Goal: Task Accomplishment & Management: Use online tool/utility

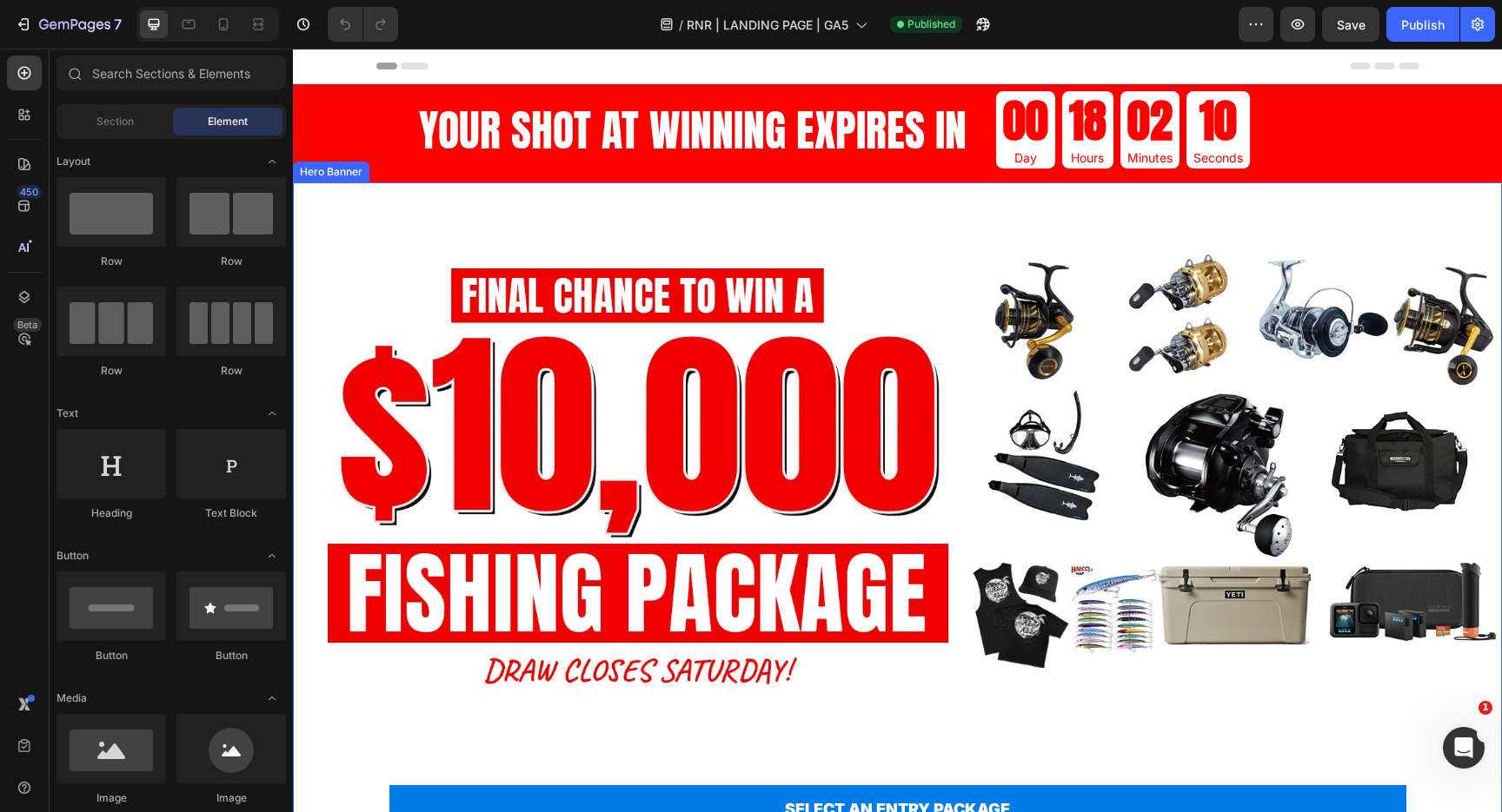
scroll to position [173, 0]
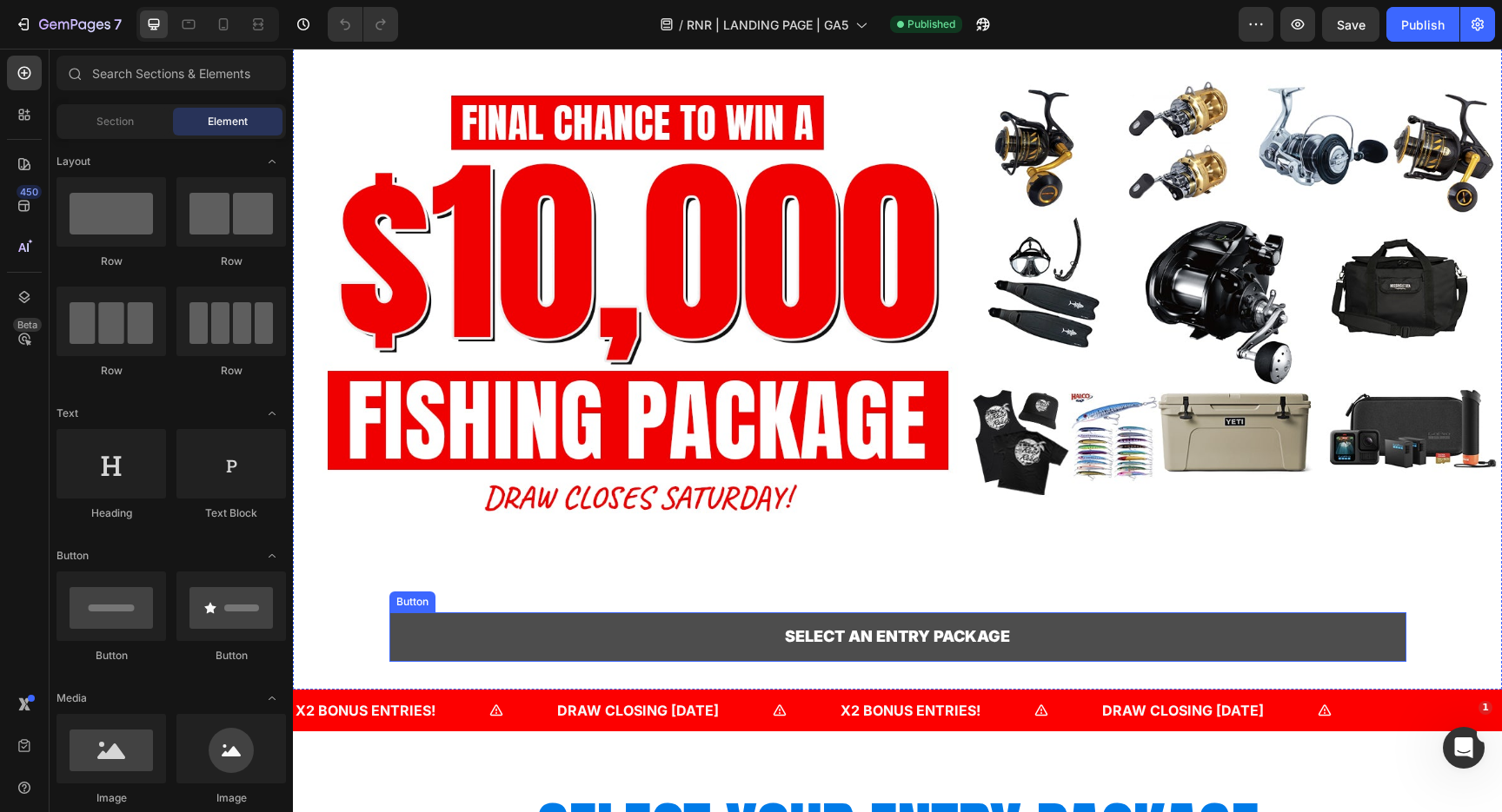
click at [569, 648] on link "SELECT AN ENTRY PACKAGE" at bounding box center [898, 636] width 1017 height 48
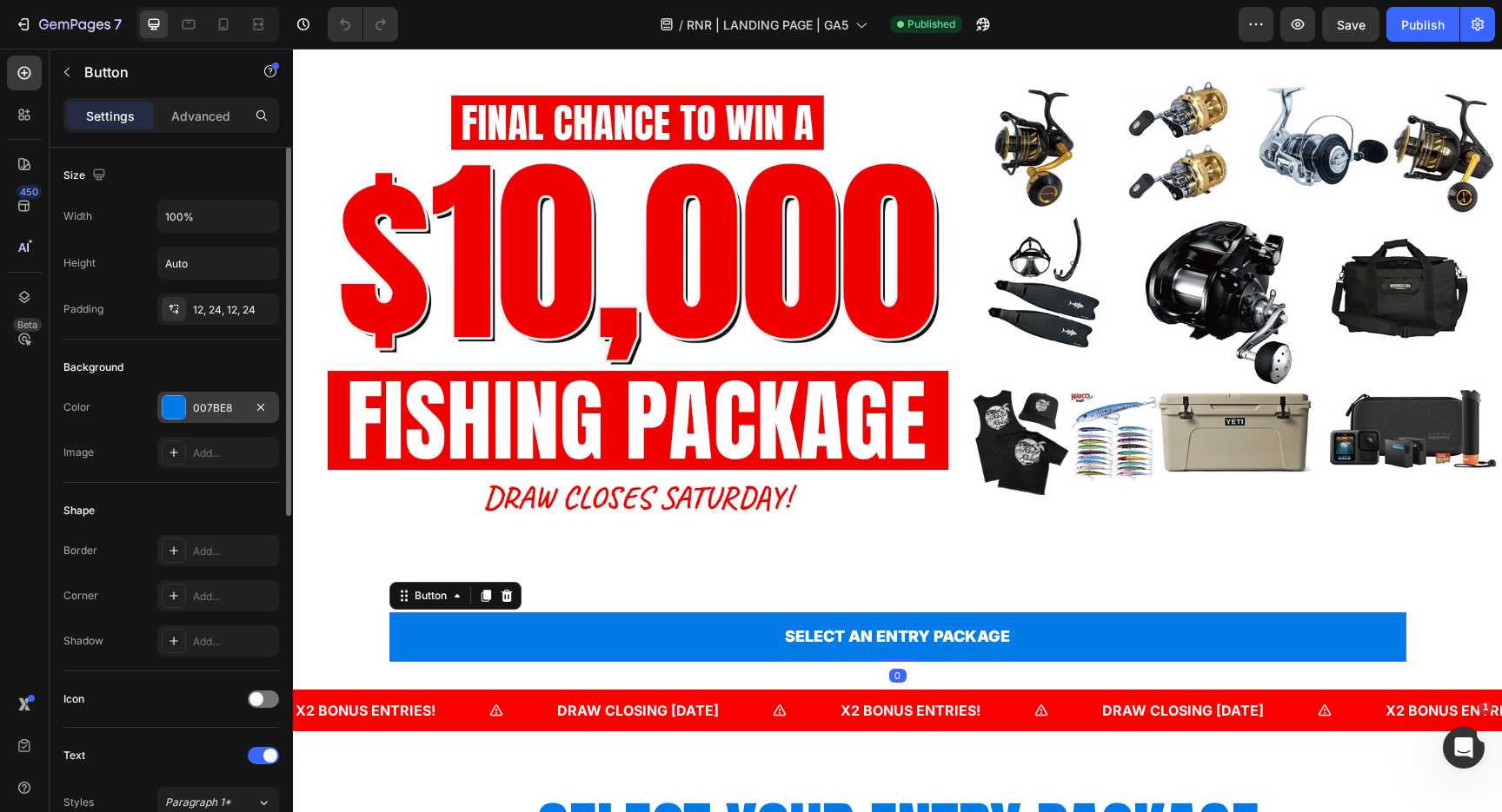
click at [227, 411] on div "007BE8" at bounding box center [218, 408] width 50 height 15
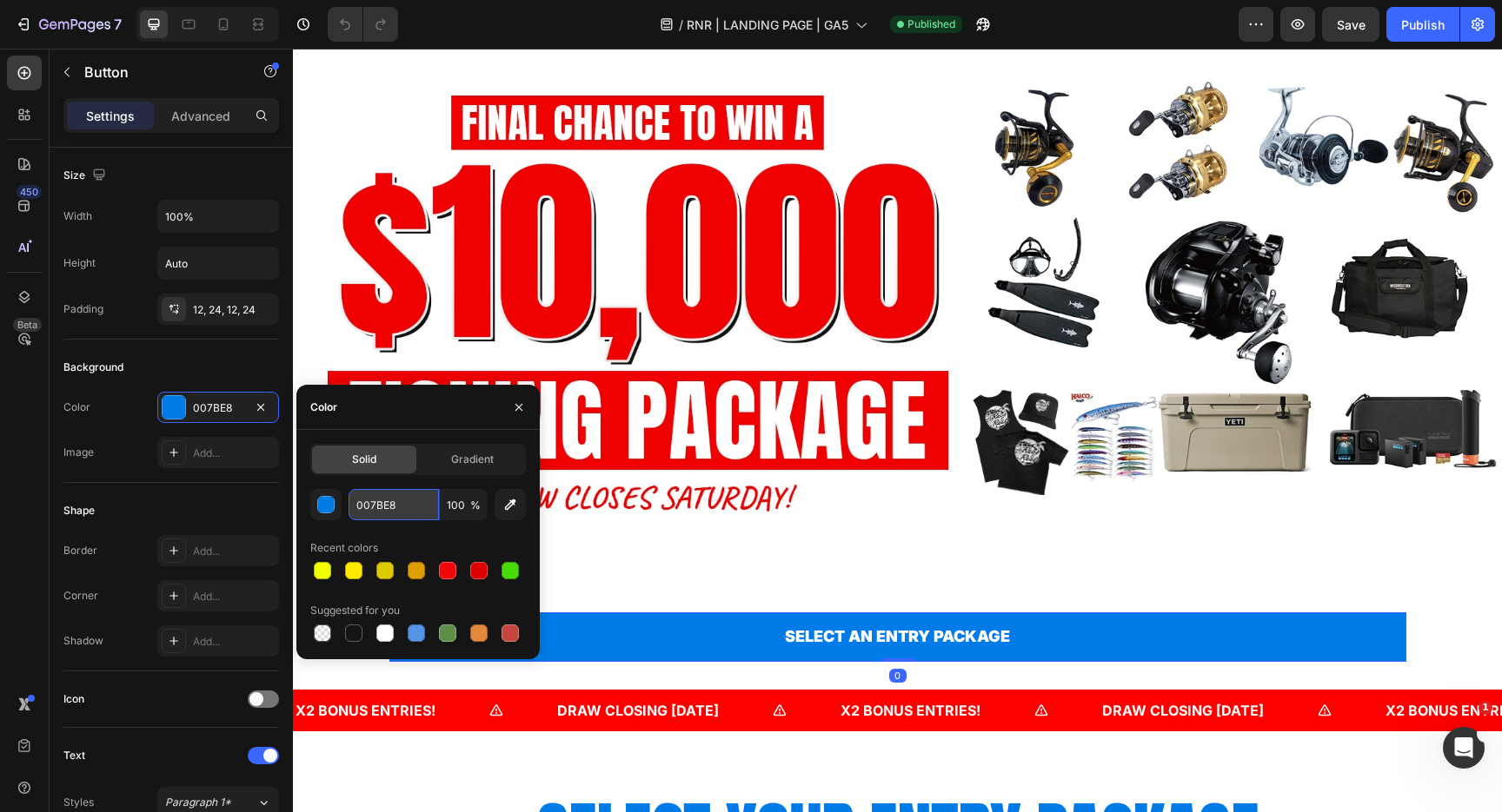
click at [414, 511] on input "007BE8" at bounding box center [393, 504] width 90 height 31
click at [706, 273] on div "Background Image" at bounding box center [897, 349] width 1209 height 679
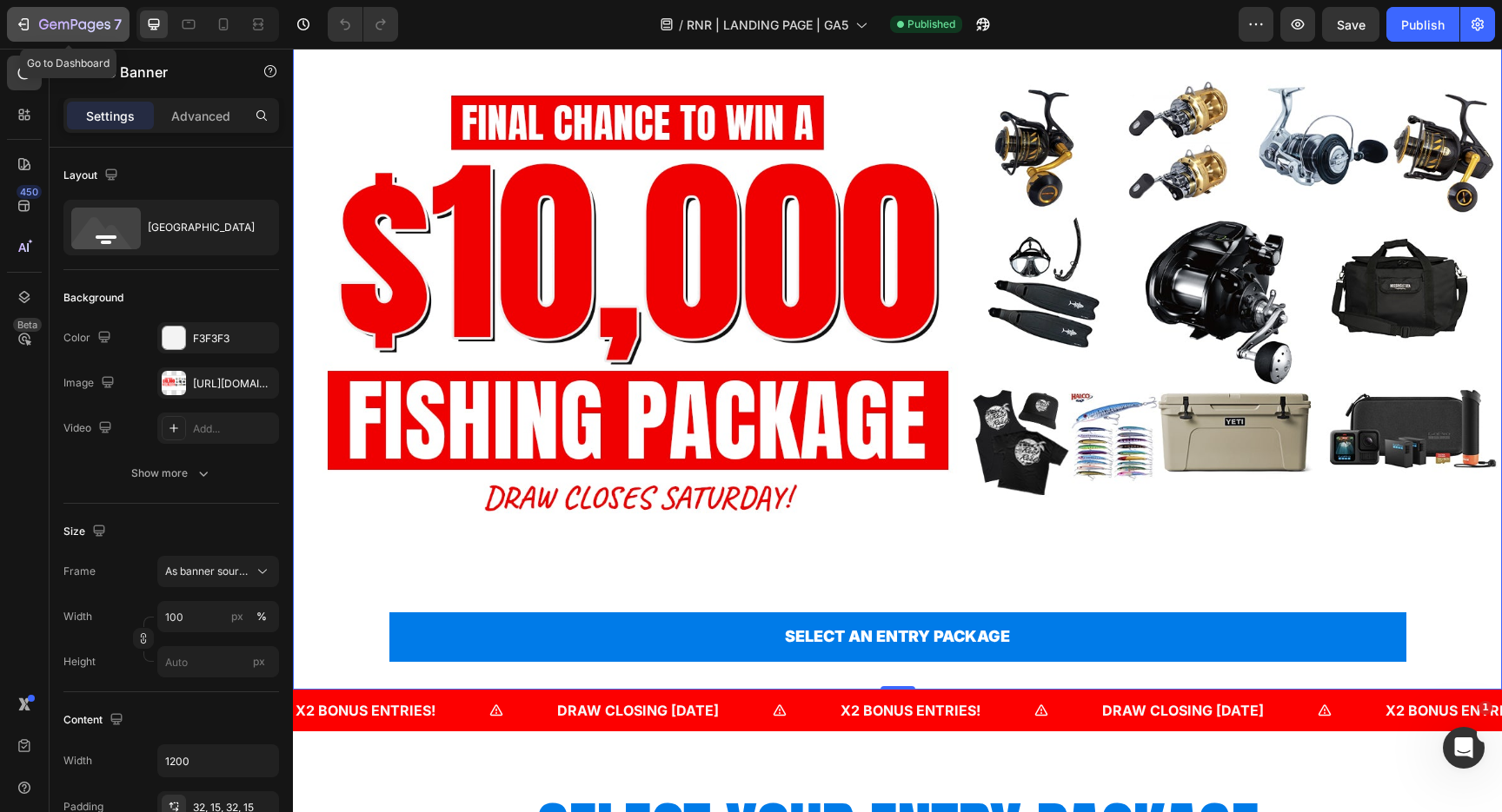
click at [12, 12] on button "7" at bounding box center [68, 25] width 123 height 35
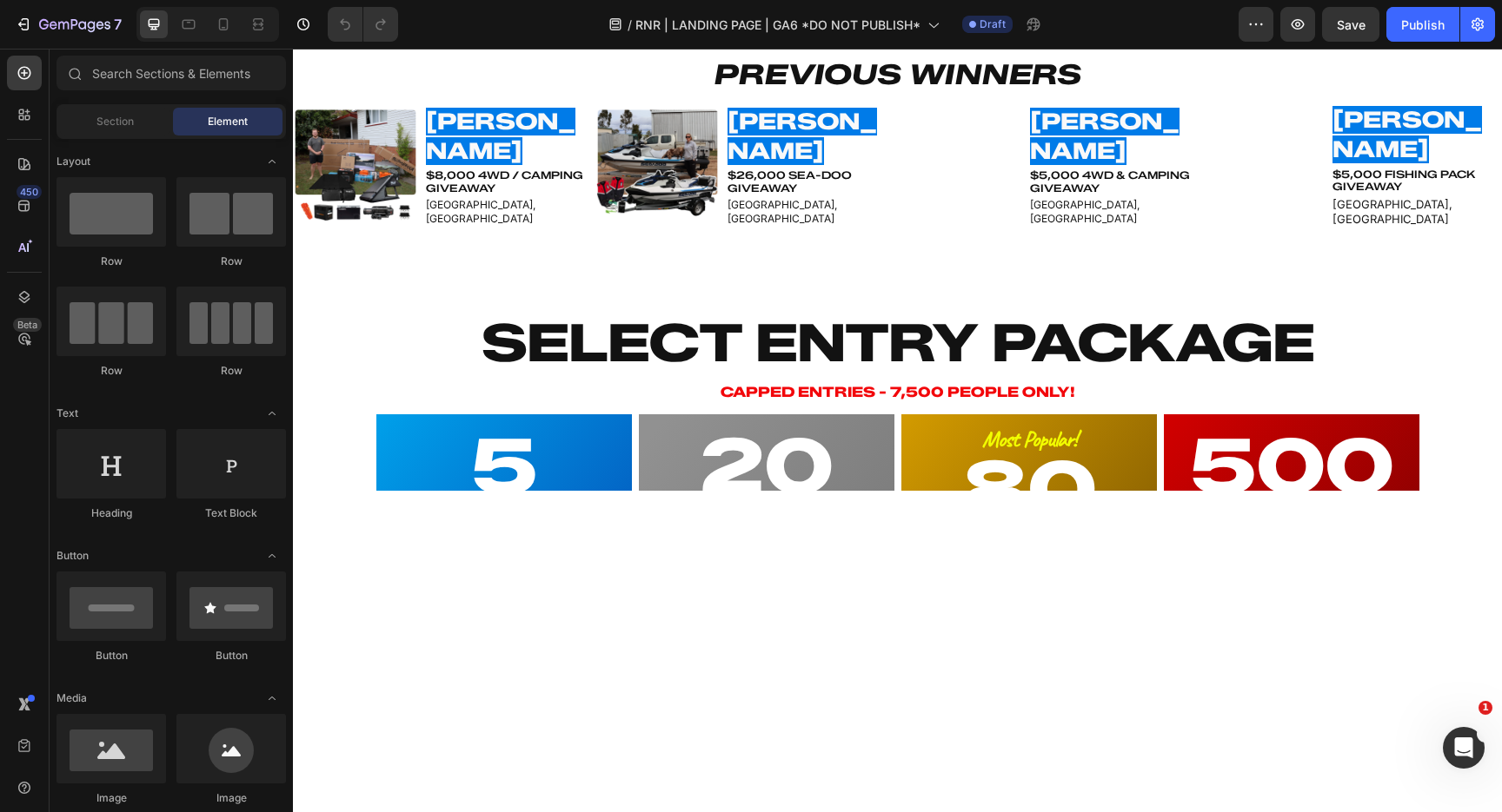
scroll to position [641, 0]
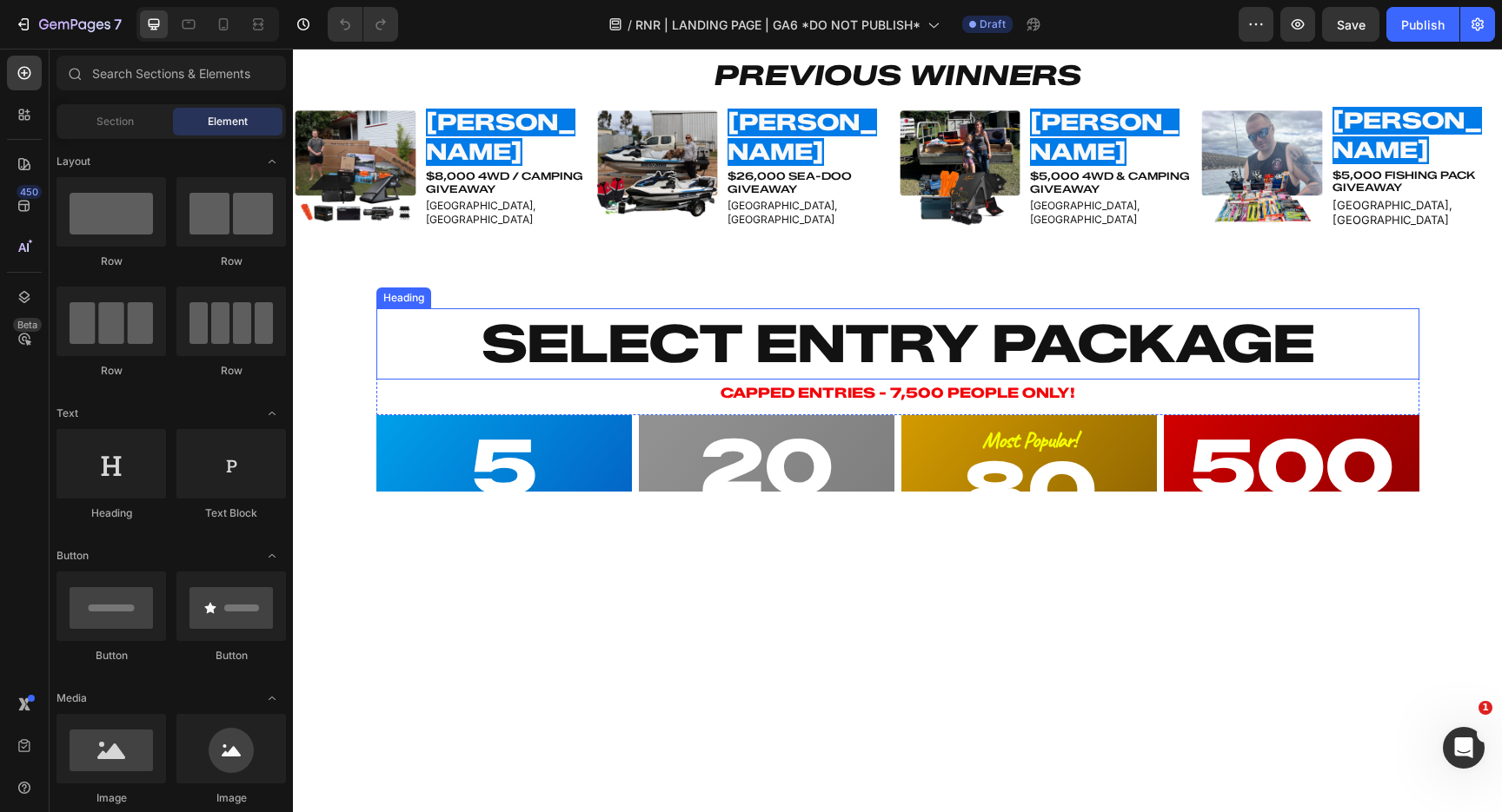
click at [784, 355] on h2 "SELECT ENTRY PACKAGE" at bounding box center [897, 344] width 1043 height 71
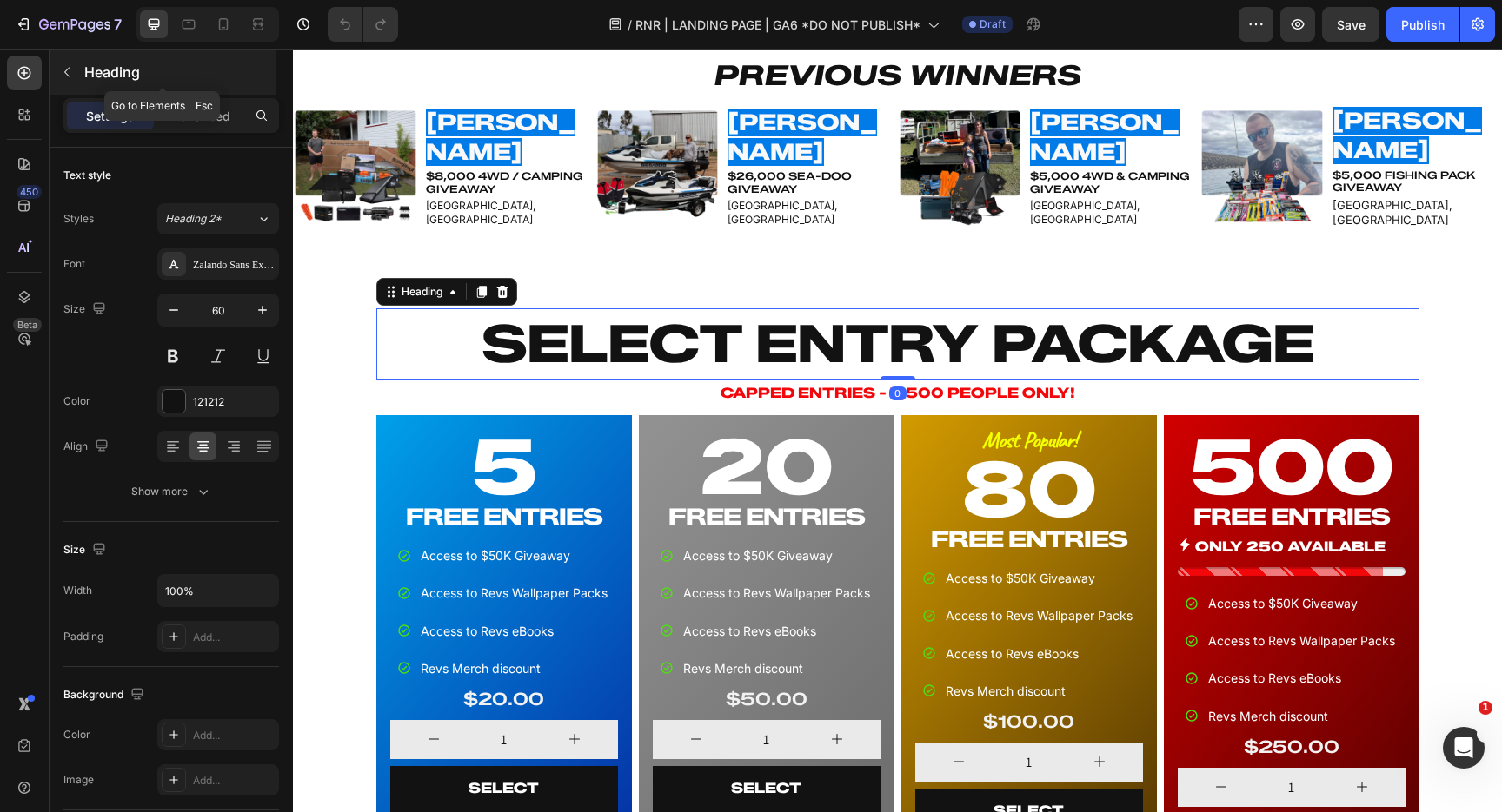
click at [62, 69] on icon "button" at bounding box center [66, 72] width 14 height 14
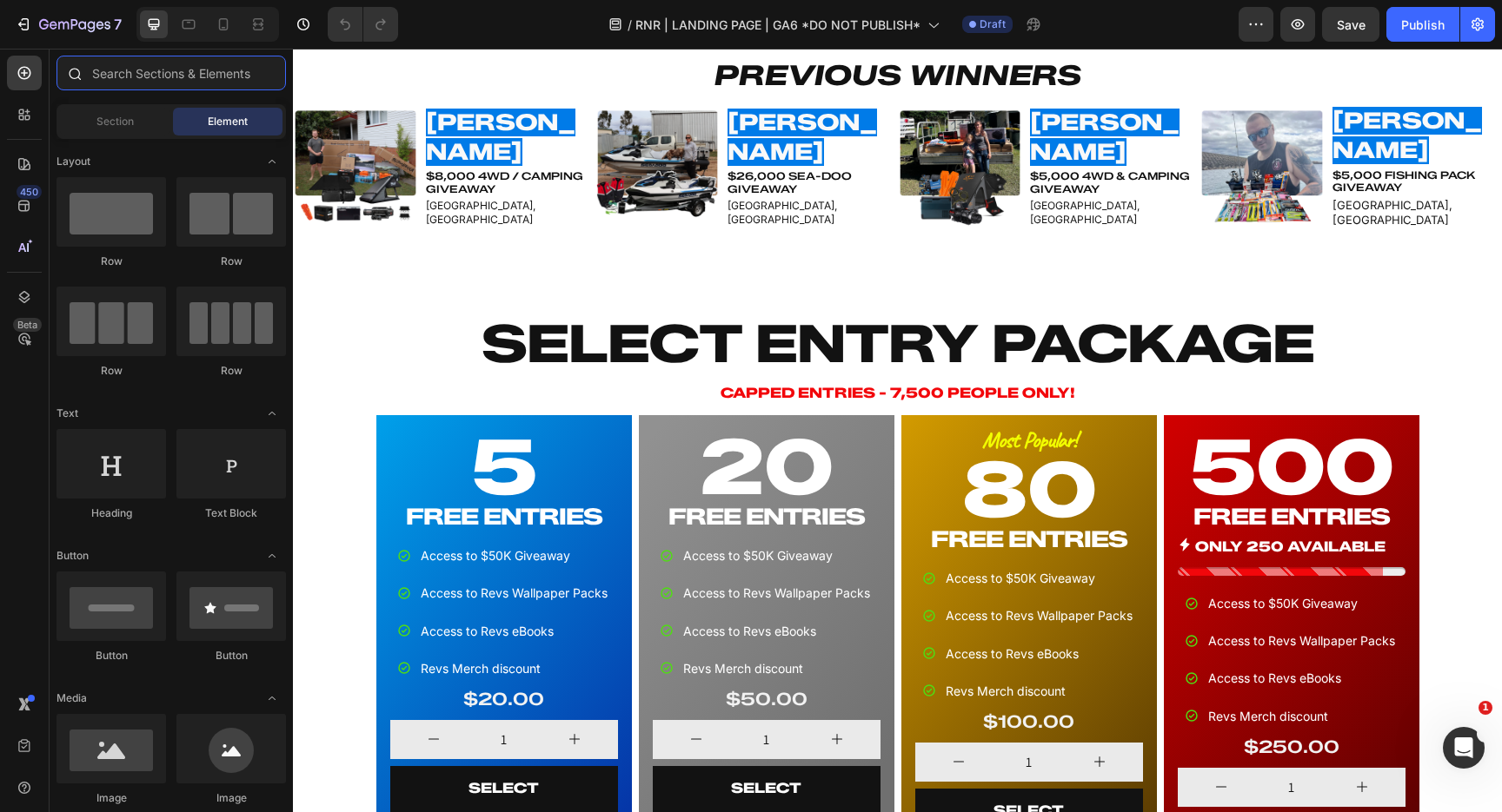
click at [170, 66] on input "text" at bounding box center [171, 73] width 230 height 35
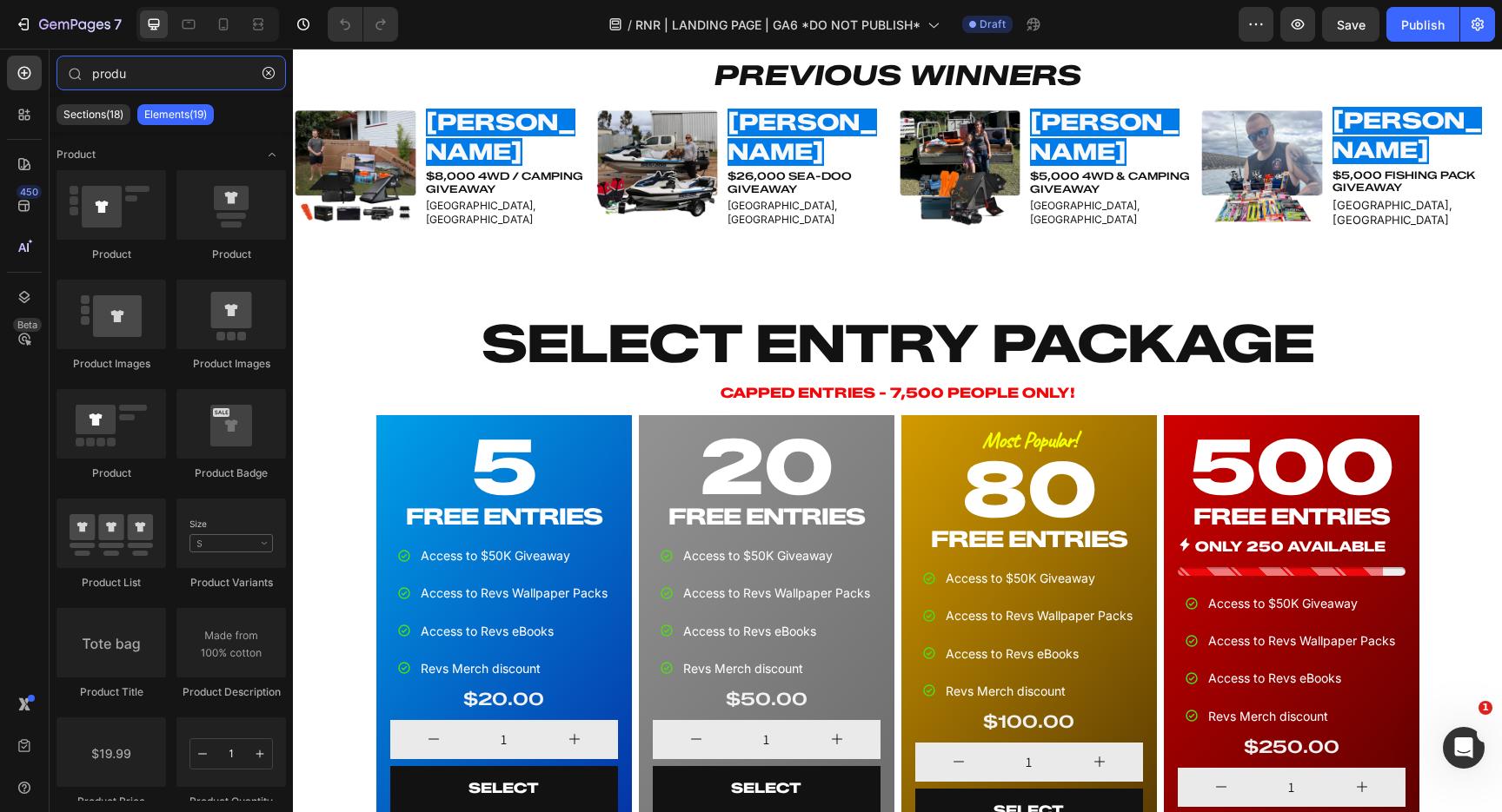
type input "produc"
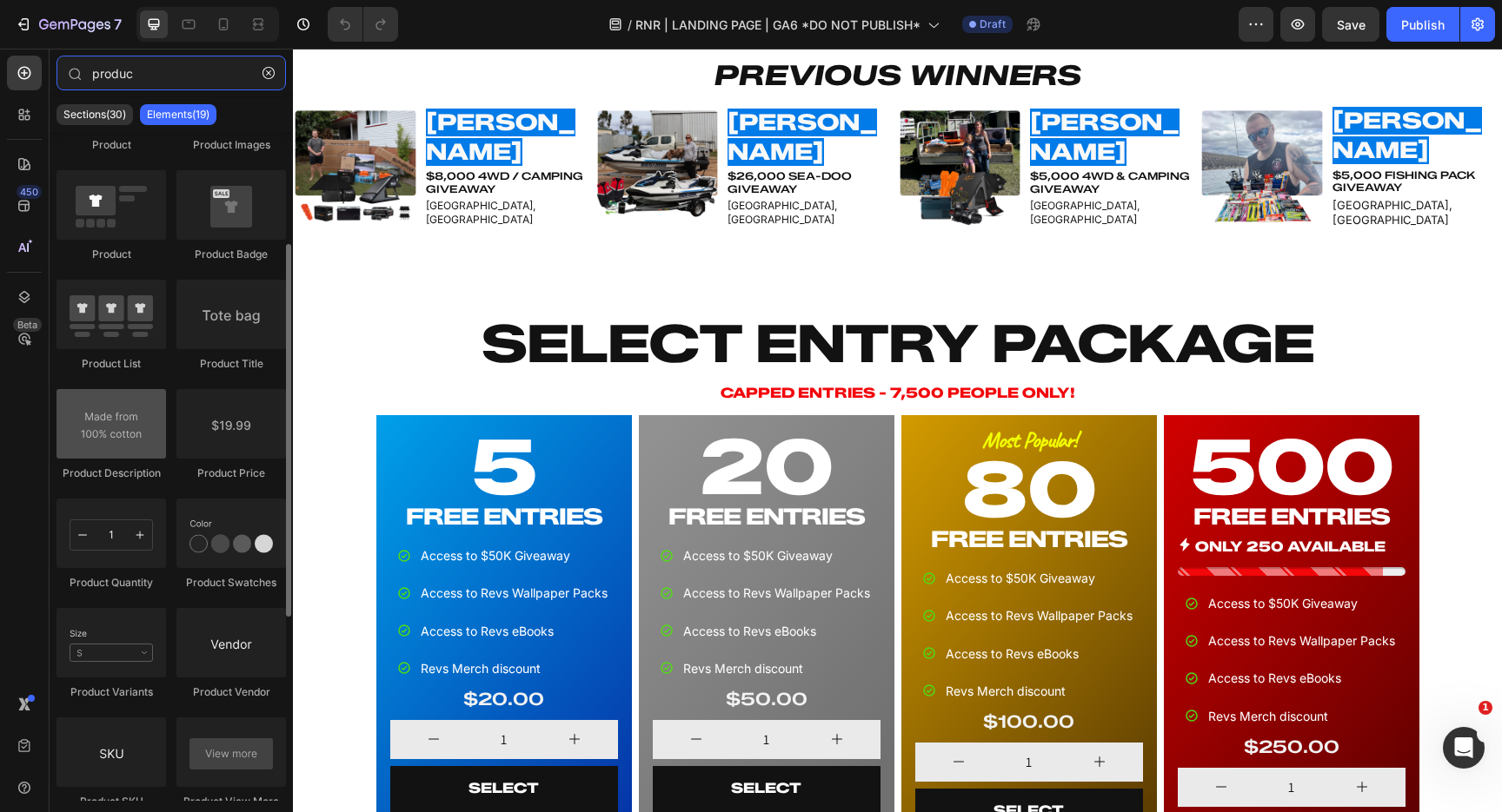
scroll to position [206, 0]
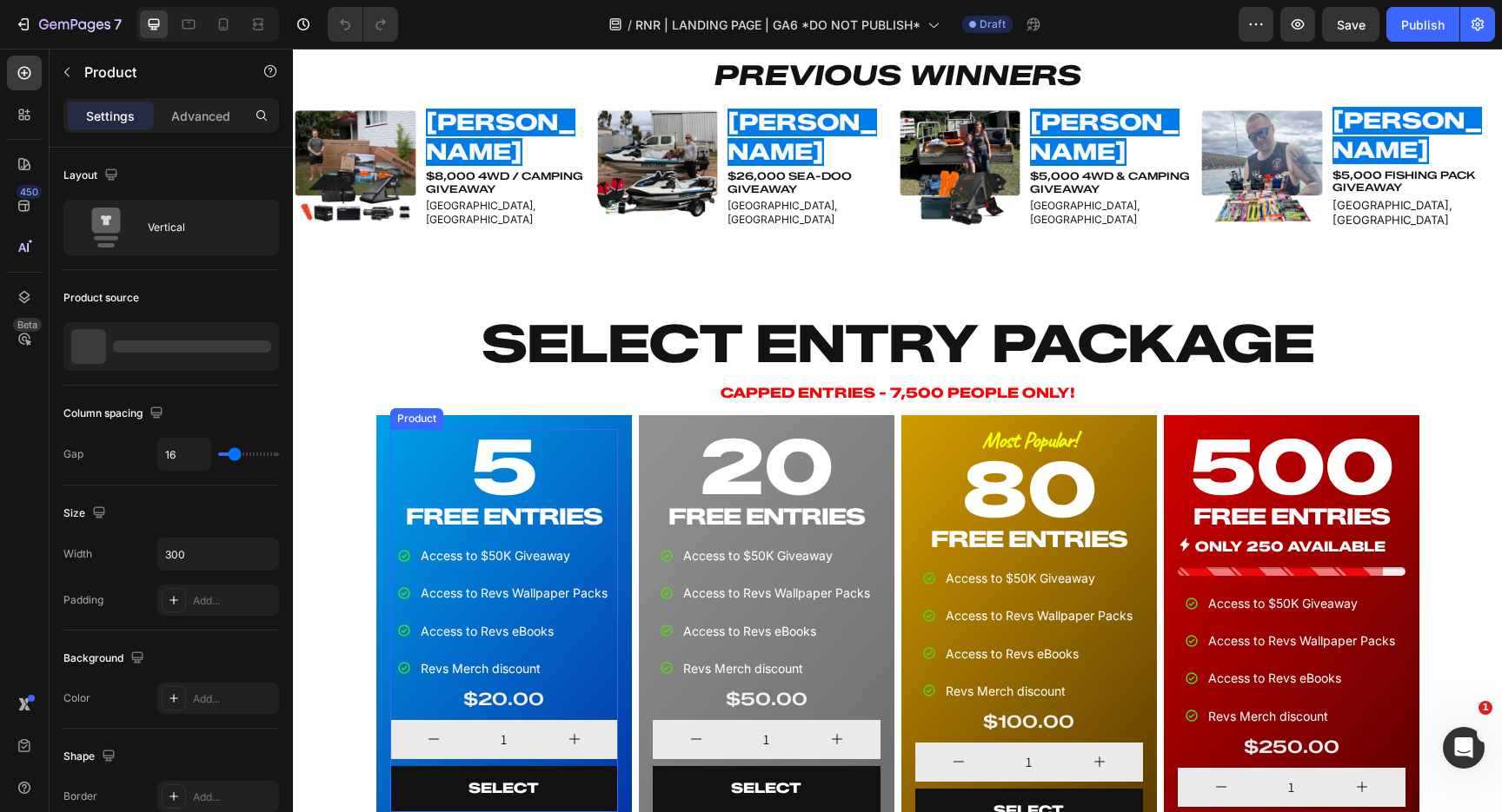
click at [393, 716] on div "Access to $50K Giveaway Access to Revs Wallpaper Packs Access to Revs eBooks Re…" at bounding box center [504, 676] width 228 height 270
click at [493, 410] on icon at bounding box center [493, 412] width 9 height 12
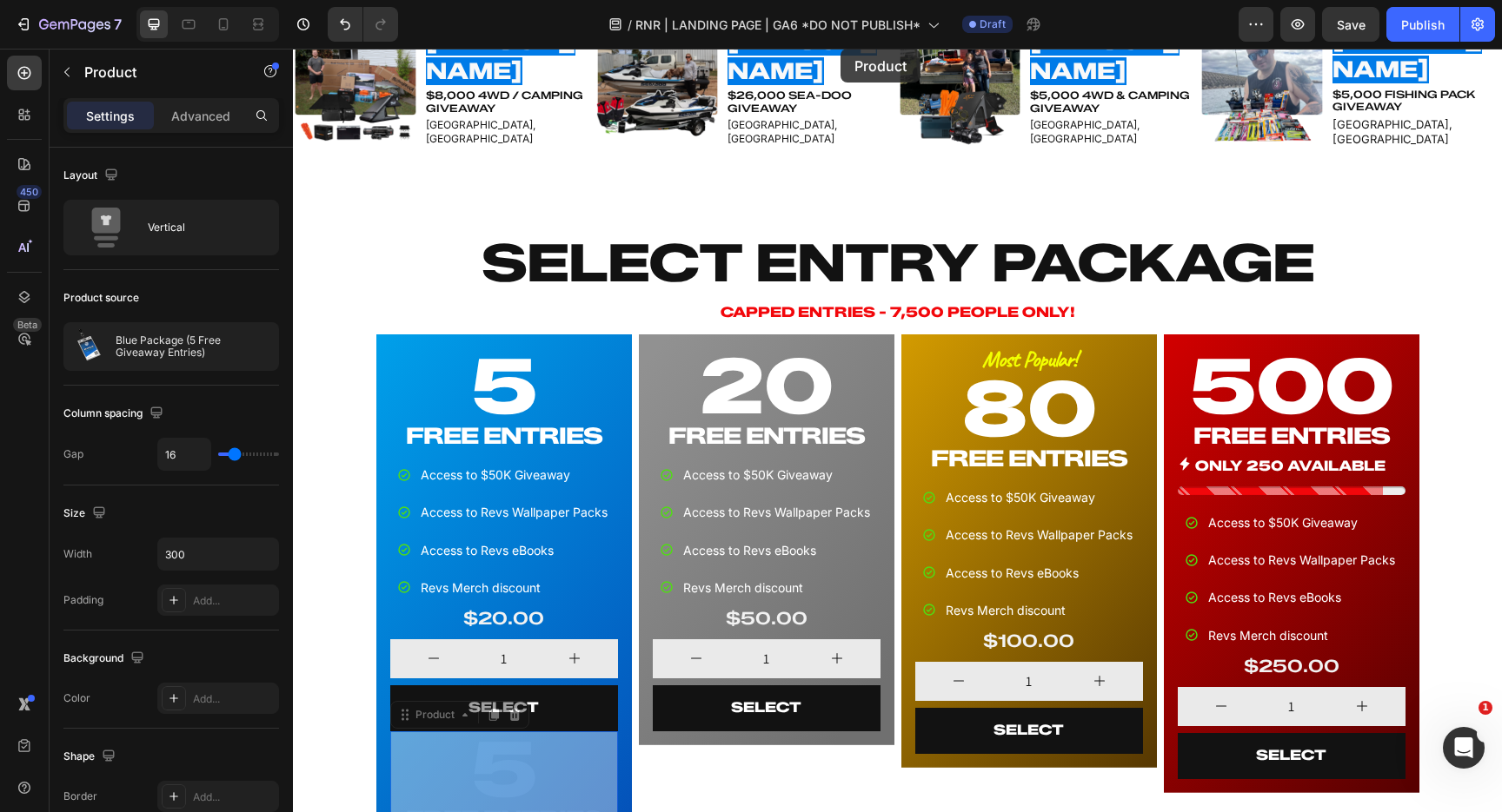
scroll to position [444, 0]
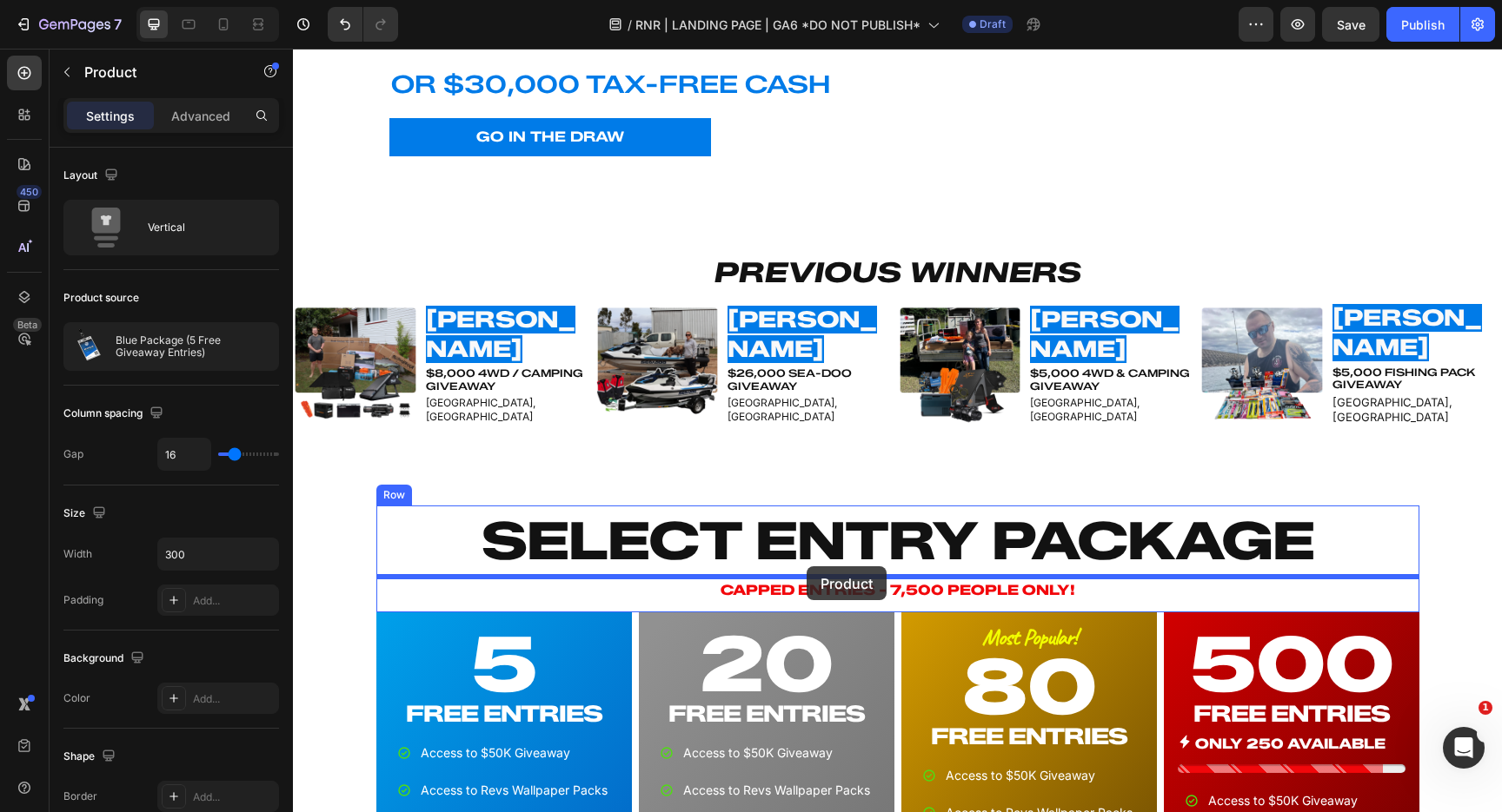
drag, startPoint x: 410, startPoint y: 403, endPoint x: 807, endPoint y: 566, distance: 429.2
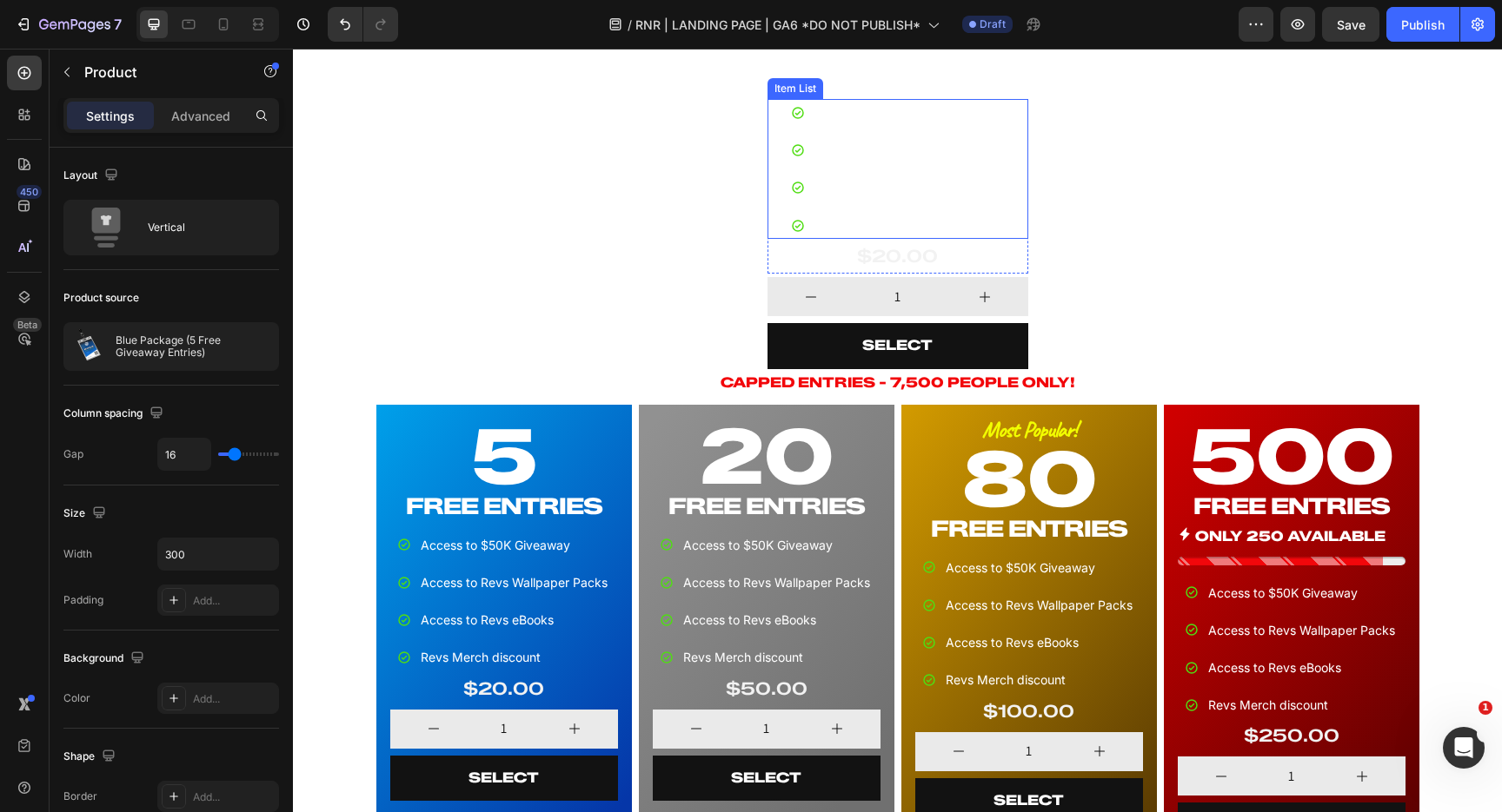
scroll to position [1033, 0]
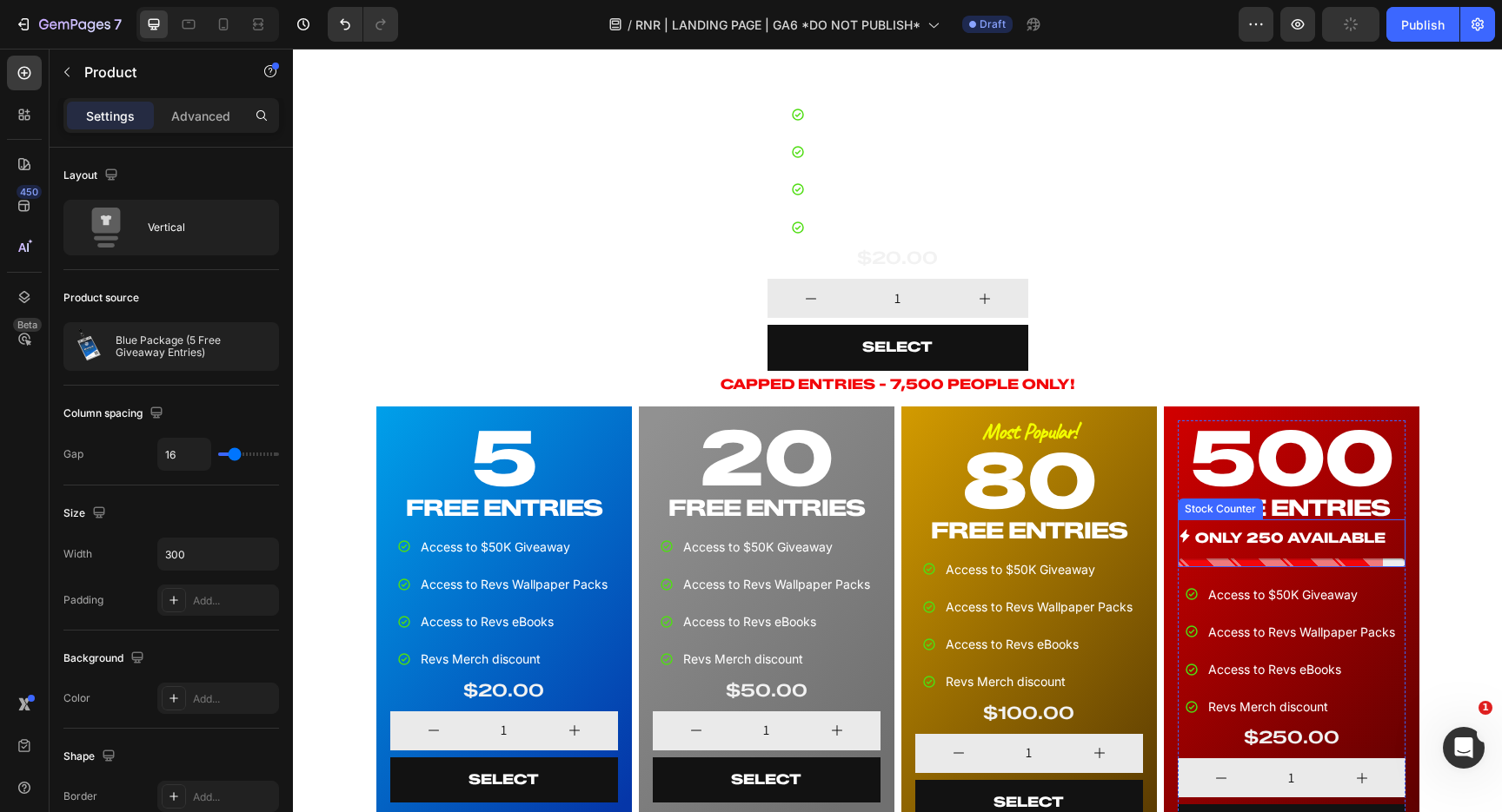
click at [1341, 537] on p "ONLY 250 AVAILABLE" at bounding box center [1290, 539] width 190 height 25
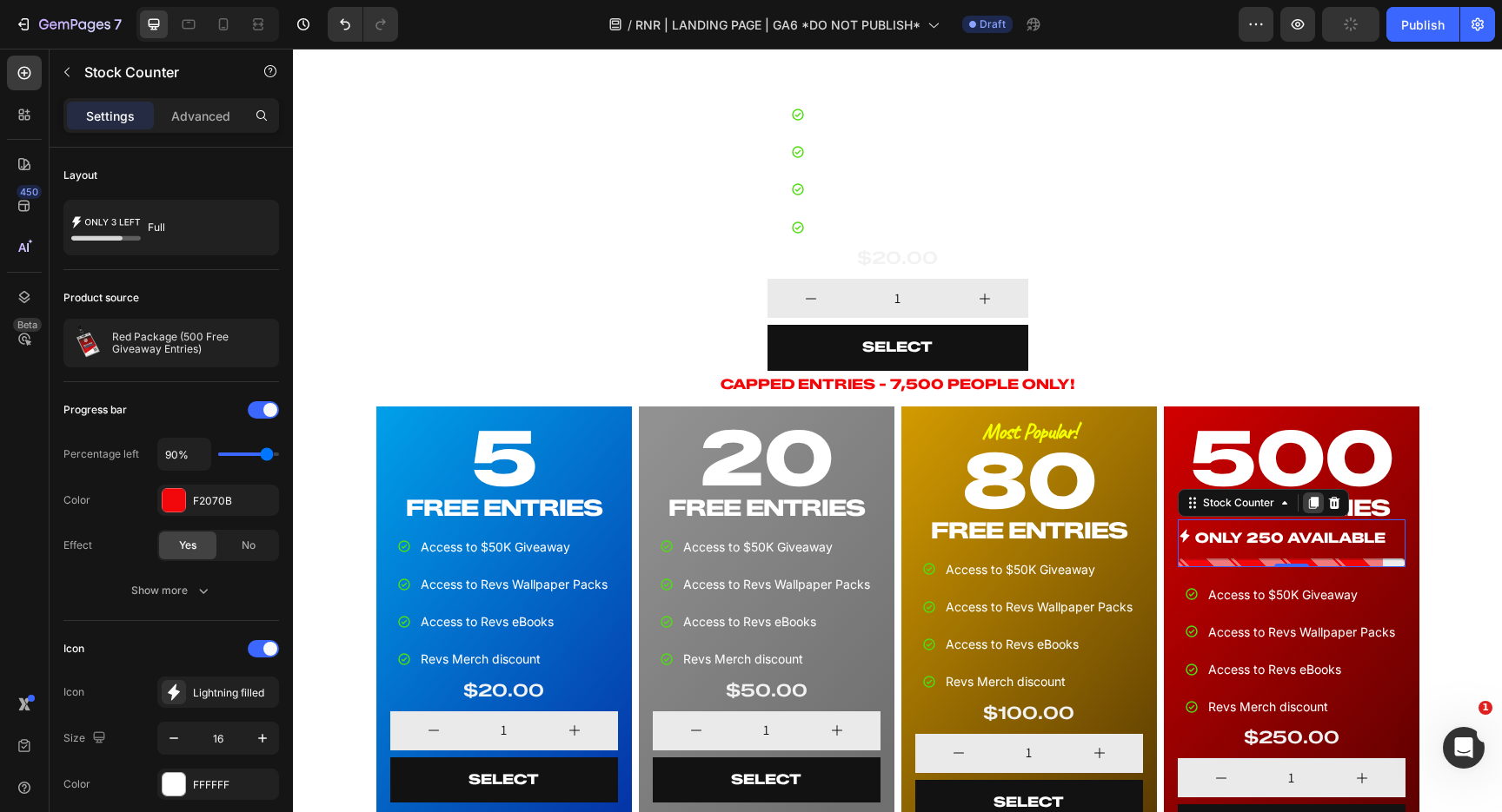
click at [1313, 506] on icon at bounding box center [1313, 502] width 14 height 14
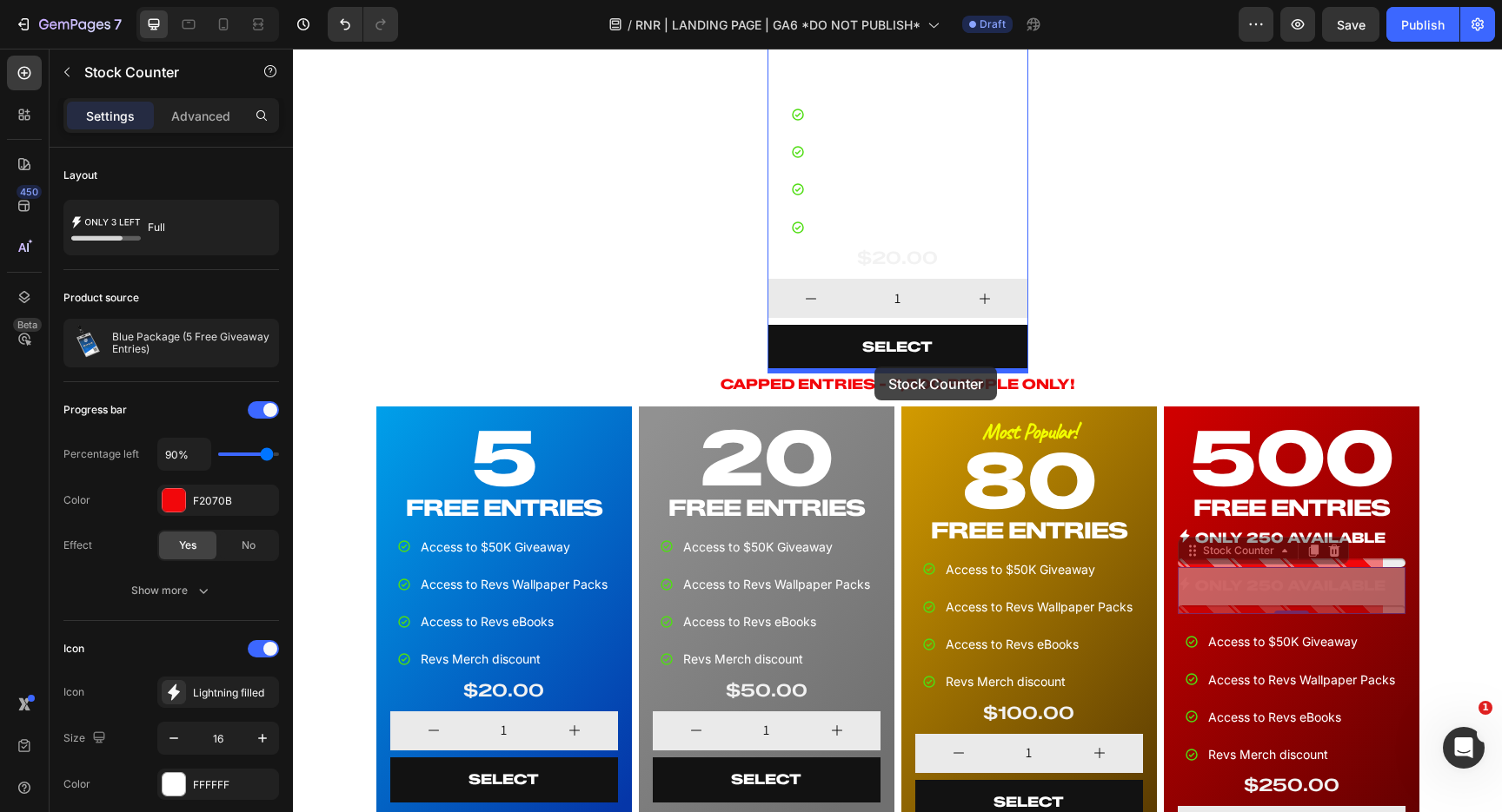
drag, startPoint x: 1200, startPoint y: 553, endPoint x: 874, endPoint y: 367, distance: 375.3
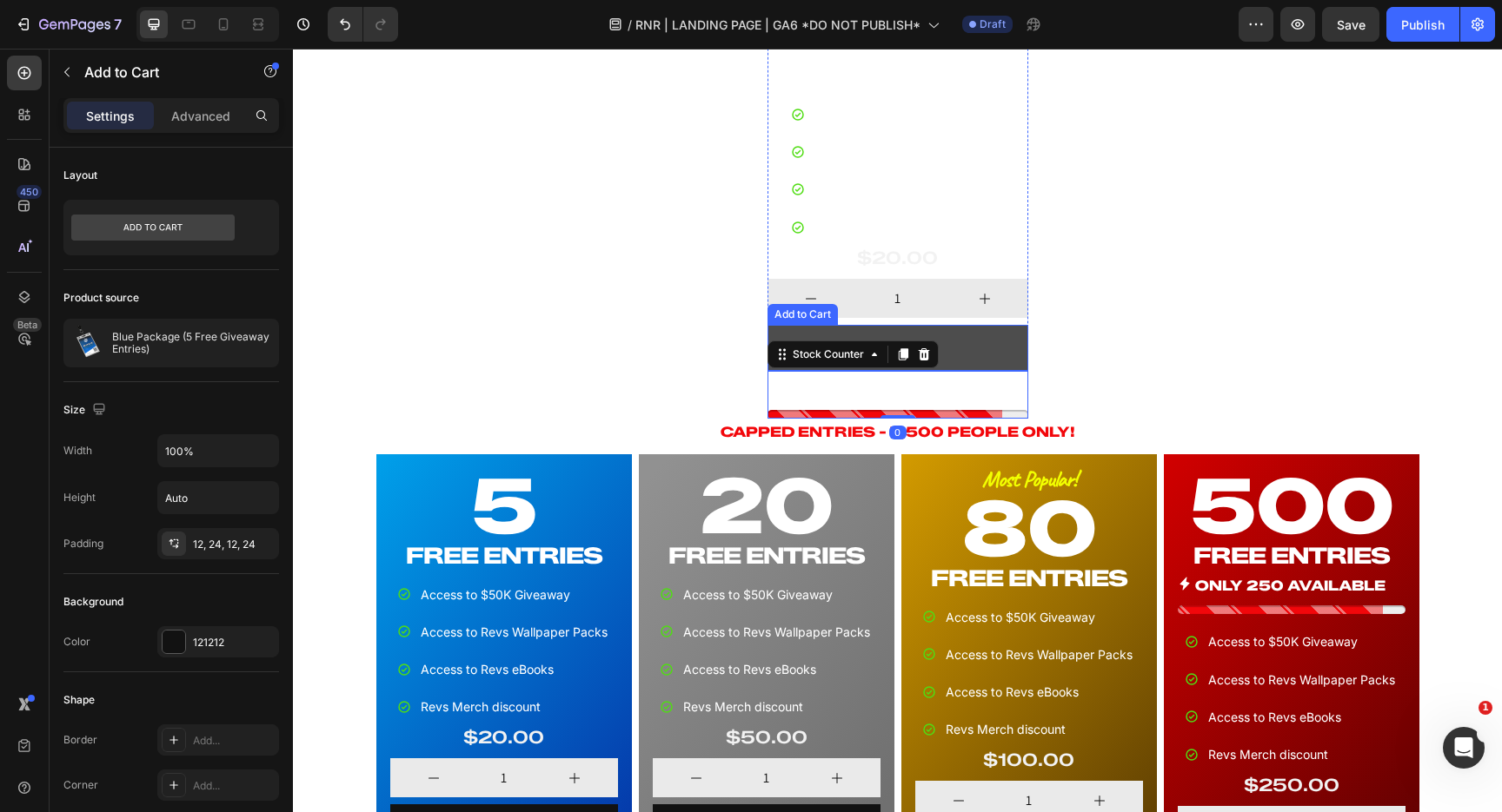
click at [1010, 332] on button "SELECT" at bounding box center [898, 348] width 261 height 46
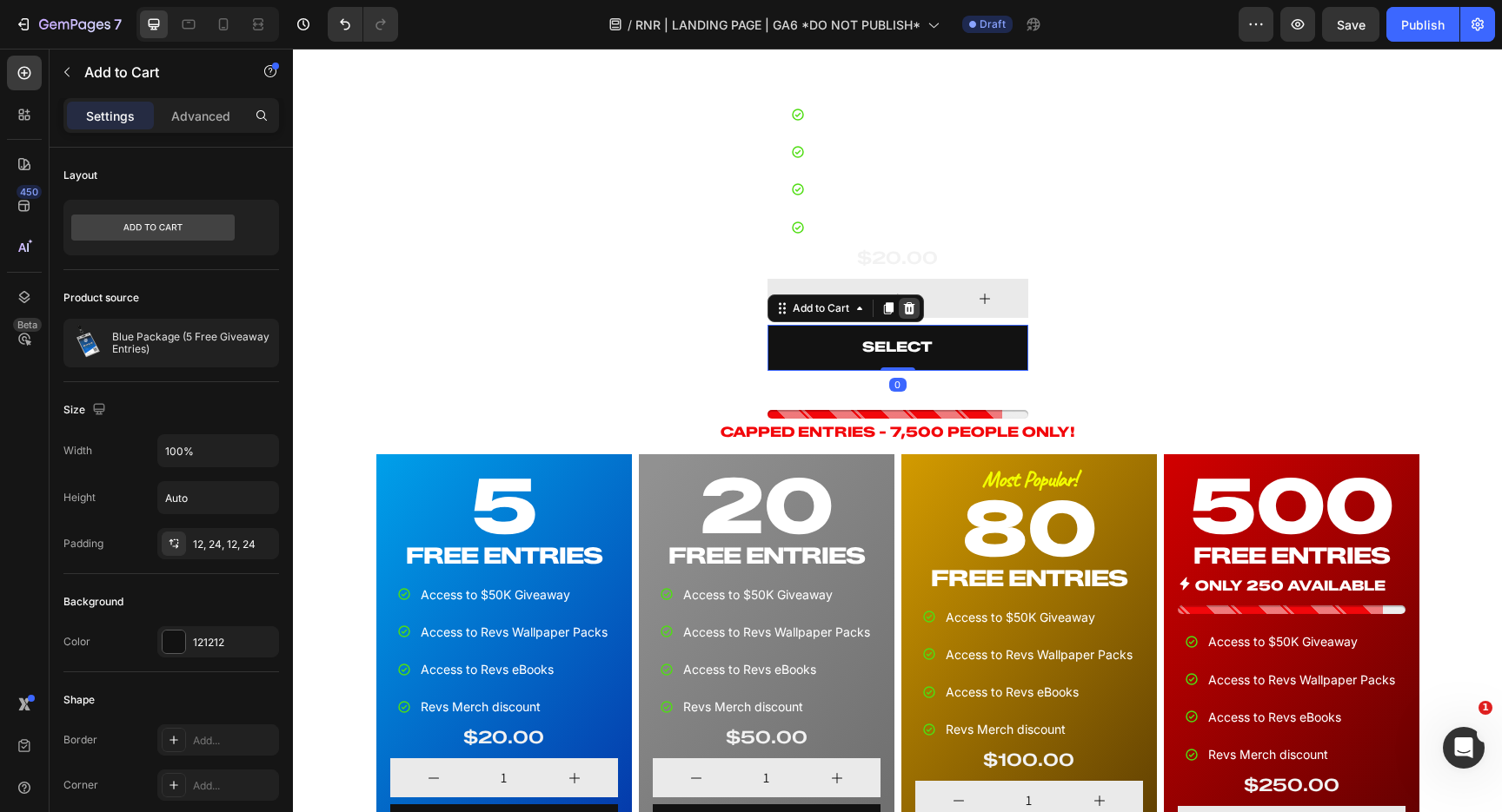
click at [911, 308] on icon at bounding box center [909, 308] width 11 height 12
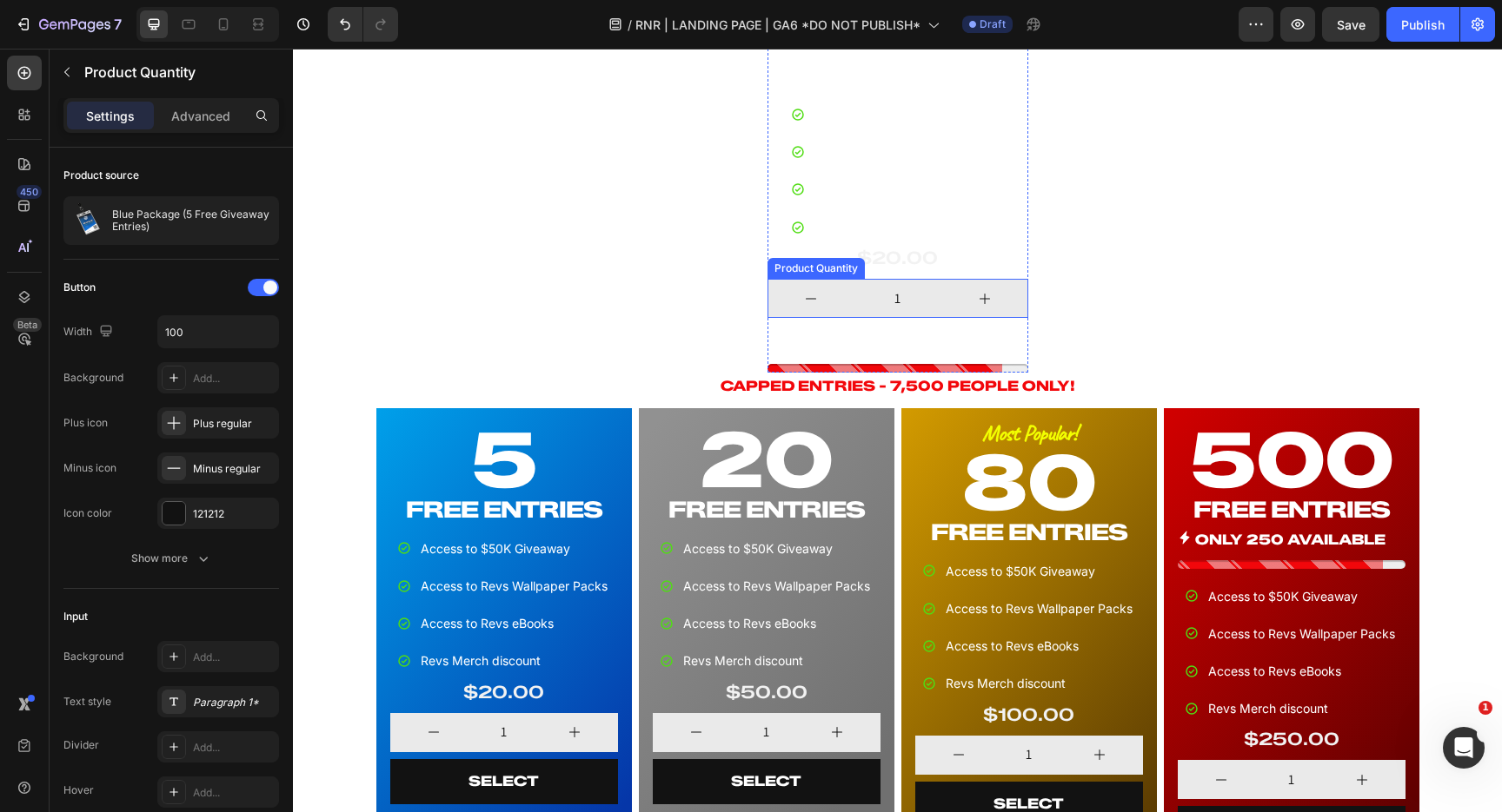
click at [970, 280] on button "increment" at bounding box center [985, 298] width 87 height 39
type input "2"
click at [936, 258] on icon at bounding box center [935, 262] width 11 height 12
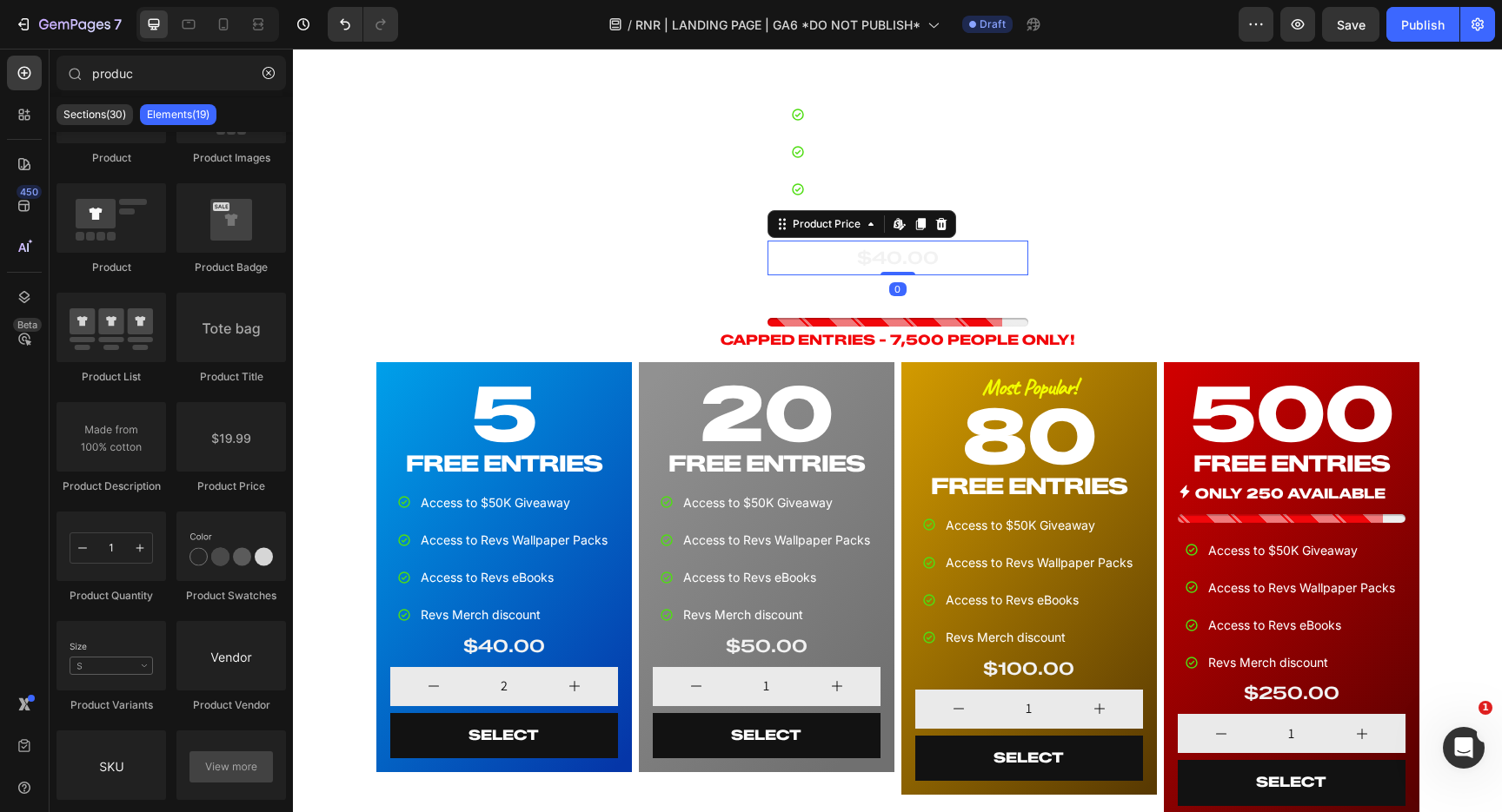
click at [971, 259] on div "$40.00" at bounding box center [898, 258] width 261 height 35
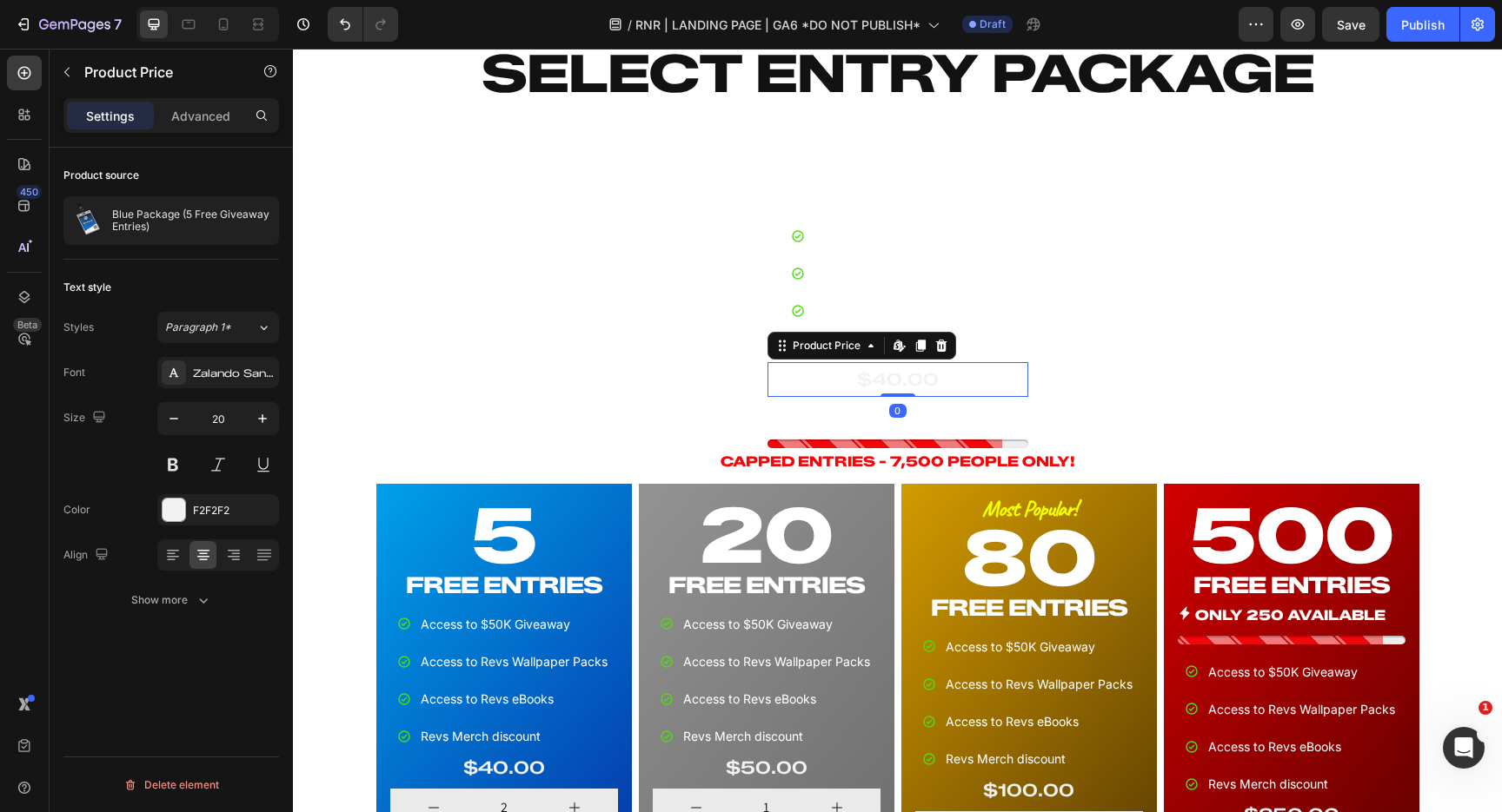
scroll to position [910, 0]
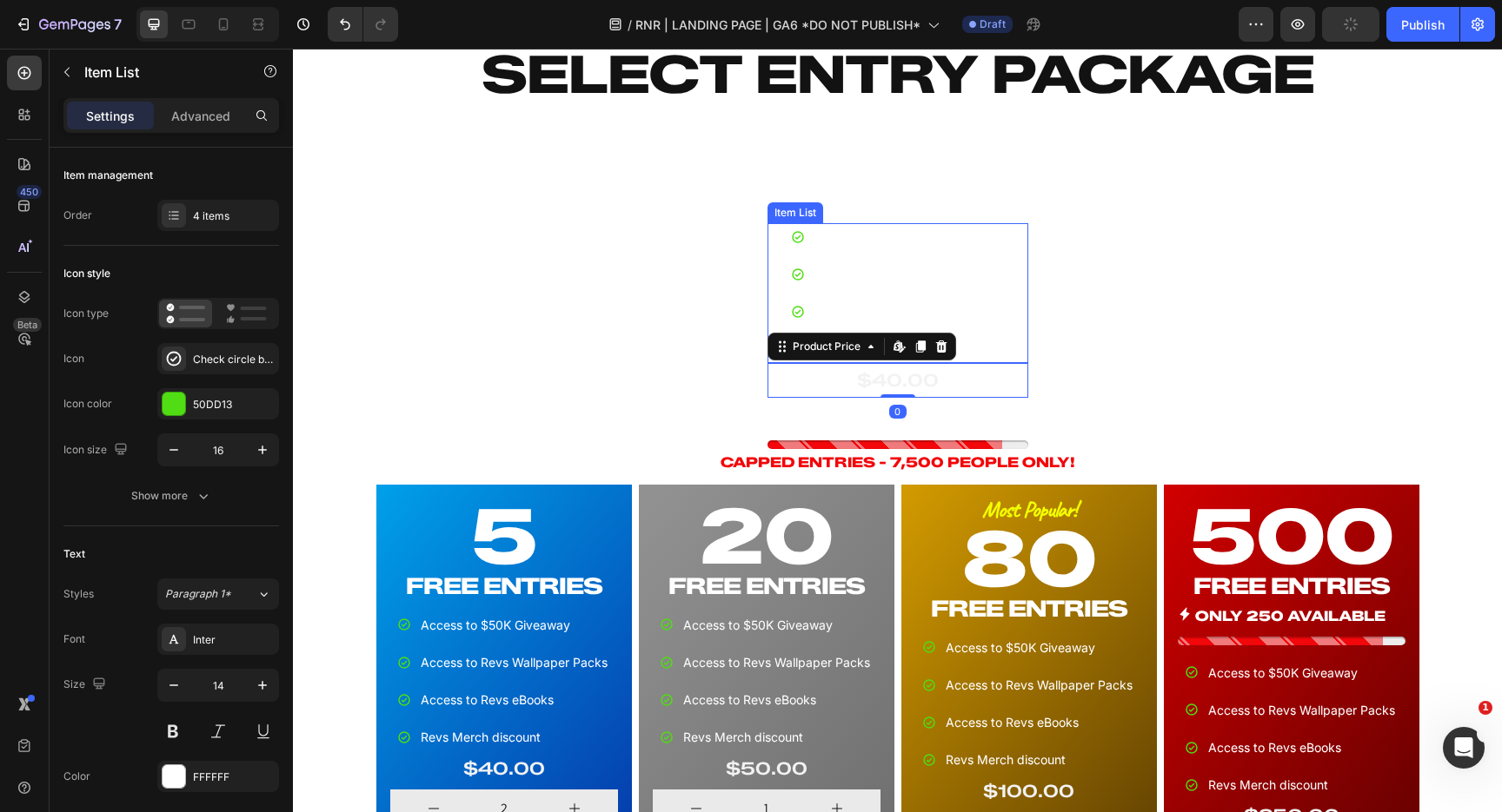
click at [1017, 239] on div "Access to $50K Giveaway Access to Revs Wallpaper Packs Access to Revs eBooks Re…" at bounding box center [898, 293] width 261 height 140
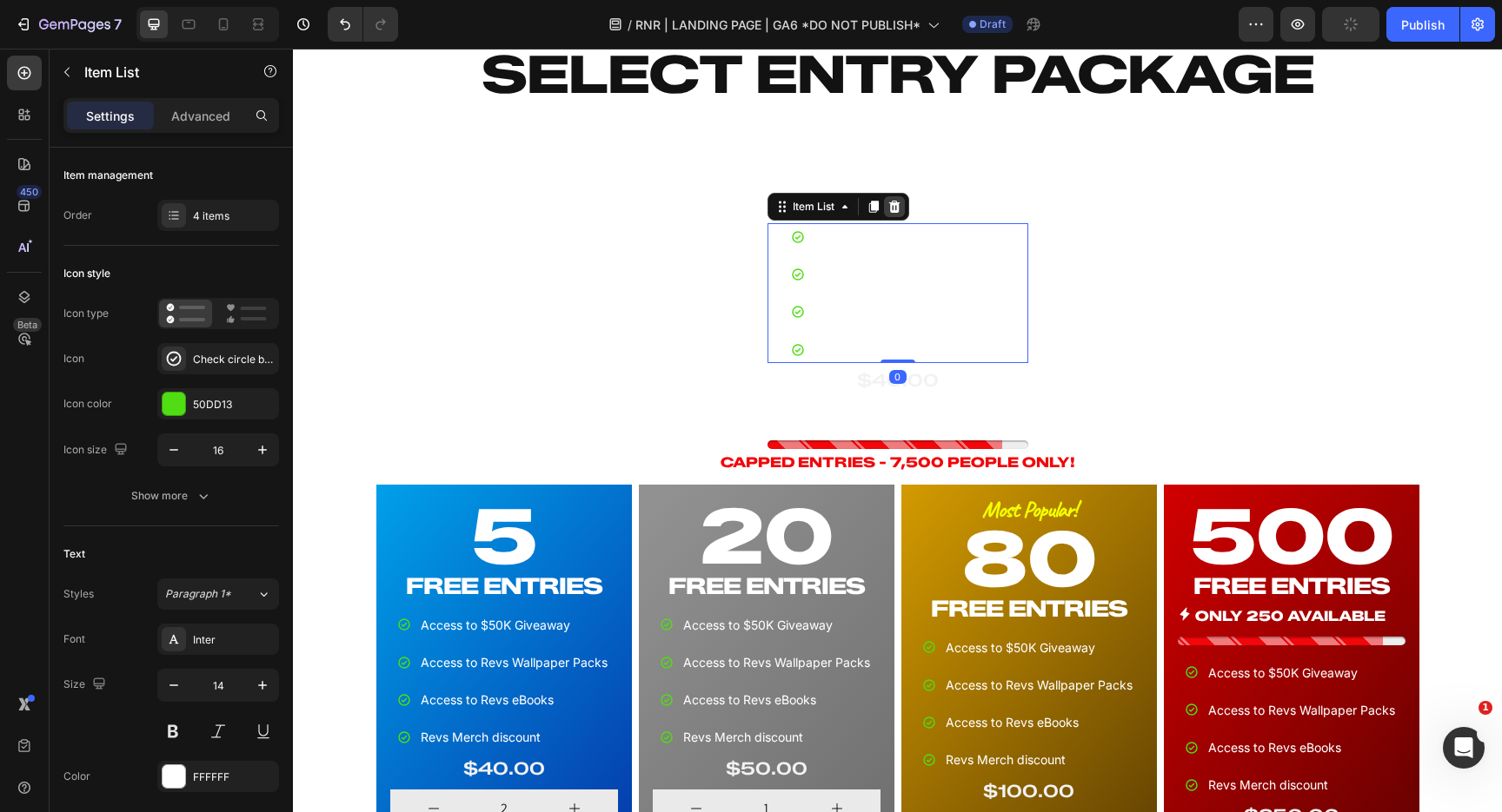
click at [896, 209] on icon at bounding box center [894, 206] width 11 height 12
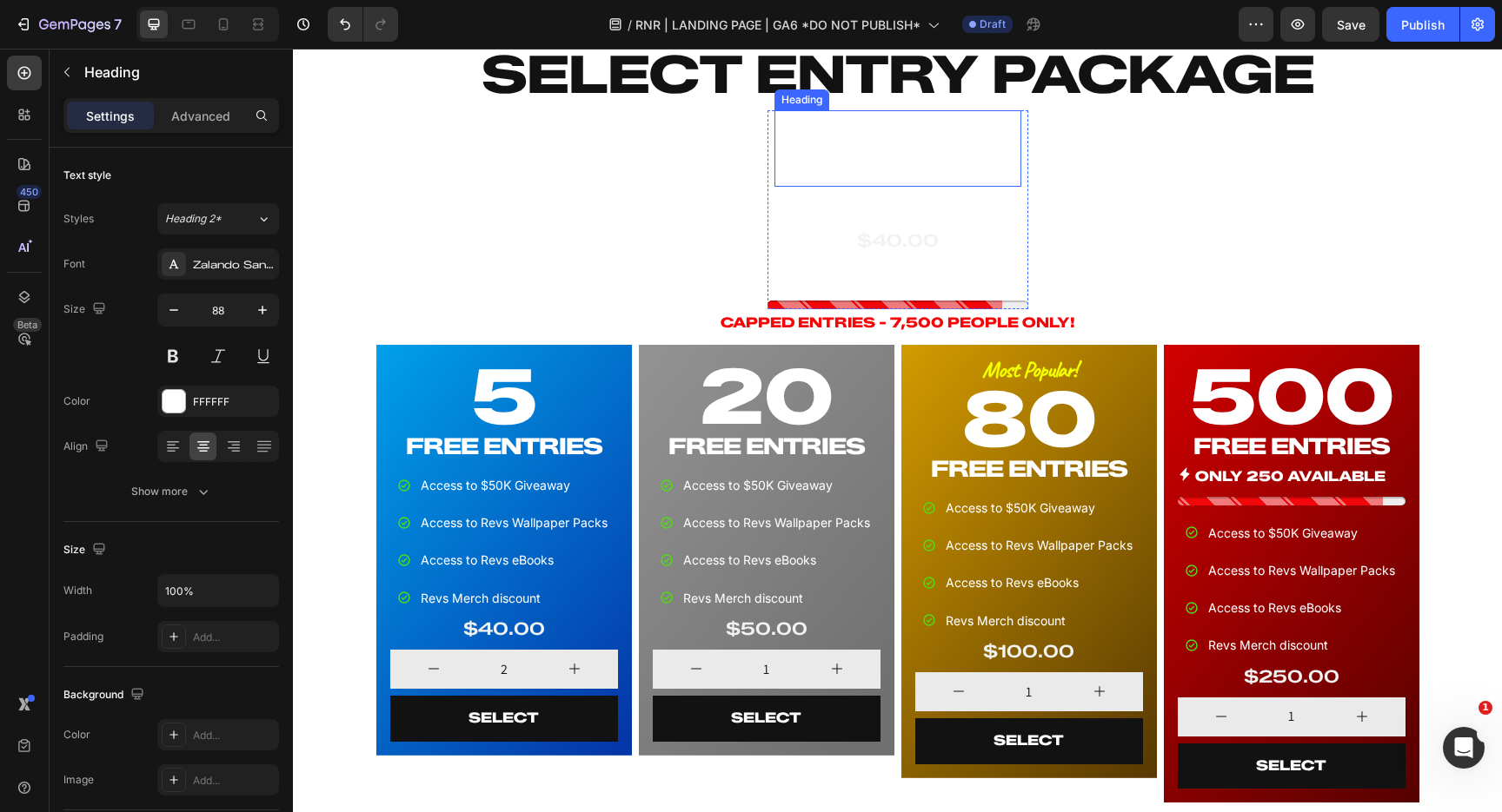
click at [882, 143] on h2 "5" at bounding box center [897, 148] width 247 height 76
click at [899, 95] on icon at bounding box center [900, 93] width 14 height 14
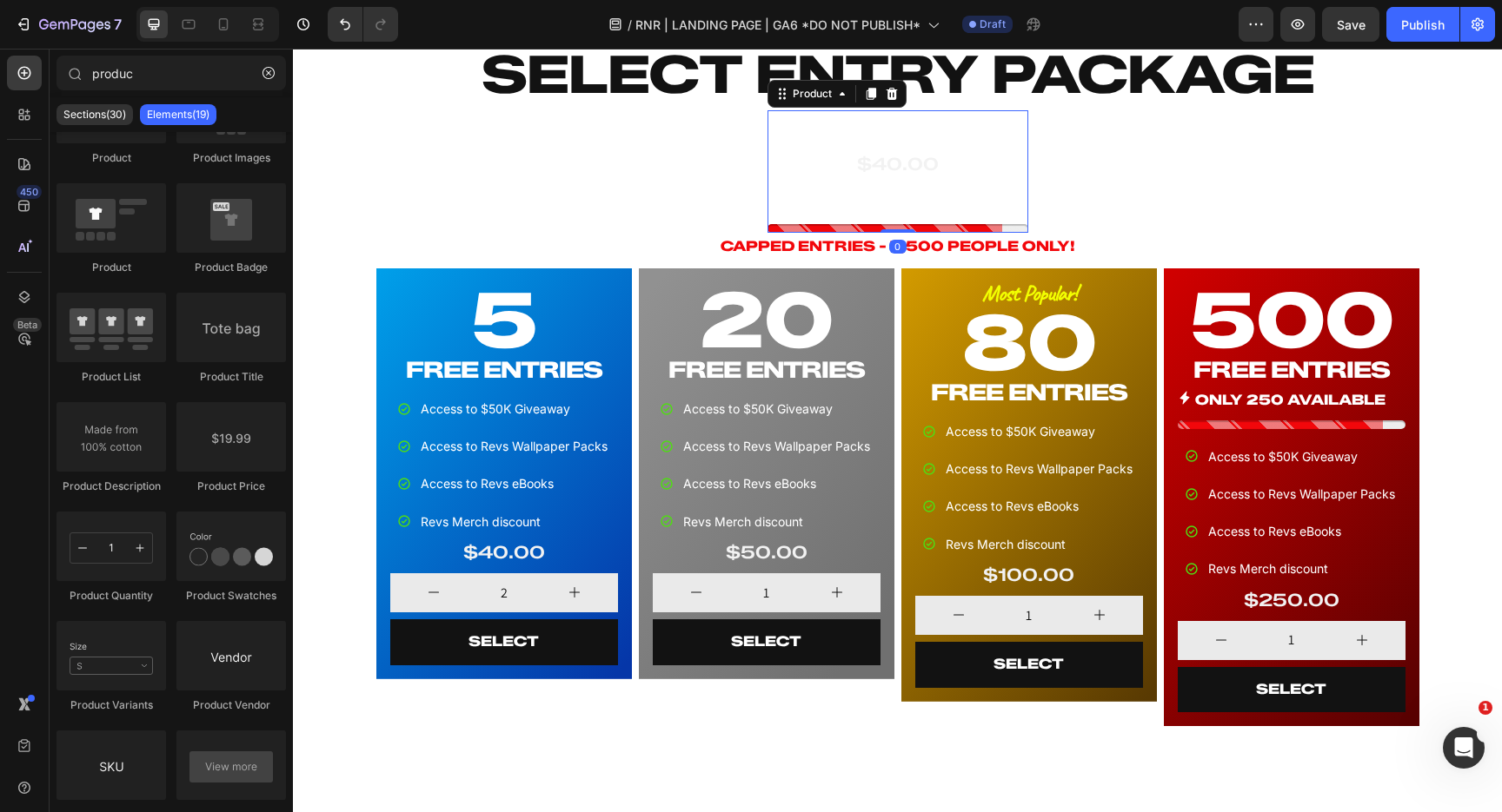
click at [935, 138] on div "FREE ENTRIES Heading $40.00 Product Price Product Price Row ONLY 250 AVAILABLE!…" at bounding box center [898, 171] width 261 height 123
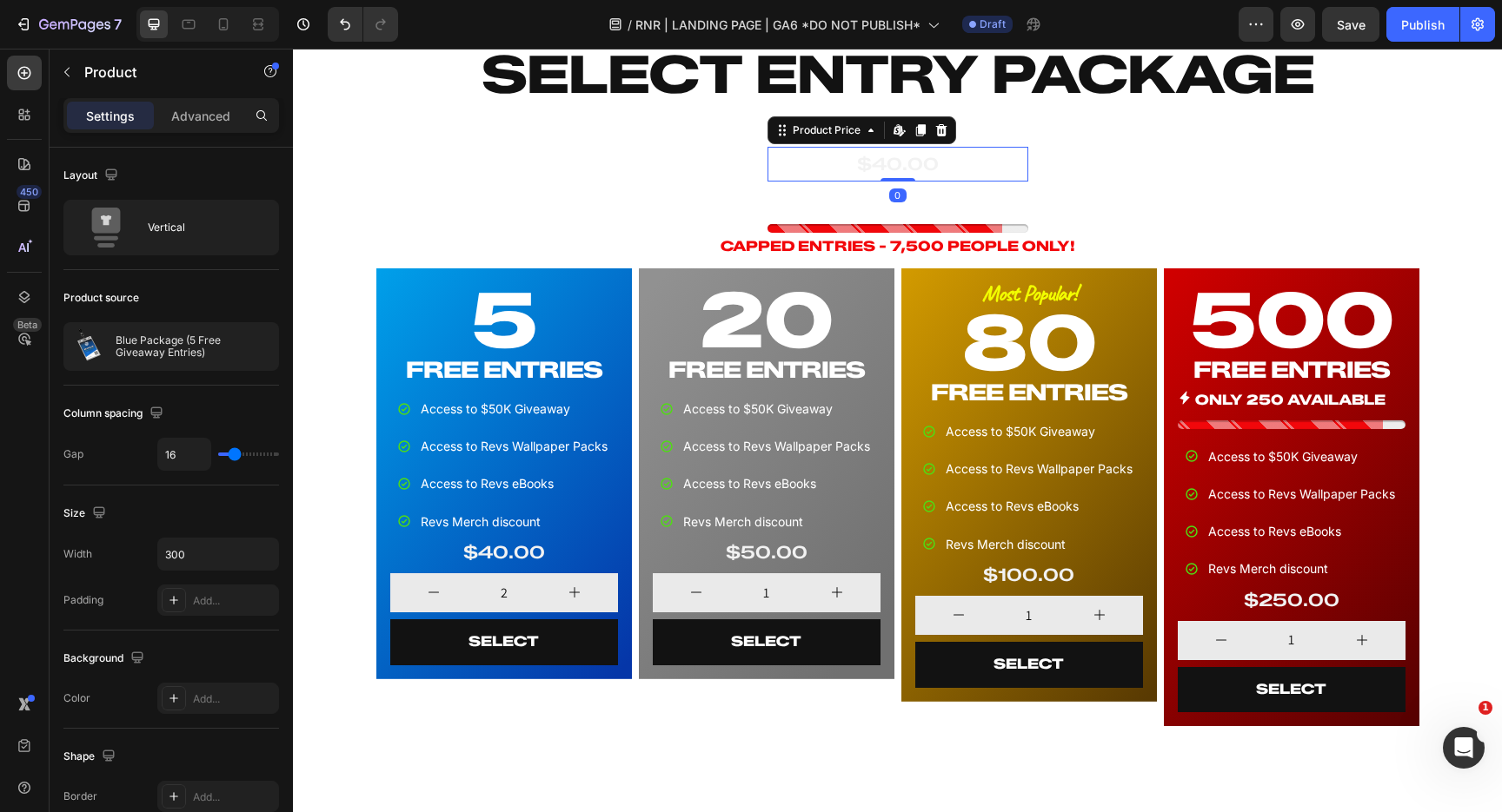
click at [916, 161] on div "$40.00" at bounding box center [898, 164] width 261 height 35
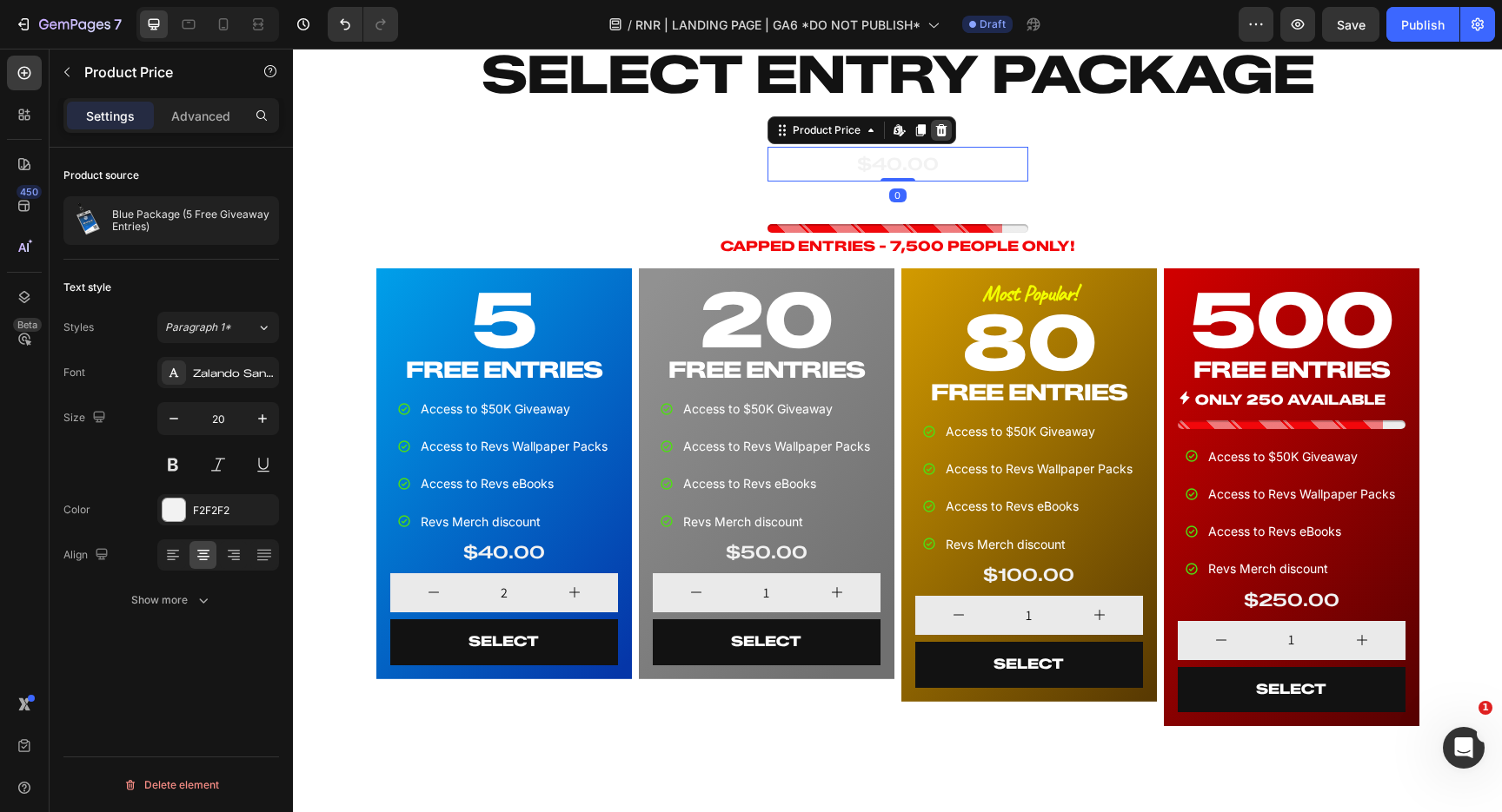
click at [940, 130] on icon at bounding box center [941, 129] width 11 height 12
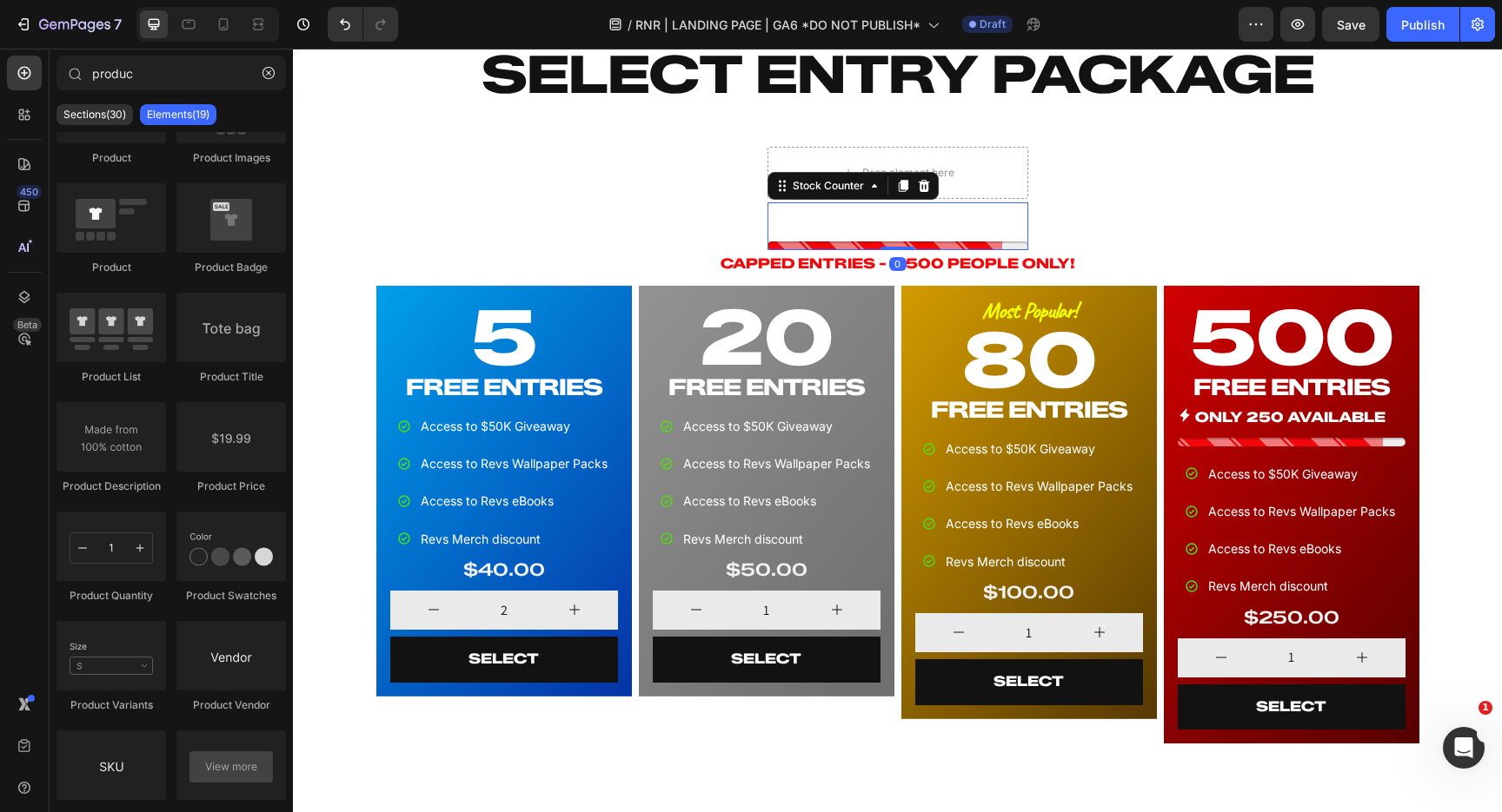
click at [921, 211] on p "ONLY 250 AVAILABLE!" at bounding box center [883, 222] width 196 height 25
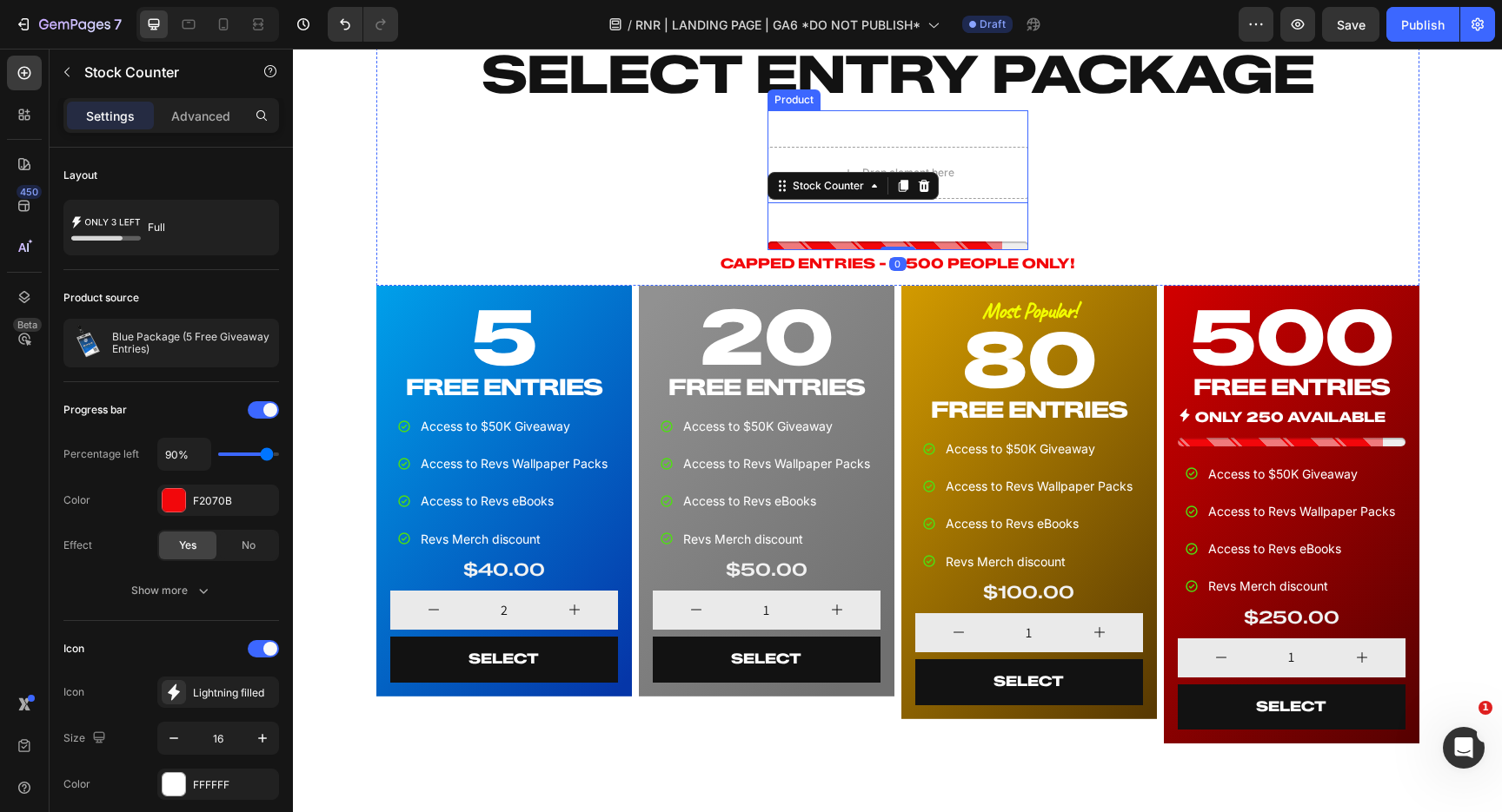
click at [927, 134] on div "FREE ENTRIES Heading Drop element here Row ONLY 250 AVAILABLE! Stock Counter 0 …" at bounding box center [898, 180] width 261 height 140
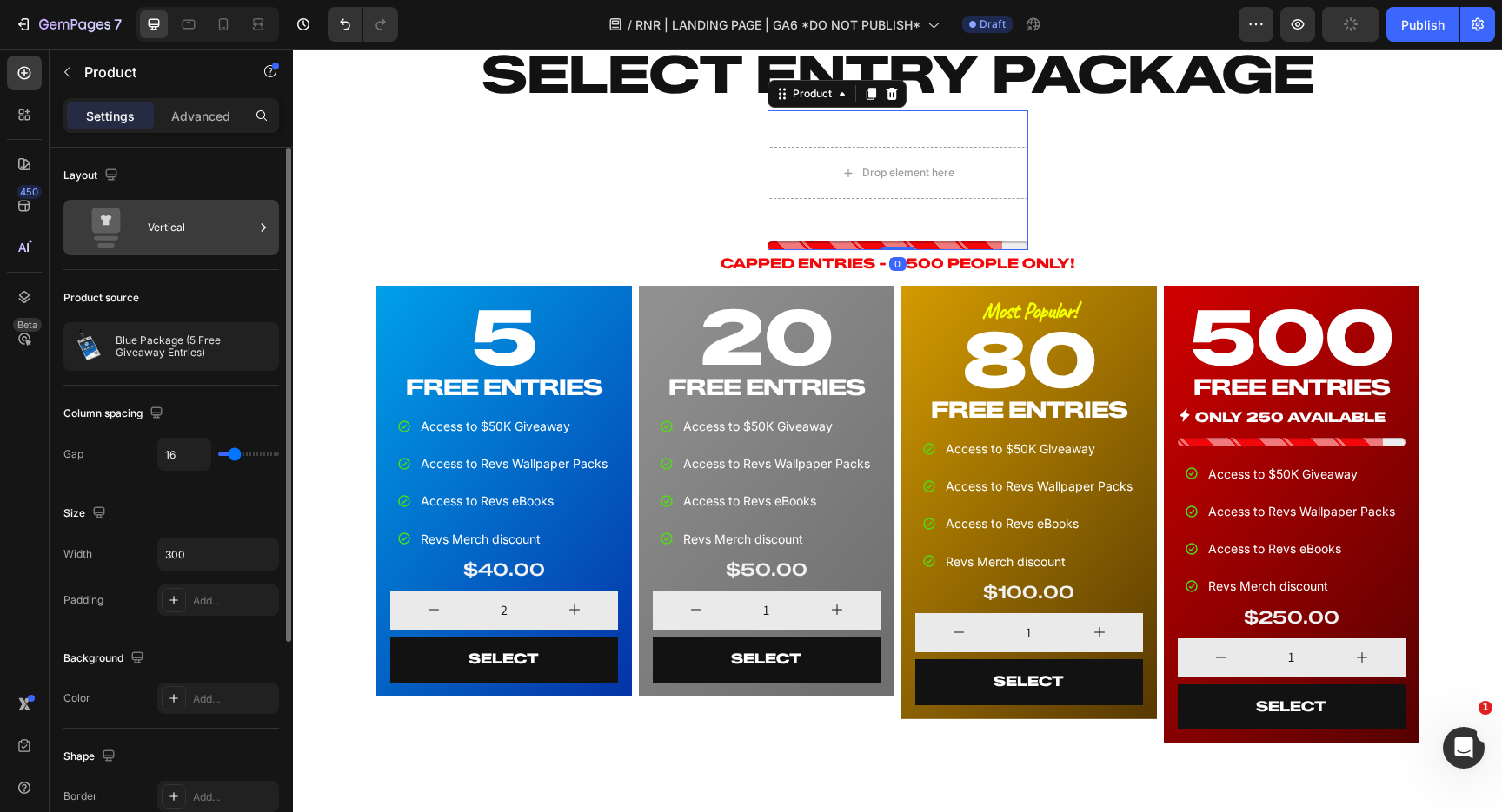
click at [181, 242] on div "Vertical" at bounding box center [200, 228] width 106 height 40
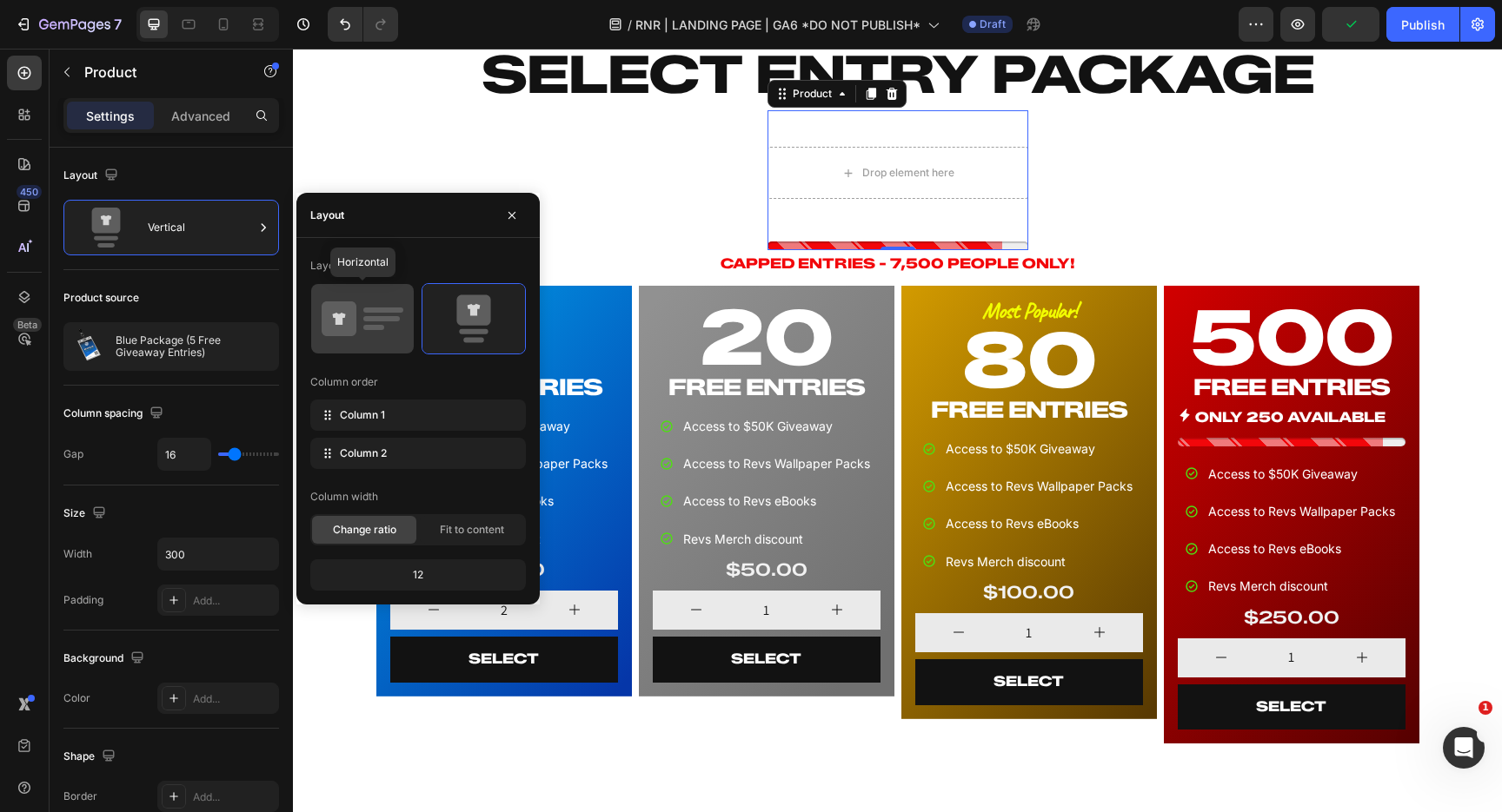
click at [384, 327] on icon at bounding box center [363, 319] width 82 height 48
type input "0"
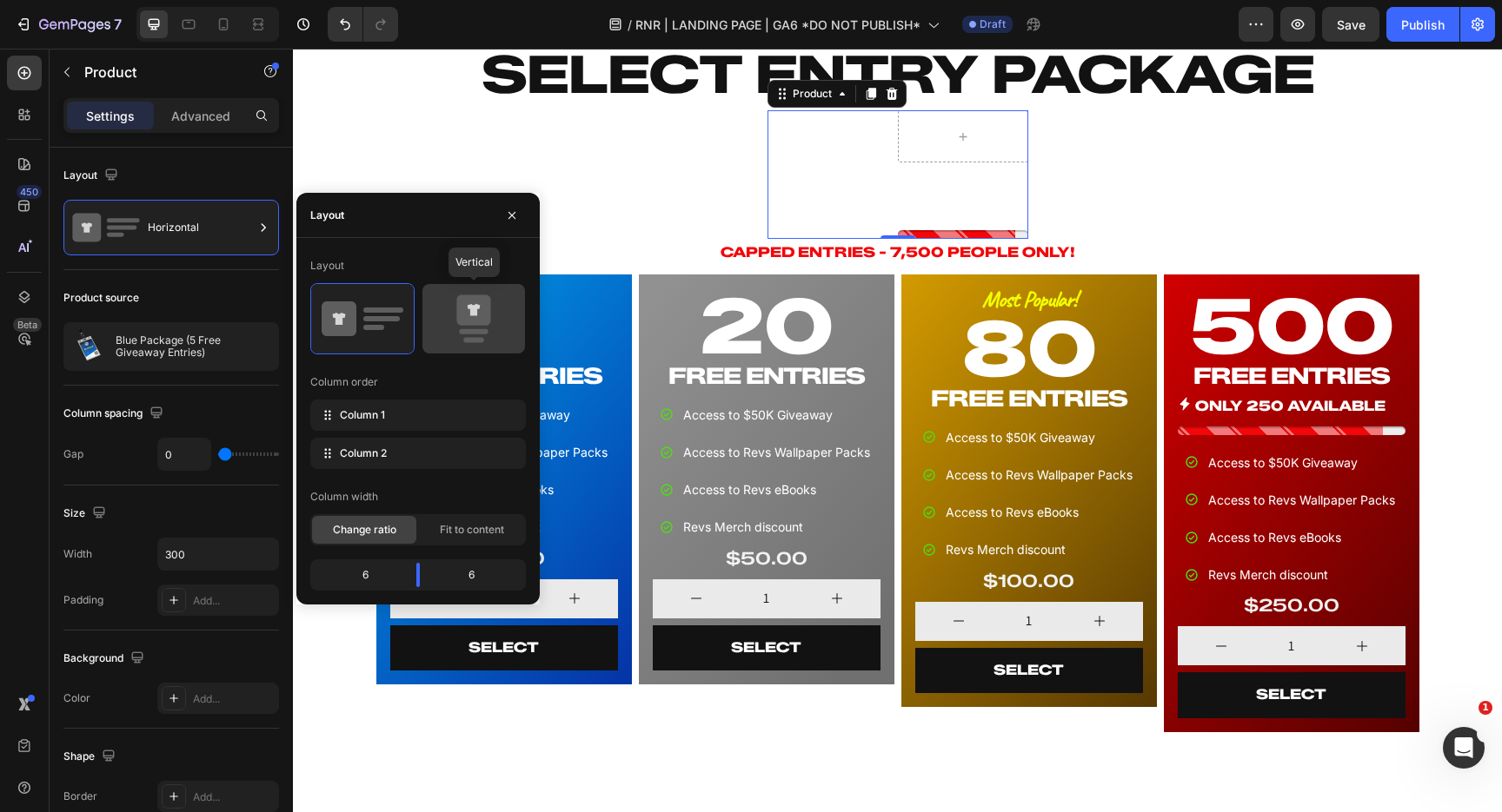
click at [512, 314] on icon at bounding box center [474, 319] width 82 height 48
type input "16"
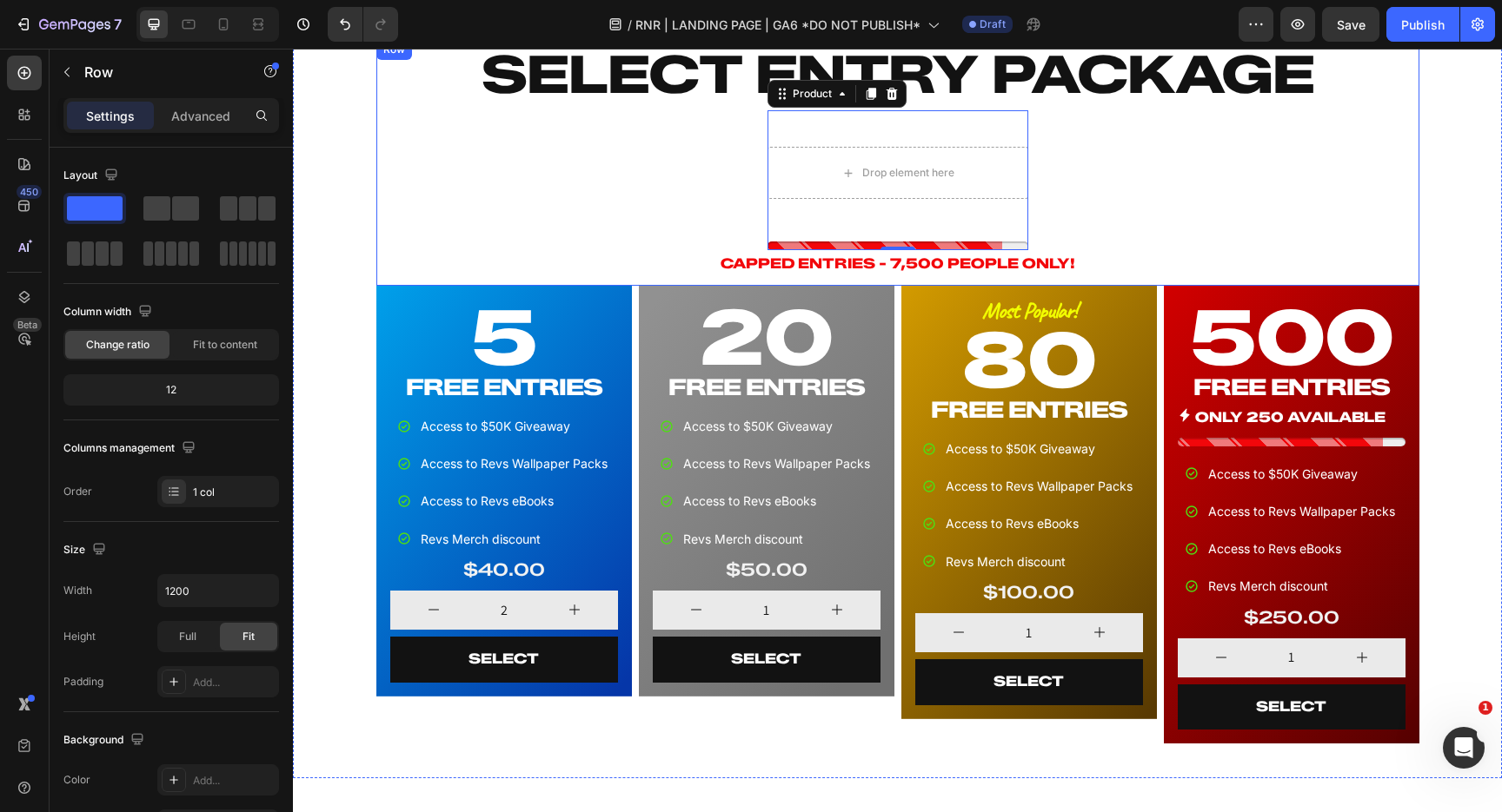
click at [704, 219] on div "SELECT ENTRY PACKAGE Heading FREE ENTRIES Heading Drop element here Row ONLY 25…" at bounding box center [897, 162] width 1043 height 247
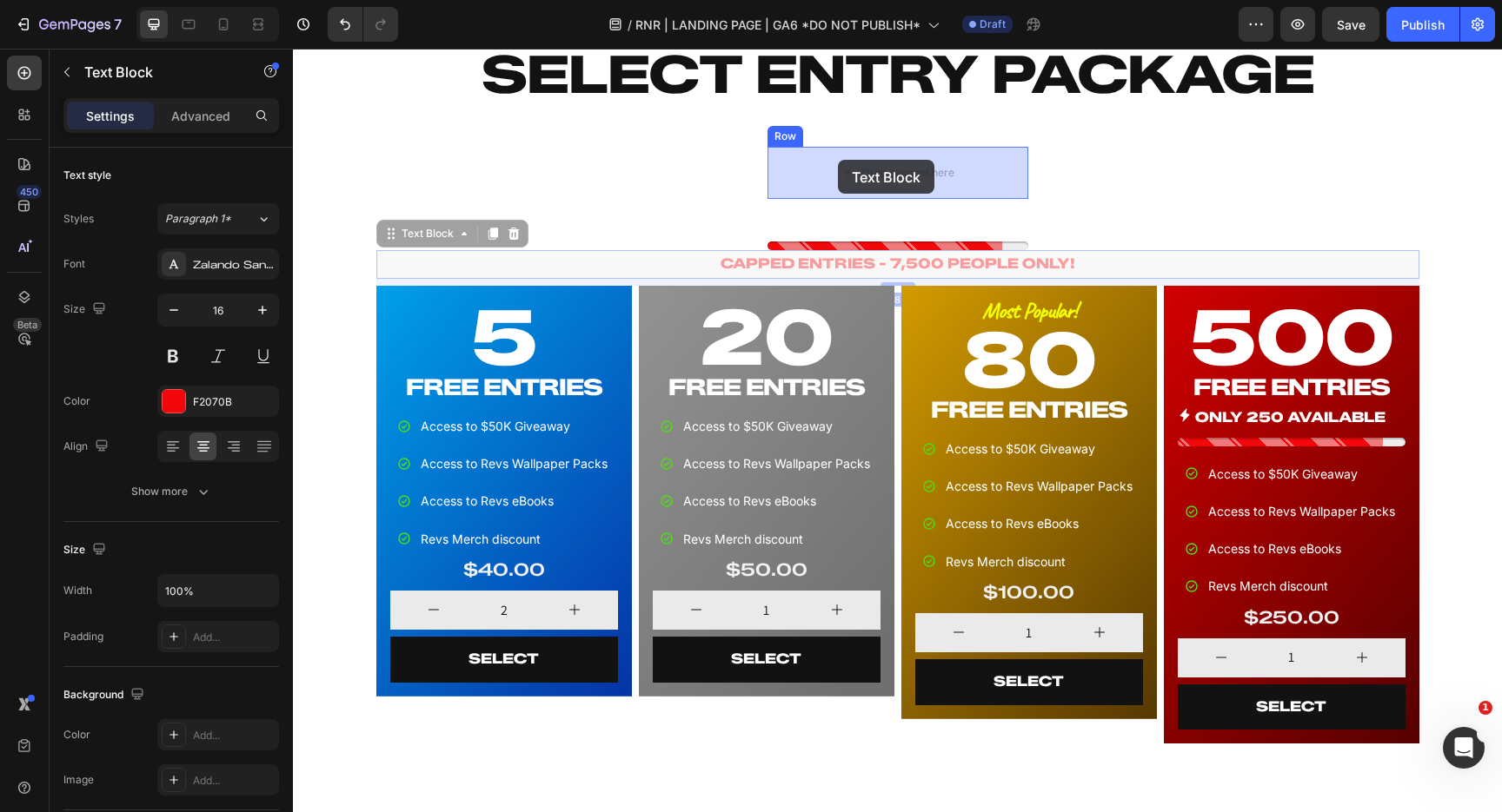
drag, startPoint x: 823, startPoint y: 262, endPoint x: 838, endPoint y: 160, distance: 103.1
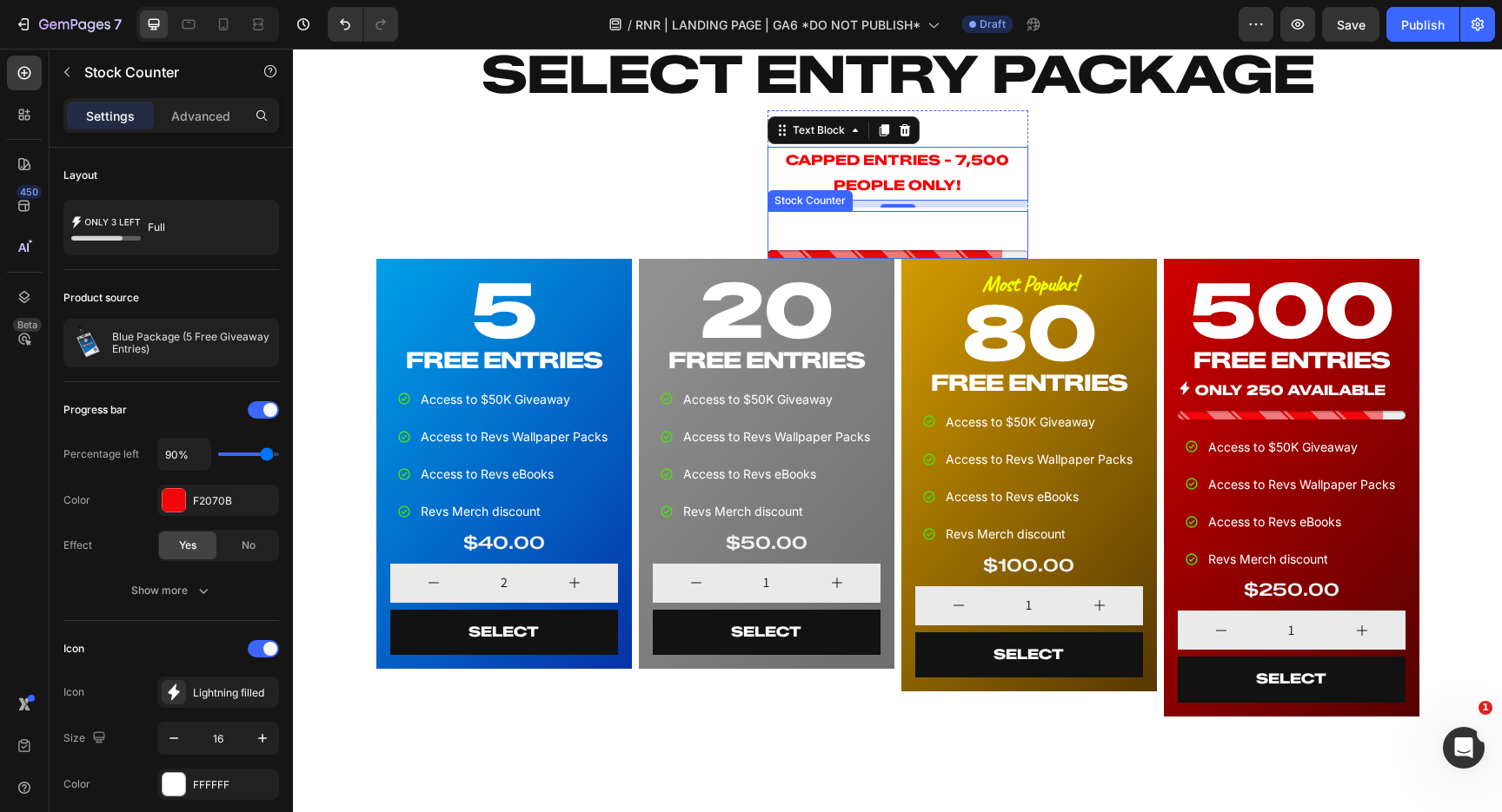
click at [844, 222] on p "ONLY 250 AVAILABLE!" at bounding box center [883, 231] width 196 height 25
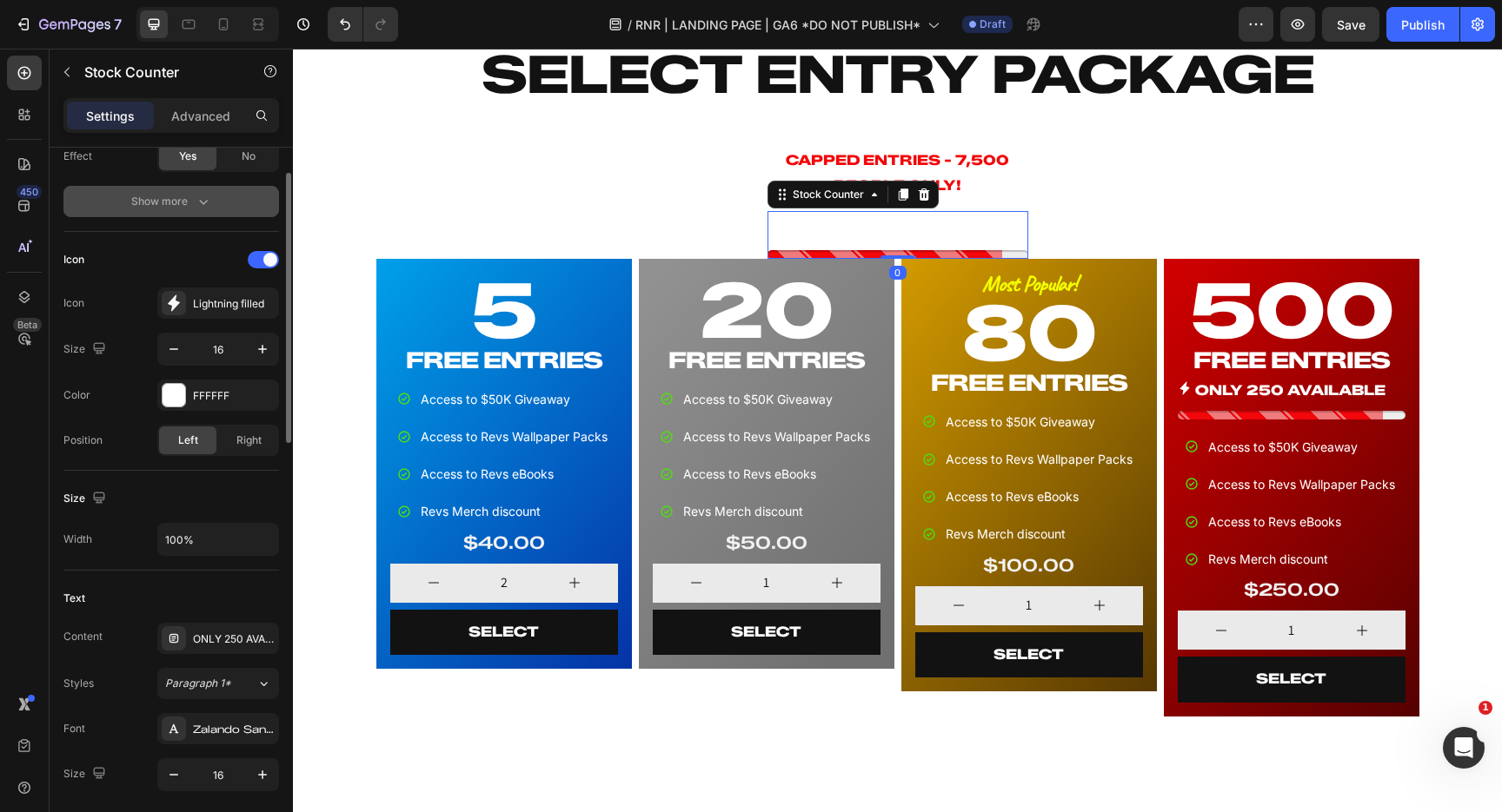
scroll to position [391, 0]
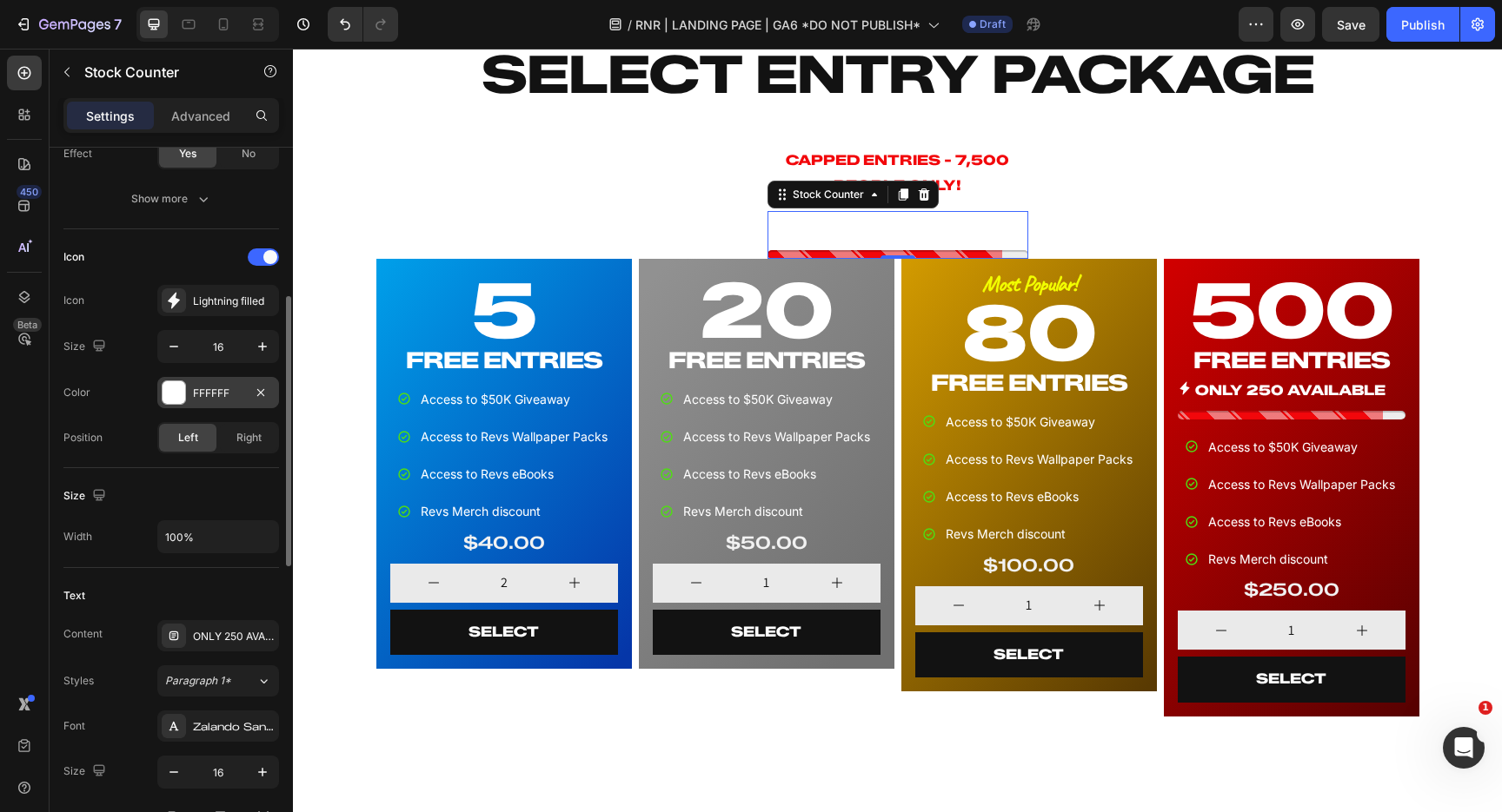
click at [213, 395] on div "FFFFFF" at bounding box center [218, 393] width 50 height 15
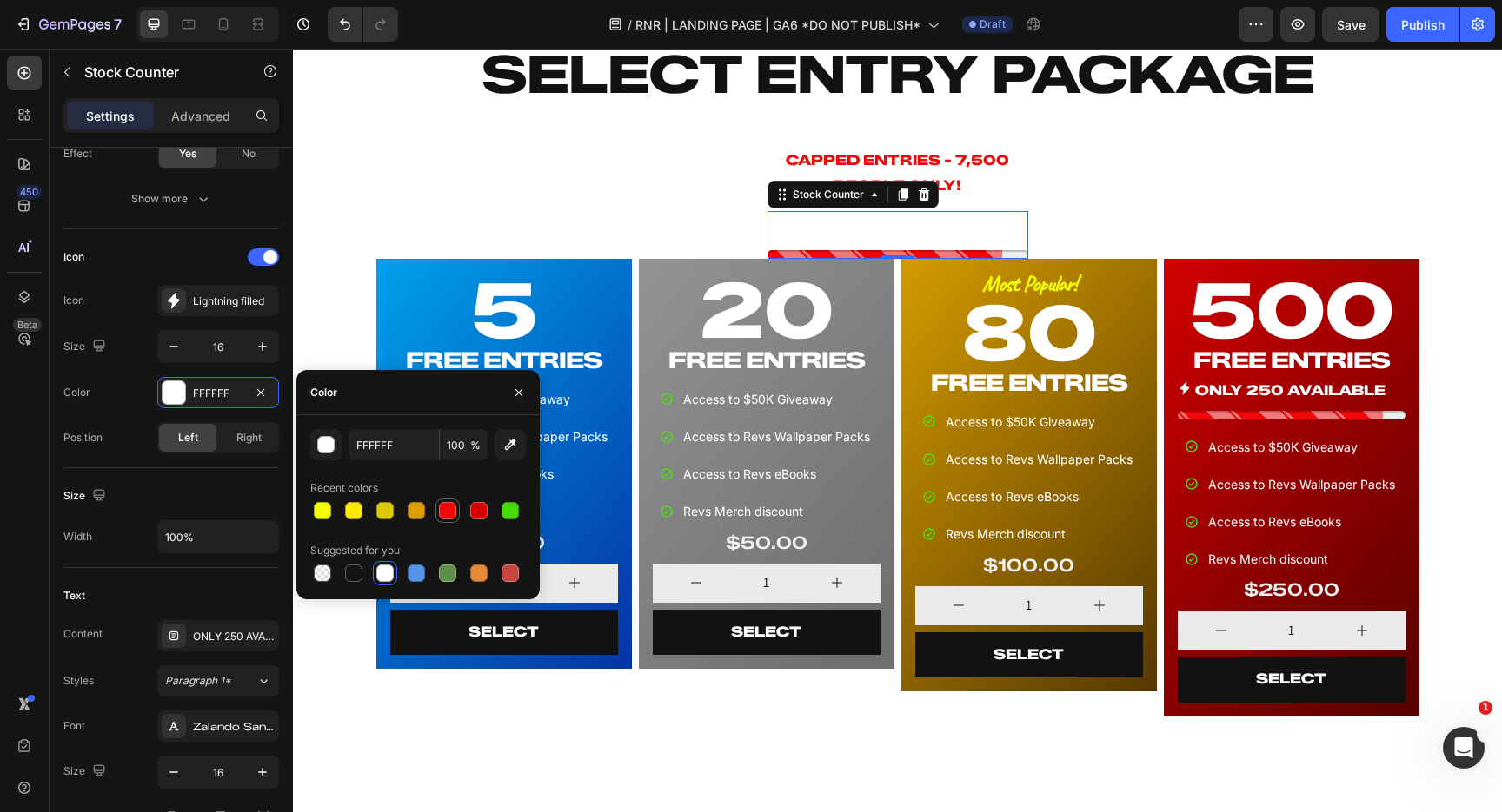
click at [441, 512] on div at bounding box center [447, 511] width 17 height 17
type input "F2070B"
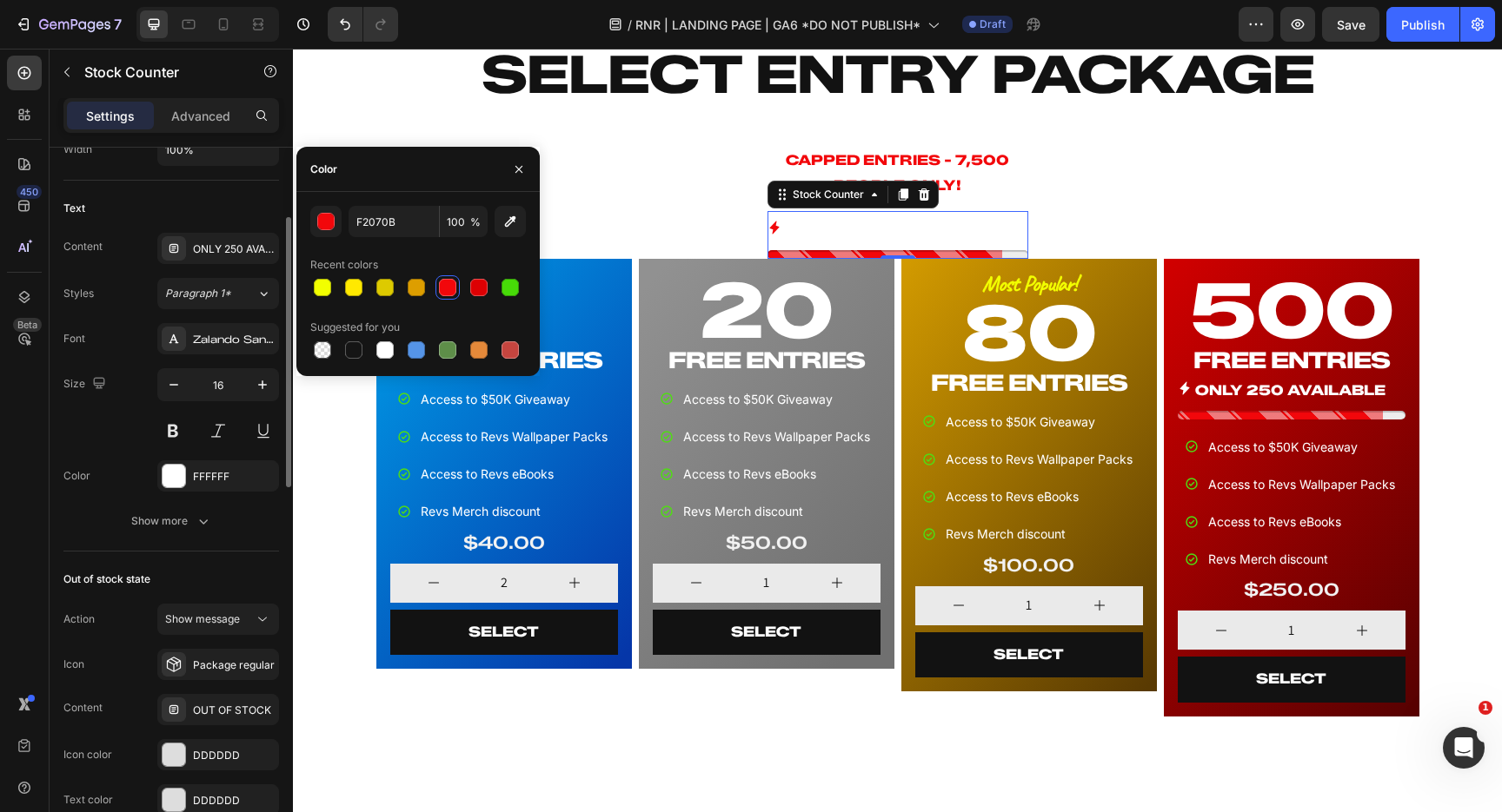
scroll to position [787, 0]
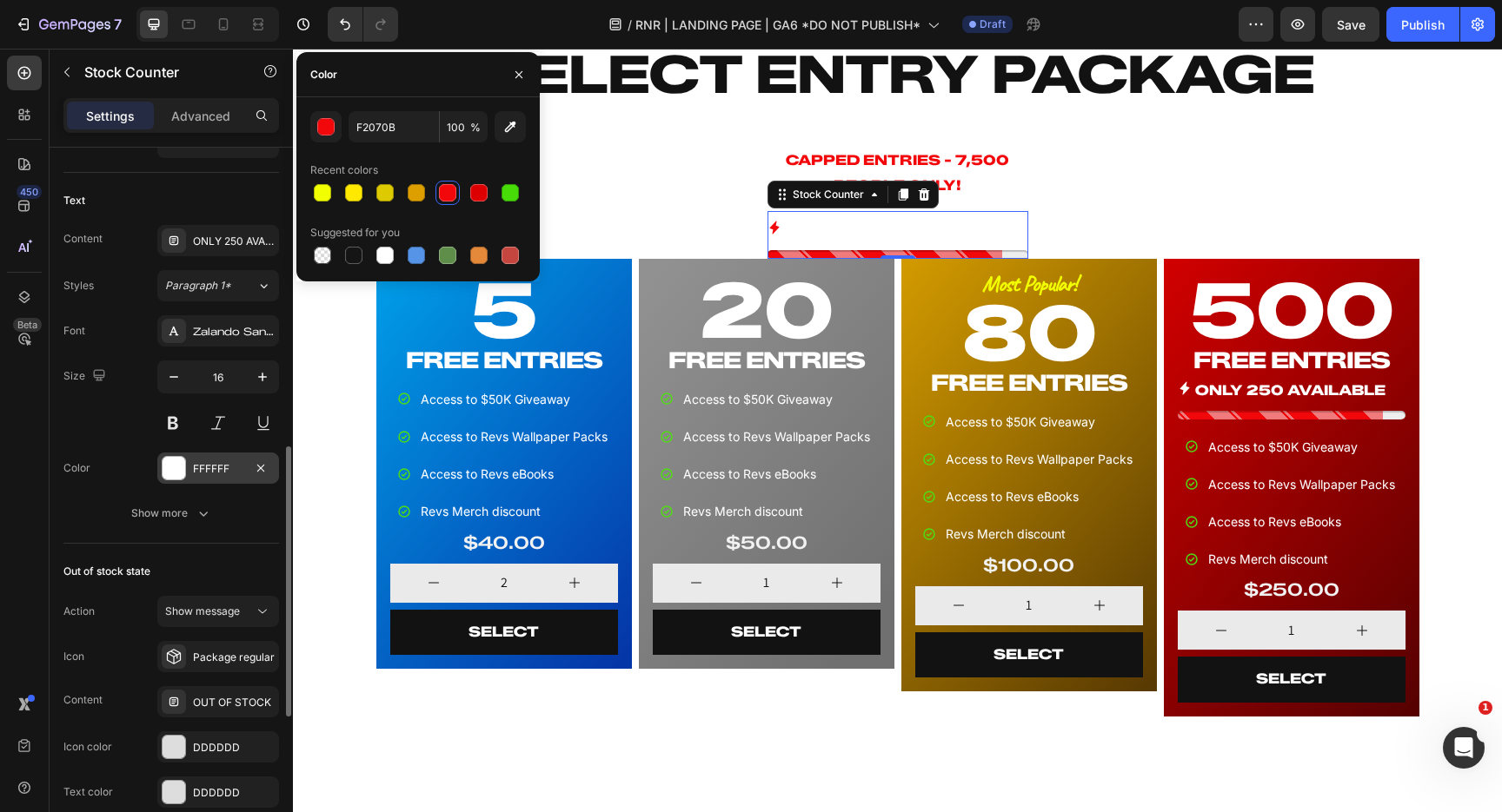
click at [227, 466] on div "FFFFFF" at bounding box center [218, 469] width 50 height 15
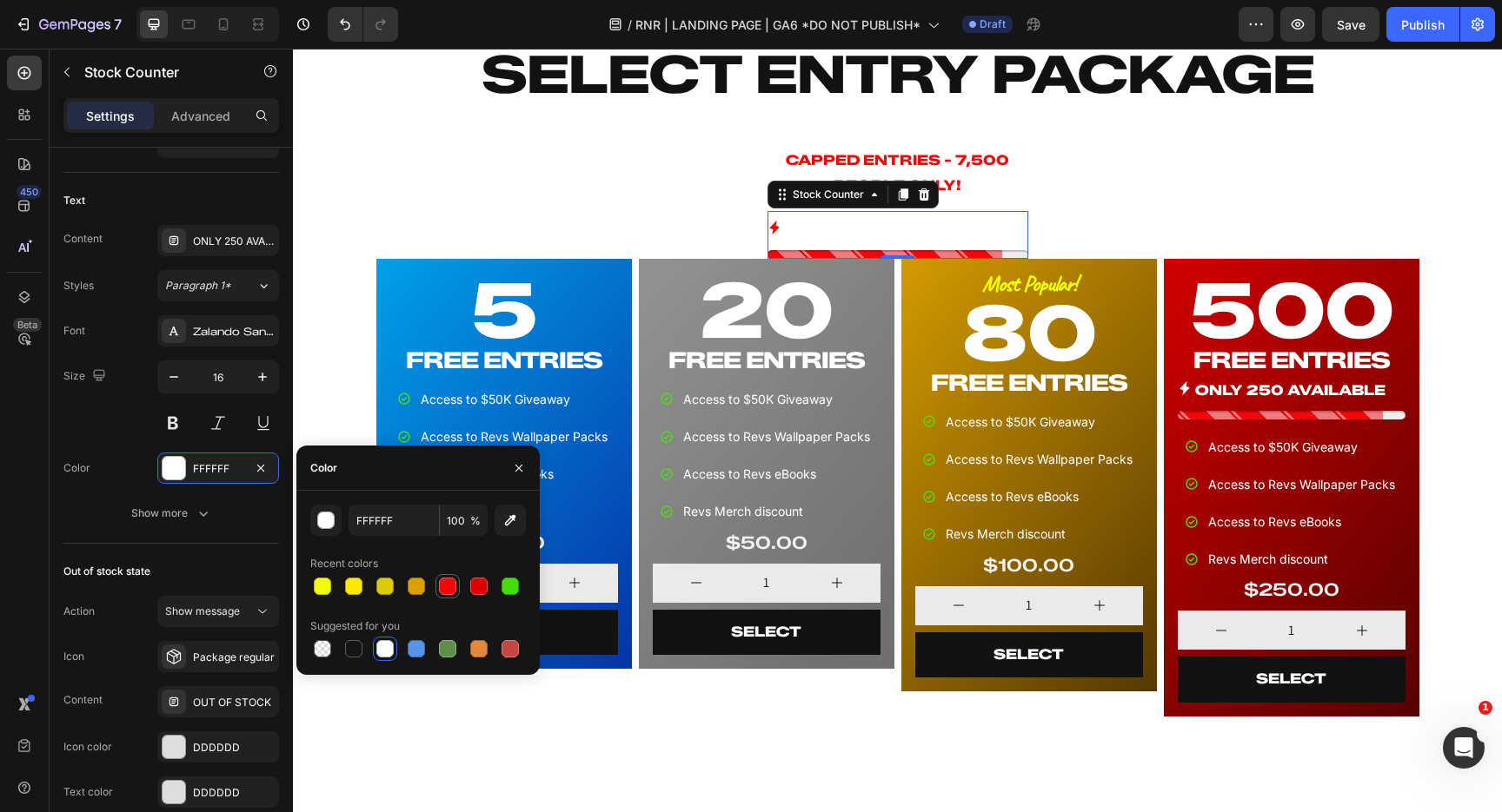
click at [445, 589] on div at bounding box center [447, 586] width 17 height 17
type input "F2070B"
click at [906, 229] on p "ONLY 250 AVAILABLE!" at bounding box center [883, 231] width 196 height 25
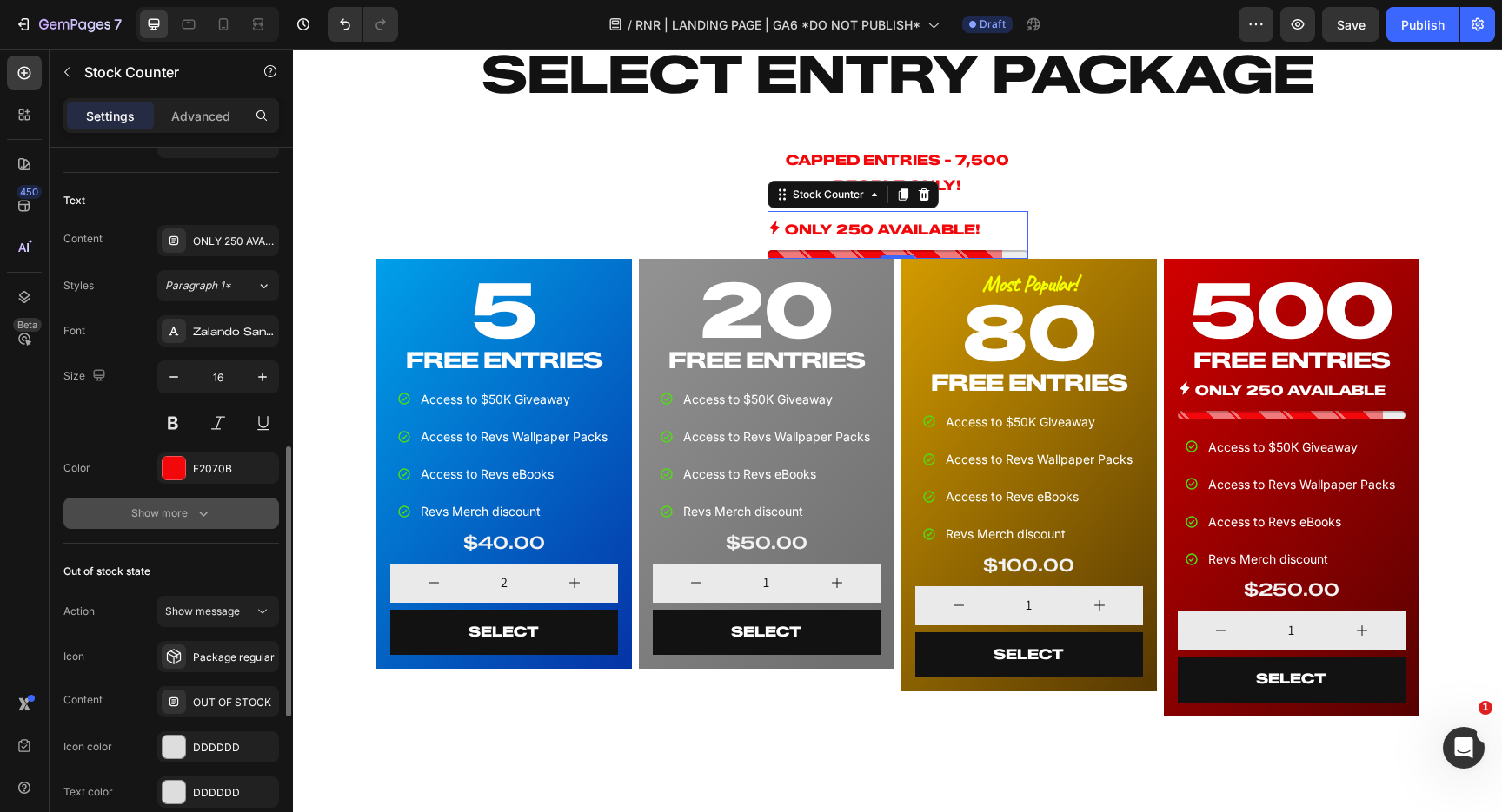
scroll to position [0, 0]
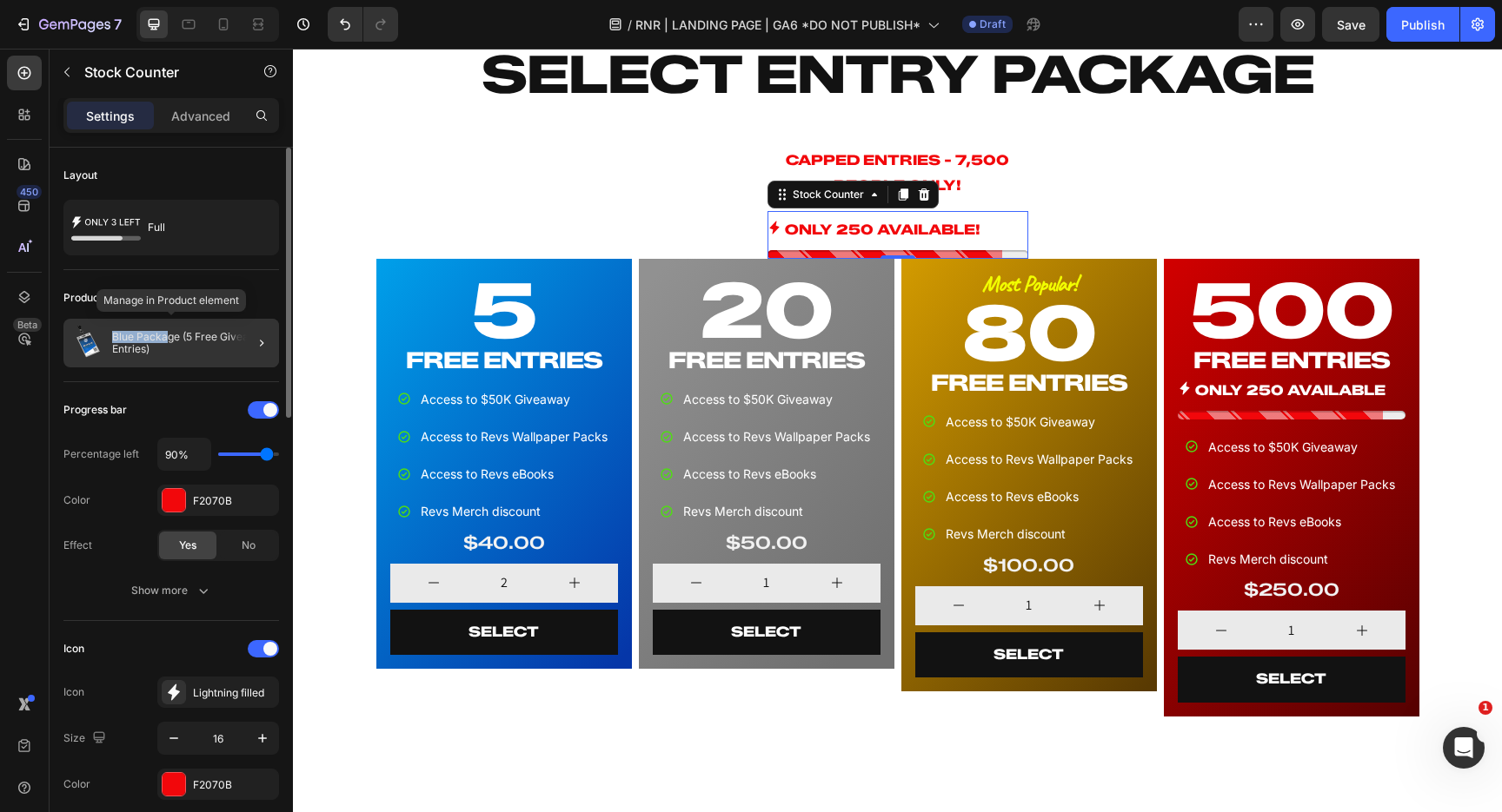
click at [169, 330] on div "Blue Package (5 Free Giveaway Entries)" at bounding box center [171, 342] width 216 height 48
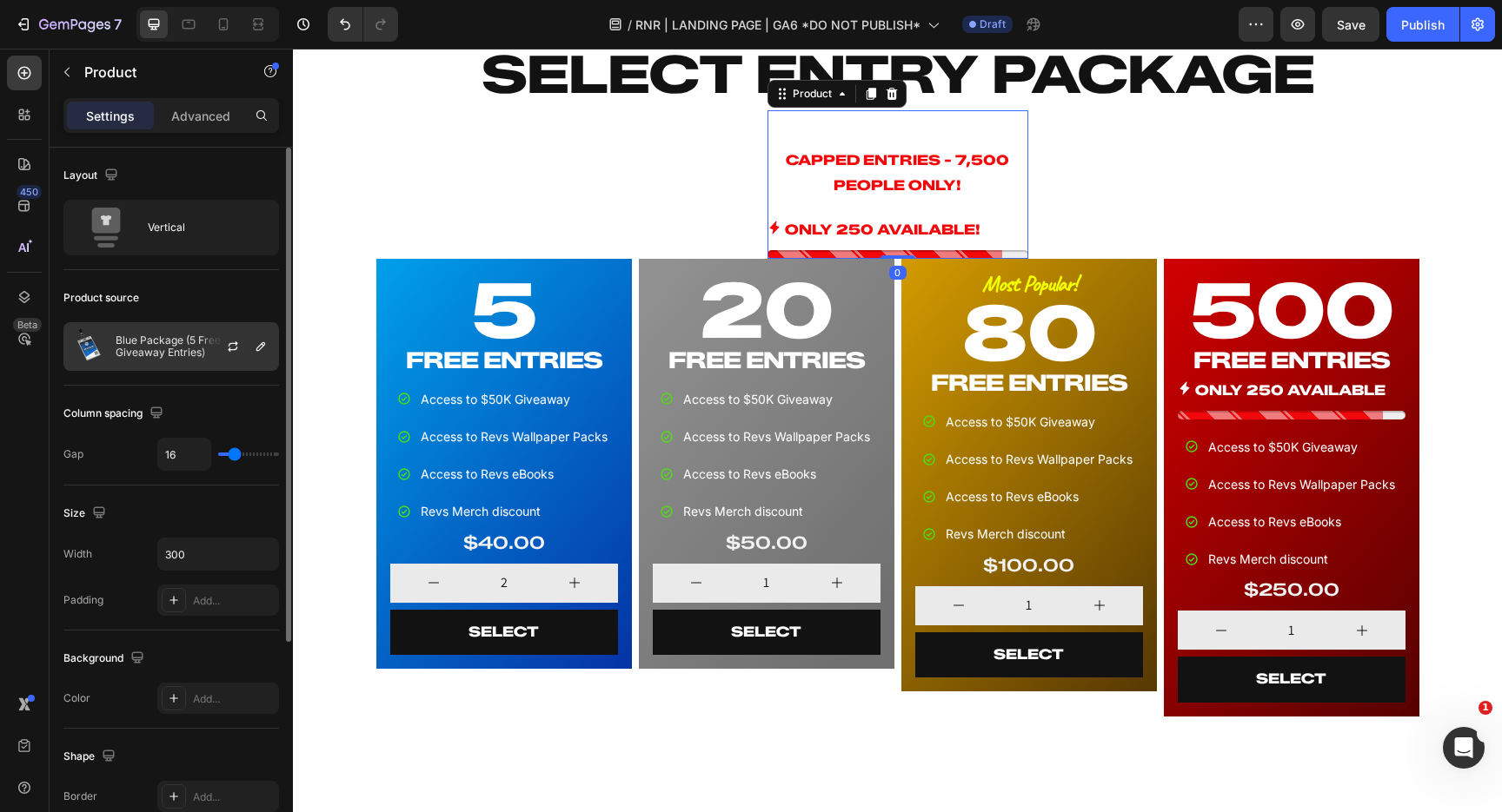
click at [216, 355] on div at bounding box center [240, 347] width 77 height 47
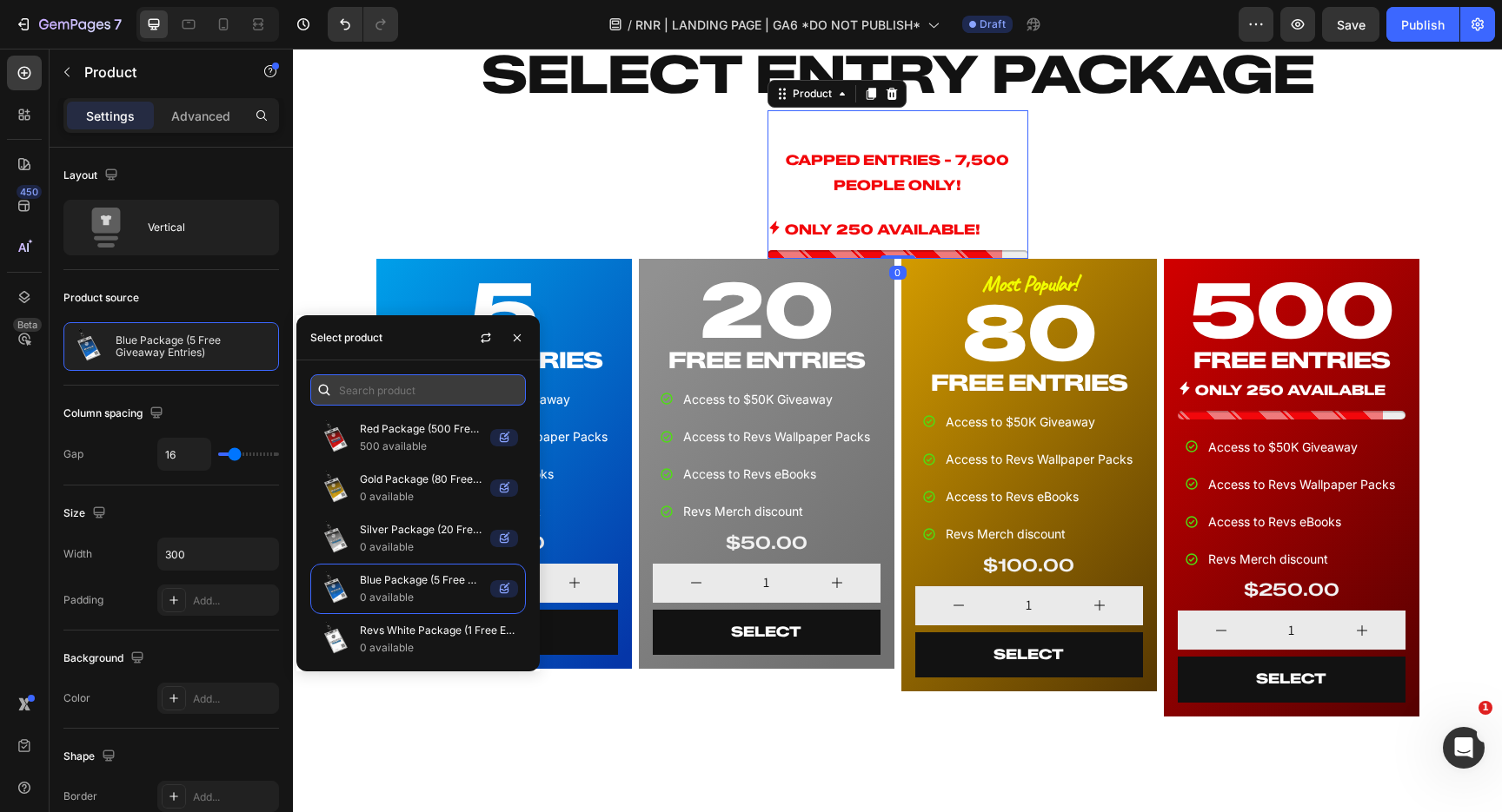
click at [425, 387] on input "text" at bounding box center [418, 390] width 216 height 31
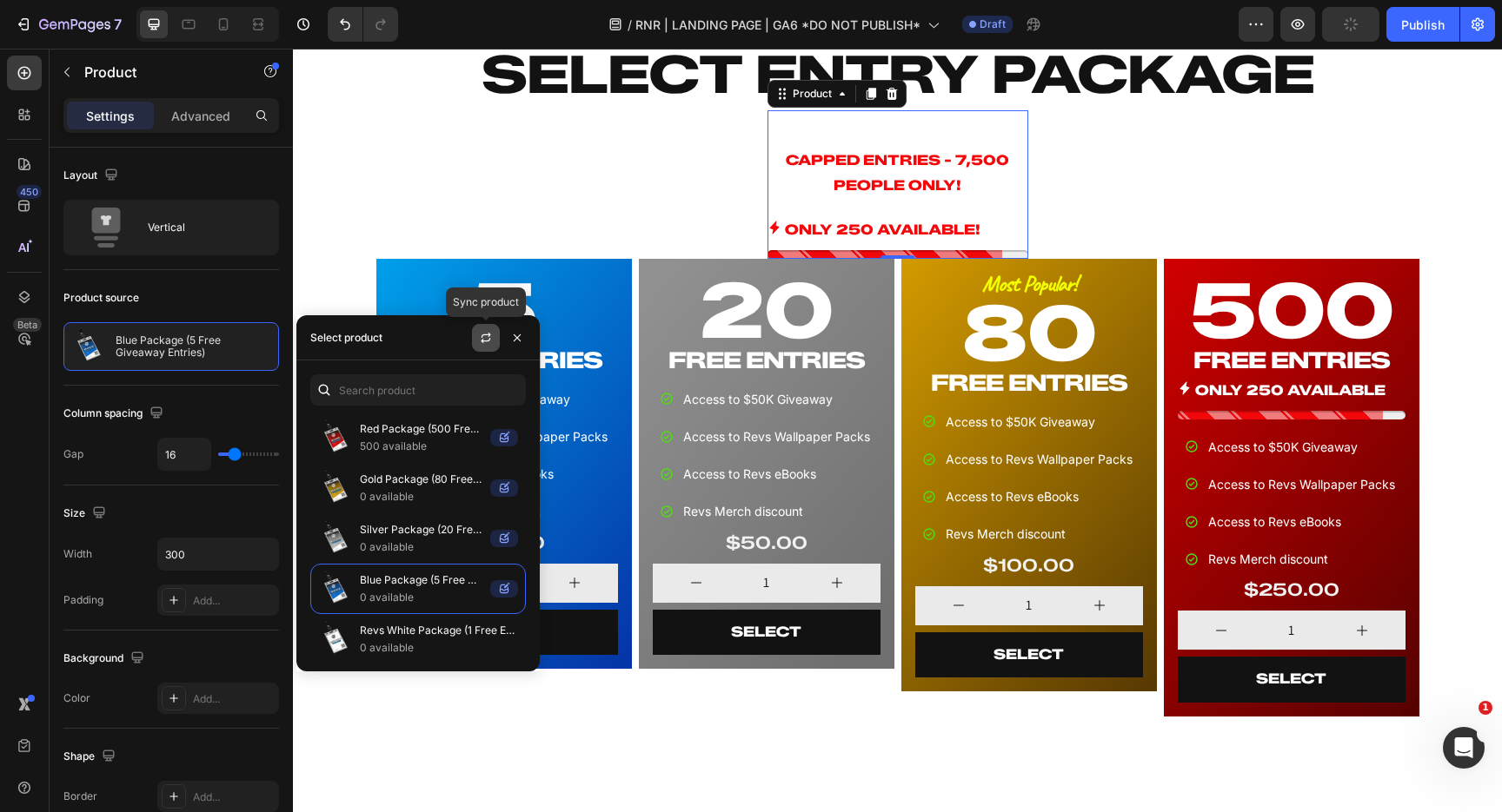
click at [485, 343] on icon "button" at bounding box center [485, 338] width 14 height 14
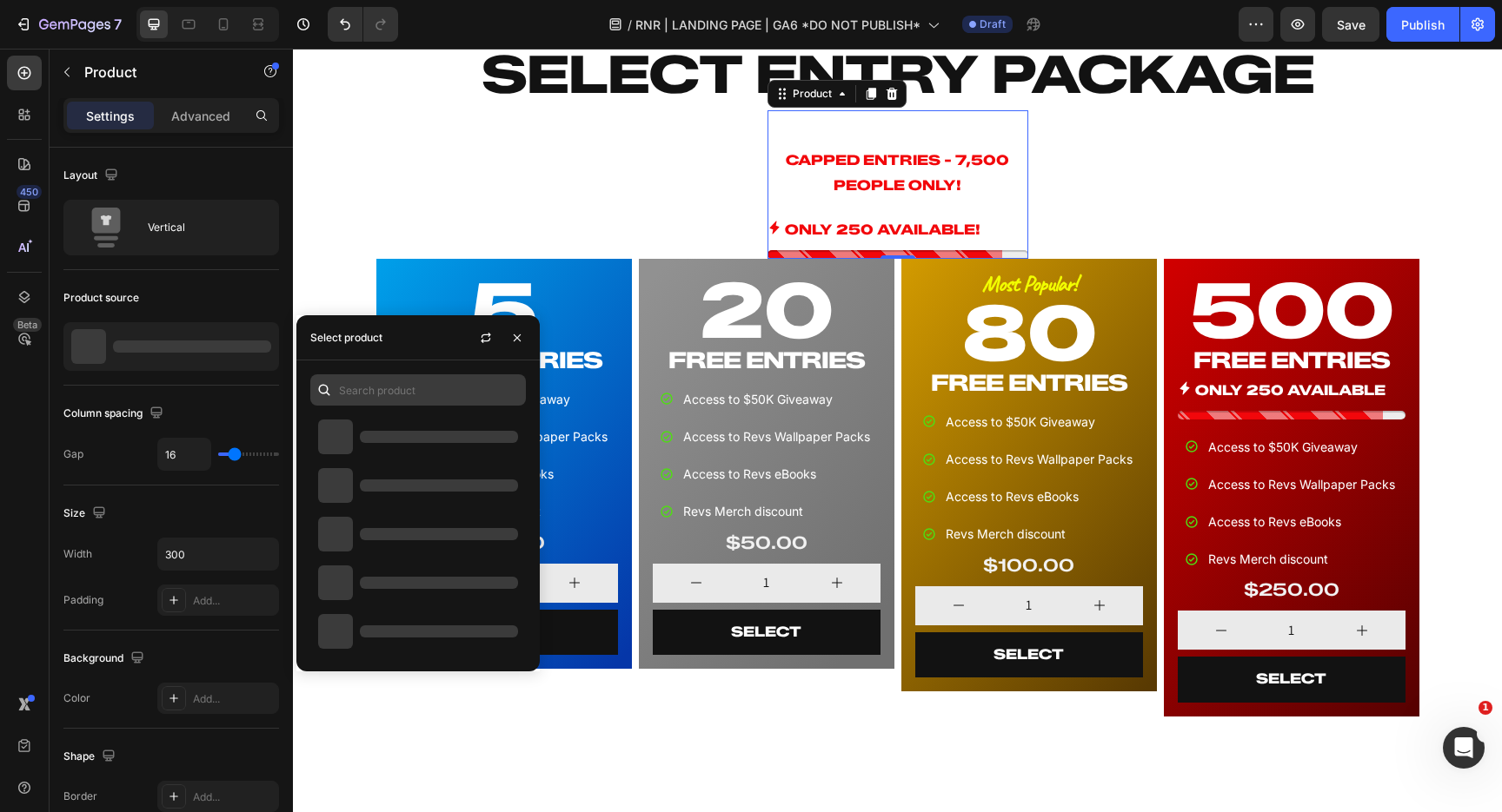
type input "1"
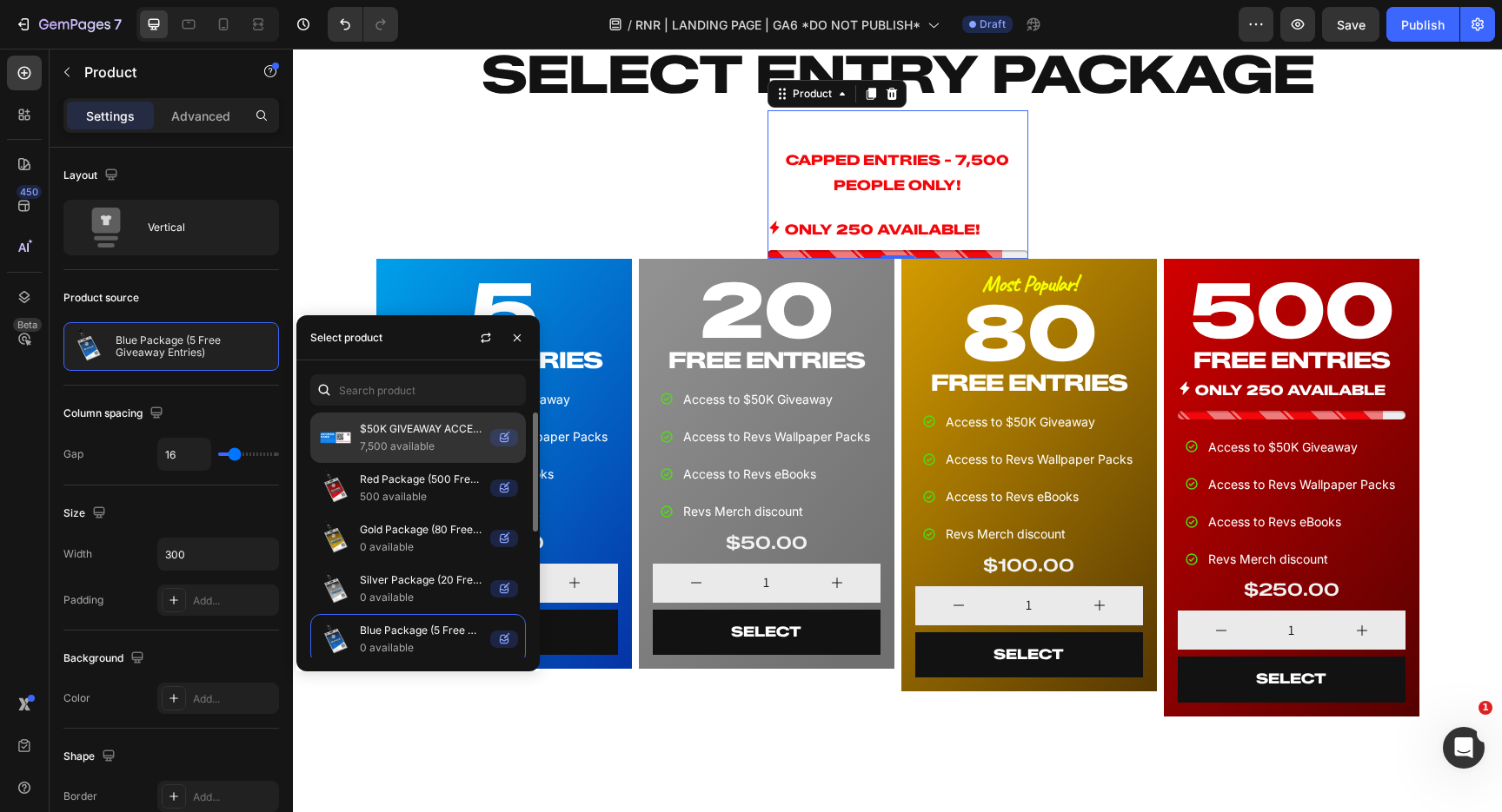
click at [420, 430] on p "$50K GIVEAWAY ACCESS PASS (DO NOT DELETE)" at bounding box center [422, 429] width 124 height 17
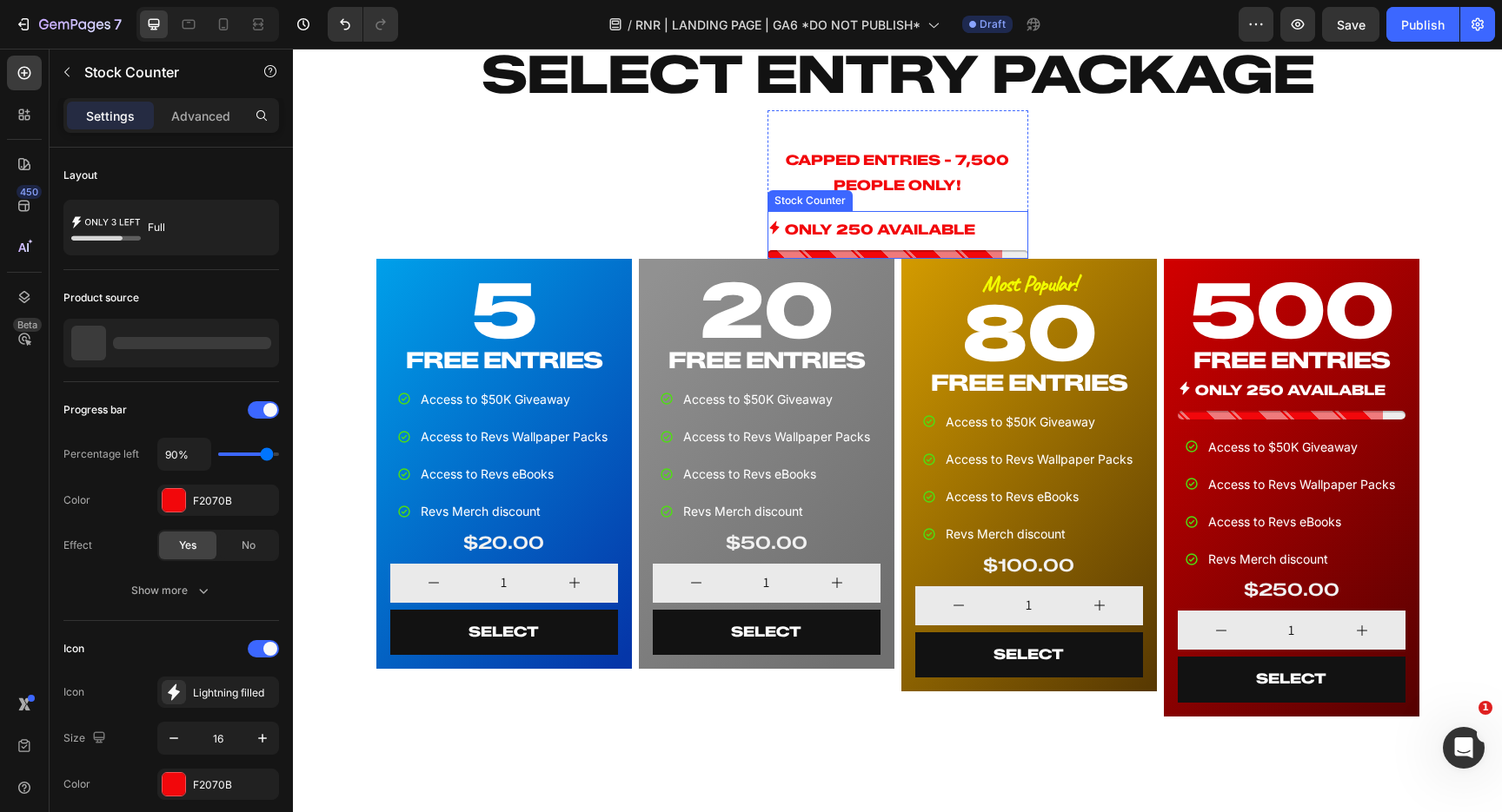
click at [910, 229] on p "ONLY 250 AVAILABLE" at bounding box center [880, 231] width 190 height 25
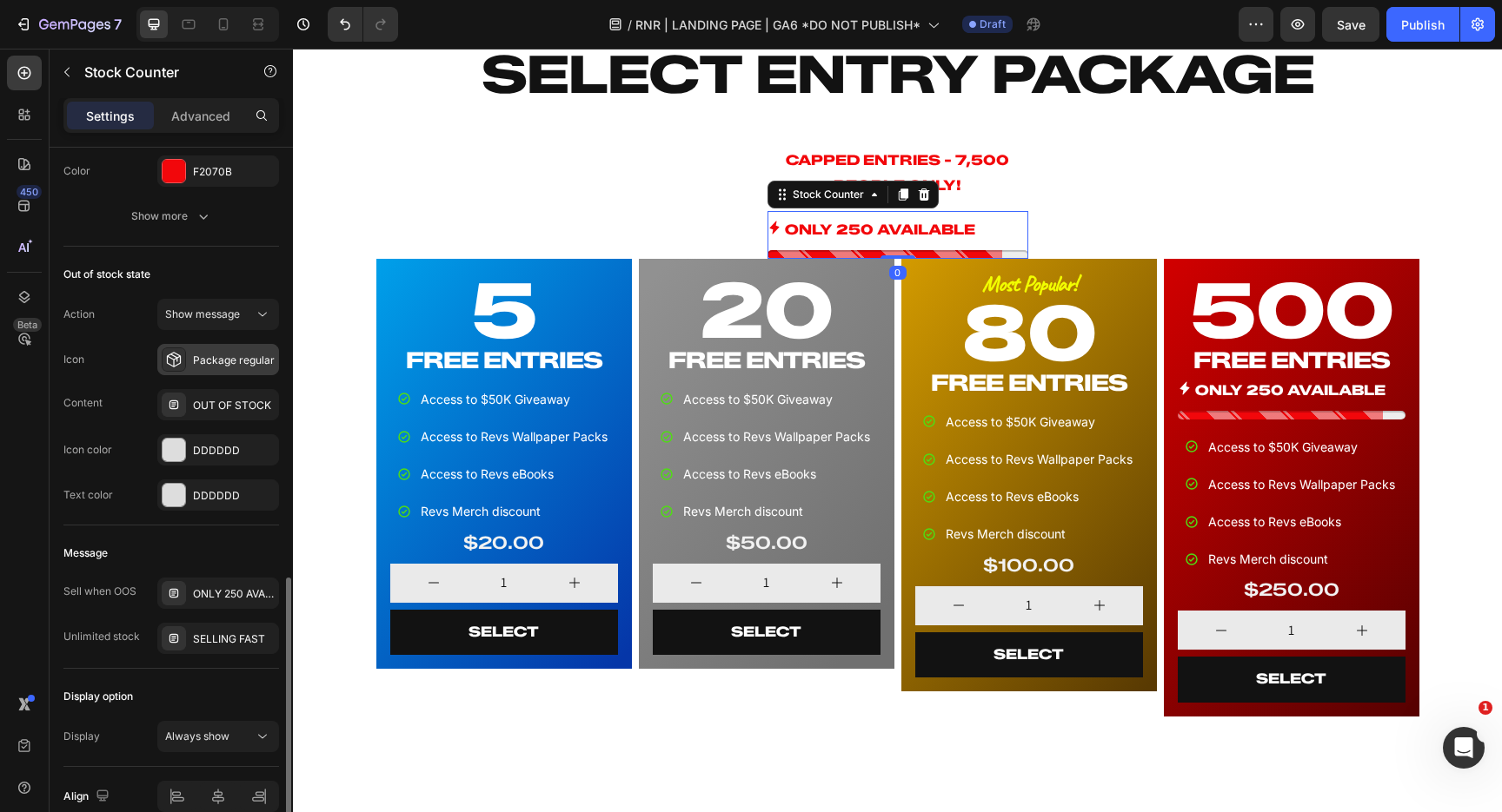
scroll to position [1097, 0]
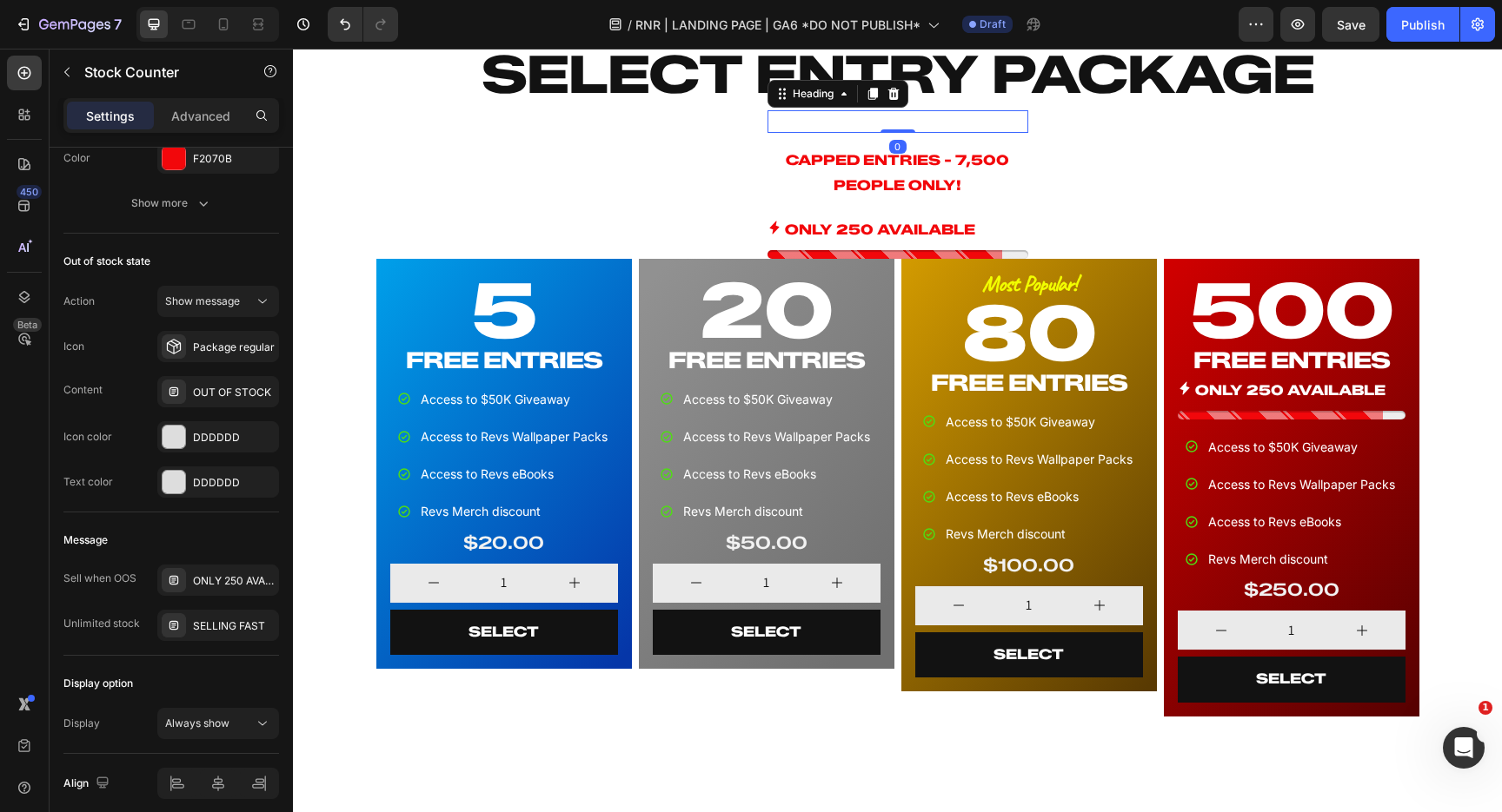
click at [944, 123] on h2 "FREE ENTRIES" at bounding box center [898, 121] width 261 height 23
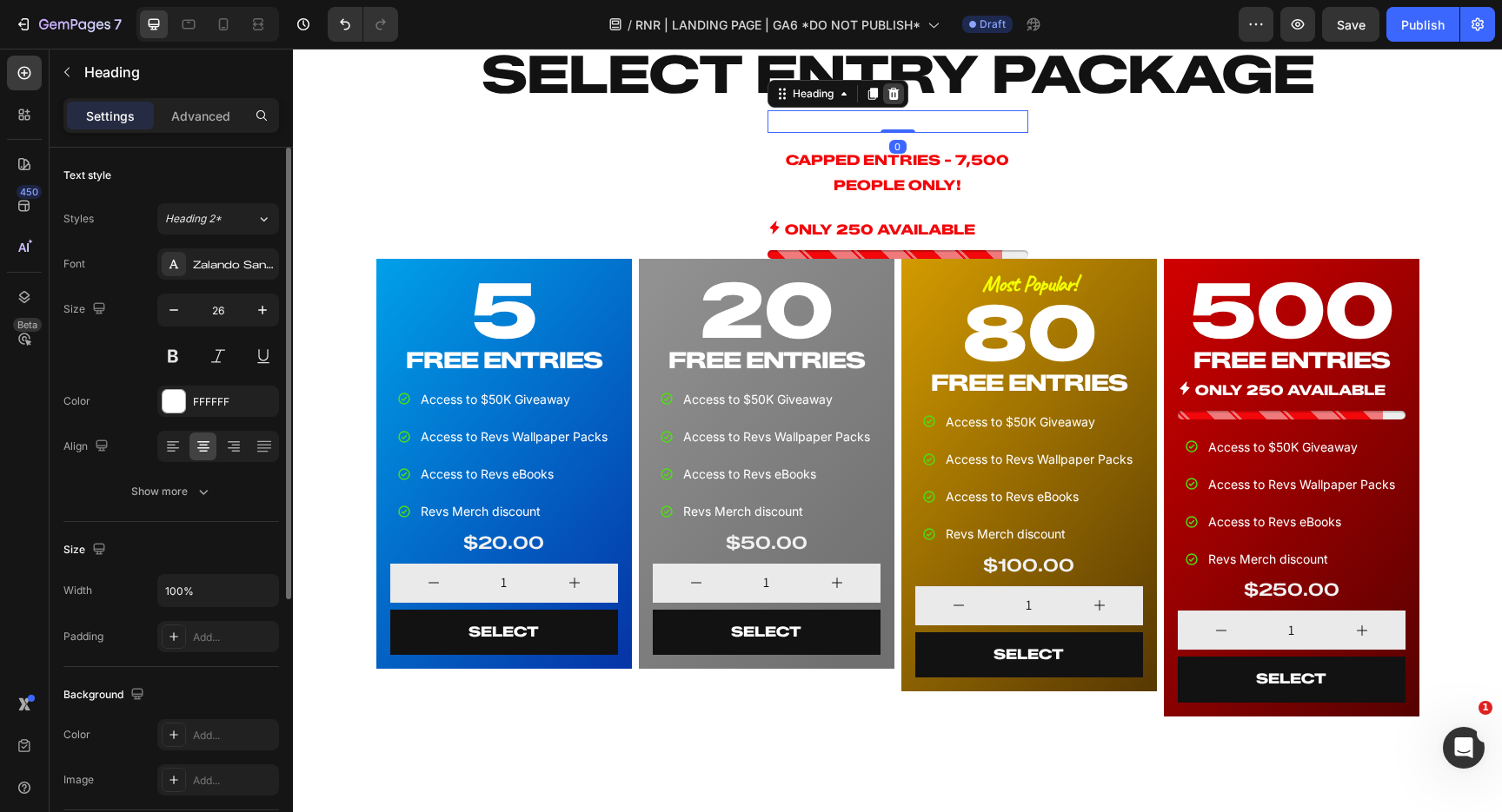
click at [894, 94] on icon at bounding box center [893, 93] width 11 height 12
click at [883, 124] on h2 "FREE ENTRIES" at bounding box center [898, 121] width 261 height 23
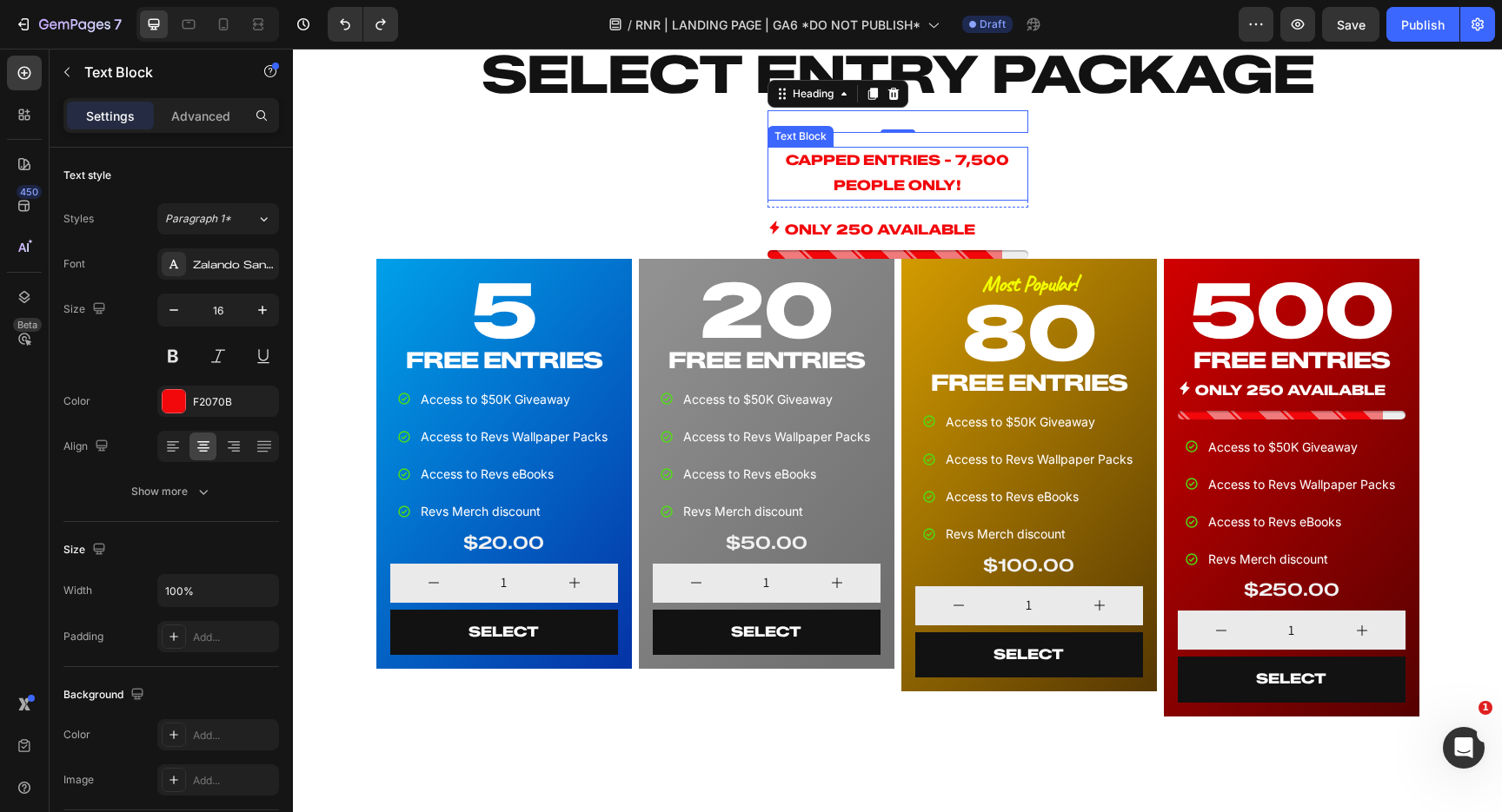
click at [923, 170] on p "CAPPED ENTRIES - 7,500 PEOPLE ONLY!" at bounding box center [898, 173] width 257 height 50
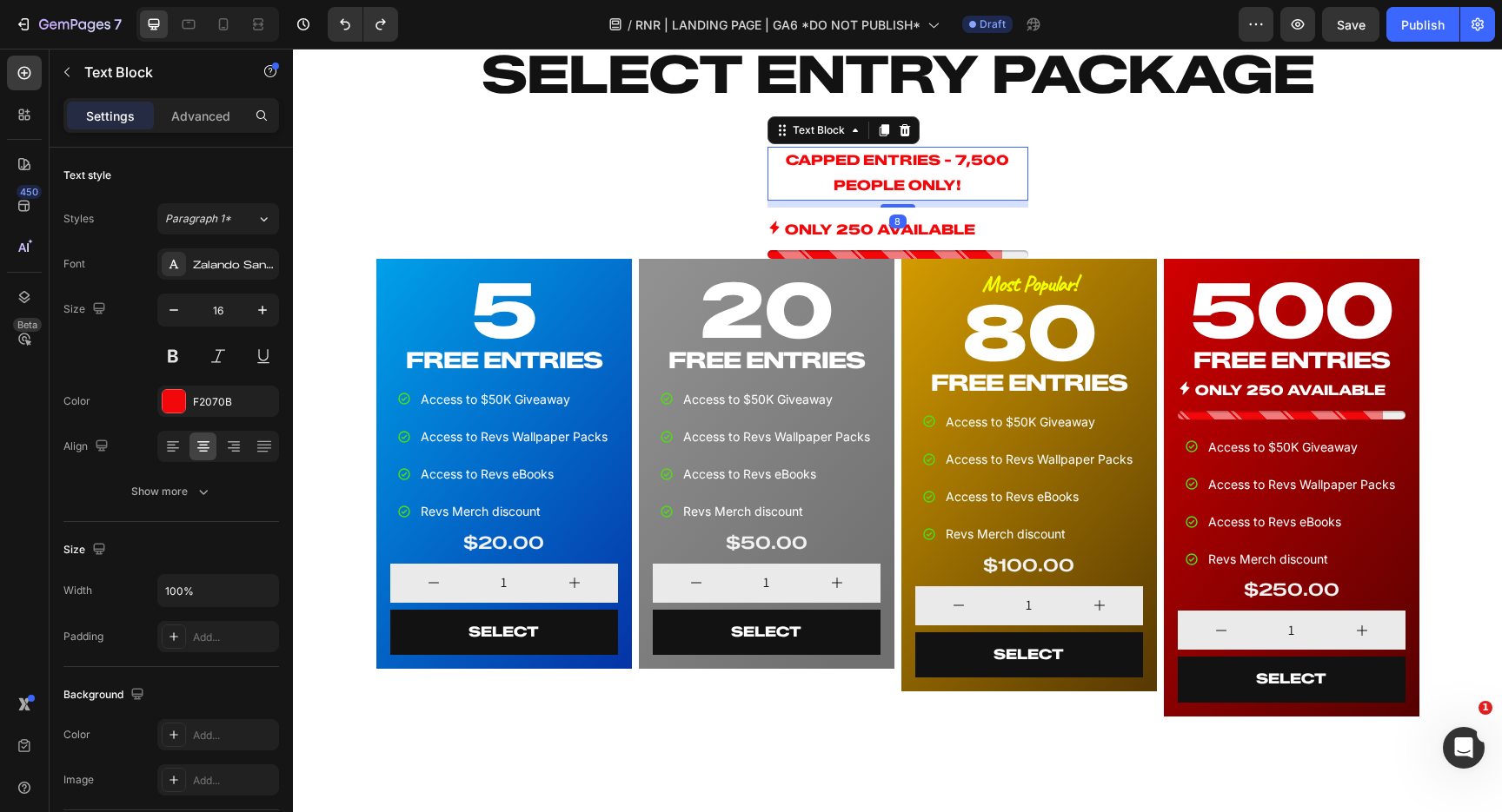
click at [923, 170] on p "CAPPED ENTRIES - 7,500 PEOPLE ONLY!" at bounding box center [898, 173] width 257 height 50
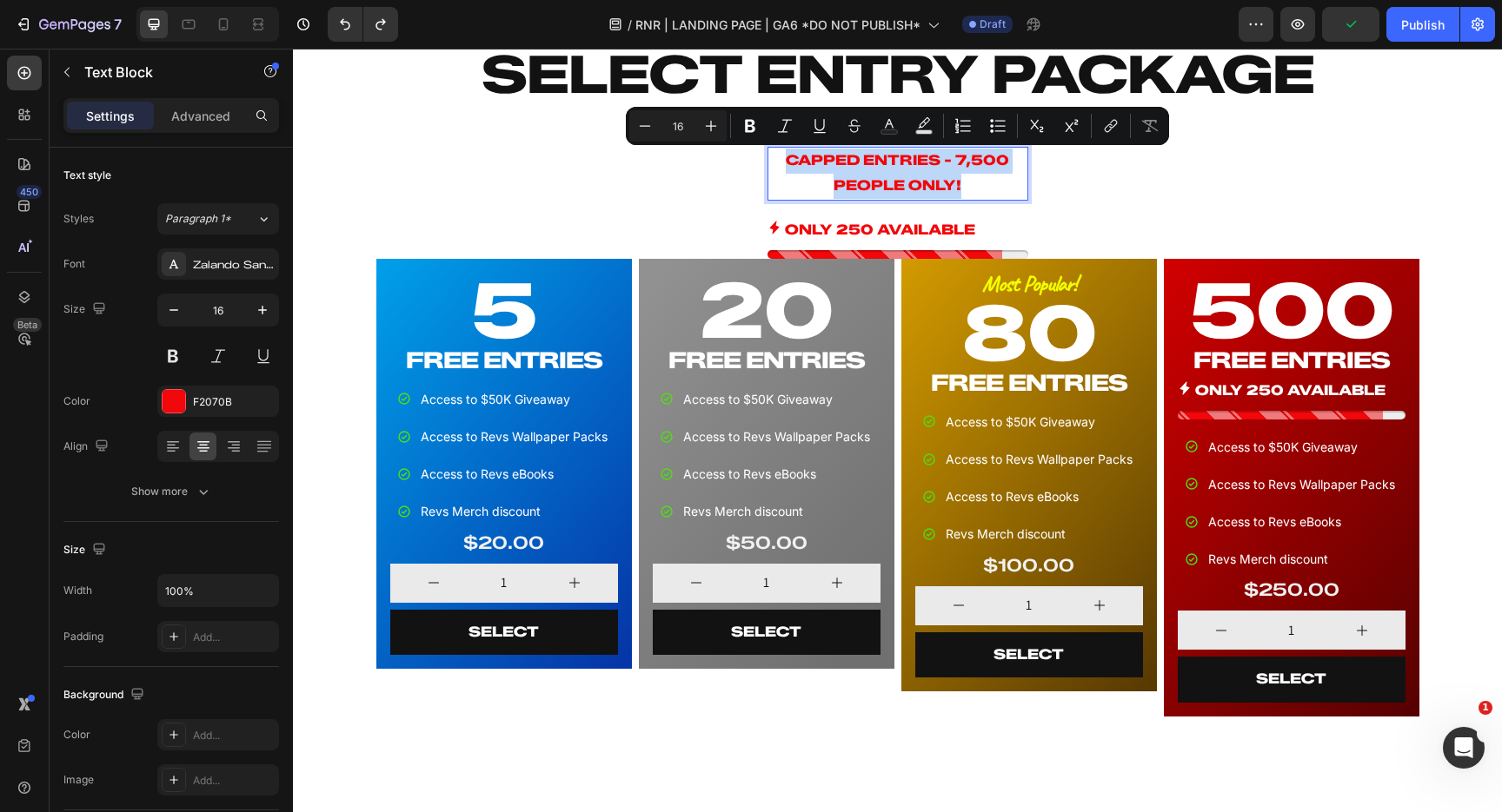
copy p "CAPPED ENTRIES - 7,500 PEOPLE ONLY!"
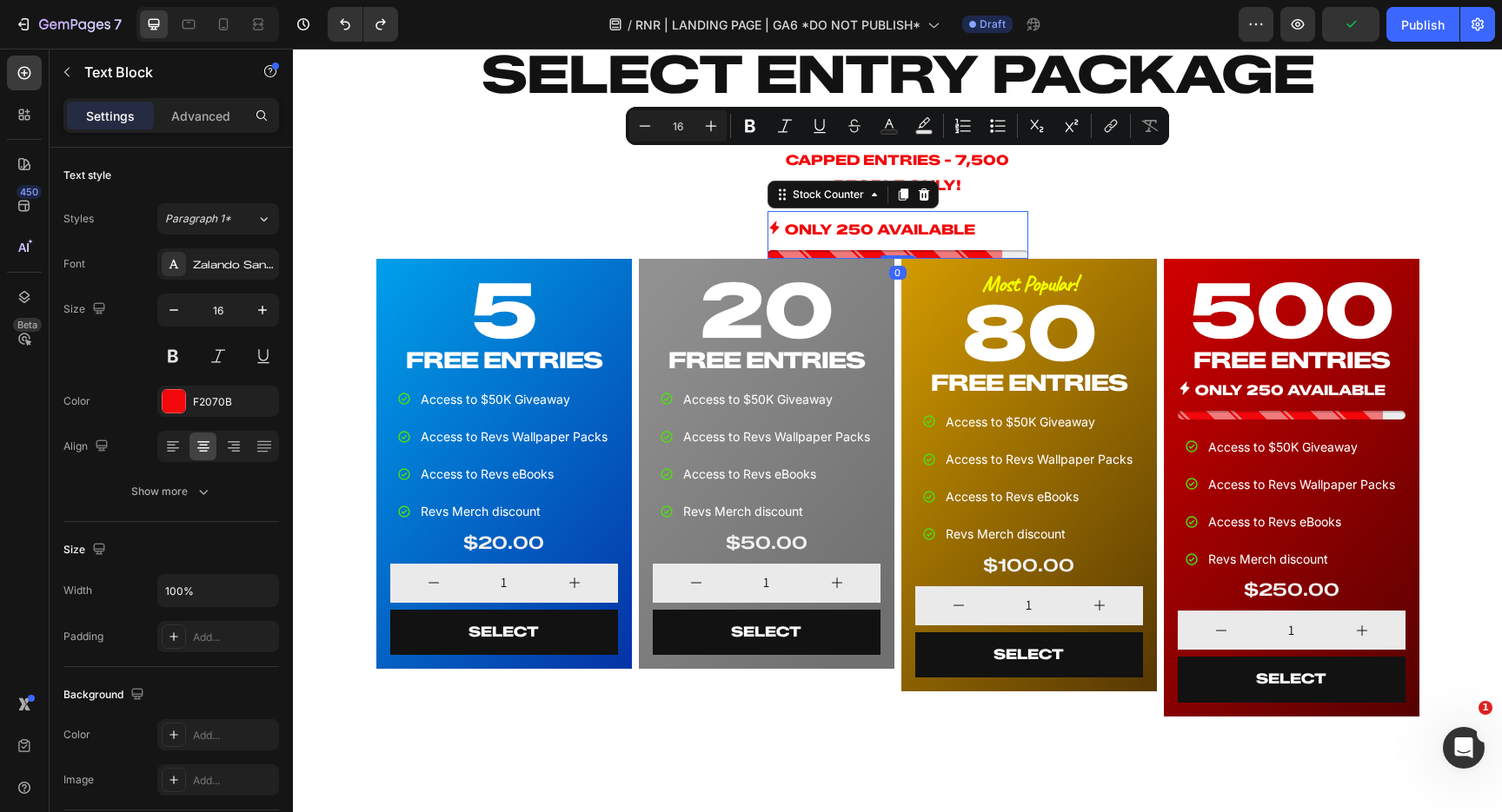
click at [994, 218] on div "ONLY 250 AVAILABLE" at bounding box center [898, 231] width 261 height 25
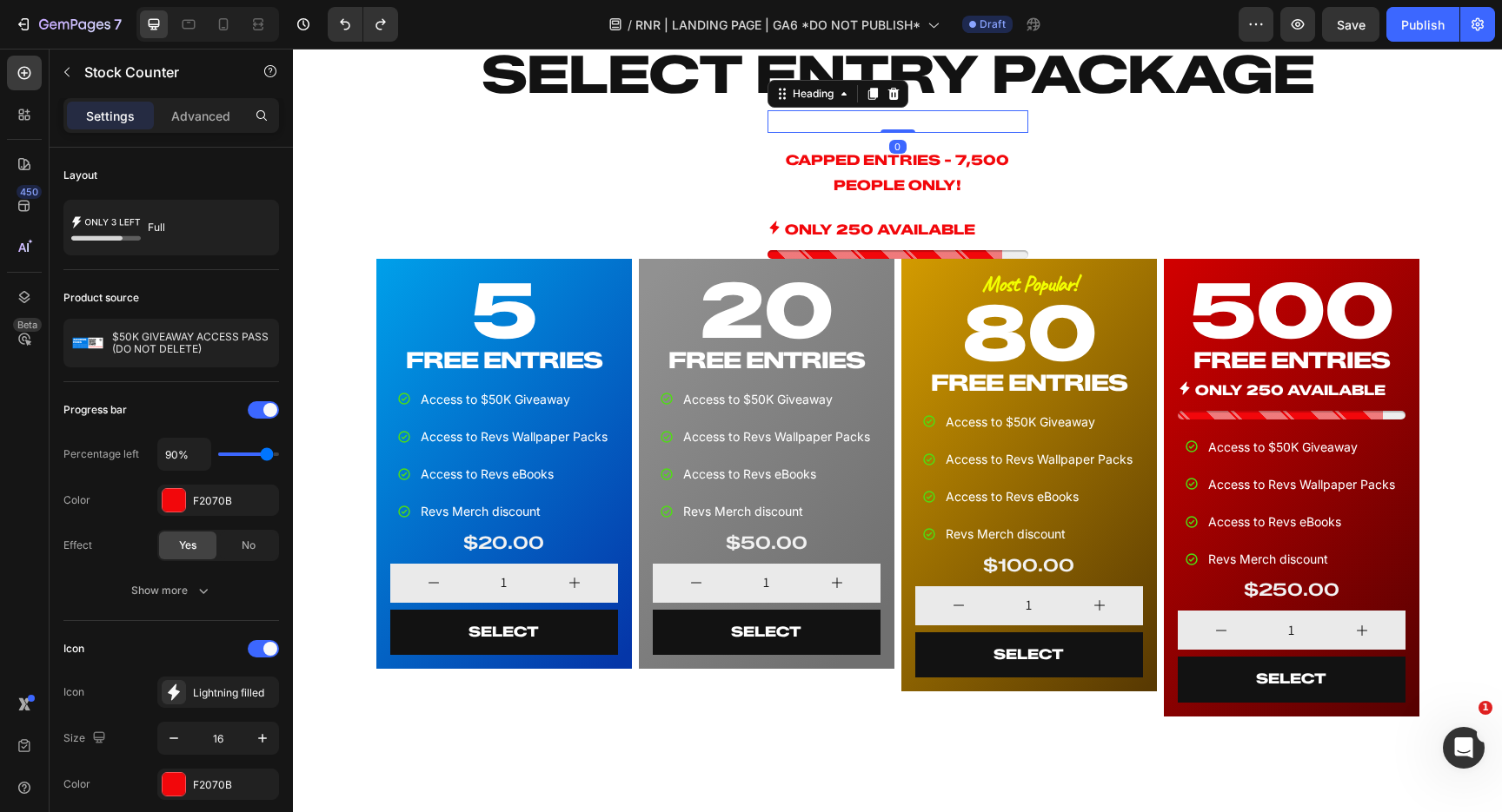
click at [980, 124] on h2 "FREE ENTRIES" at bounding box center [898, 121] width 261 height 23
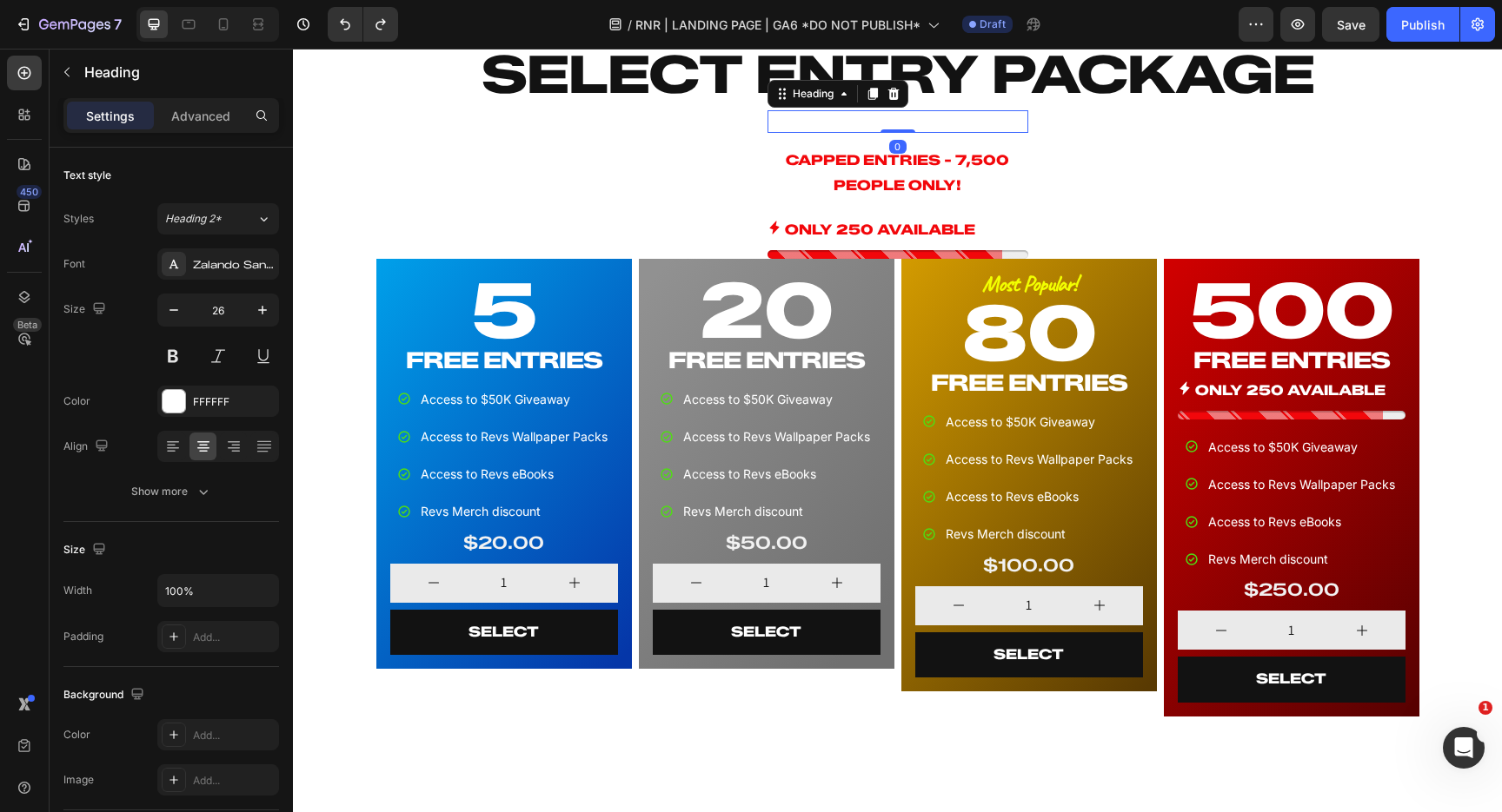
click at [952, 123] on h2 "FREE ENTRIES" at bounding box center [898, 121] width 261 height 23
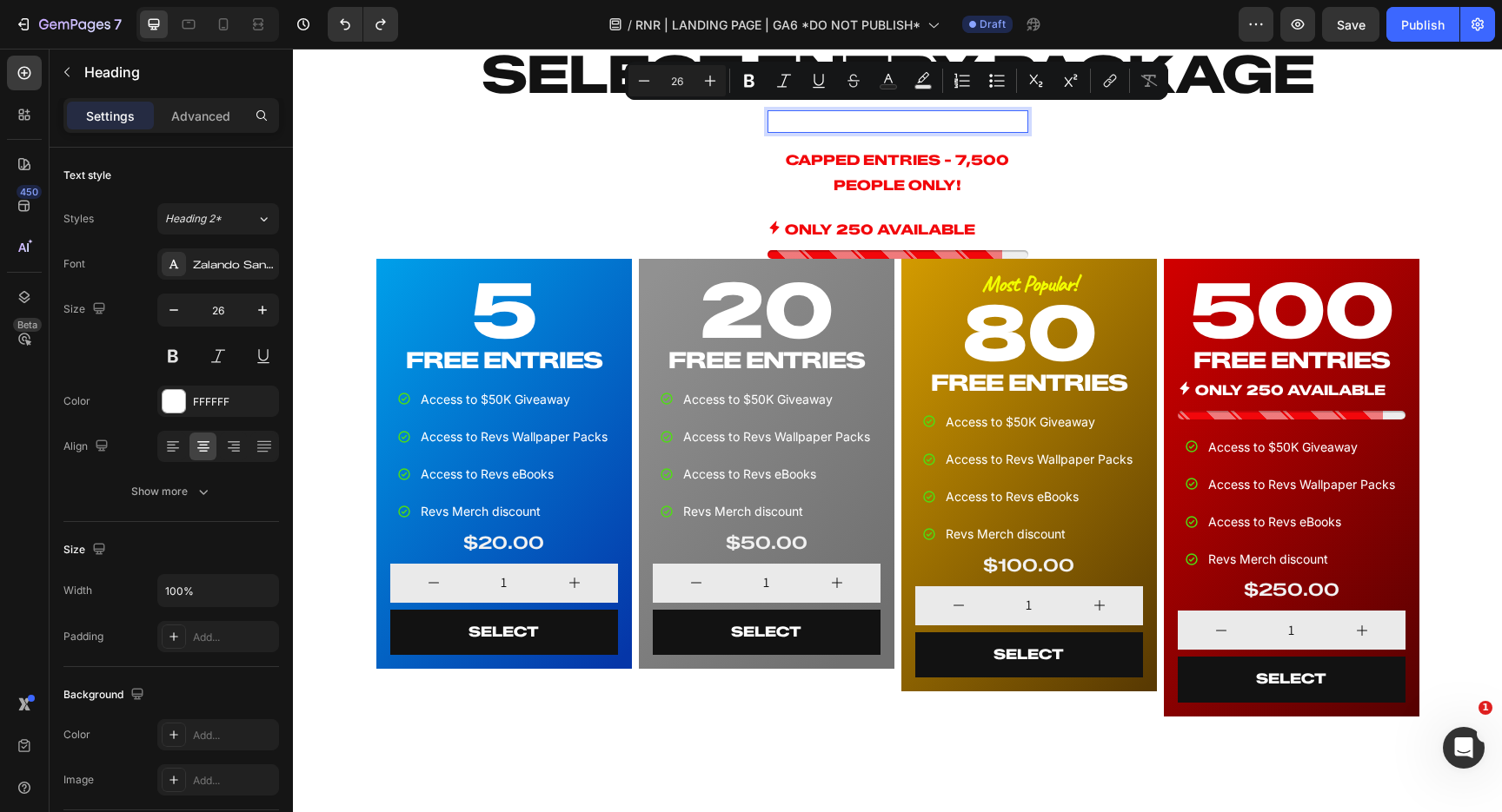
scroll to position [2, 0]
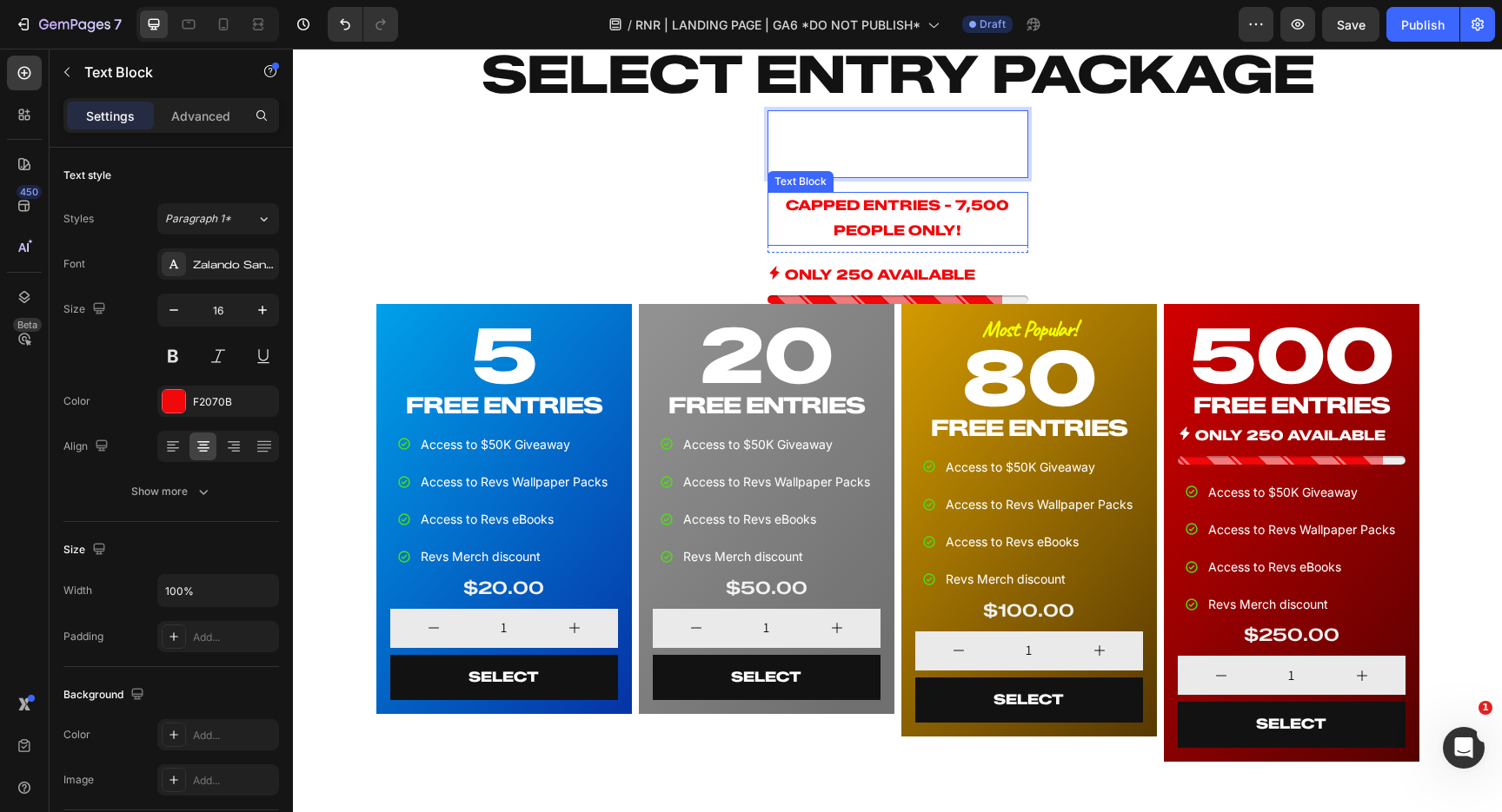
click at [950, 213] on p "CAPPED ENTRIES - 7,500 PEOPLE ONLY!" at bounding box center [898, 218] width 257 height 50
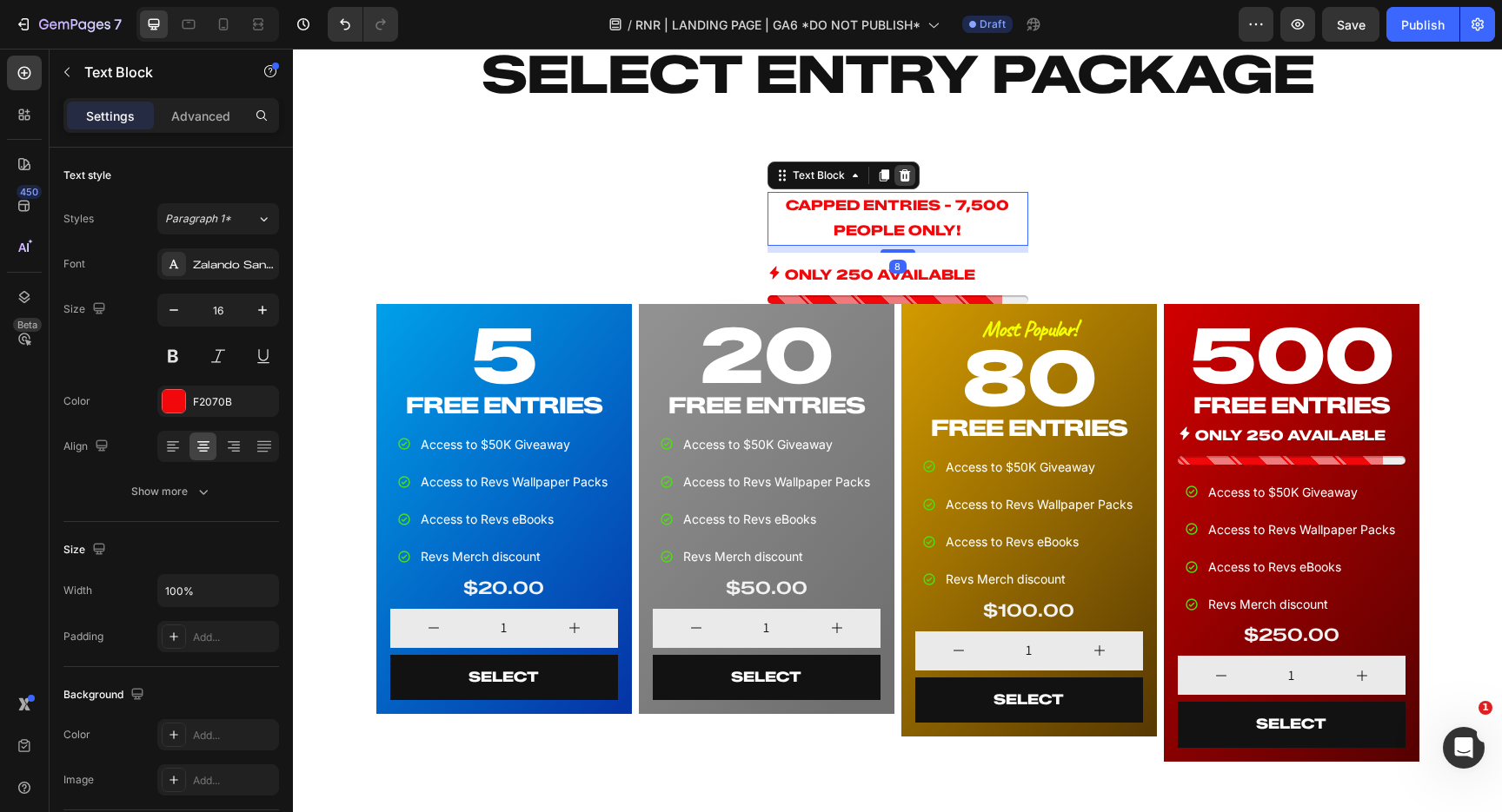
click at [903, 176] on icon at bounding box center [904, 175] width 14 height 14
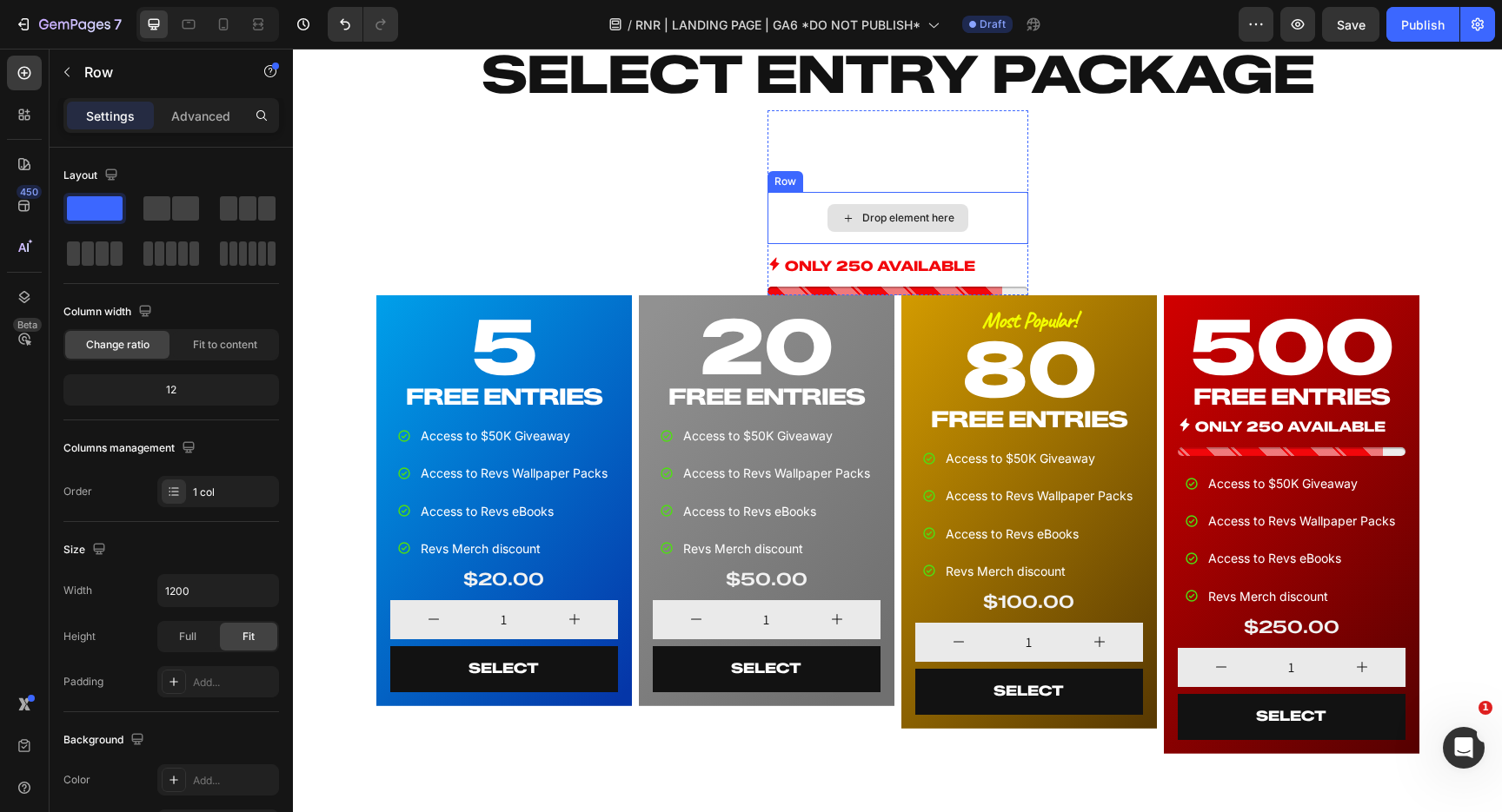
click at [1000, 203] on div "Drop element here" at bounding box center [898, 218] width 261 height 52
click at [875, 175] on icon at bounding box center [874, 175] width 11 height 12
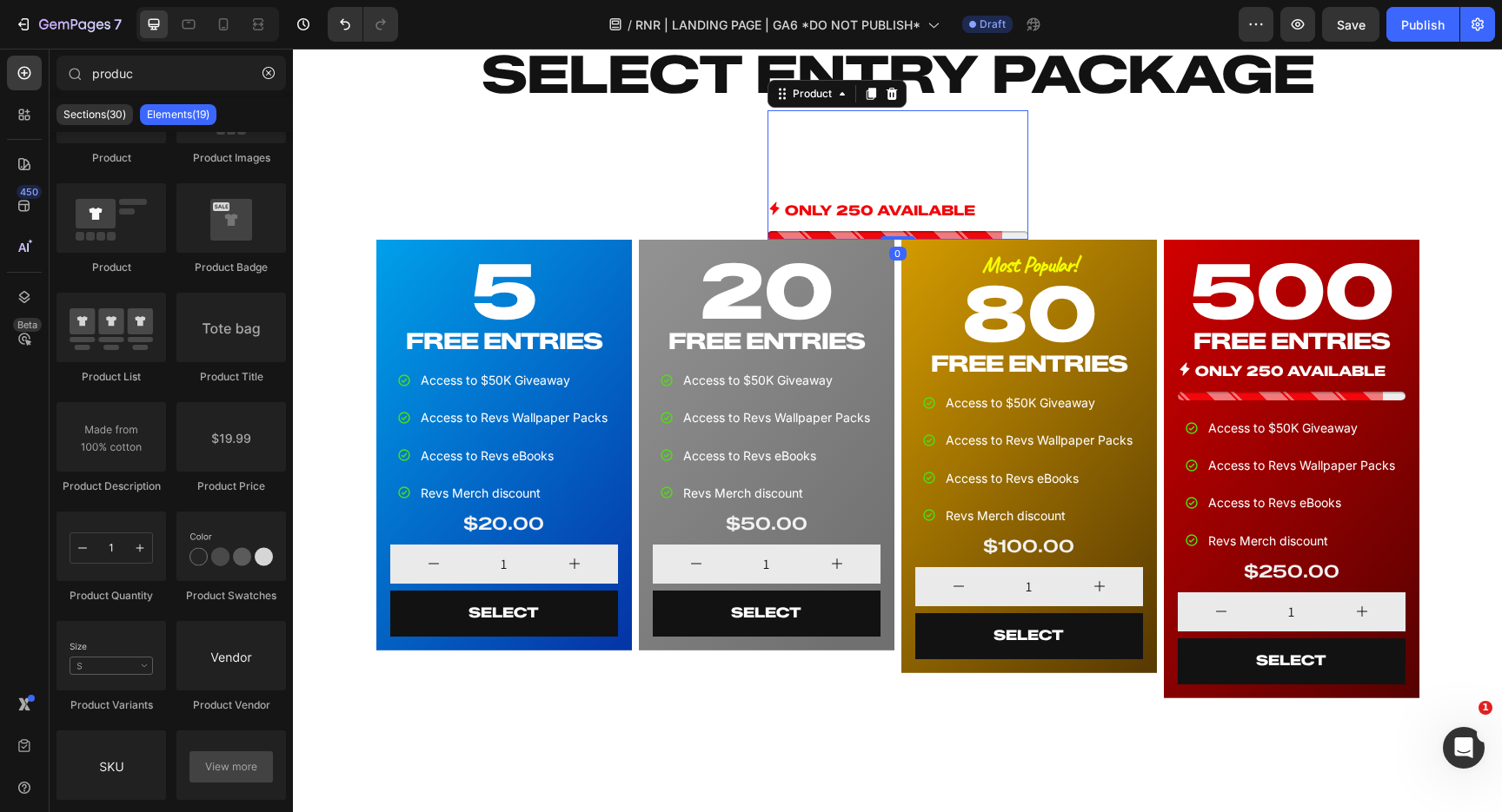
click at [976, 185] on div "CAPPED ENTRIES - 7,500 PEOPLE ONLY! Heading ONLY 250 AVAILABLE Stock Counter Pr…" at bounding box center [898, 175] width 261 height 129
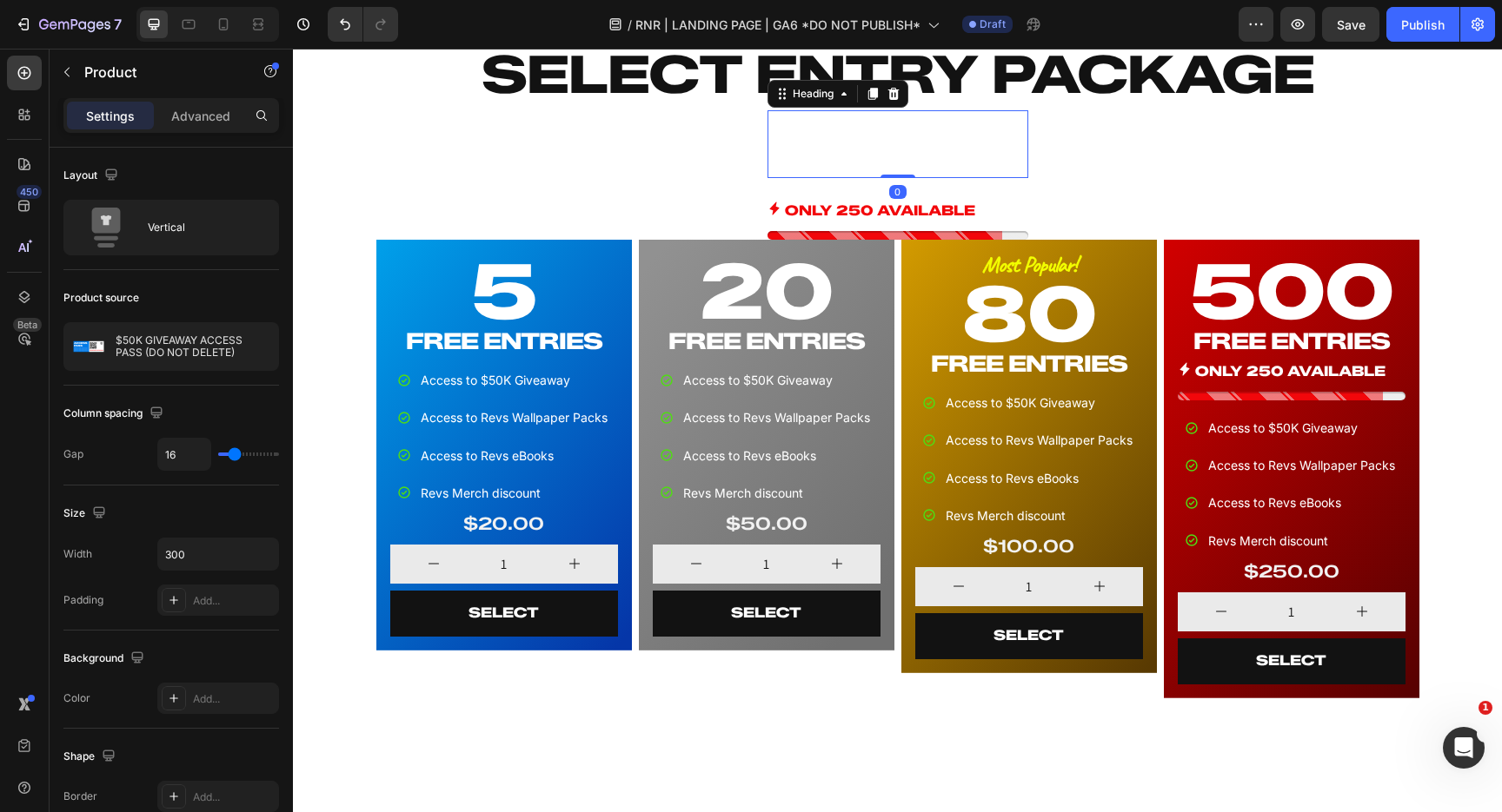
click at [866, 136] on p "CAPPED ENTRIES - 7,500 PEOPLE ONLY!" at bounding box center [898, 142] width 261 height 67
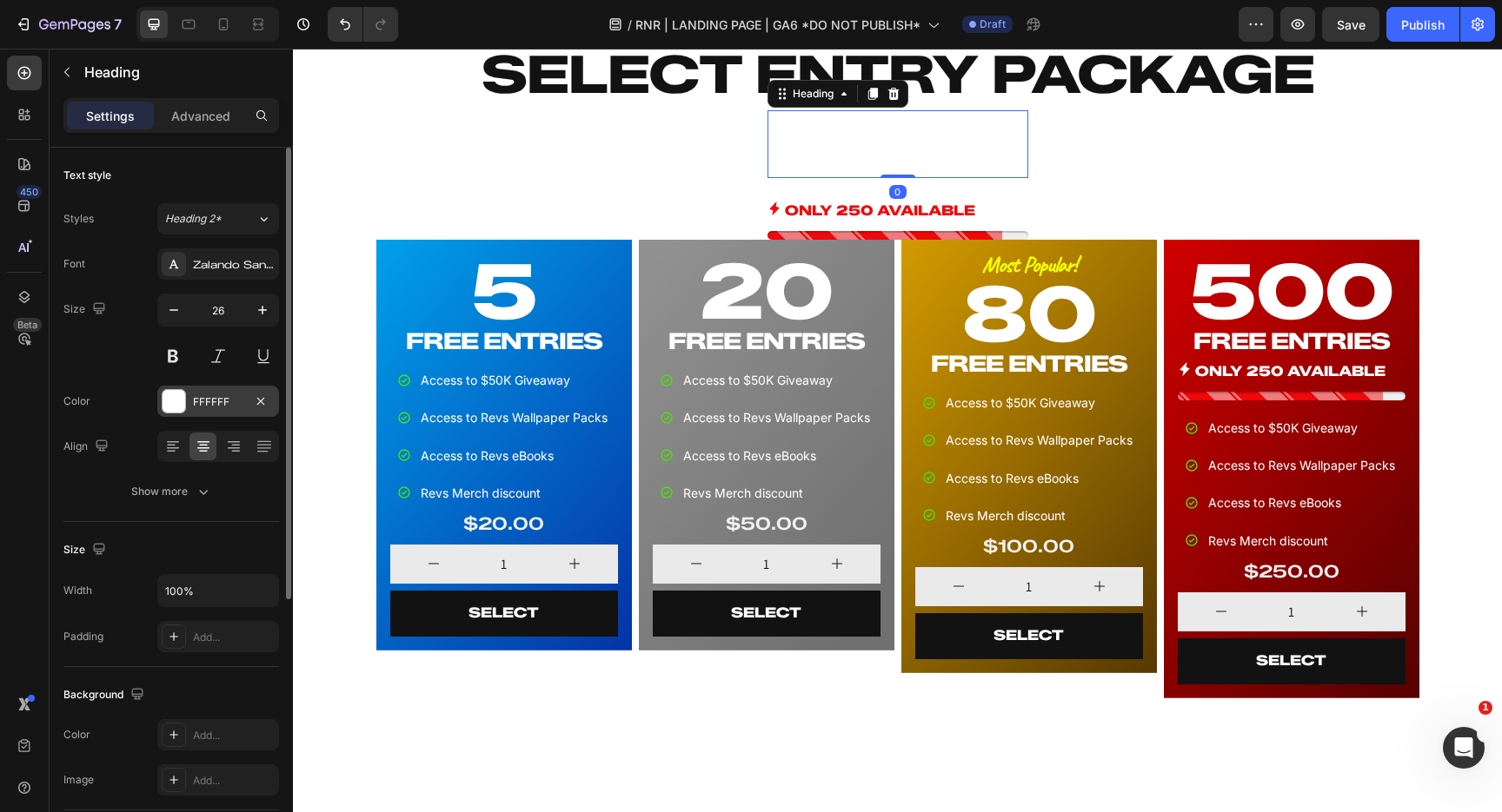
click at [220, 405] on div "FFFFFF" at bounding box center [218, 401] width 50 height 15
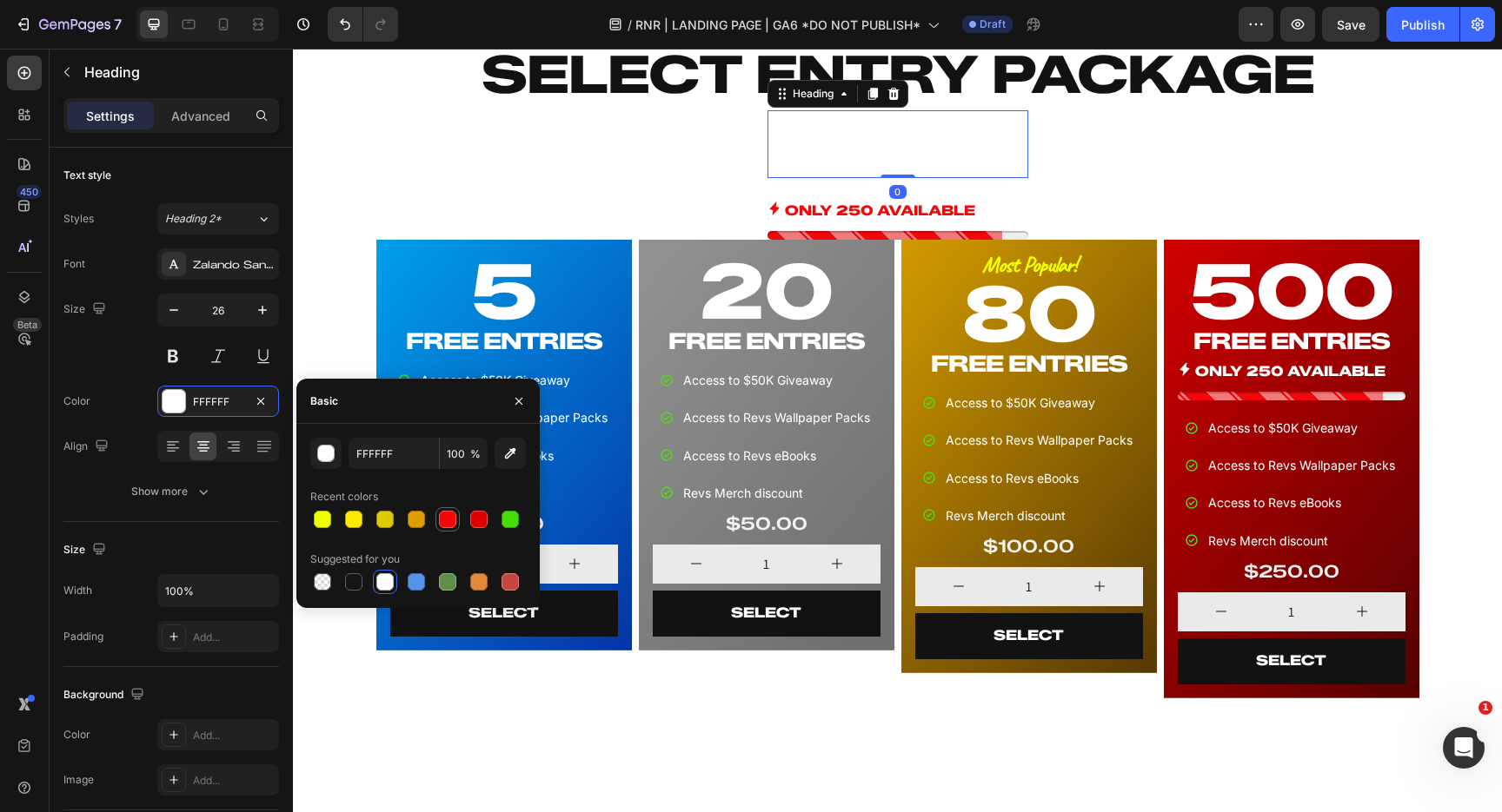
click at [449, 523] on div at bounding box center [447, 519] width 17 height 17
type input "F2070B"
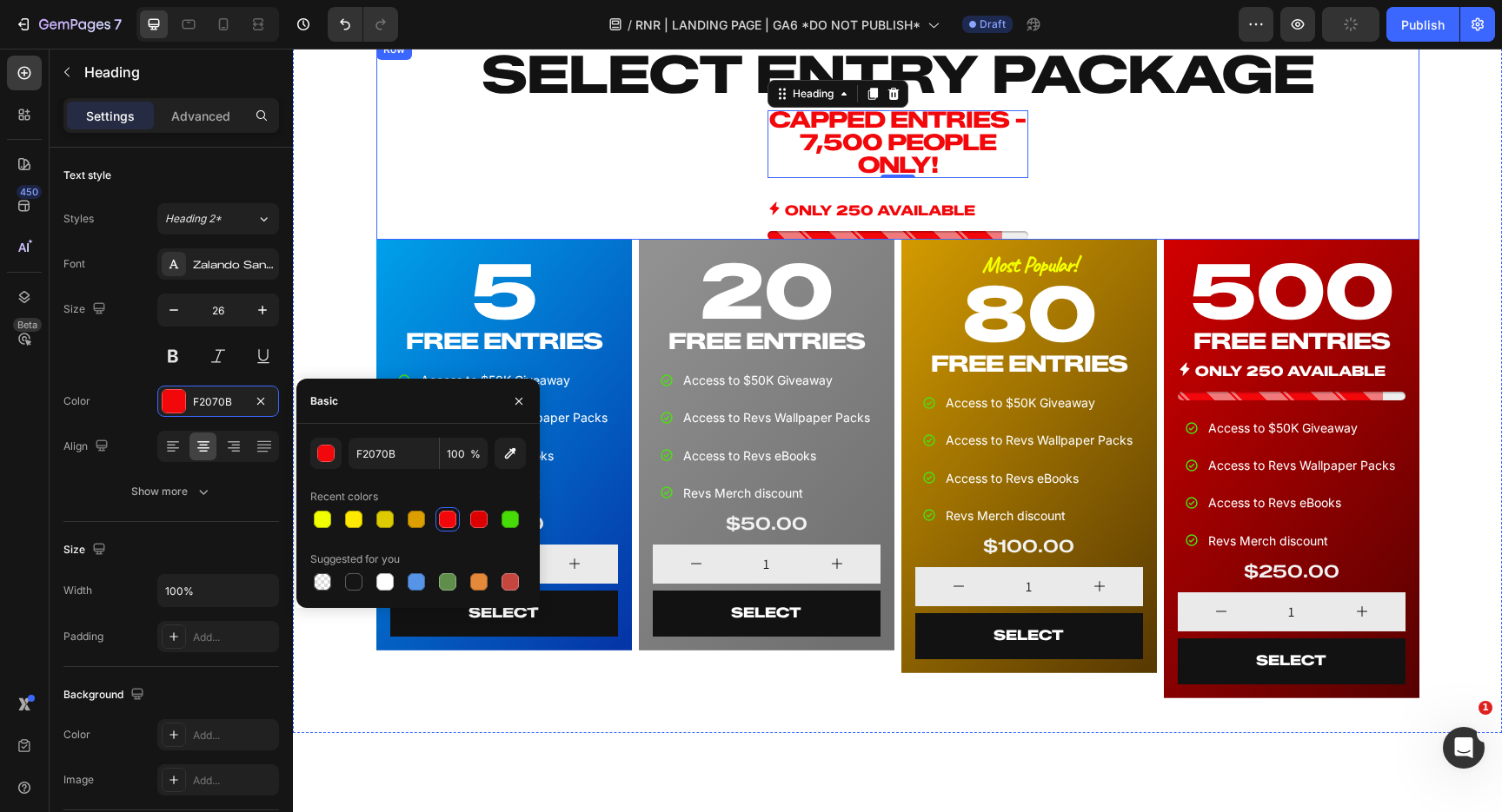
click at [1110, 158] on div "SELECT ENTRY PACKAGE Heading CAPPED ENTRIES - 7,500 PEOPLE ONLY! Heading 0 ONLY…" at bounding box center [897, 139] width 1043 height 200
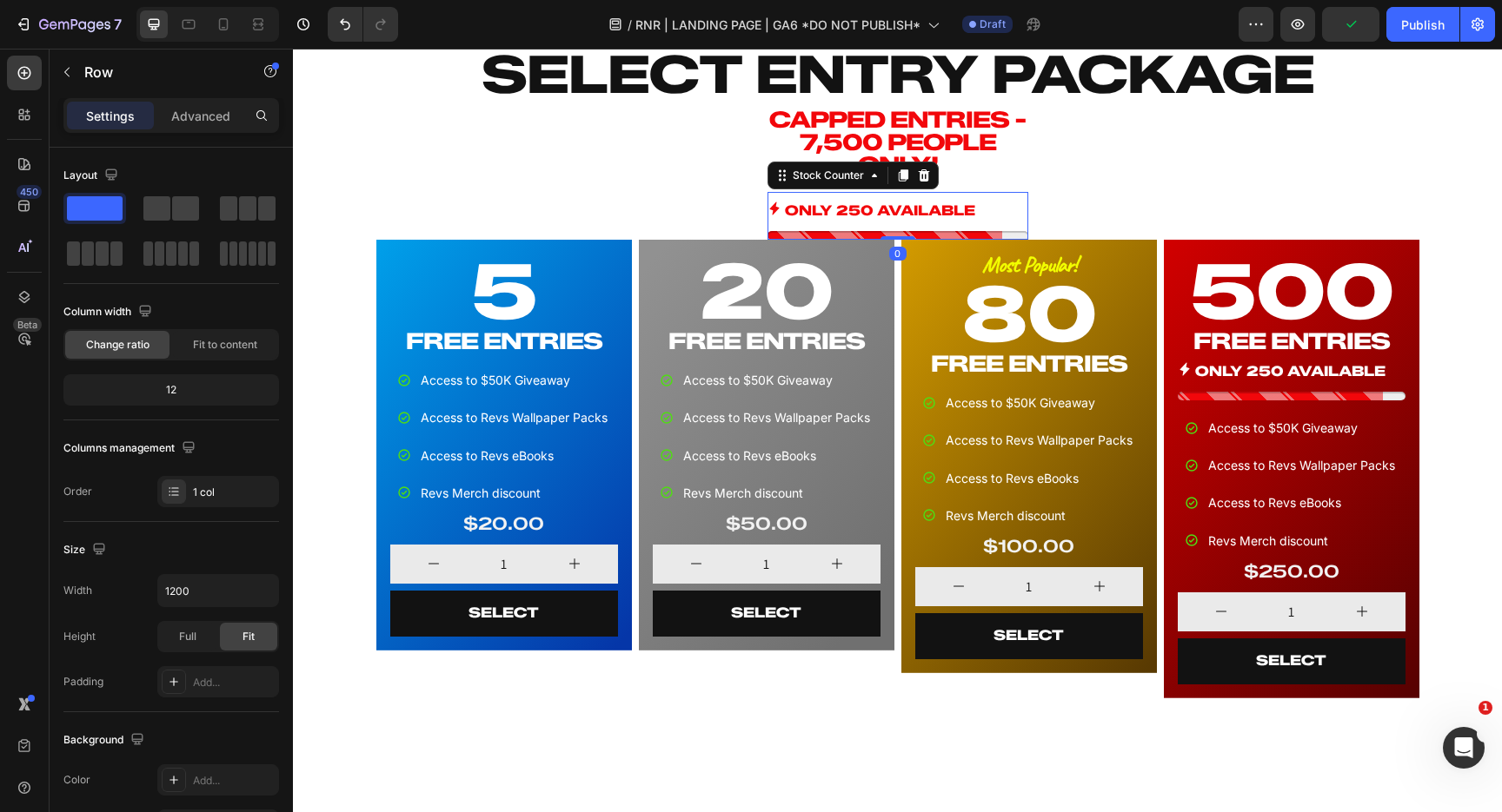
click at [933, 199] on p "ONLY 250 AVAILABLE" at bounding box center [880, 212] width 190 height 25
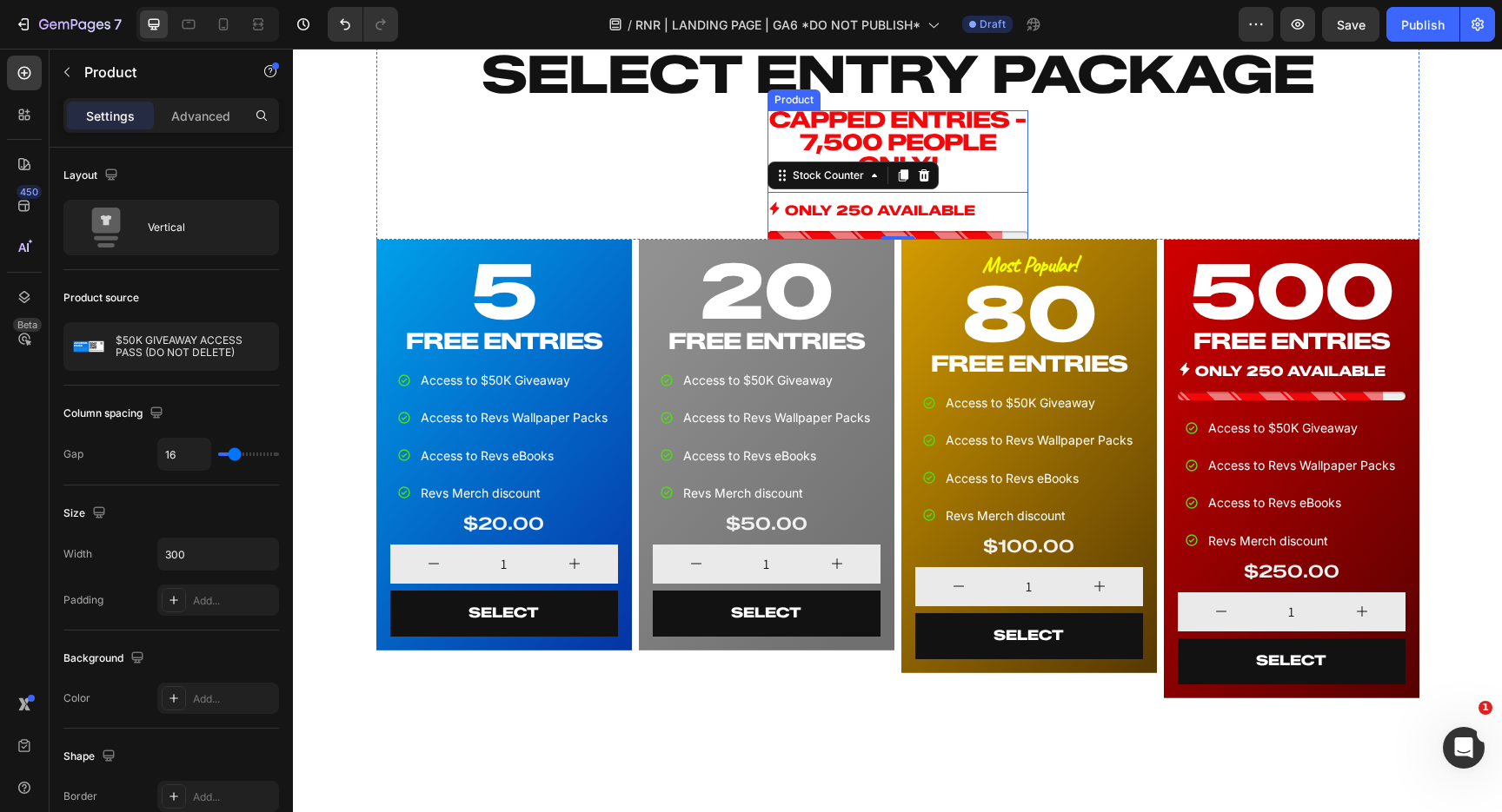
click at [1022, 185] on div "CAPPED ENTRIES - 7,500 PEOPLE ONLY! Heading ONLY 250 AVAILABLE Stock Counter 0 …" at bounding box center [898, 175] width 261 height 129
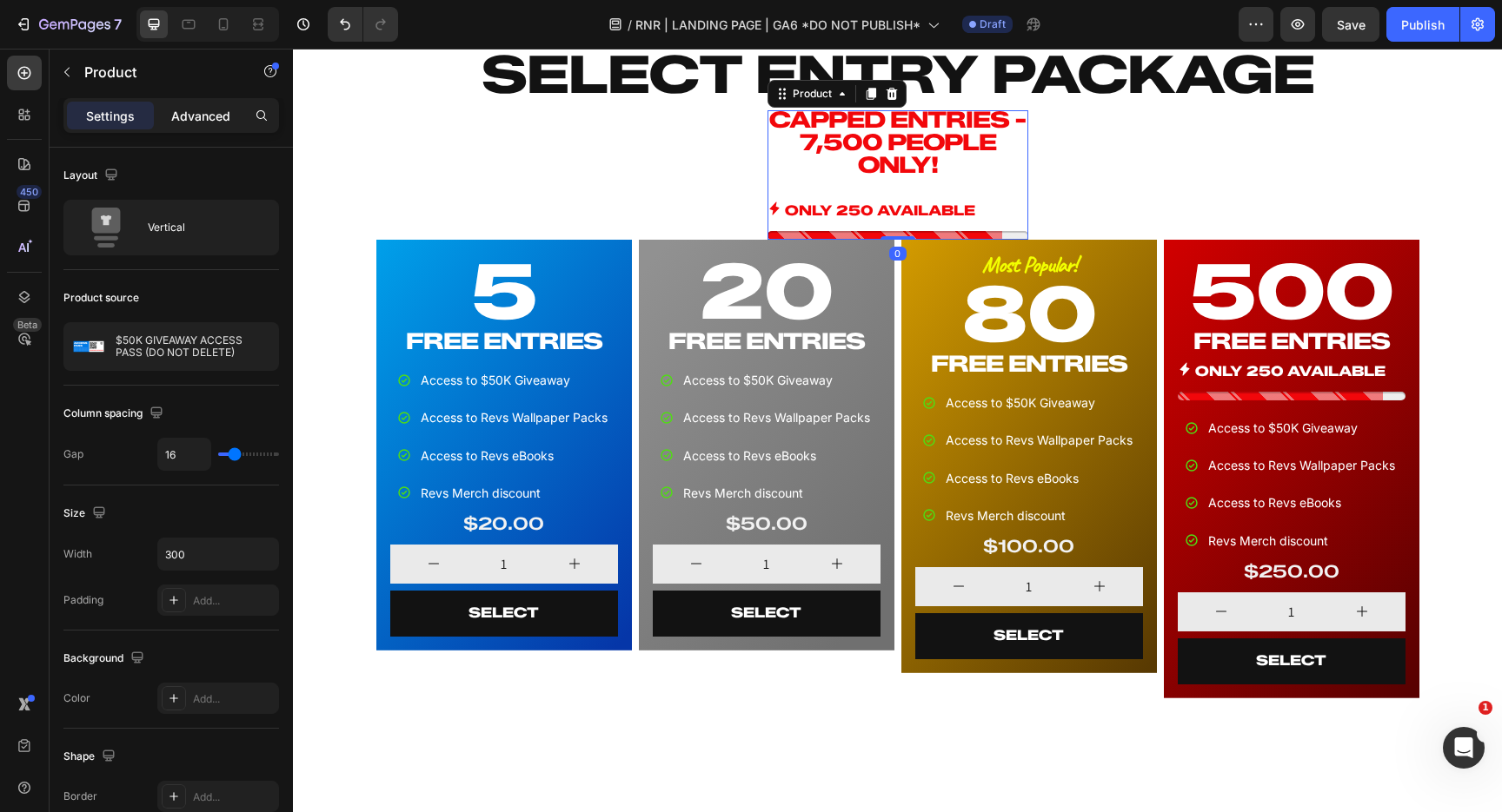
click at [206, 116] on p "Advanced" at bounding box center [200, 116] width 59 height 18
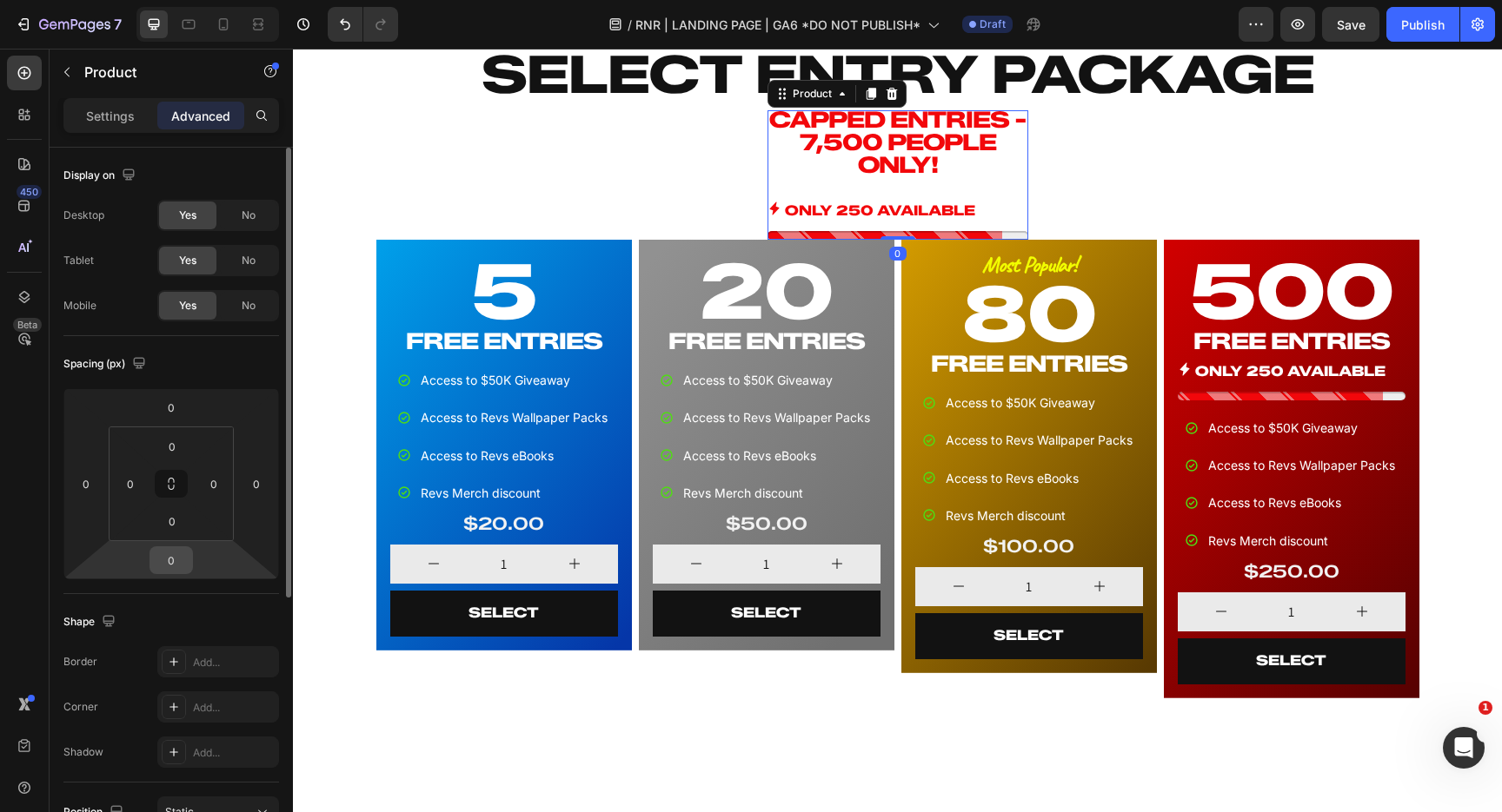
click at [177, 561] on input "0" at bounding box center [171, 560] width 35 height 26
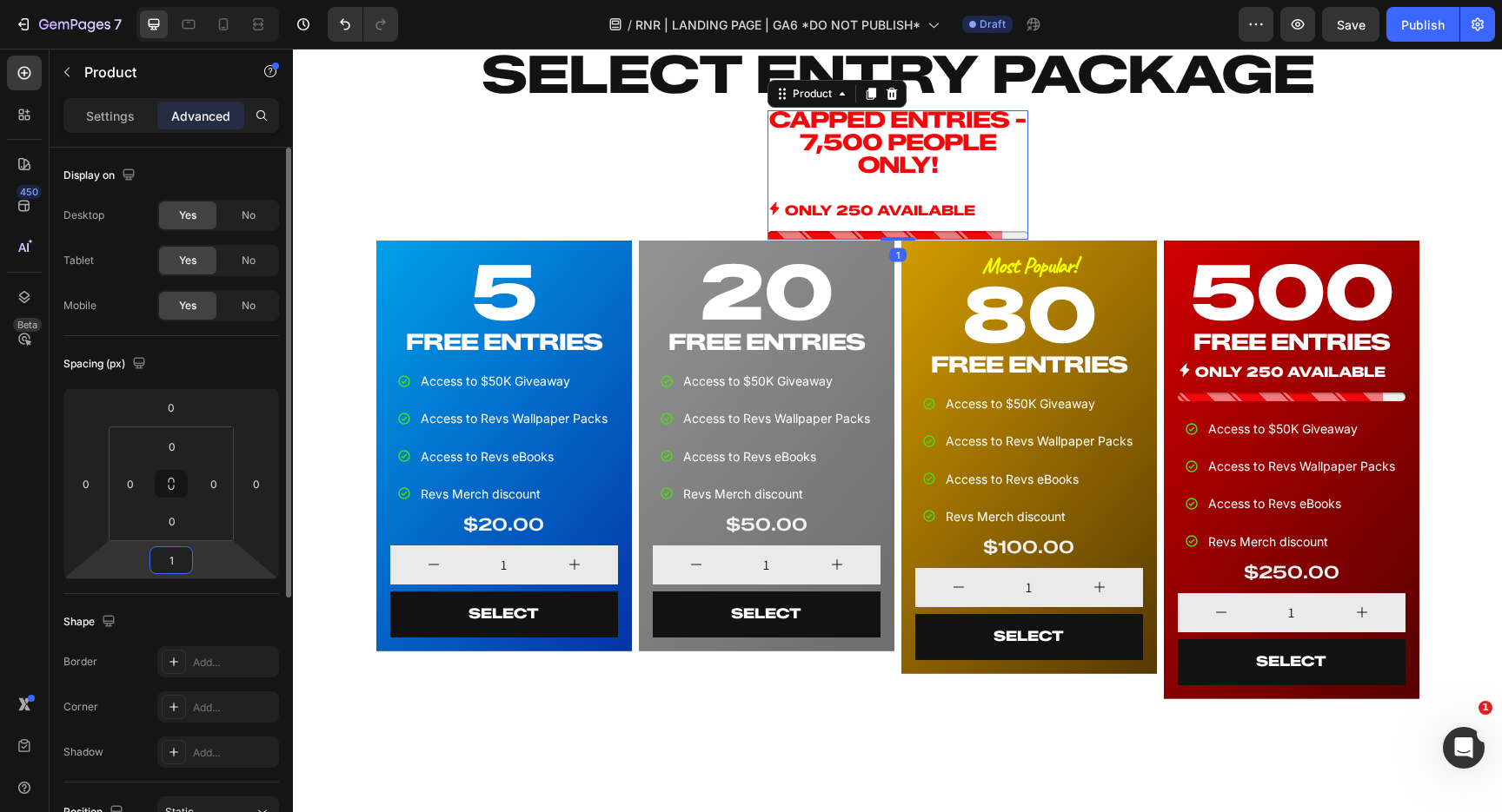
type input "16"
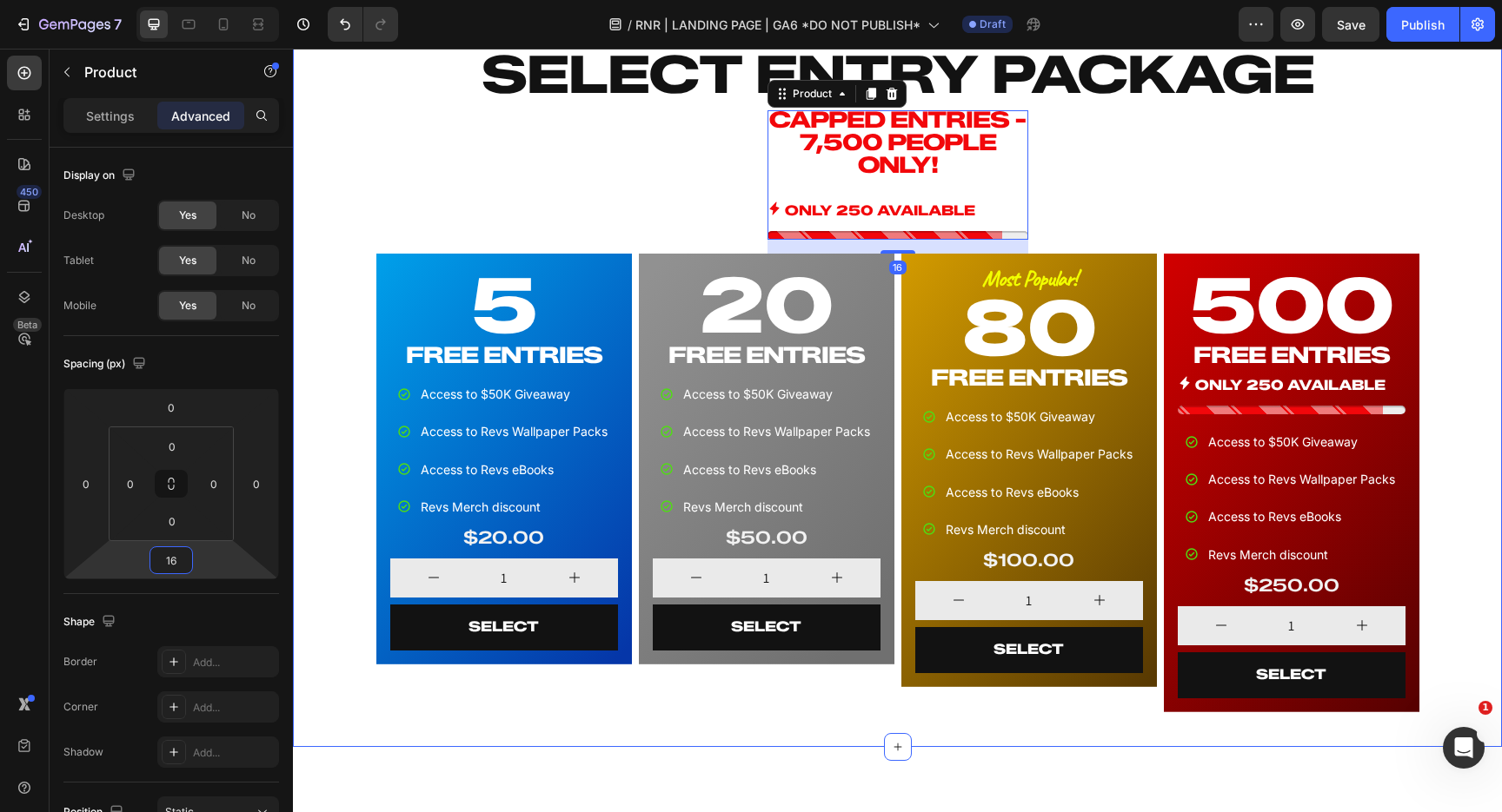
click at [340, 255] on div "SELECT ENTRY PACKAGE Heading CAPPED ENTRIES - 7,500 PEOPLE ONLY! Heading ONLY 2…" at bounding box center [897, 379] width 1195 height 679
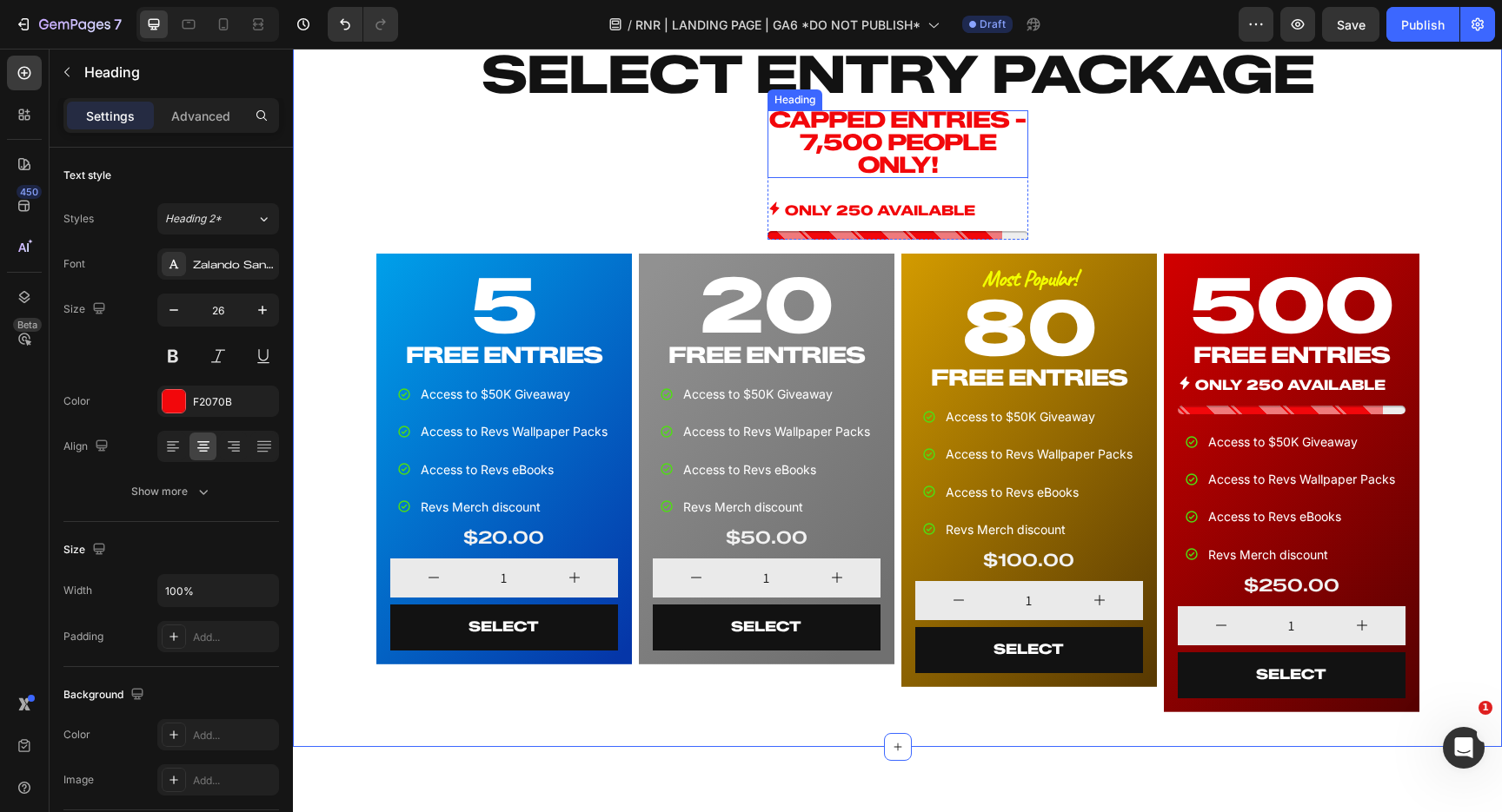
click at [899, 146] on p "CAPPED ENTRIES - 7,500 PEOPLE ONLY!" at bounding box center [898, 142] width 261 height 67
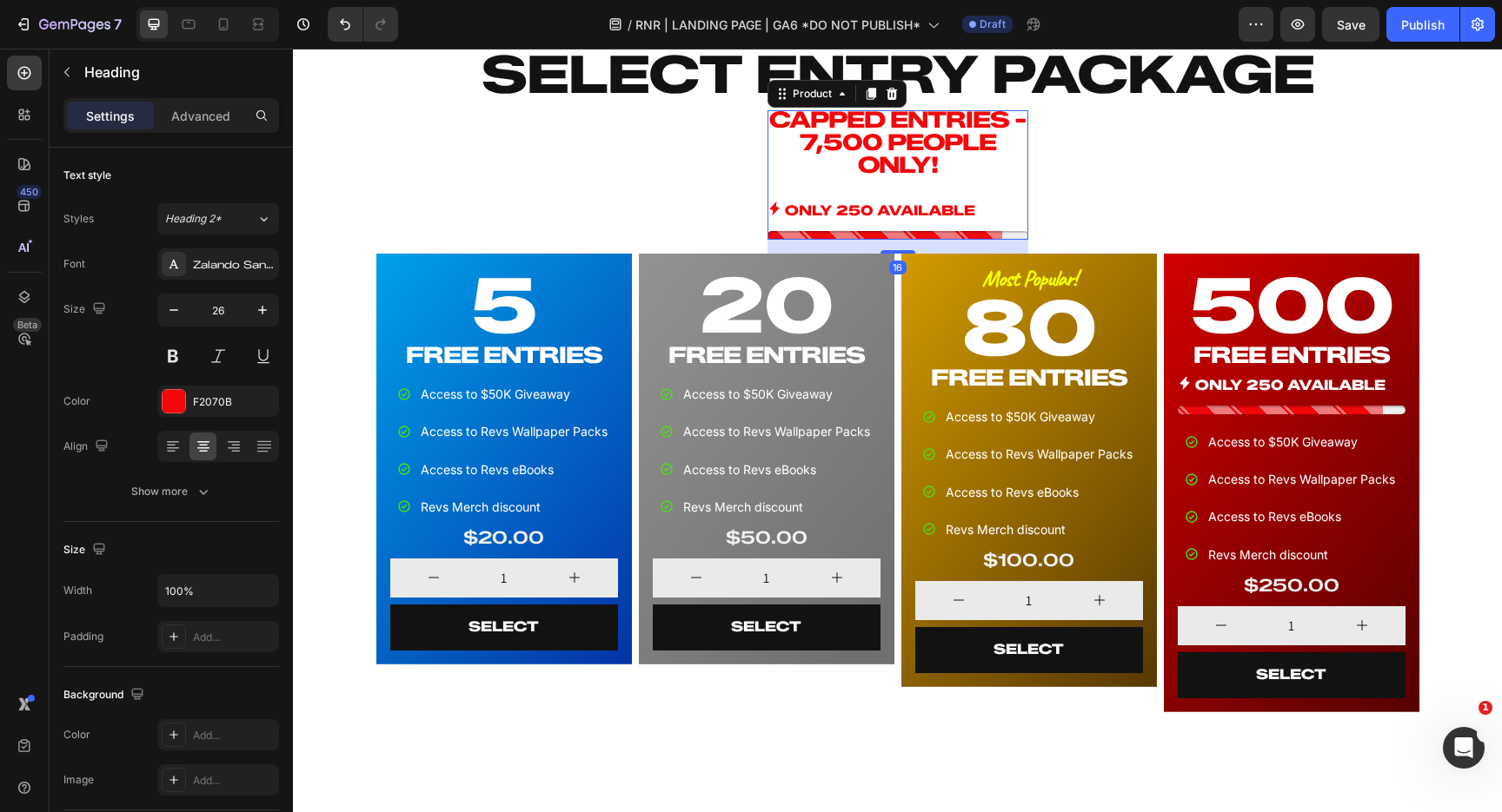
click at [867, 185] on div "CAPPED ENTRIES - 7,500 PEOPLE ONLY! Heading ONLY 250 AVAILABLE Stock Counter Pr…" at bounding box center [898, 175] width 261 height 129
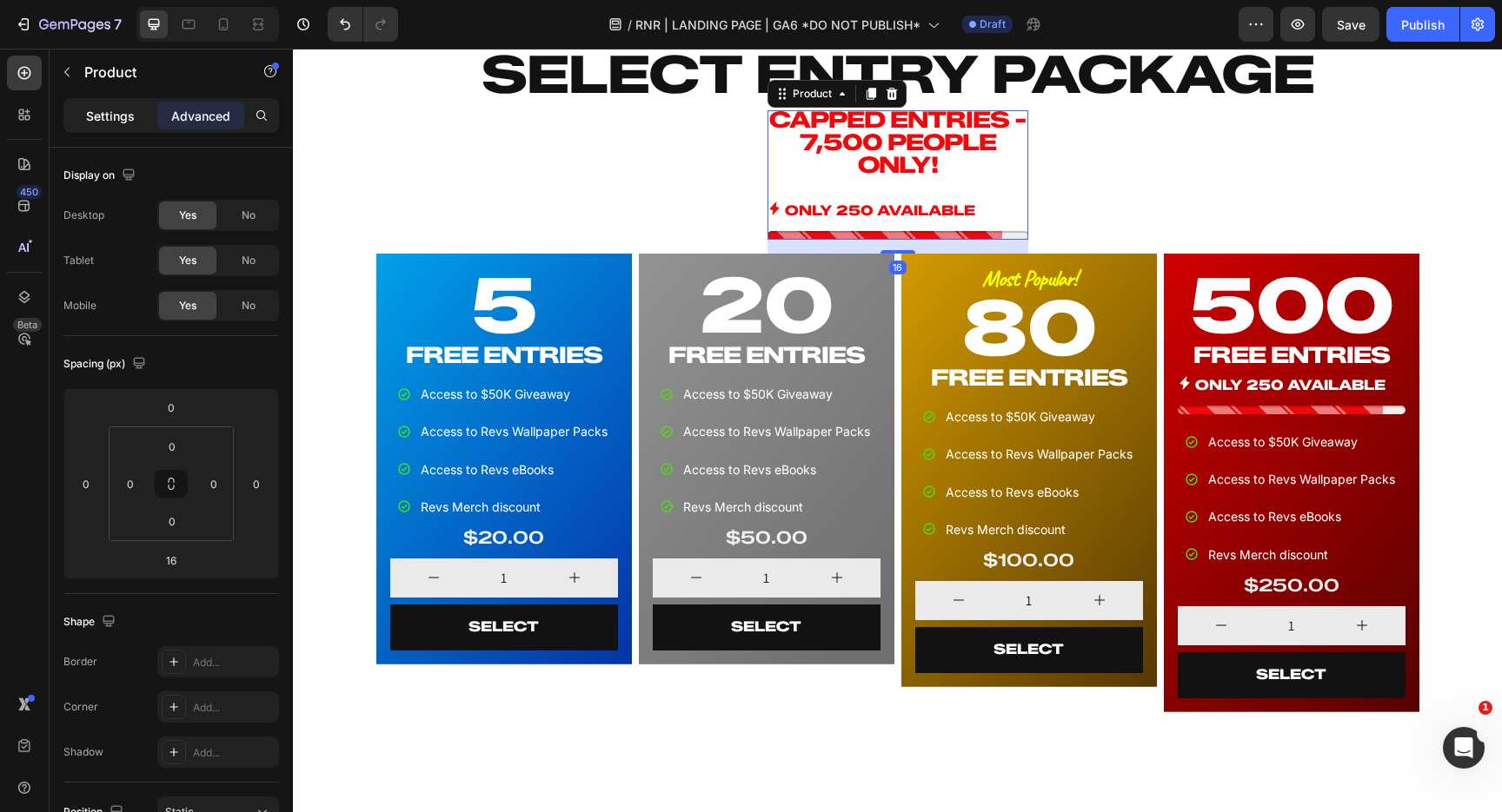
click at [112, 115] on p "Settings" at bounding box center [109, 116] width 48 height 18
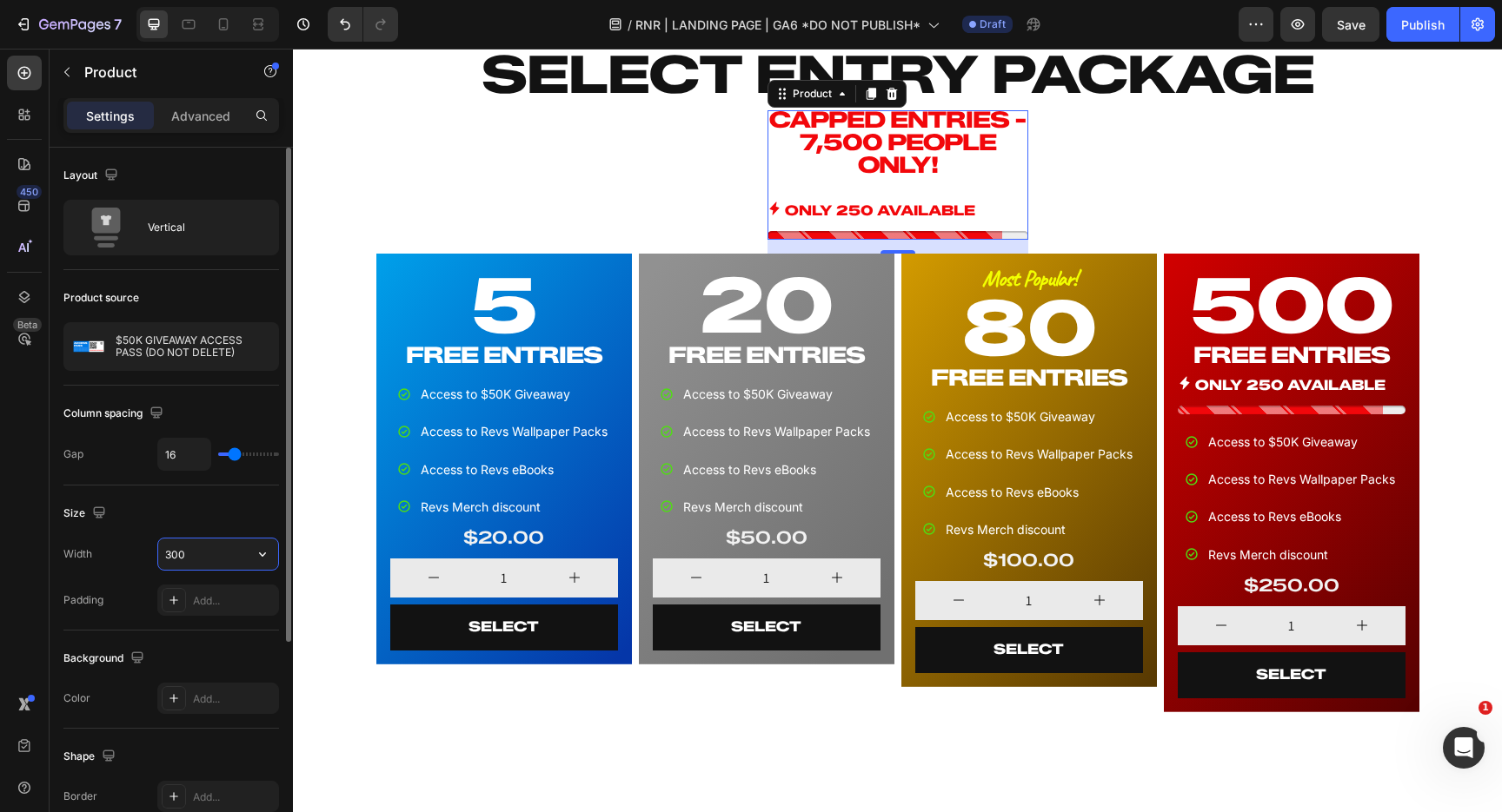
click at [217, 554] on input "300" at bounding box center [219, 554] width 120 height 31
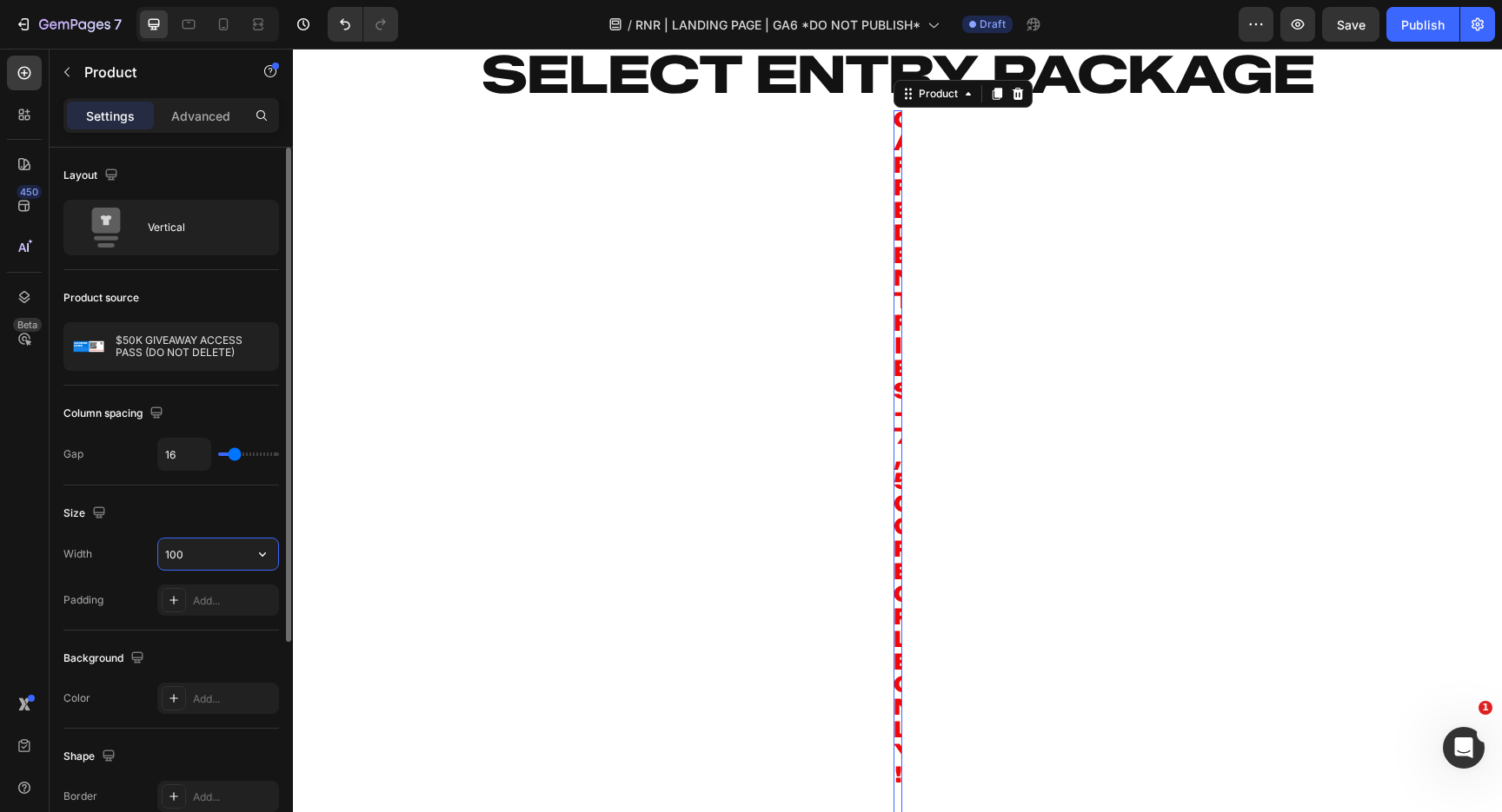
type input "1000"
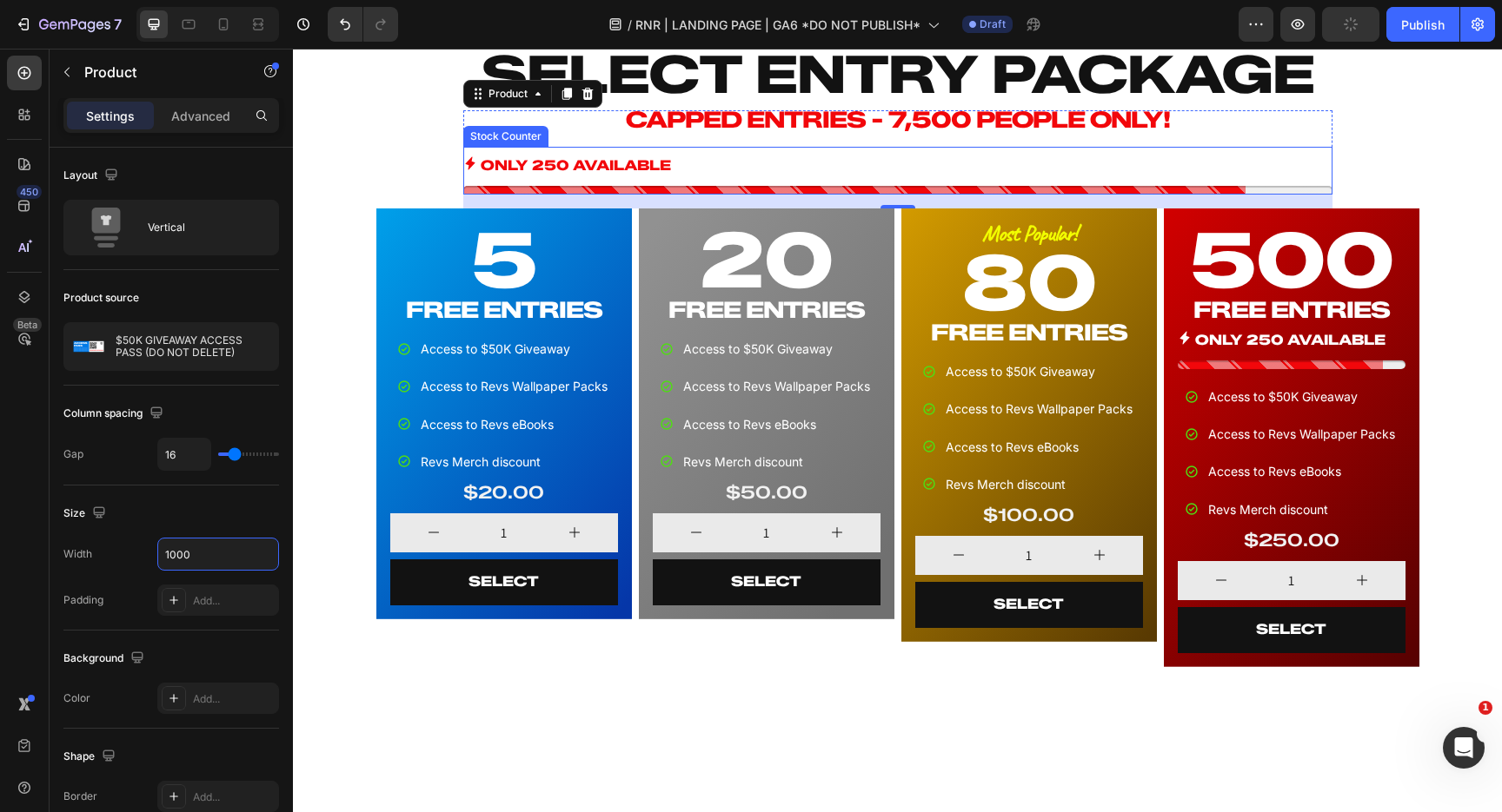
click at [848, 162] on div "ONLY 250 AVAILABLE" at bounding box center [898, 167] width 869 height 25
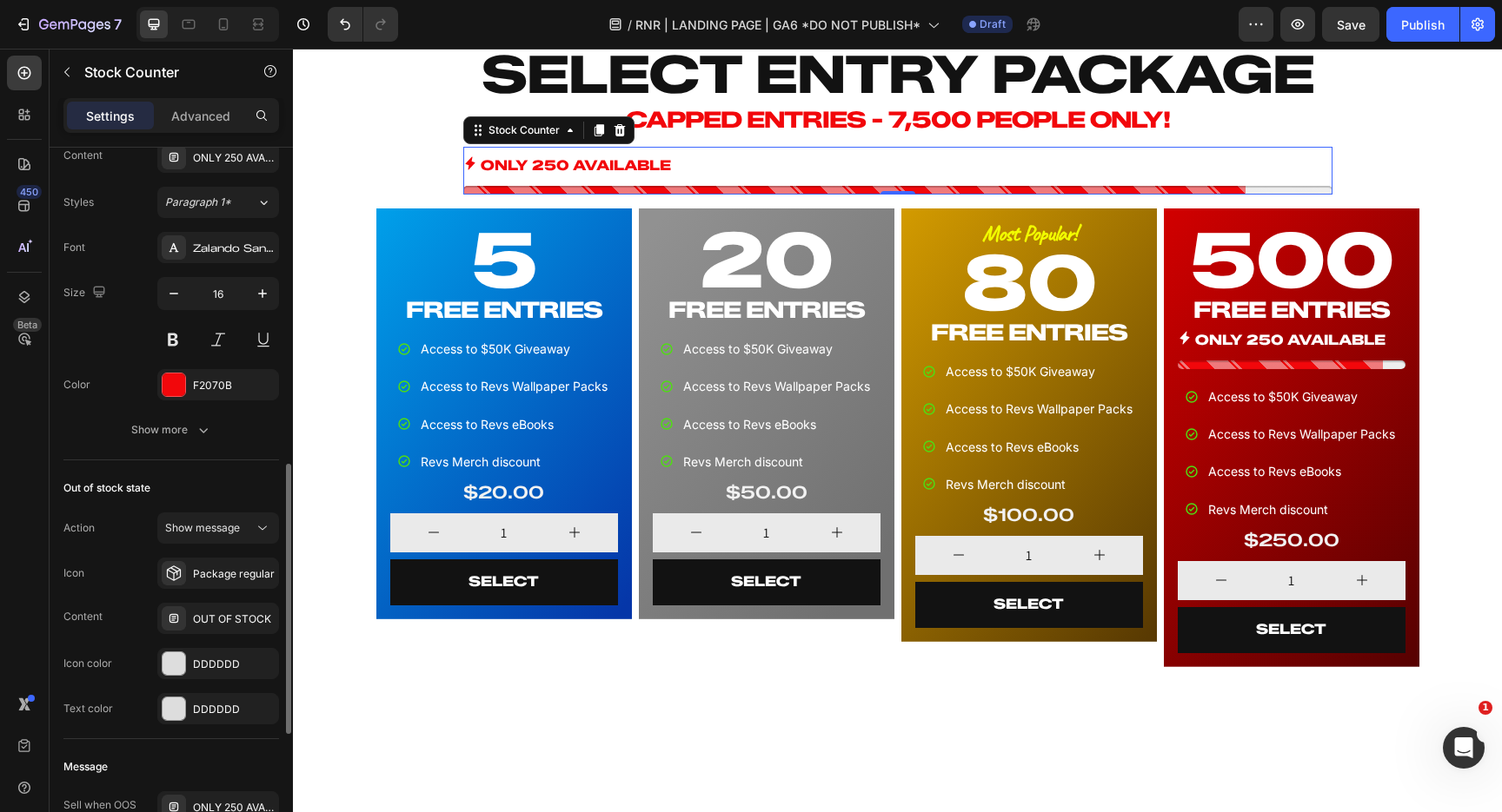
scroll to position [855, 0]
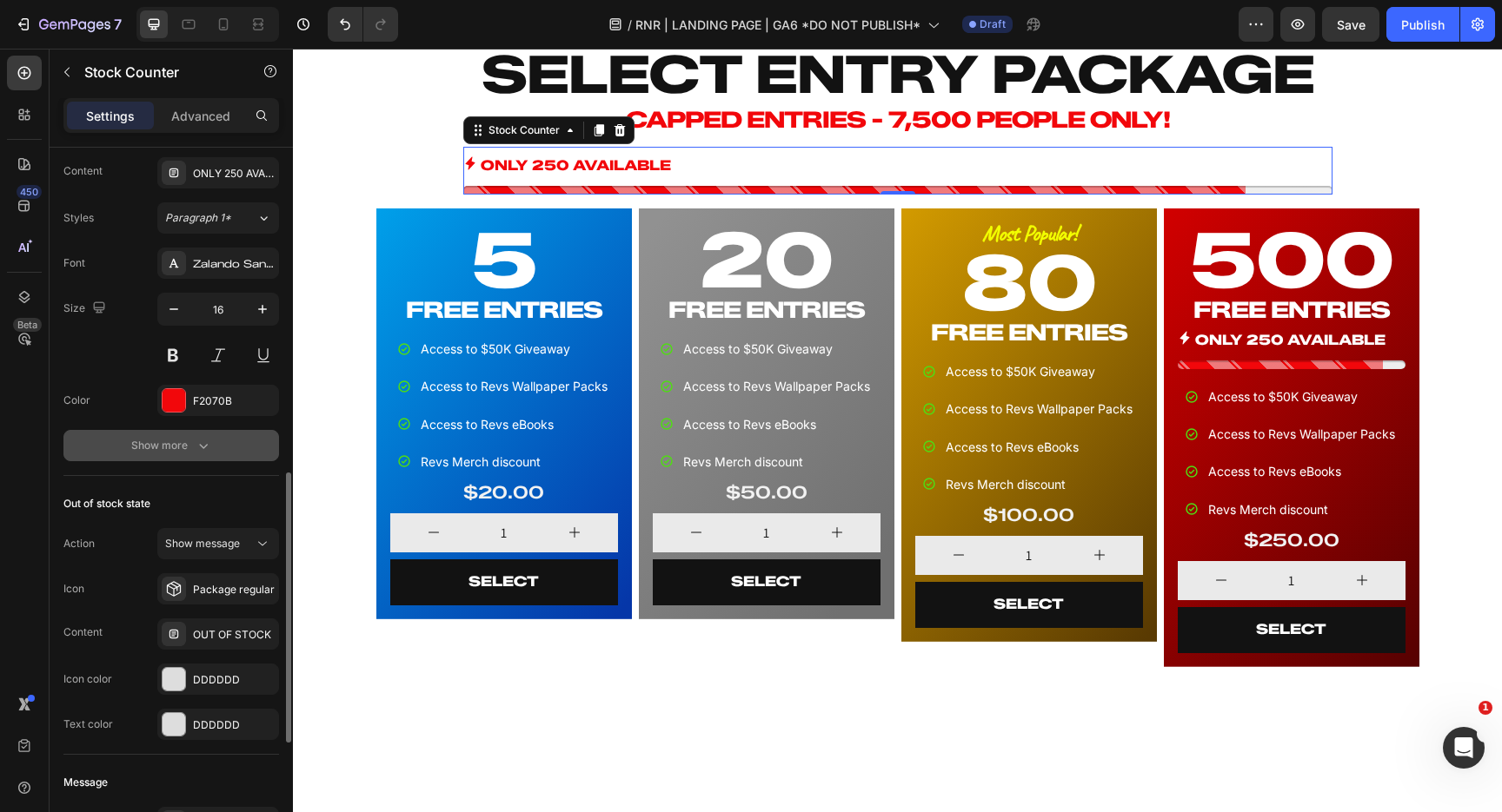
click at [180, 451] on div "Show more" at bounding box center [171, 445] width 81 height 17
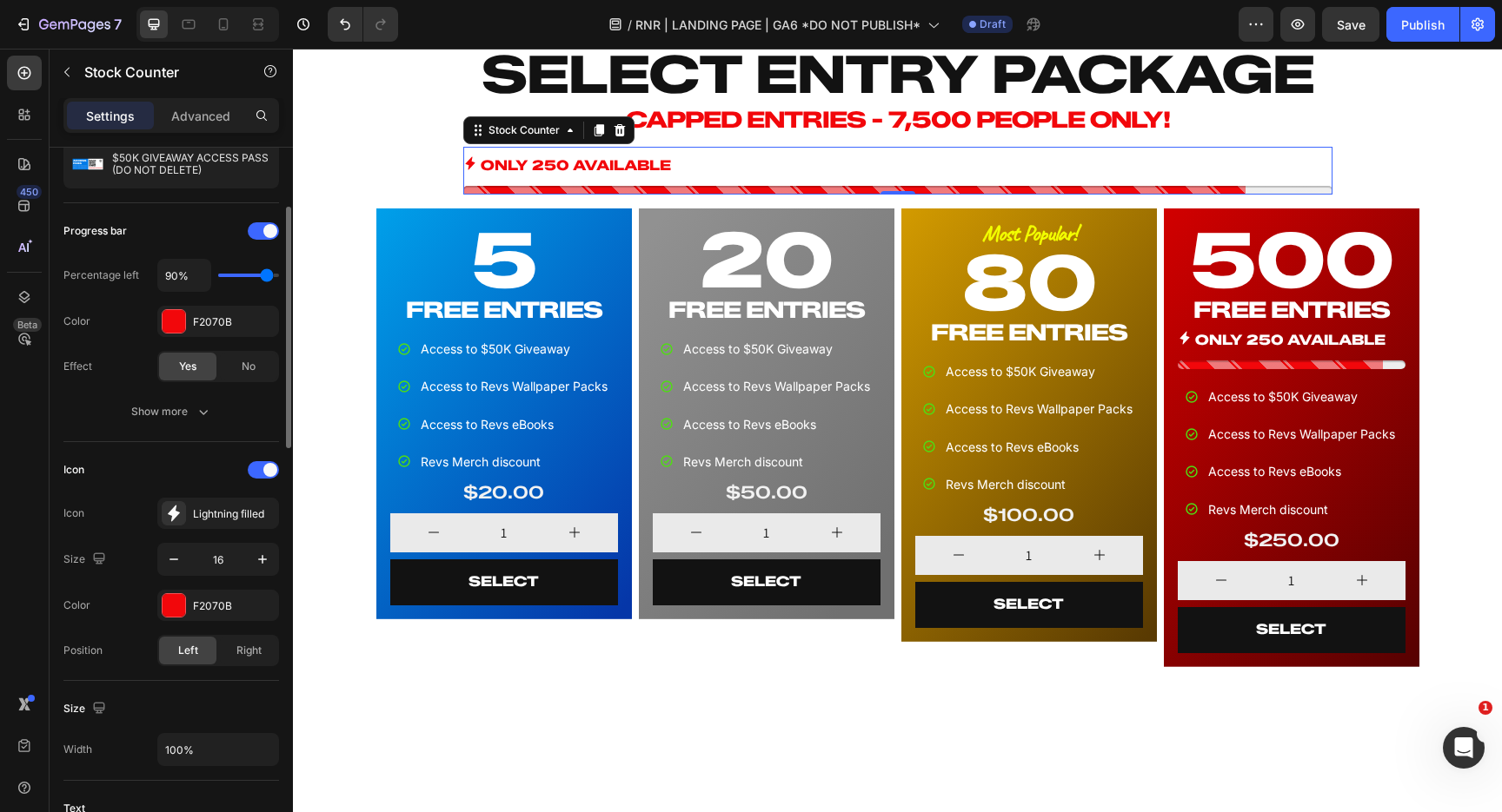
scroll to position [129, 0]
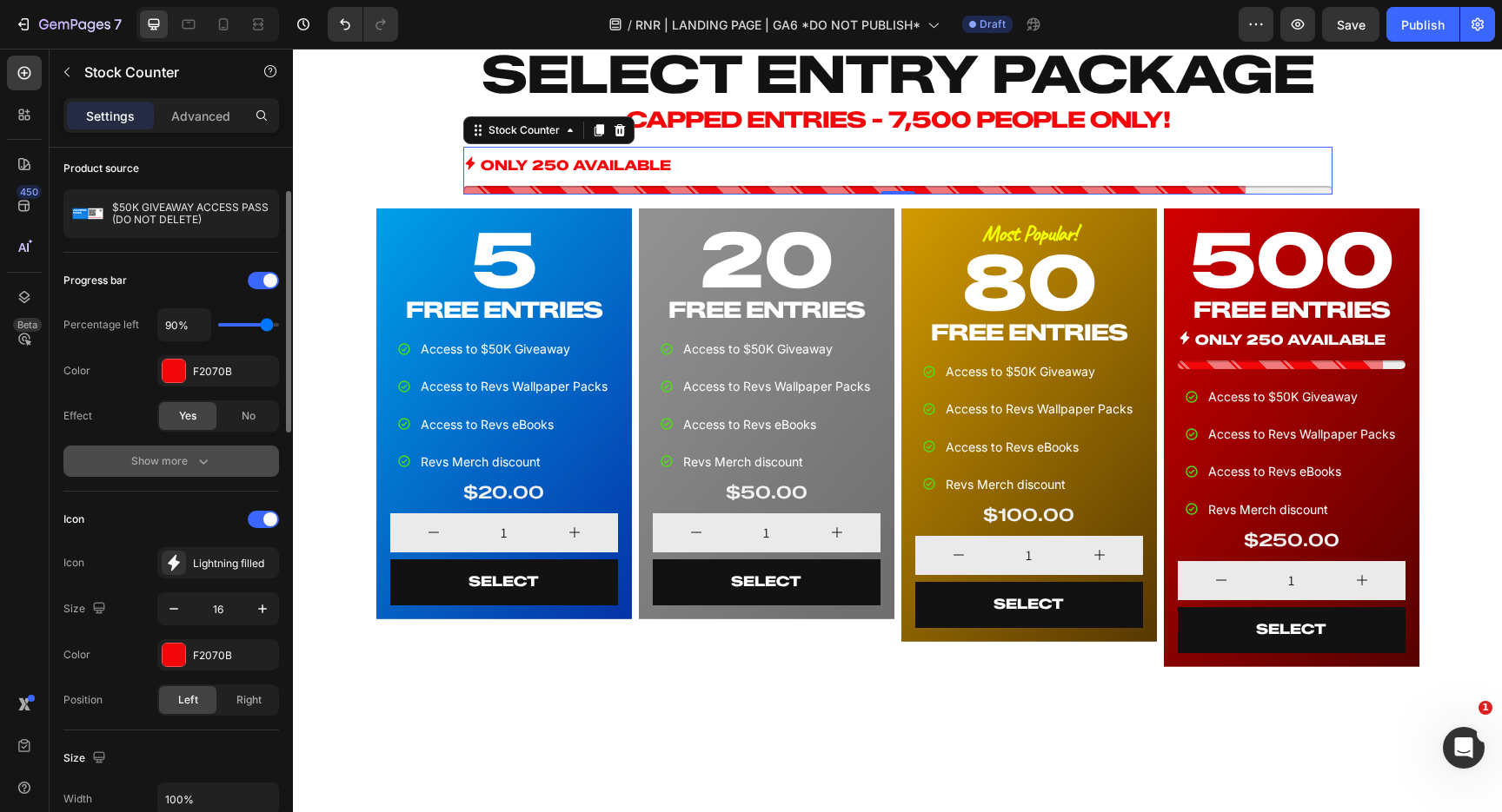
click at [125, 463] on button "Show more" at bounding box center [171, 462] width 216 height 31
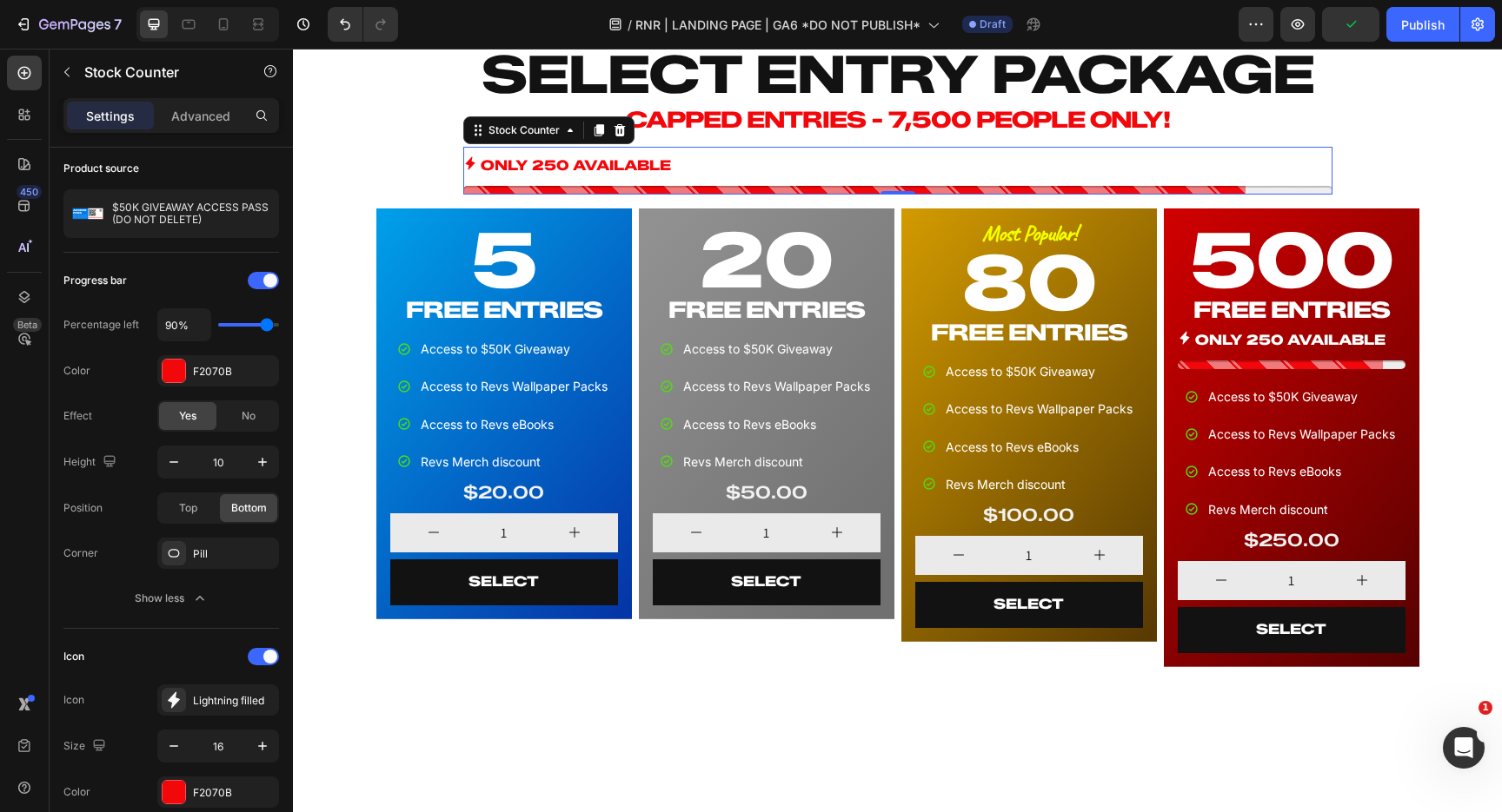
click at [577, 167] on p "ONLY 250 AVAILABLE" at bounding box center [576, 167] width 190 height 25
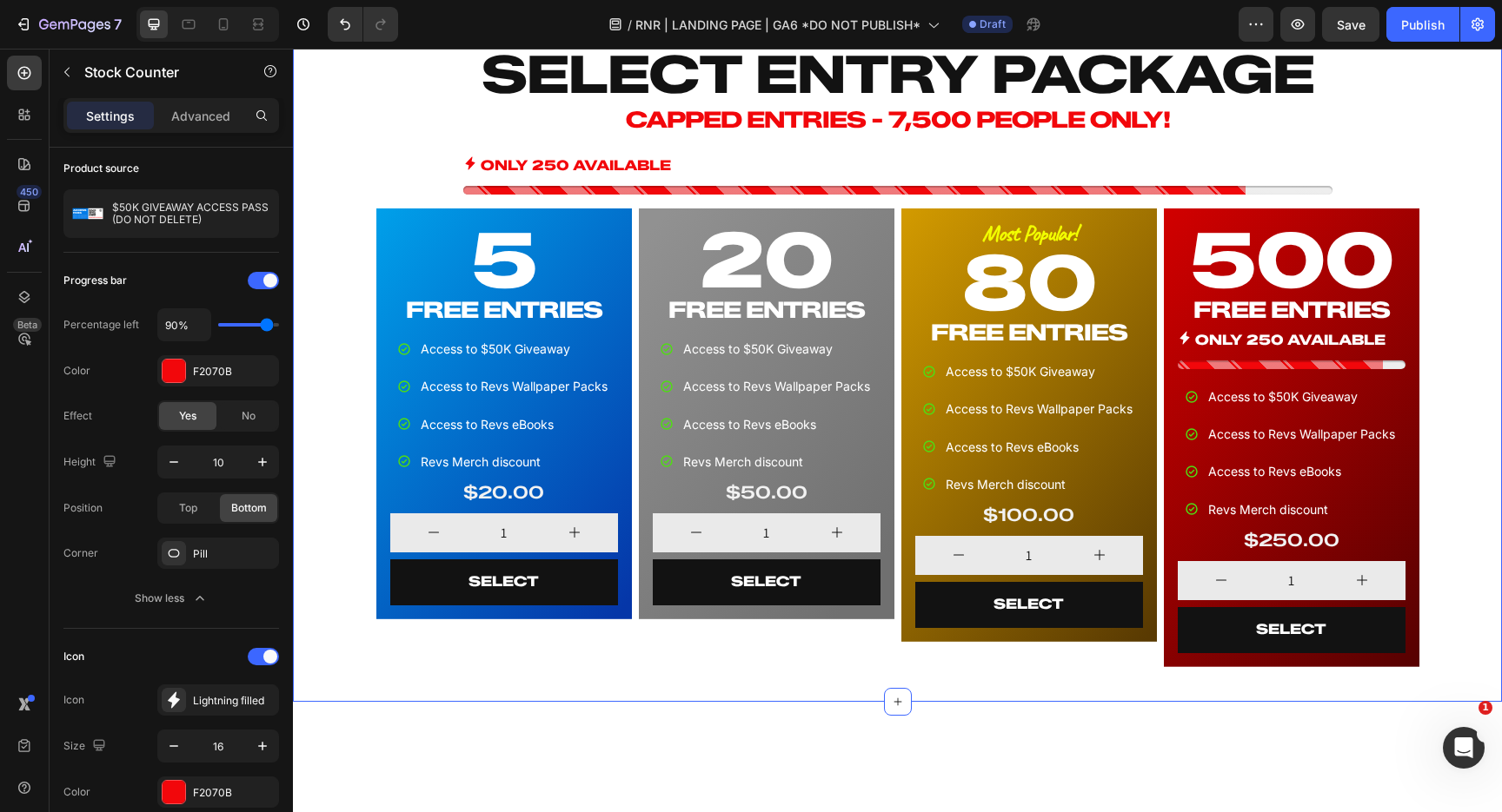
click at [349, 180] on div "SELECT ENTRY PACKAGE Heading CAPPED ENTRIES - 7,500 PEOPLE ONLY! Heading ONLY 2…" at bounding box center [897, 356] width 1195 height 634
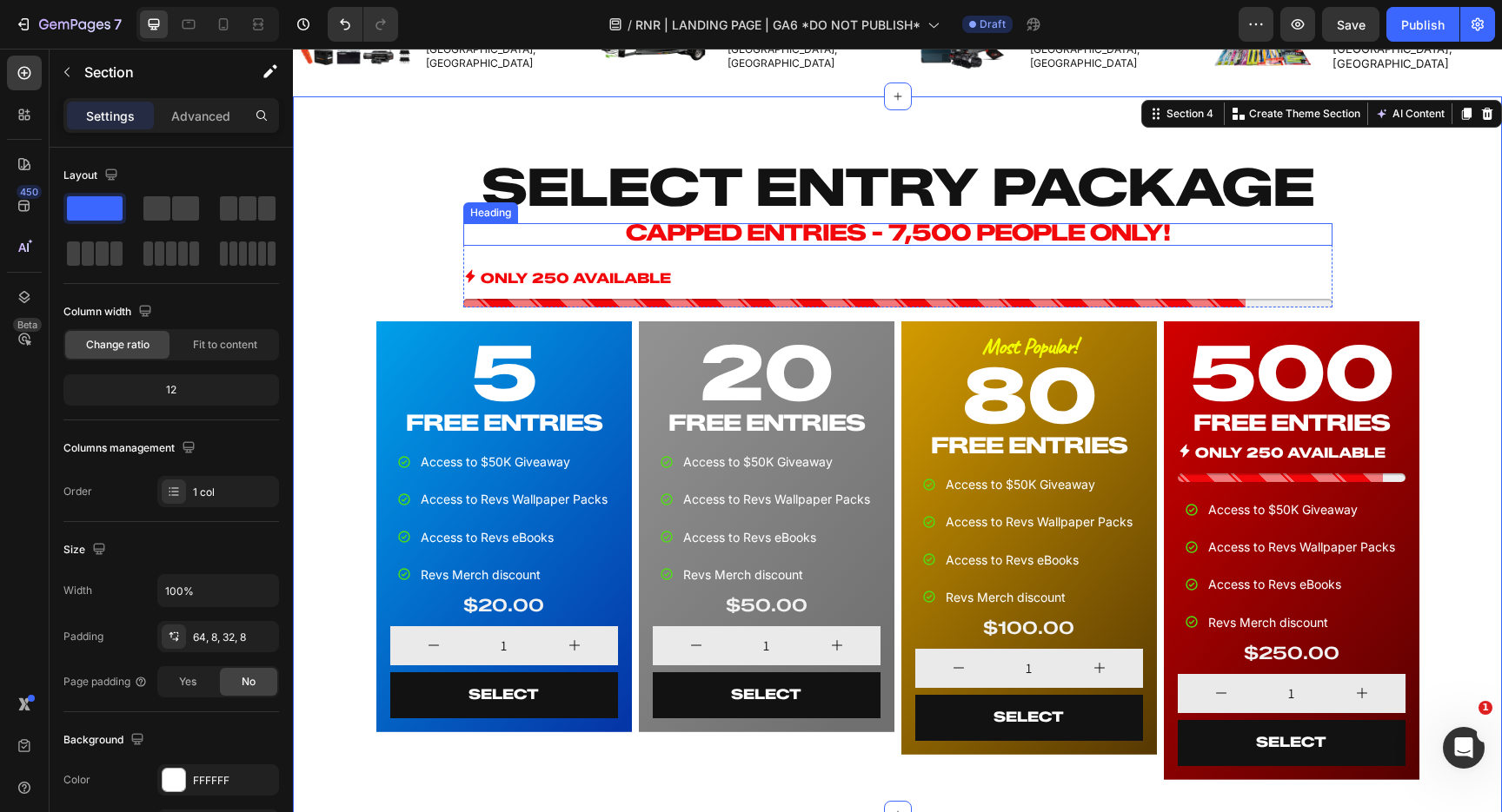
scroll to position [753, 0]
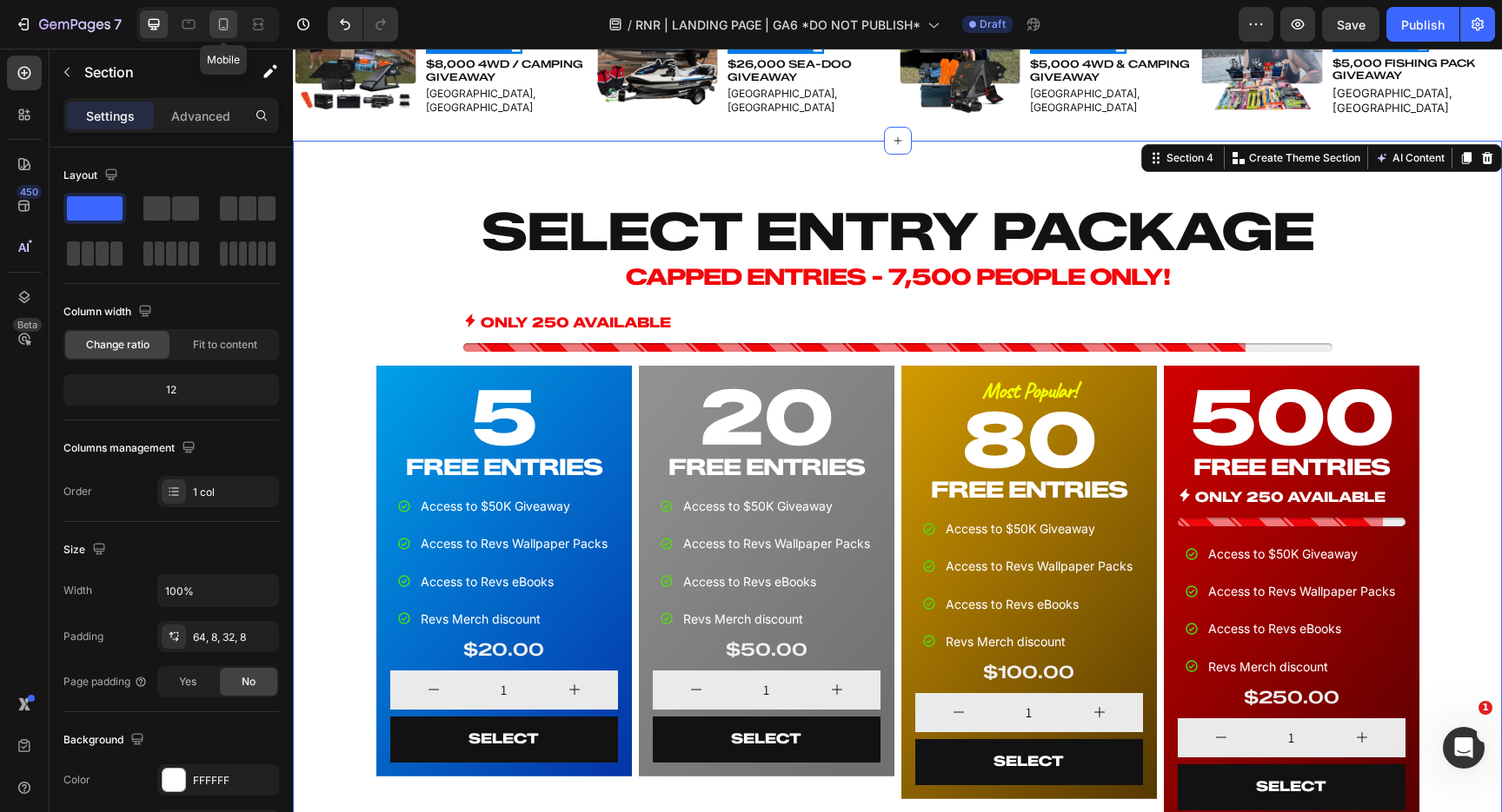
click at [220, 27] on icon at bounding box center [223, 24] width 9 height 12
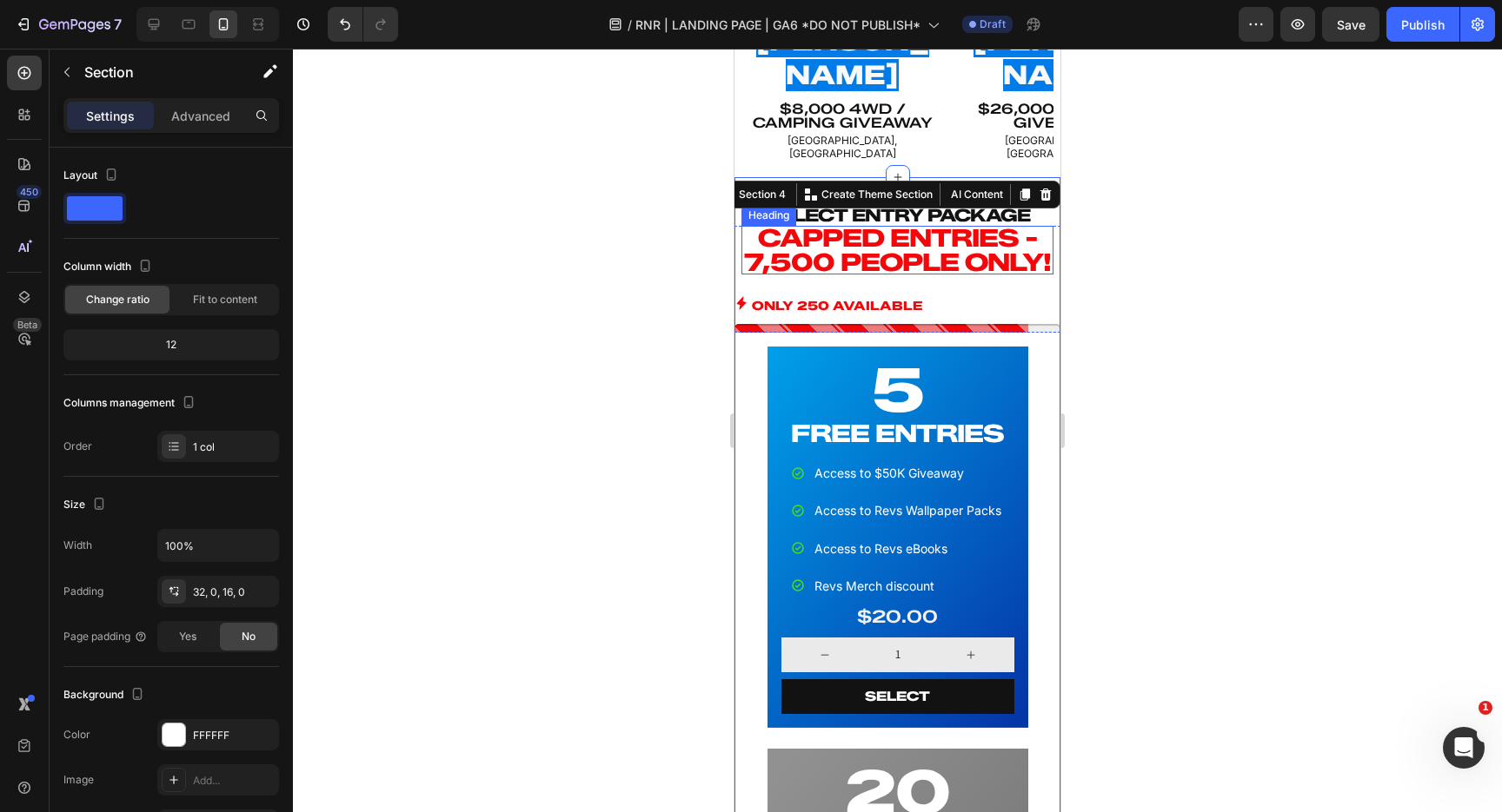
scroll to position [956, 0]
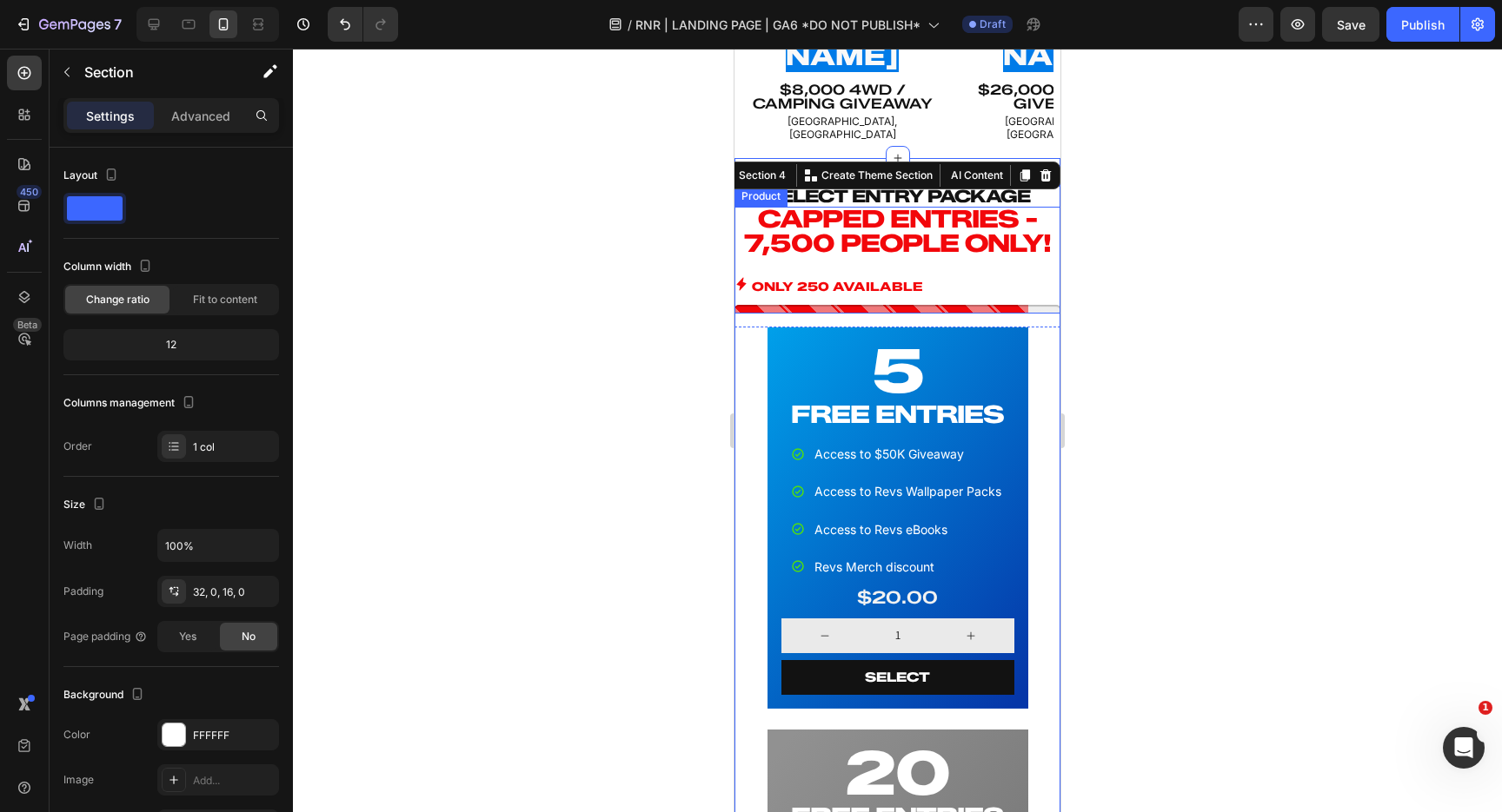
click at [1016, 209] on div "CAPPED ENTRIES - 7,500 PEOPLE ONLY! Heading ONLY 250 AVAILABLE Stock Counter Pr…" at bounding box center [897, 259] width 326 height 107
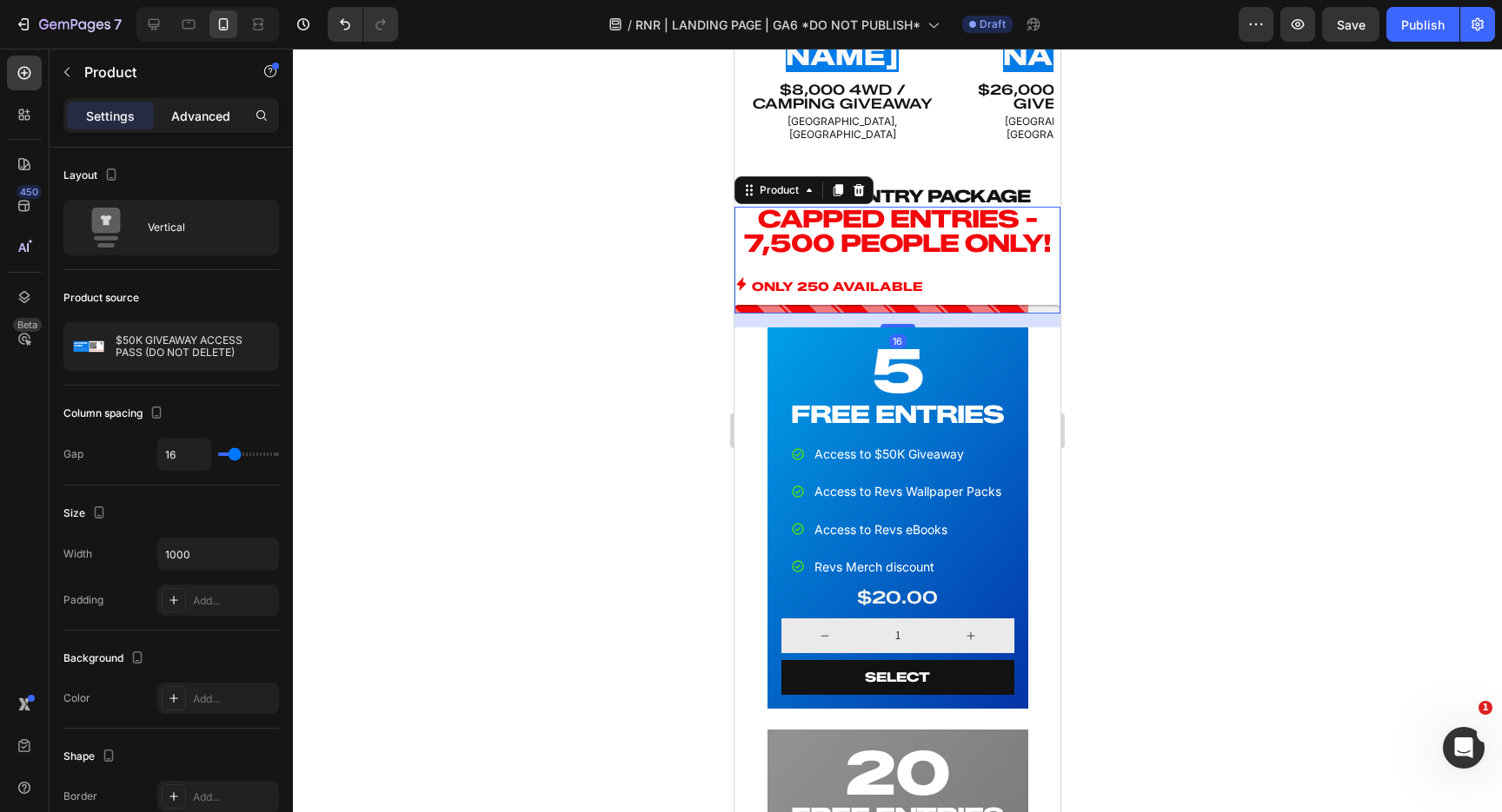
click at [199, 117] on p "Advanced" at bounding box center [200, 116] width 59 height 18
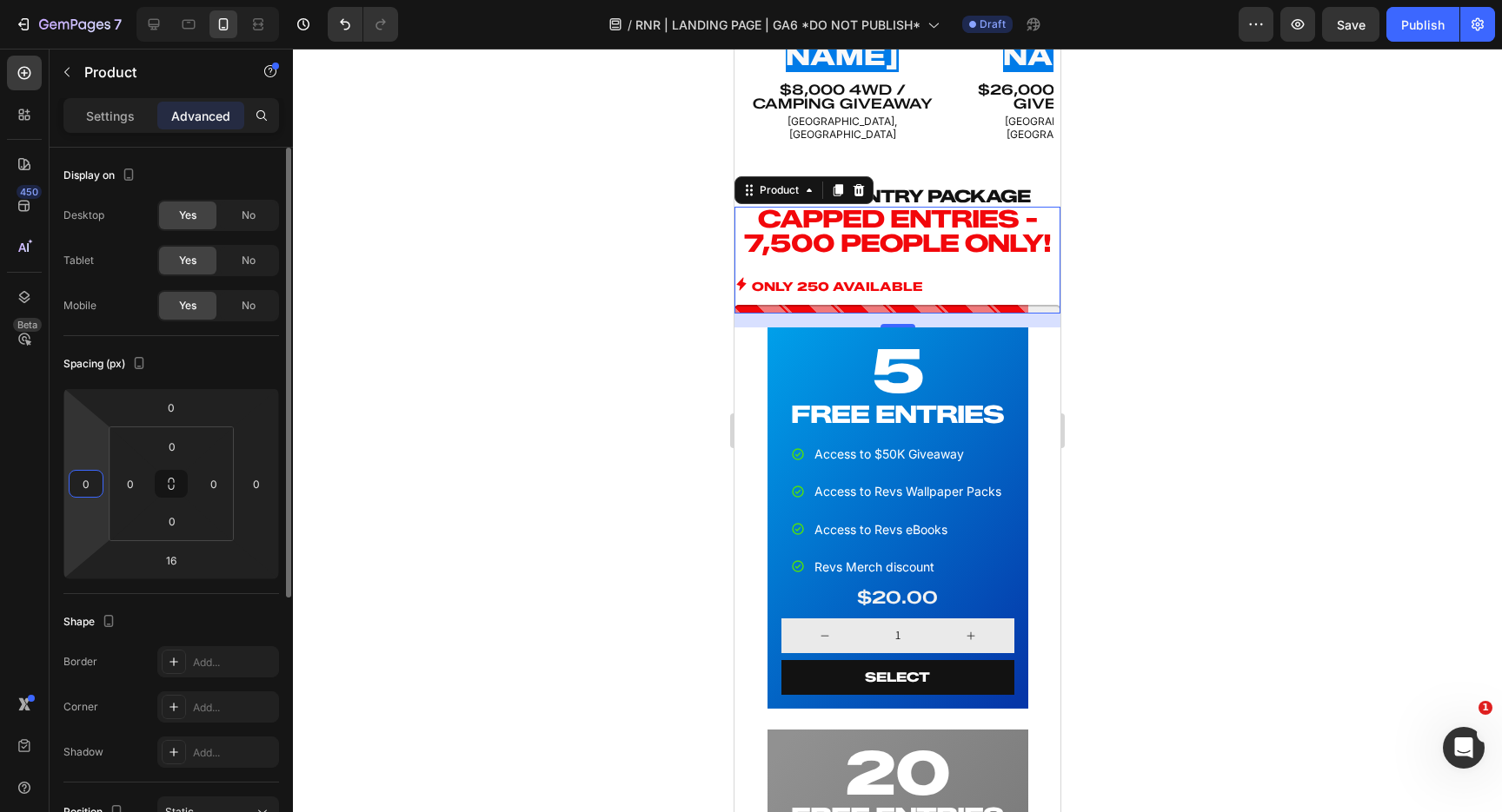
click at [96, 482] on input "0" at bounding box center [86, 483] width 26 height 26
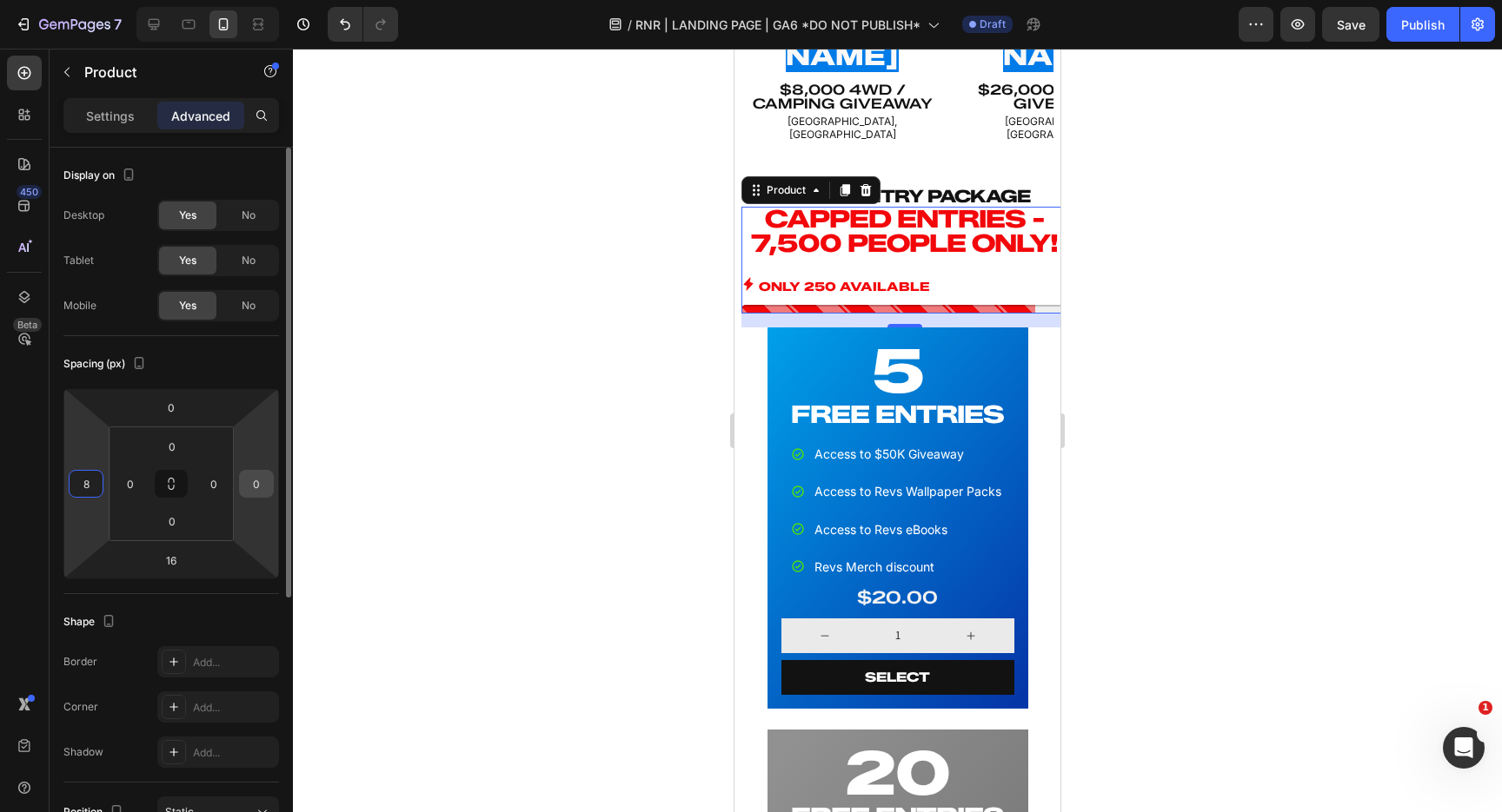
type input "8"
click at [265, 484] on input "0" at bounding box center [256, 483] width 26 height 26
type input "8"
click at [218, 486] on input "0" at bounding box center [213, 483] width 26 height 26
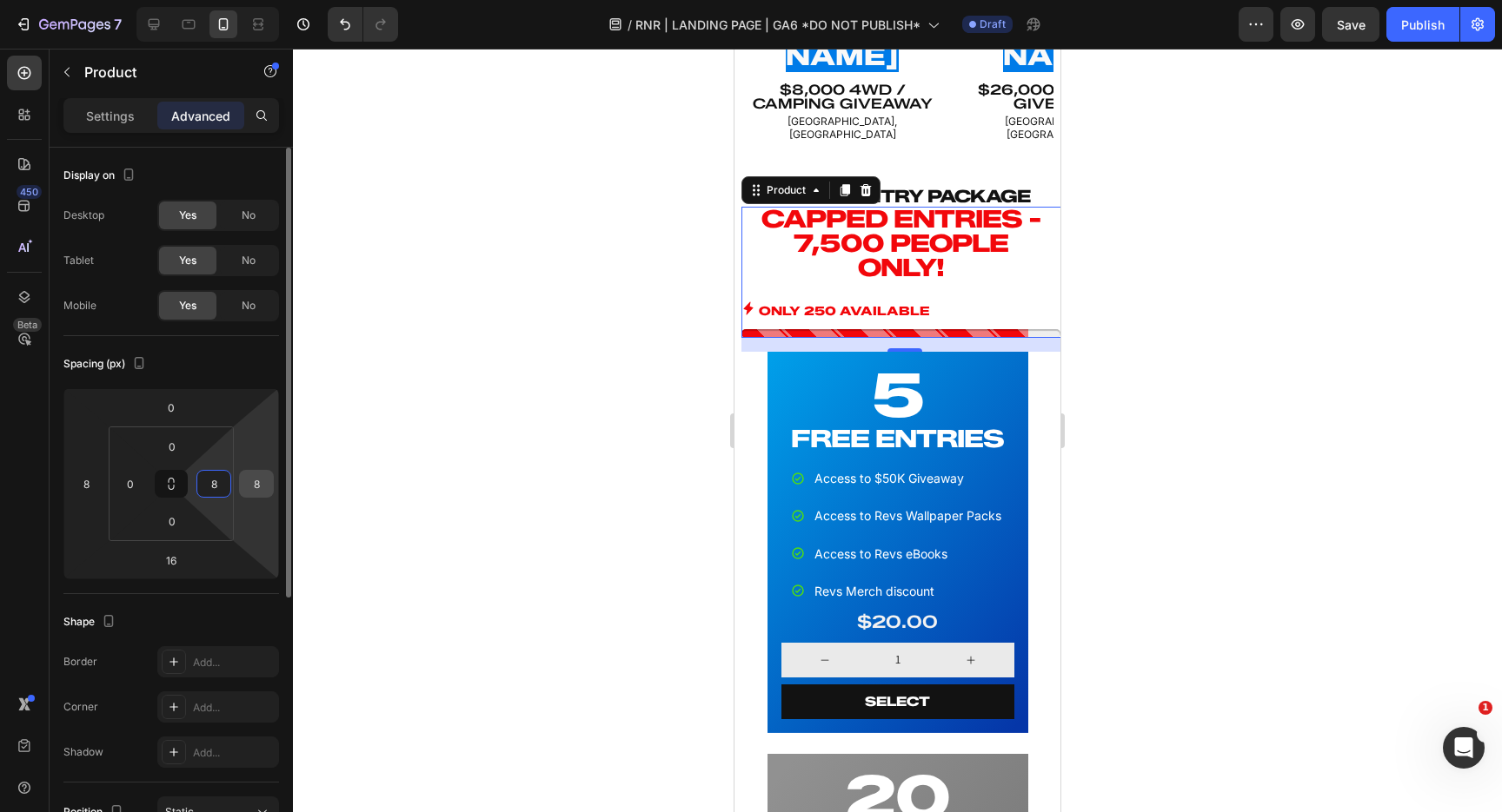
type input "8"
click at [258, 481] on input "8" at bounding box center [256, 483] width 26 height 26
type input "0"
click at [132, 485] on input "0" at bounding box center [130, 483] width 26 height 26
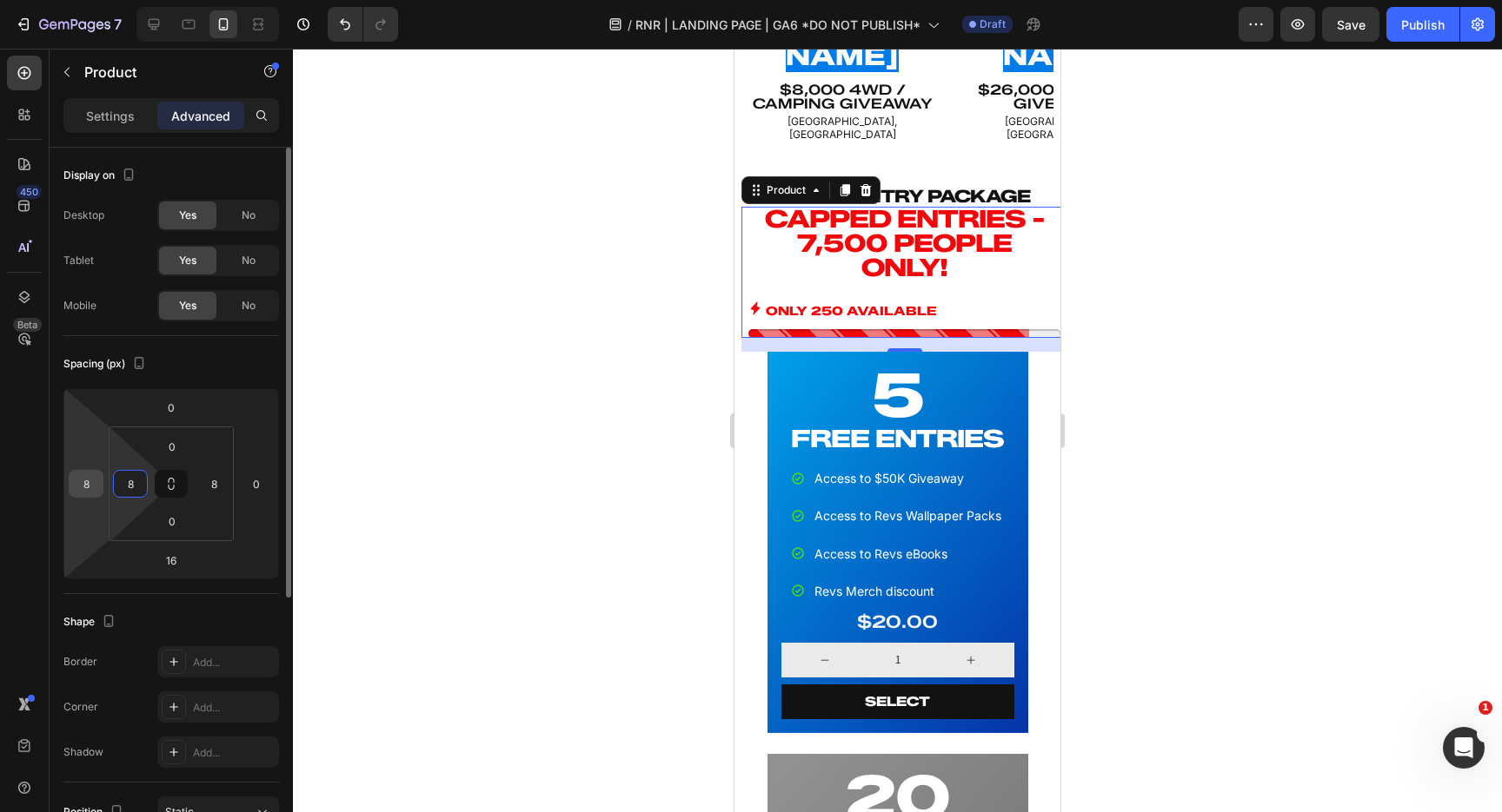
type input "8"
click at [89, 482] on input "8" at bounding box center [86, 483] width 26 height 26
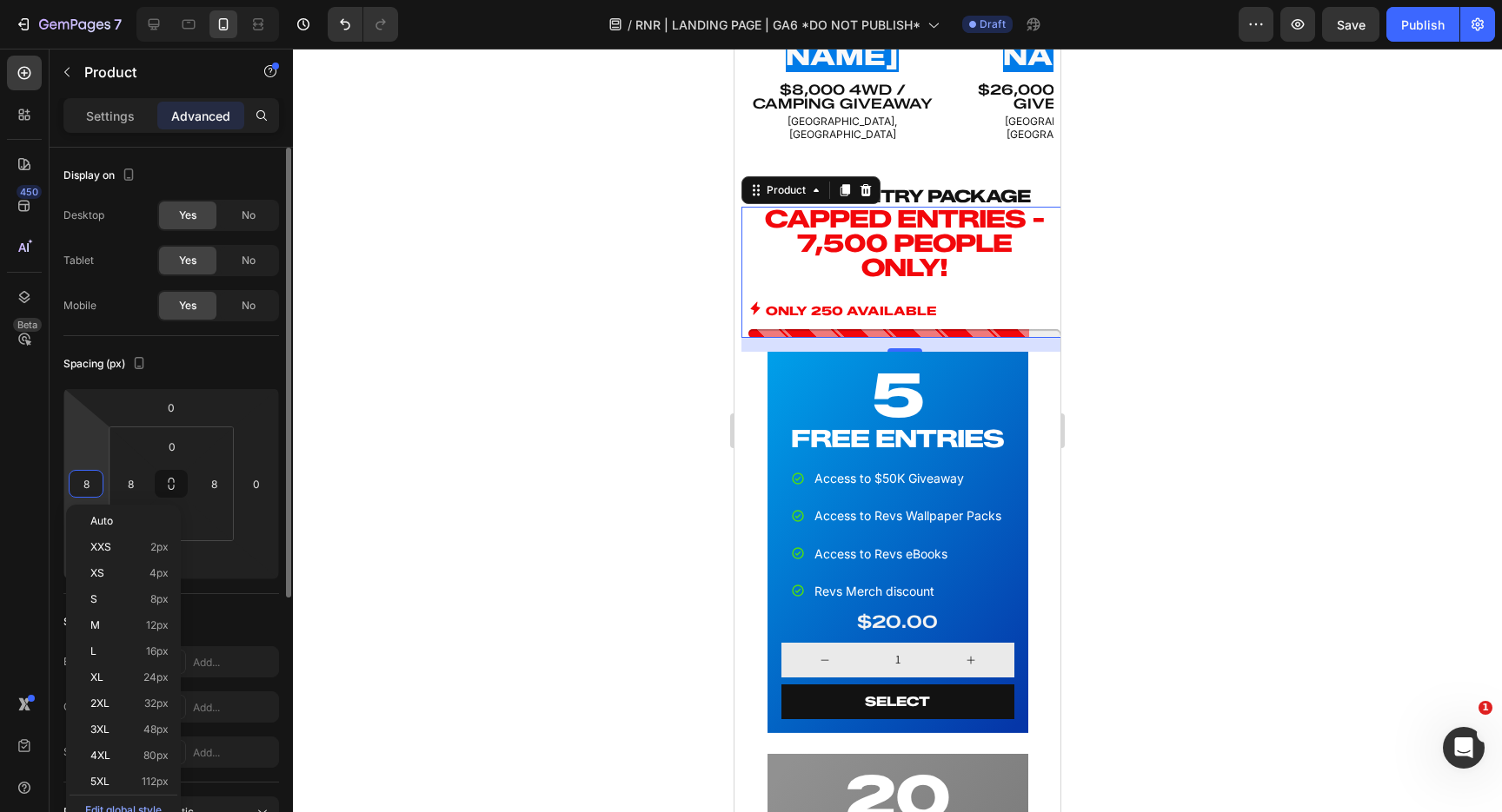
type input "0"
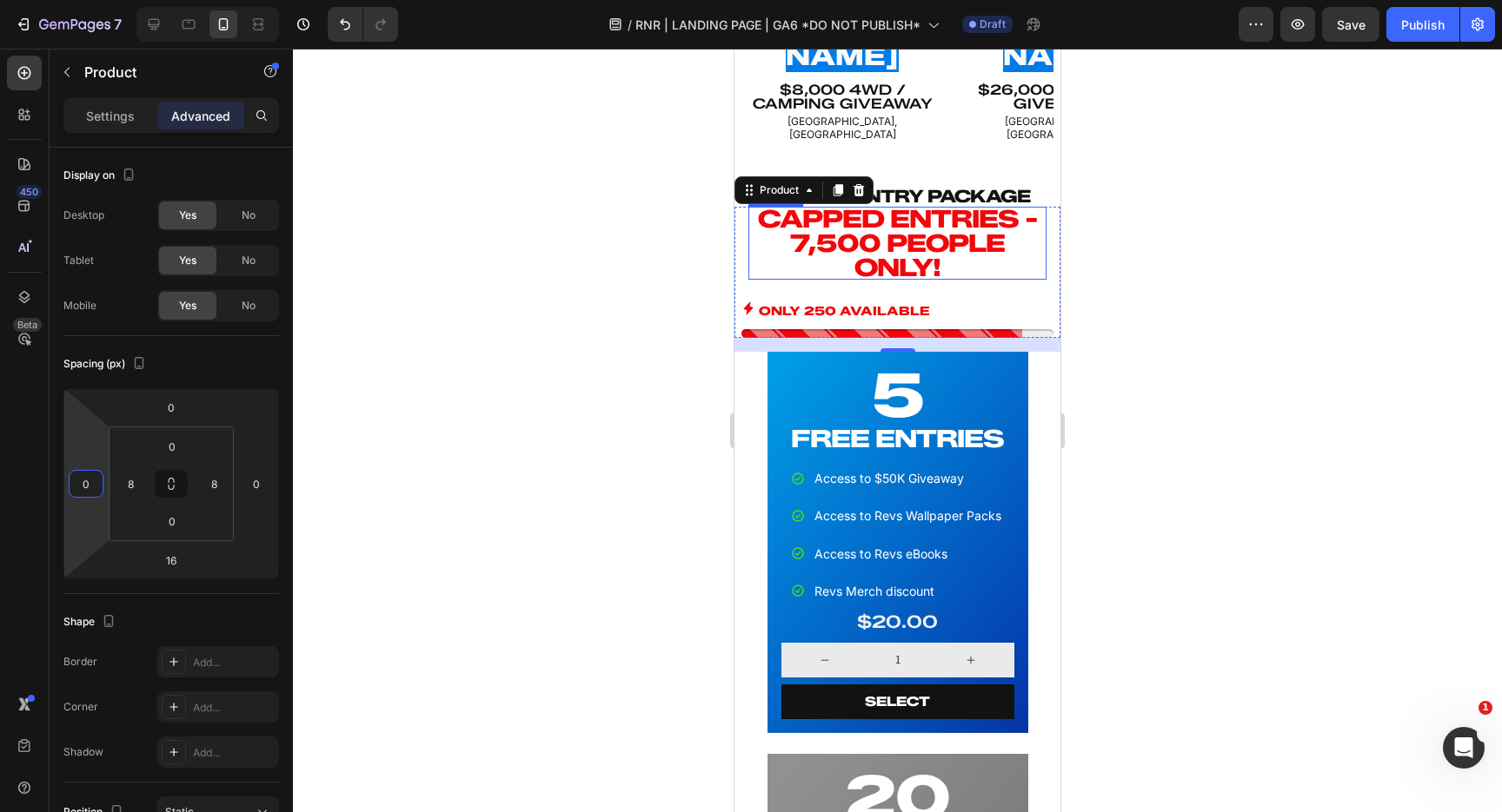
click at [892, 218] on p "CAPPED ENTRIES - 7,500 PEOPLE ONLY!" at bounding box center [897, 243] width 298 height 73
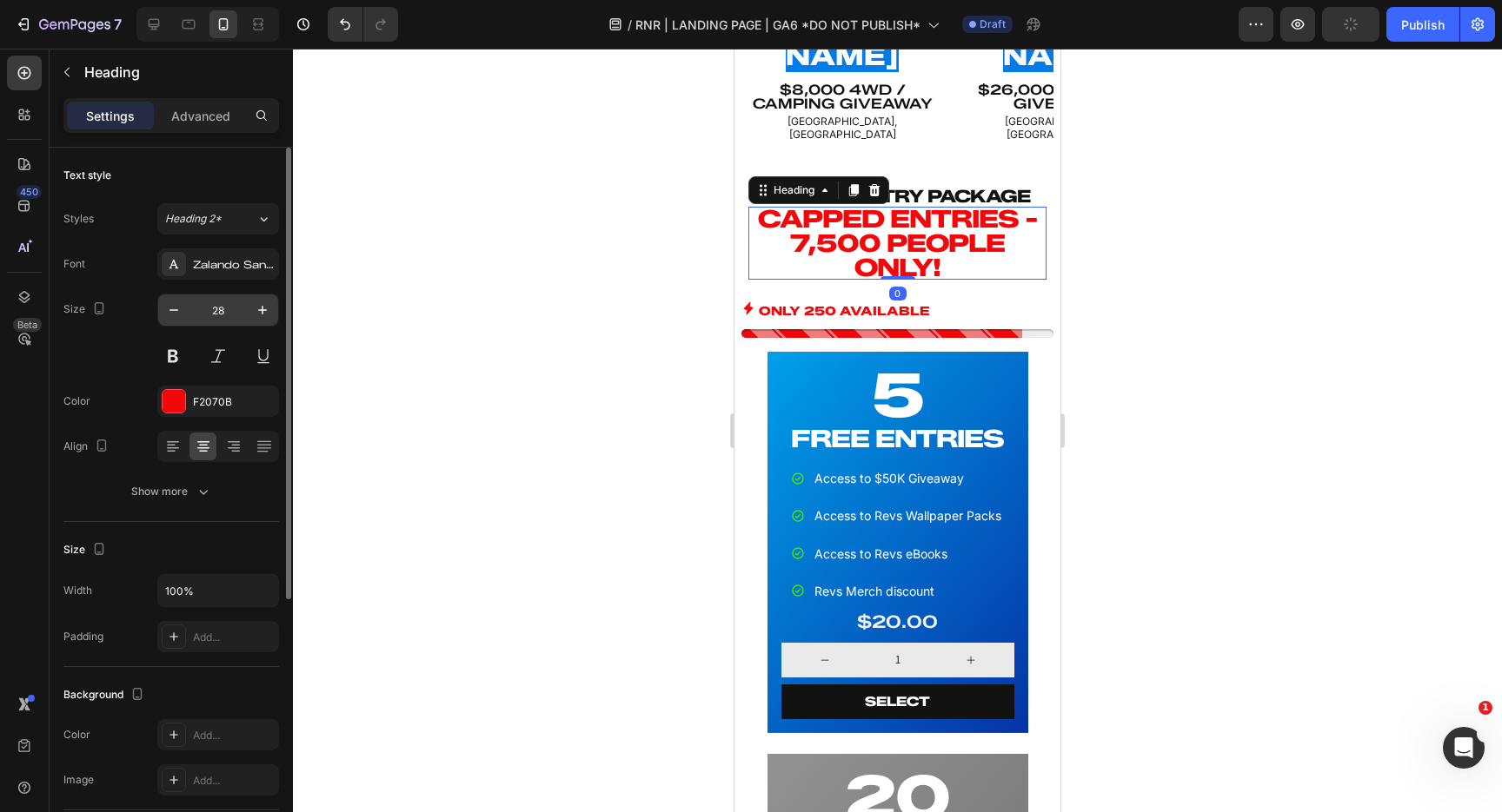
click at [227, 318] on input "28" at bounding box center [218, 310] width 57 height 31
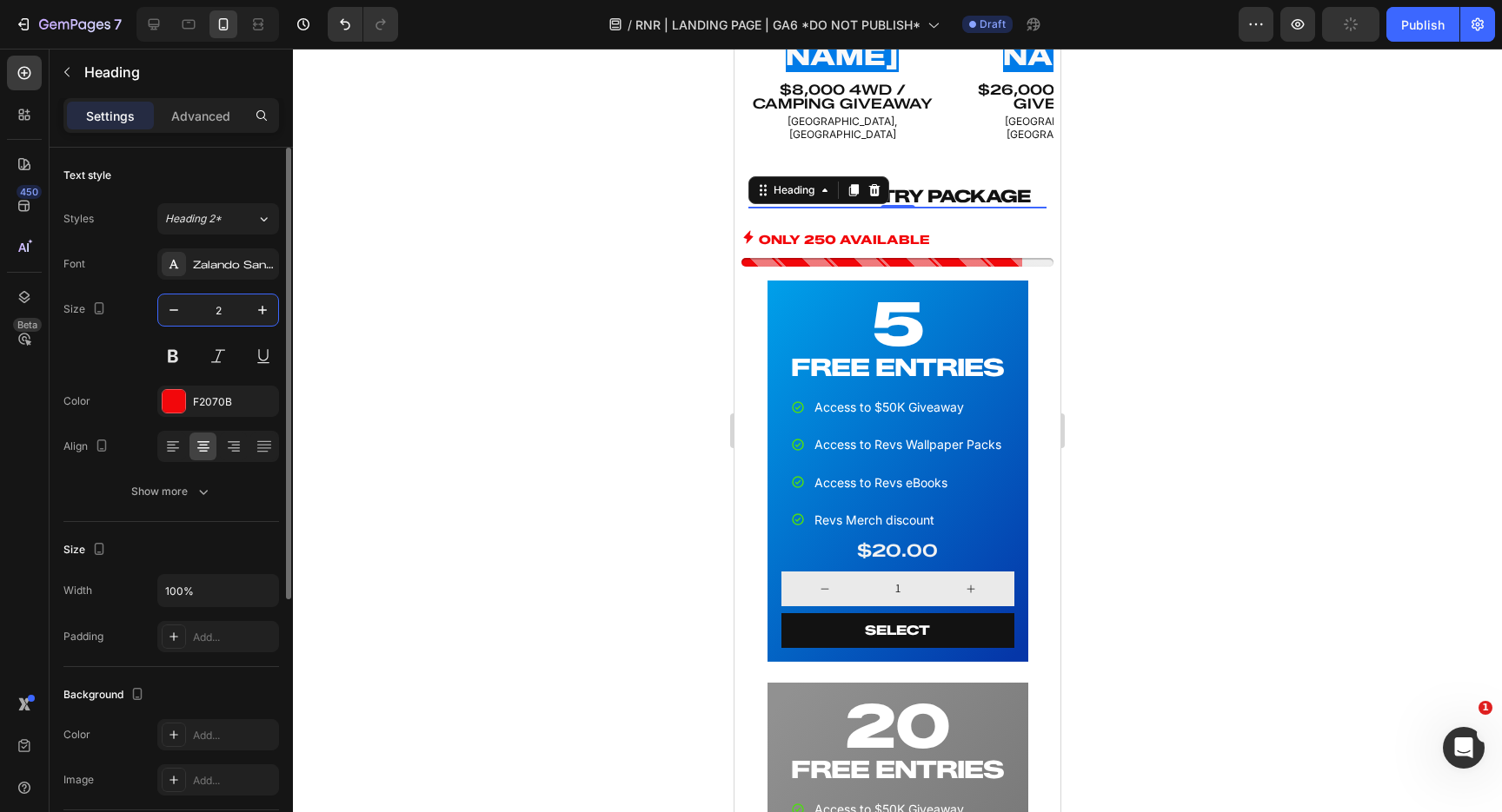
type input "20"
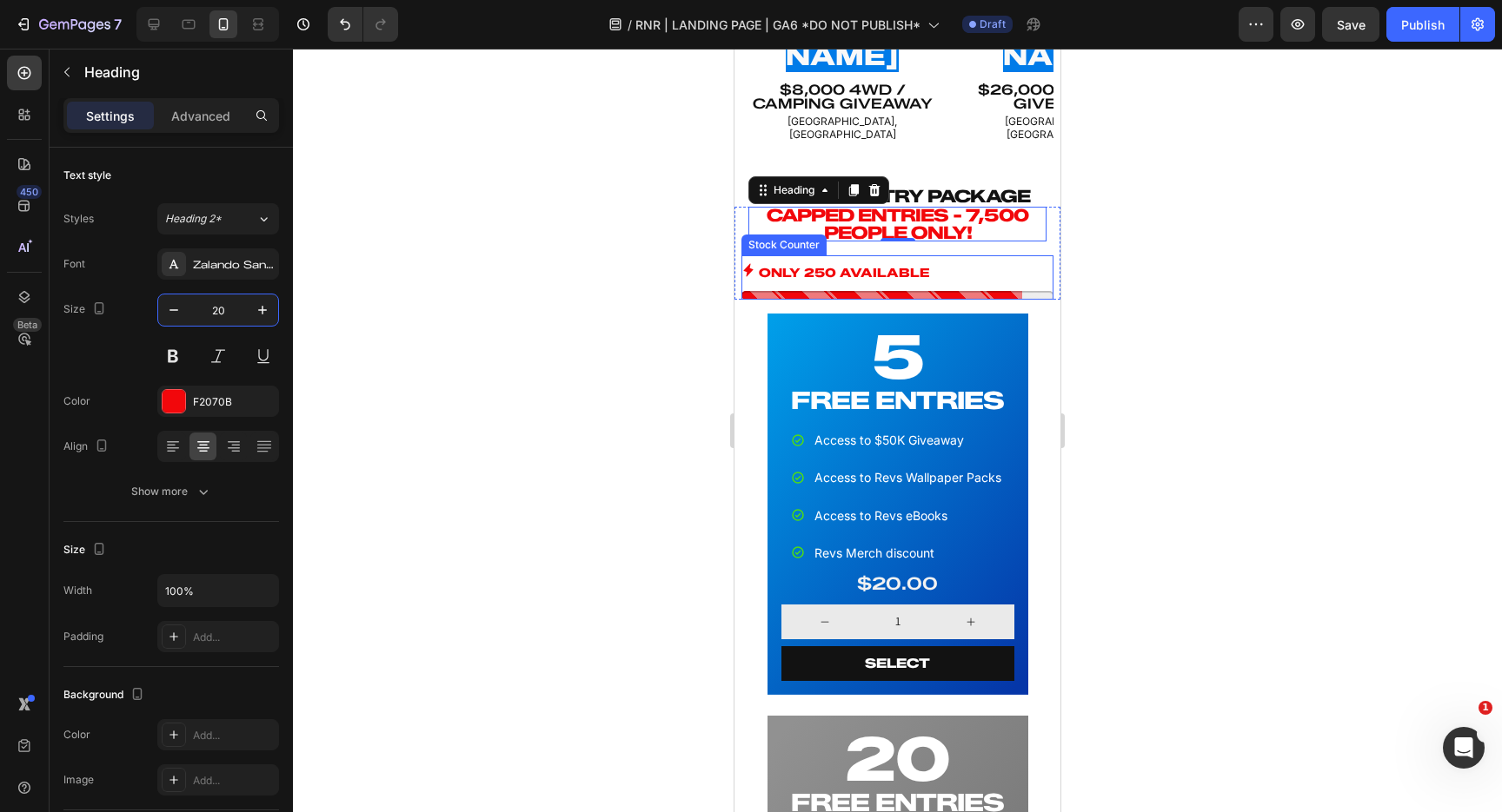
click at [976, 256] on div "ONLY 250 AVAILABLE Stock Counter" at bounding box center [897, 278] width 312 height 45
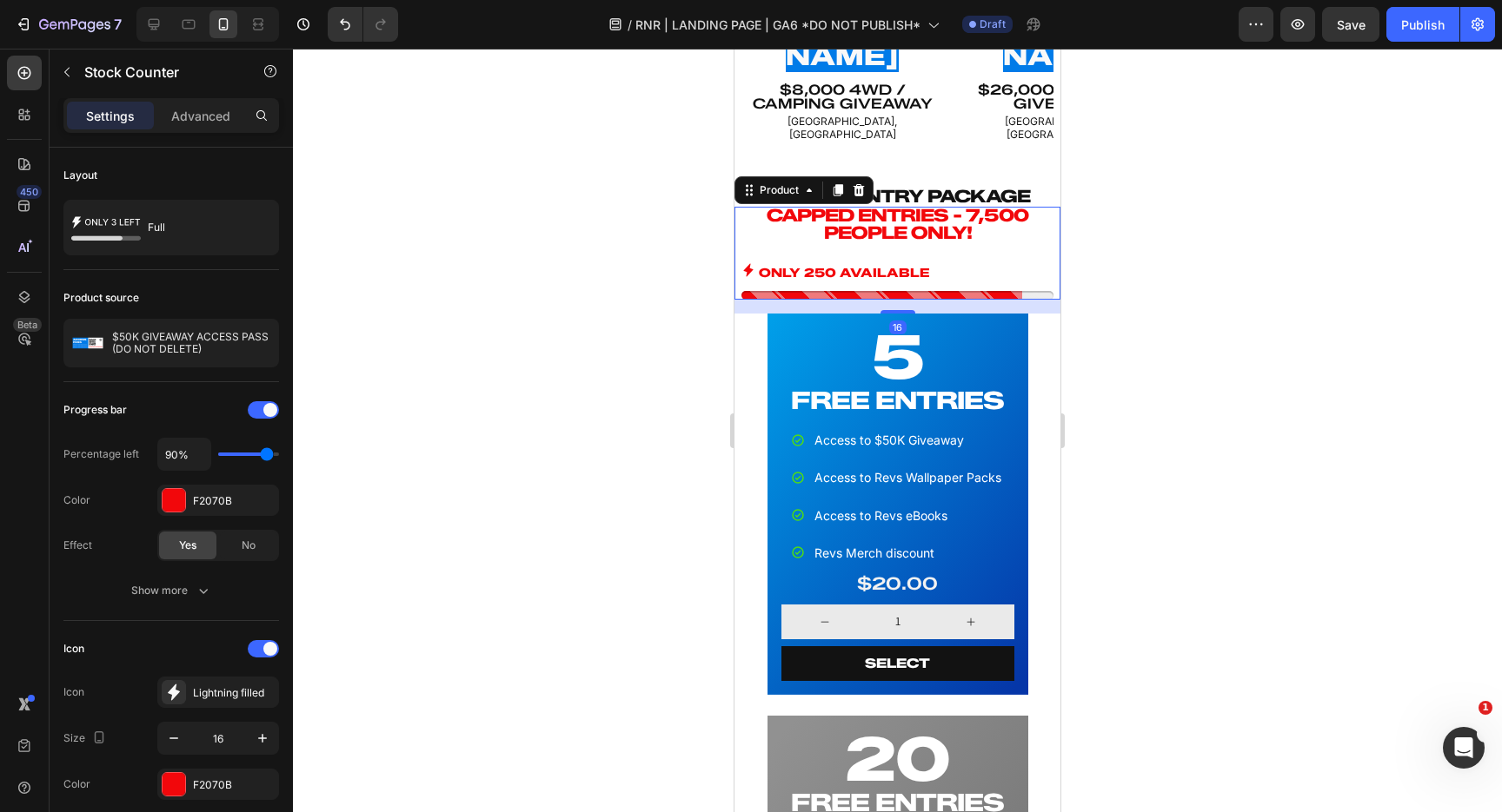
click at [976, 207] on div "CAPPED ENTRIES - 7,500 PEOPLE ONLY! Heading ONLY 250 AVAILABLE Stock Counter Pr…" at bounding box center [897, 253] width 326 height 93
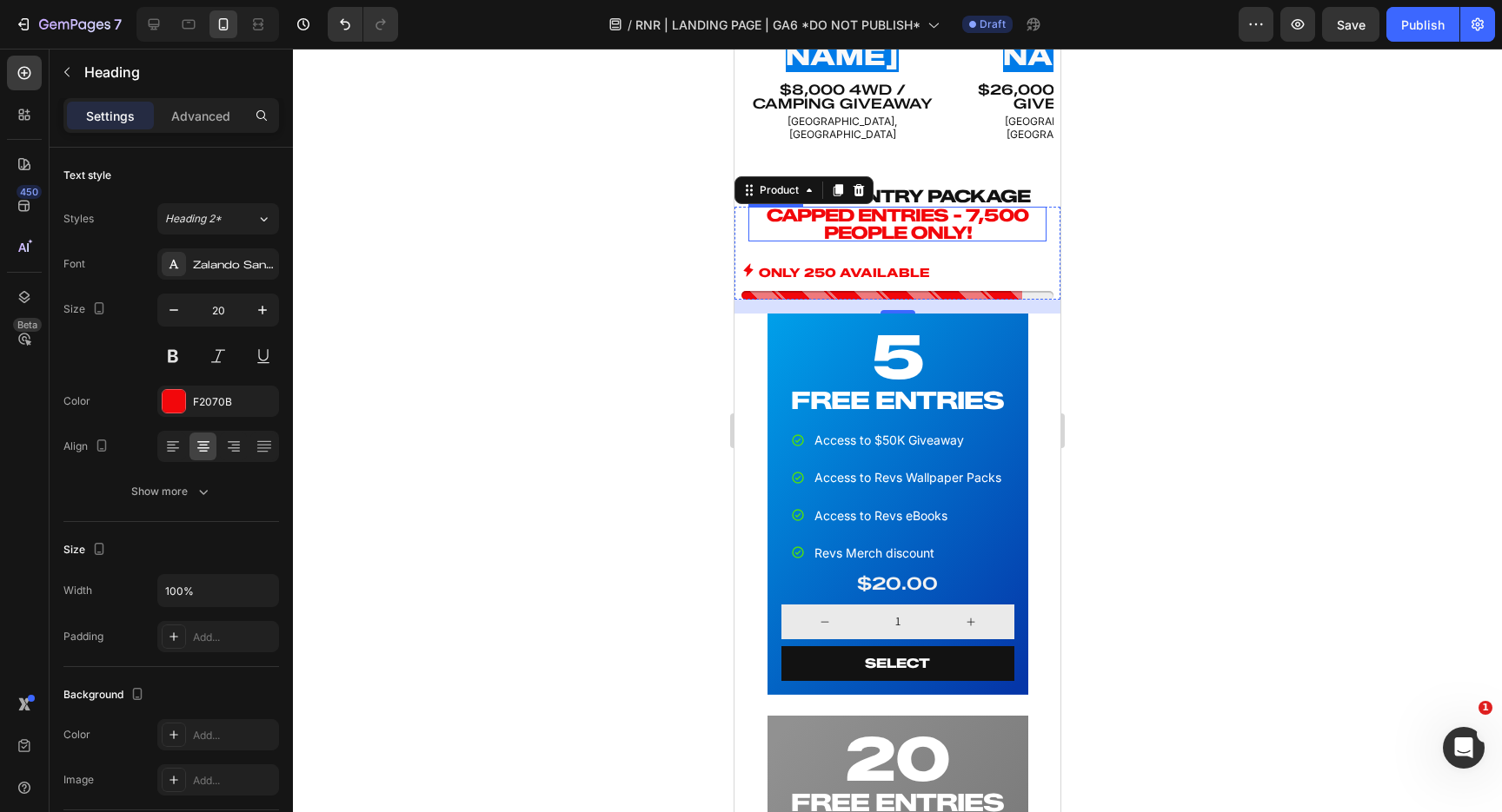
click at [920, 207] on p "CAPPED ENTRIES - 7,500 PEOPLE ONLY!" at bounding box center [897, 224] width 298 height 35
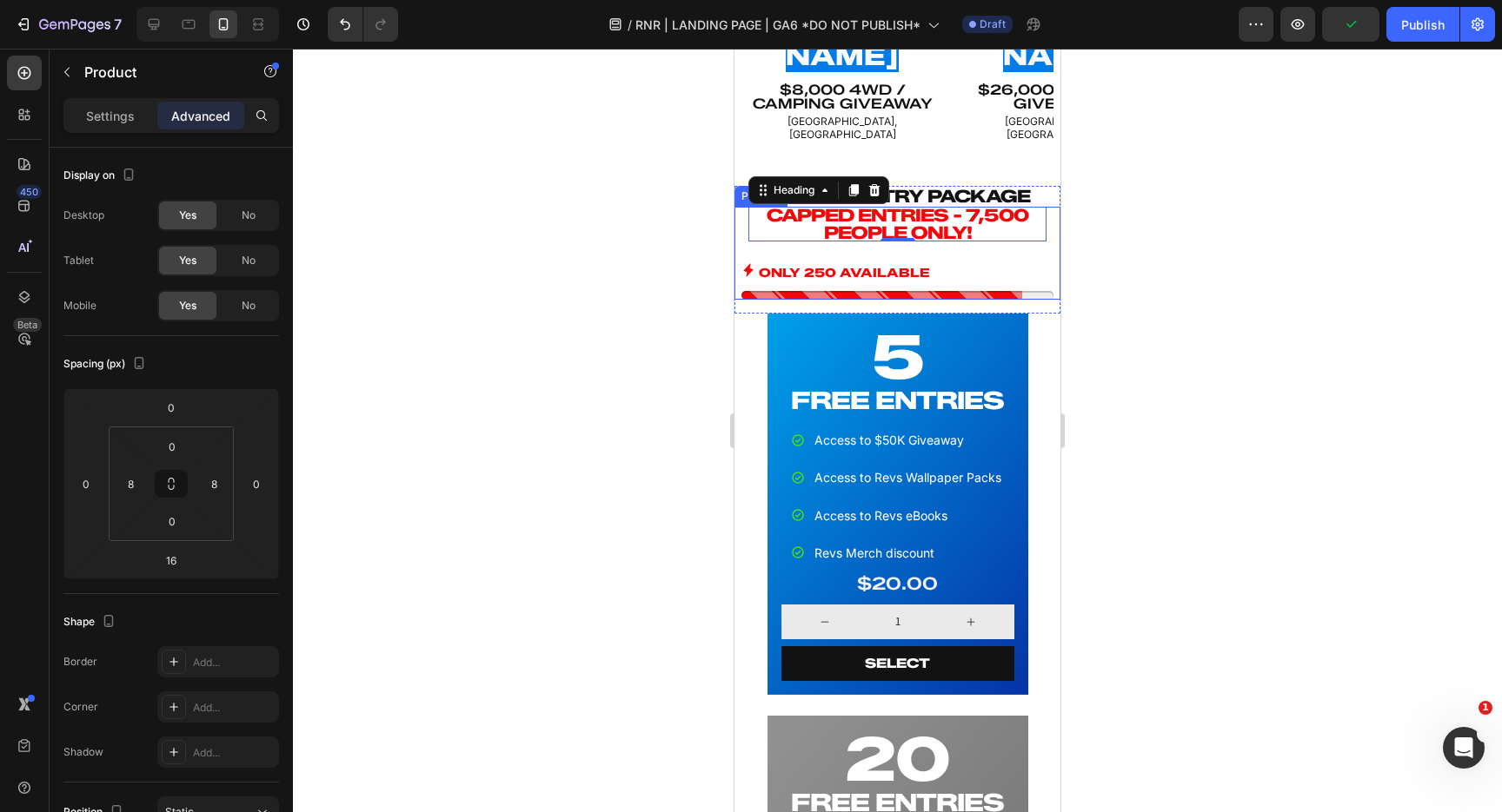
click at [883, 207] on div "CAPPED ENTRIES - 7,500 PEOPLE ONLY! Heading 0 ONLY 250 AVAILABLE Stock Counter …" at bounding box center [897, 253] width 326 height 93
click at [112, 119] on p "Settings" at bounding box center [109, 116] width 48 height 18
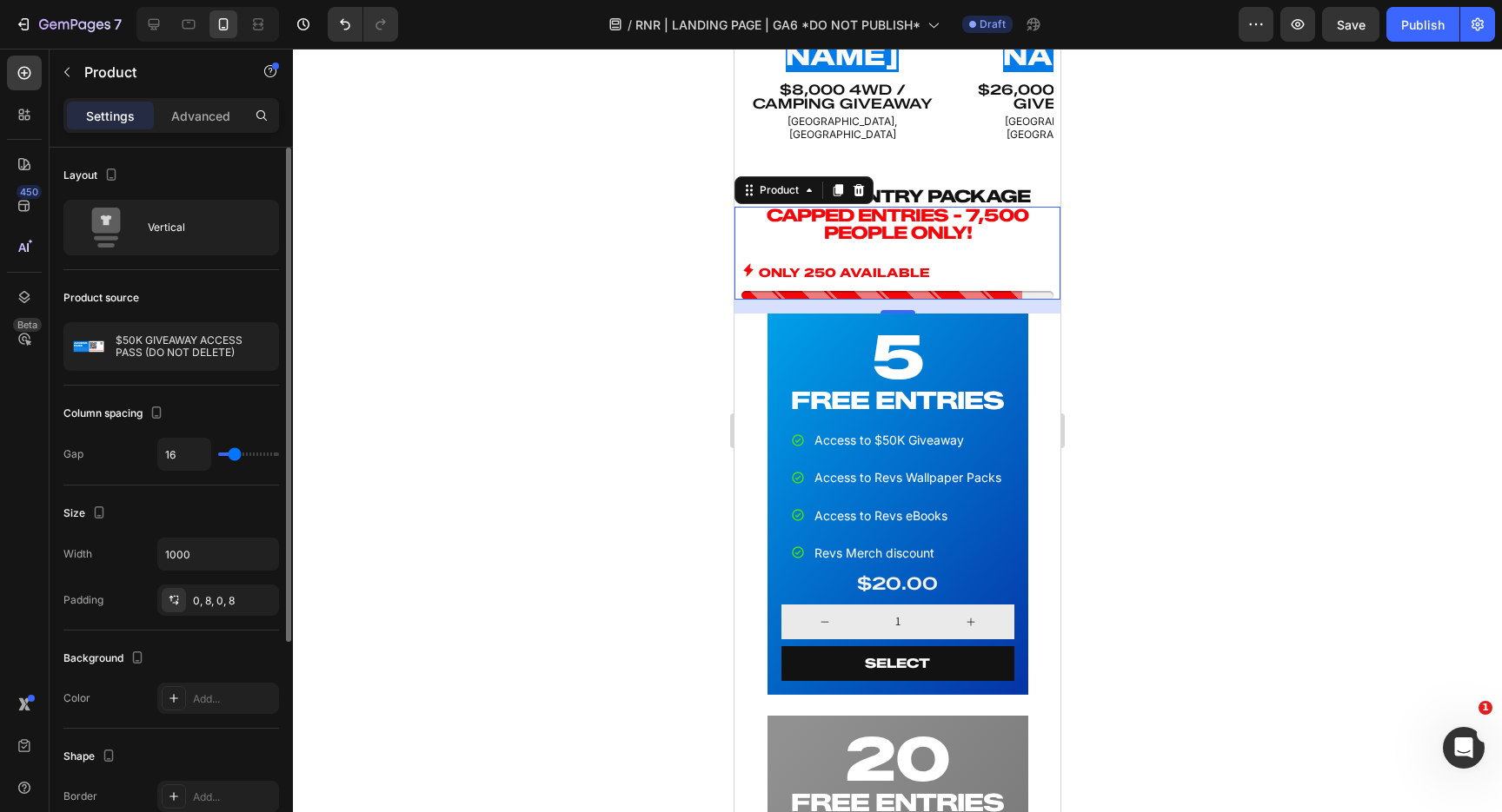
type input "0"
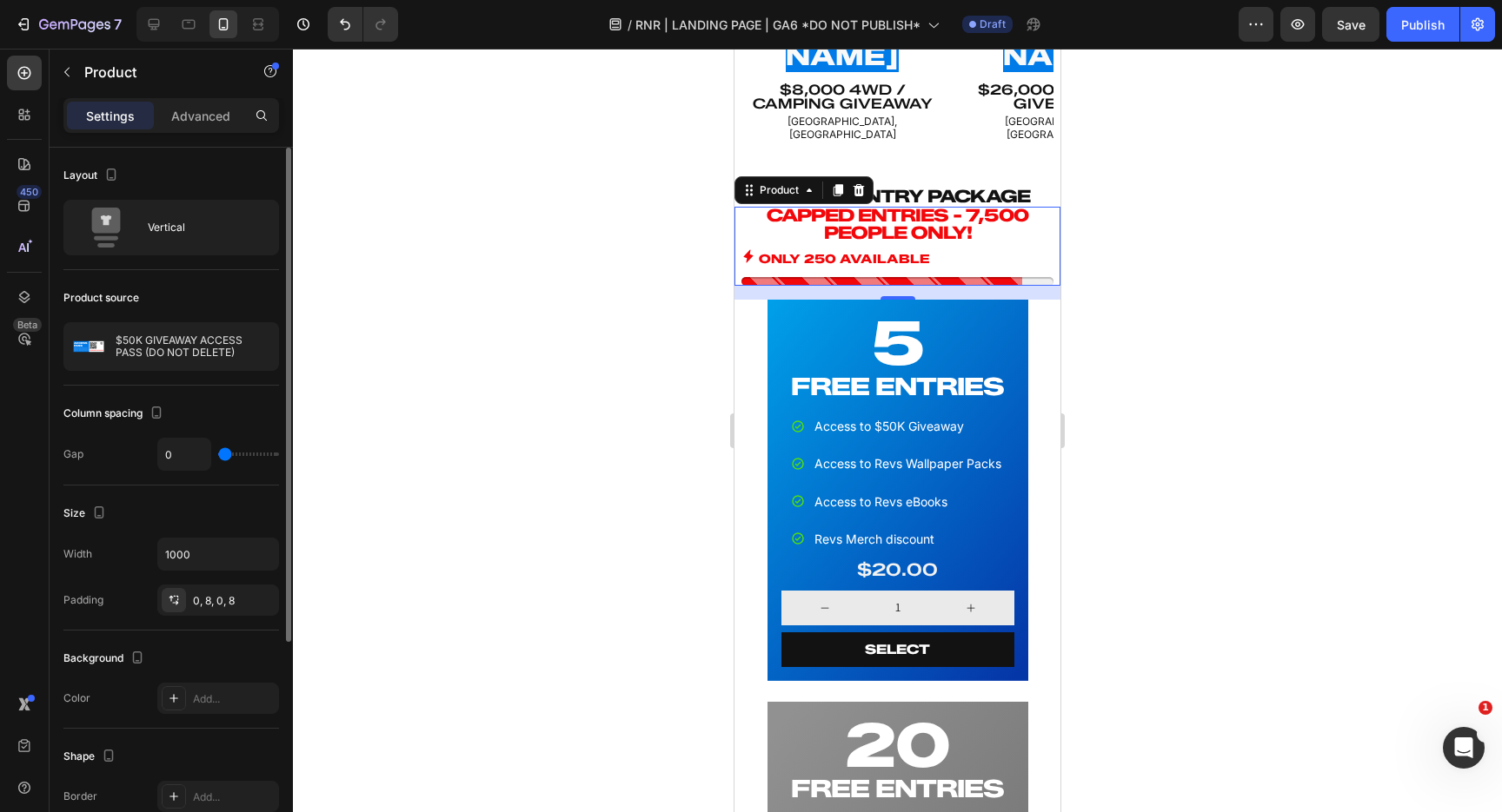
drag, startPoint x: 230, startPoint y: 453, endPoint x: 152, endPoint y: 443, distance: 78.6
type input "0"
click at [219, 452] on input "range" at bounding box center [249, 454] width 61 height 4
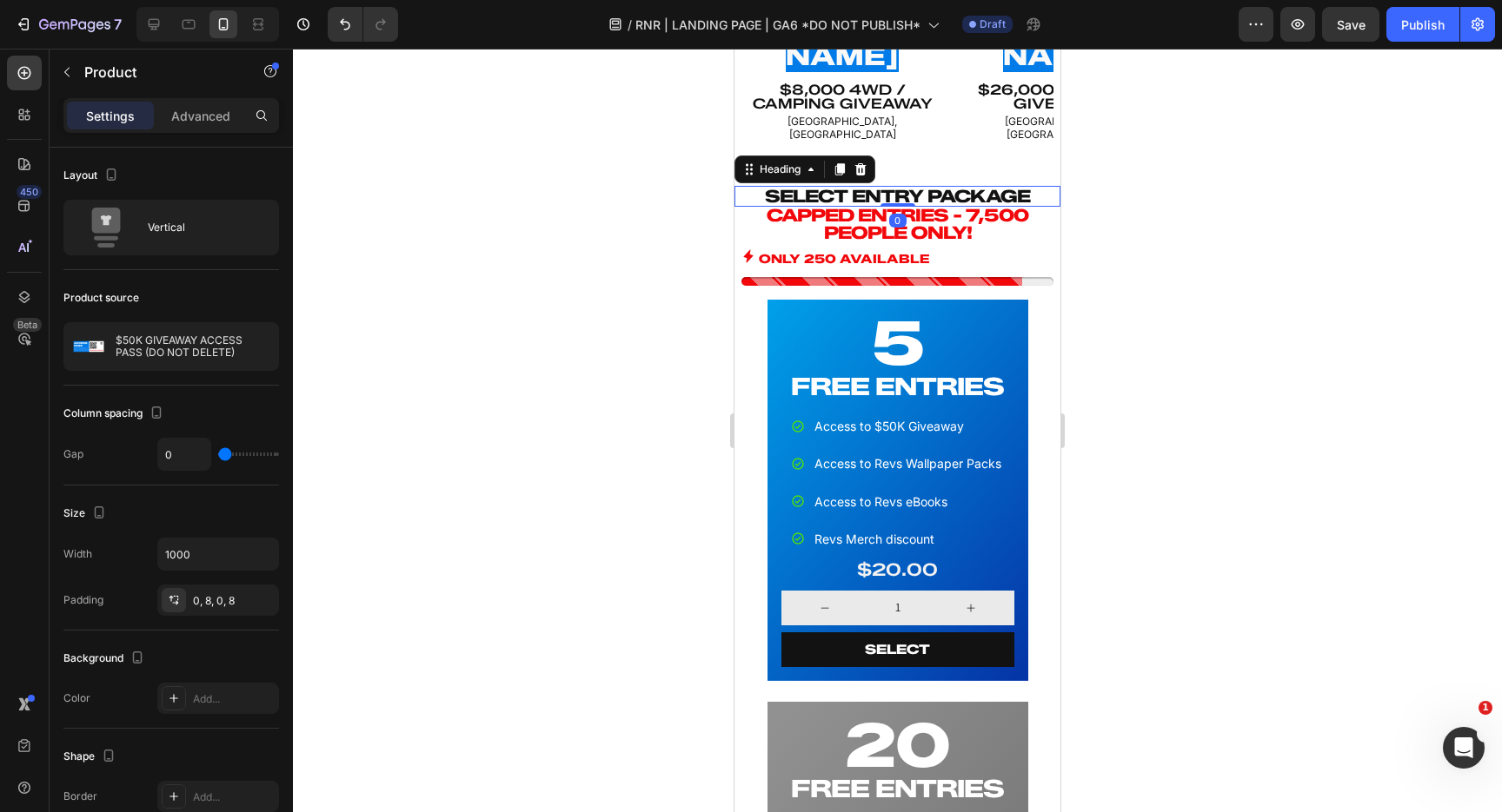
click at [949, 186] on h2 "SELECT ENTRY PACKAGE" at bounding box center [897, 196] width 326 height 21
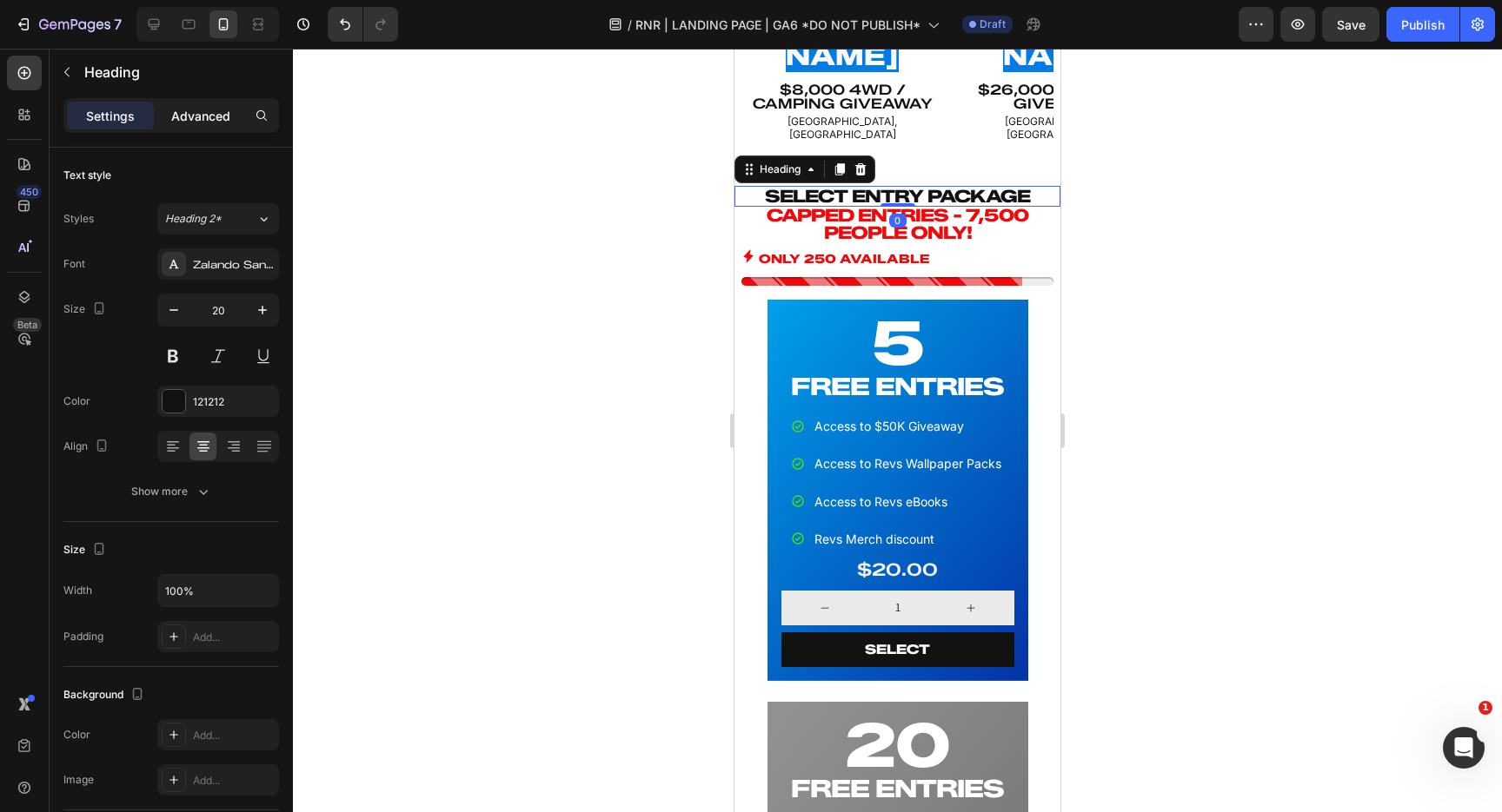
click at [195, 121] on p "Advanced" at bounding box center [200, 116] width 59 height 18
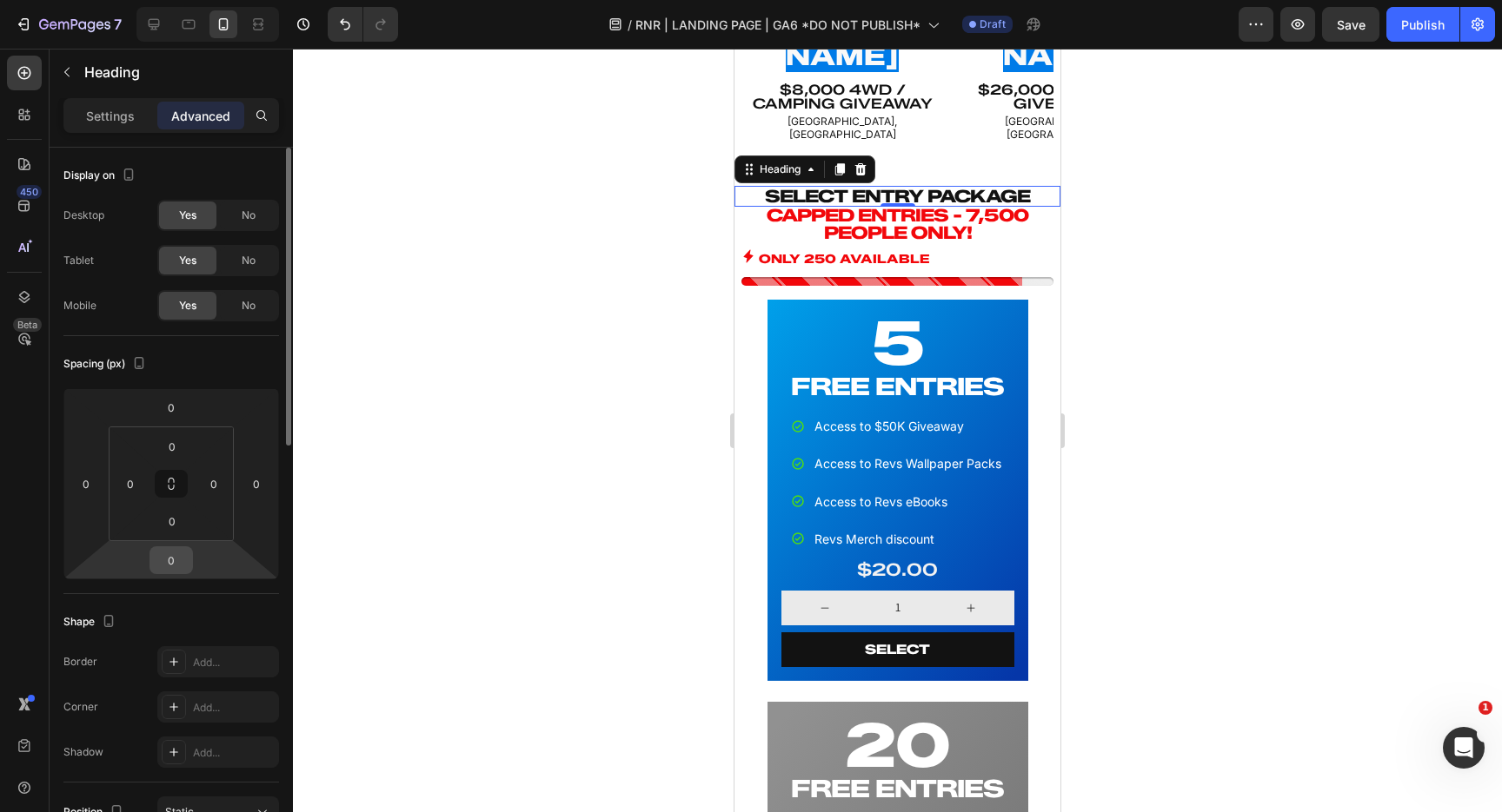
click at [175, 565] on input "0" at bounding box center [171, 560] width 35 height 26
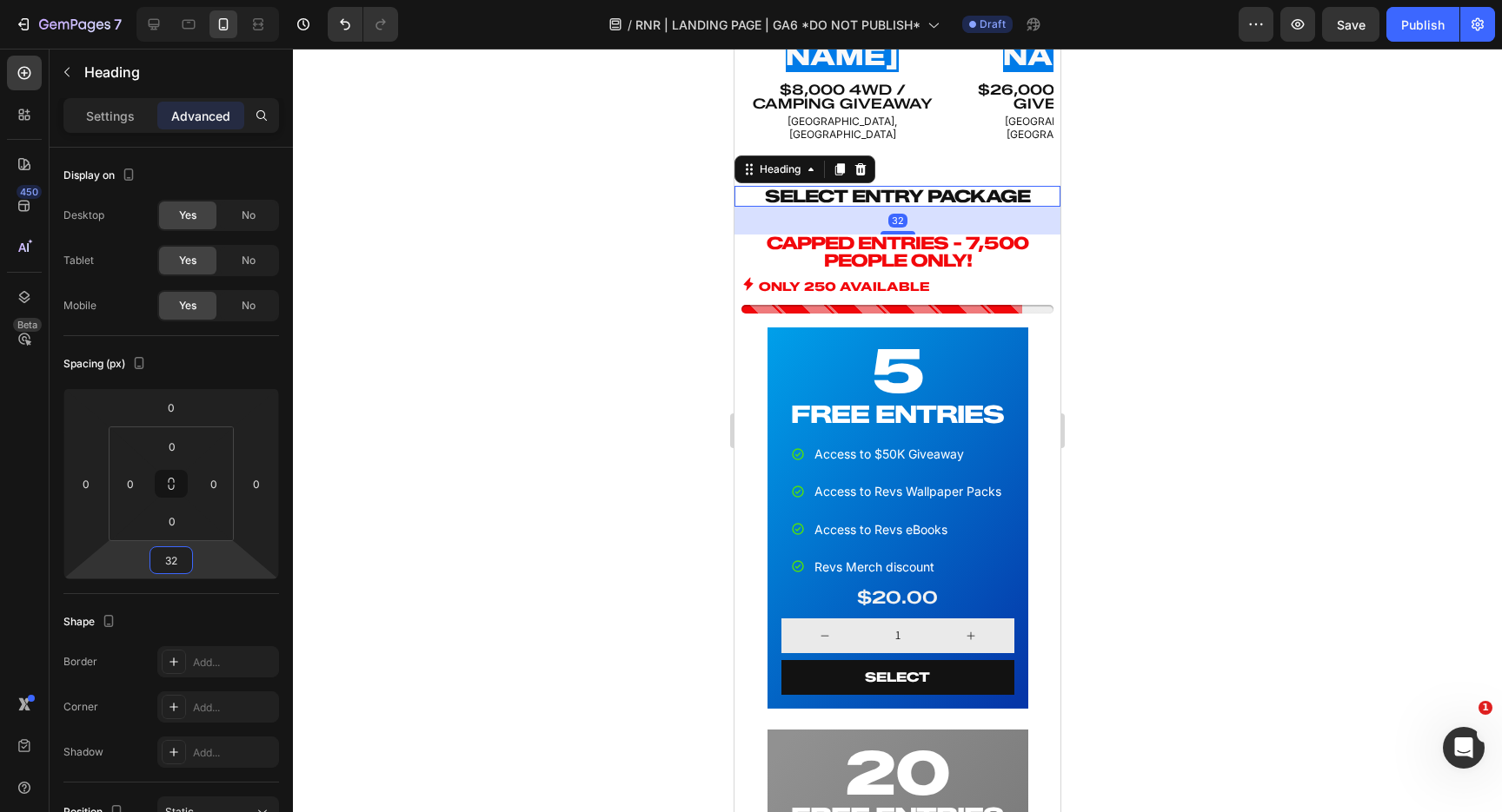
type input "3"
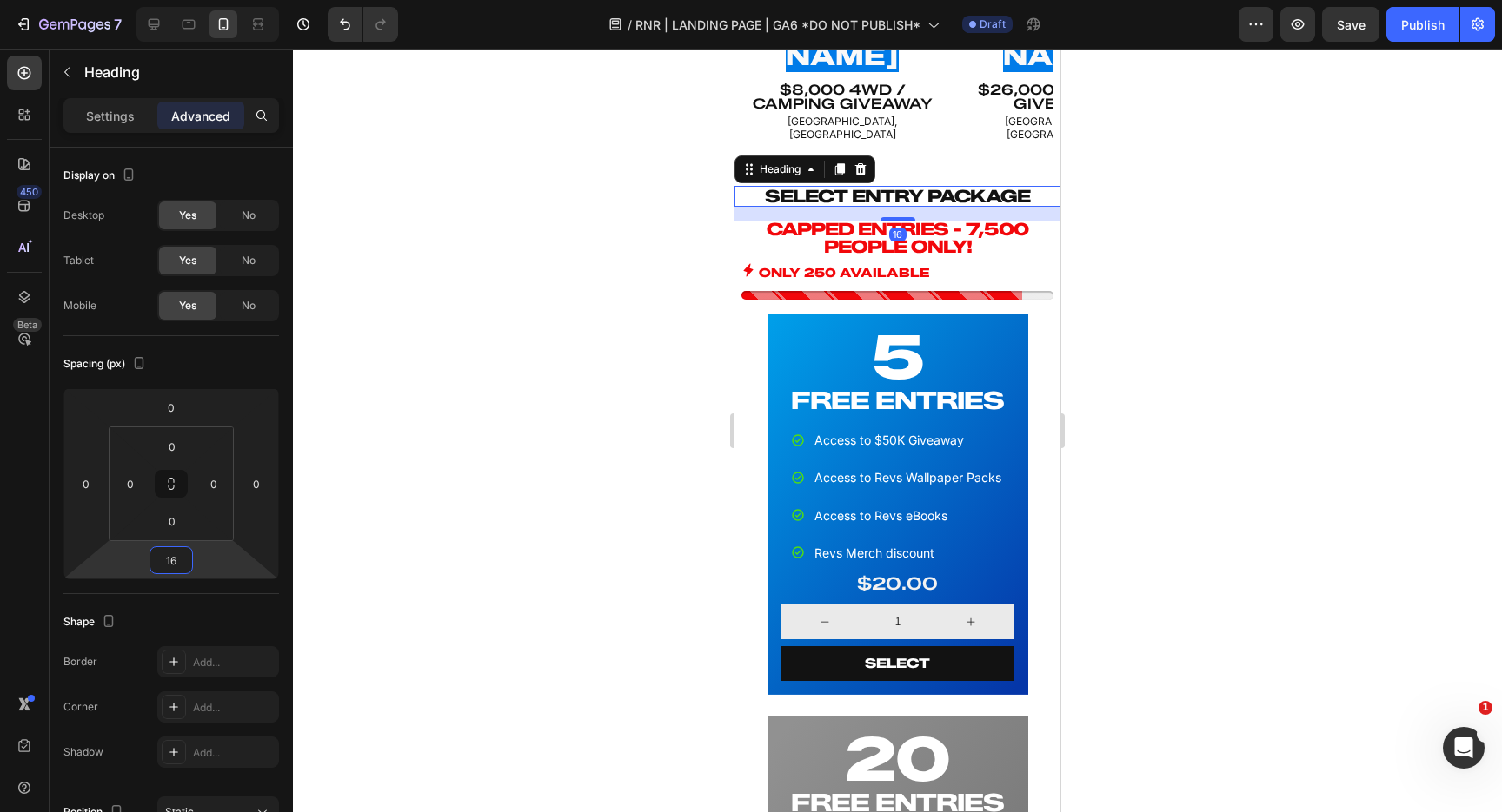
type input "16"
click at [603, 317] on div at bounding box center [897, 430] width 1209 height 764
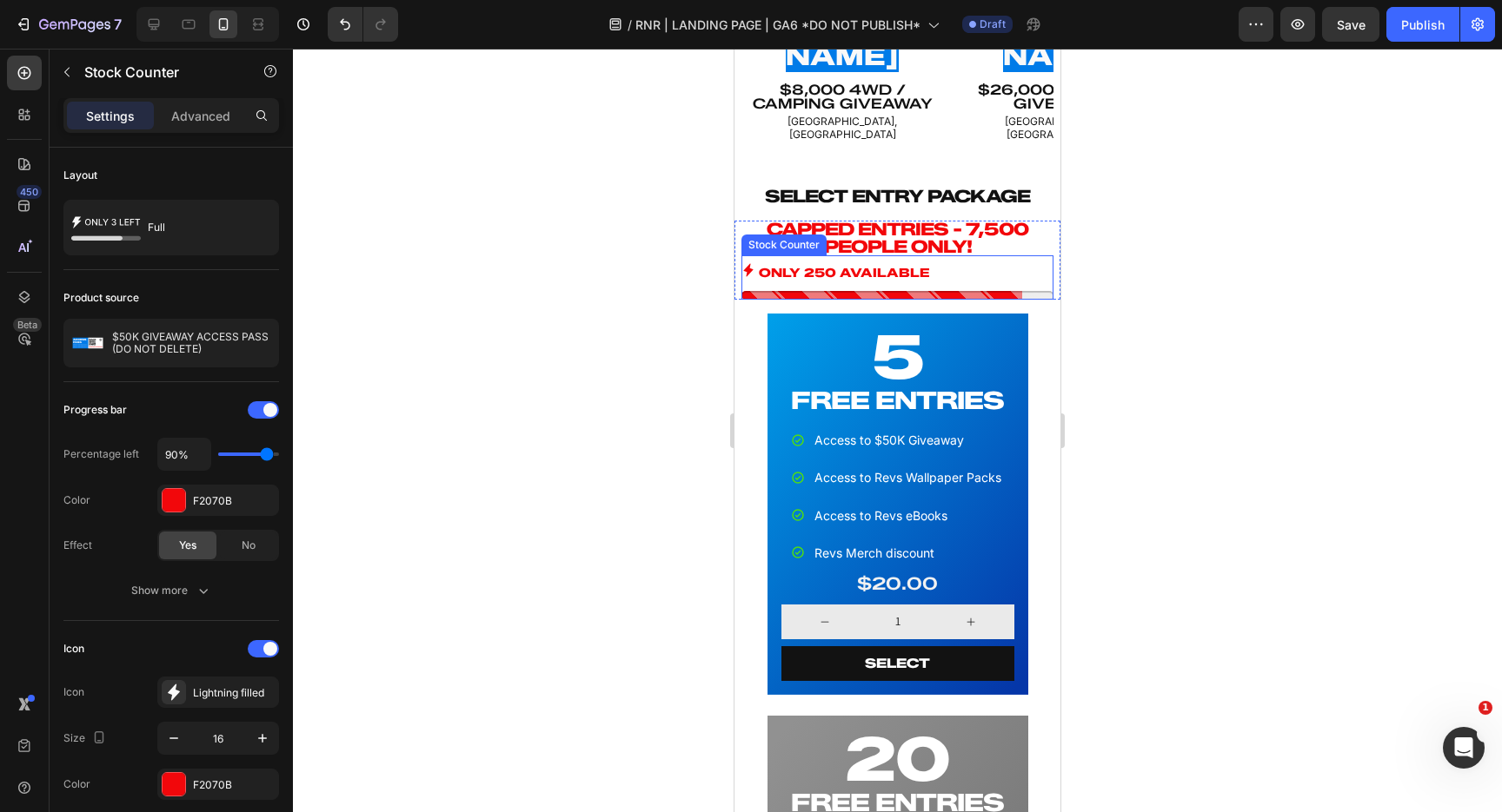
click at [932, 262] on div "ONLY 250 AVAILABLE" at bounding box center [897, 273] width 312 height 22
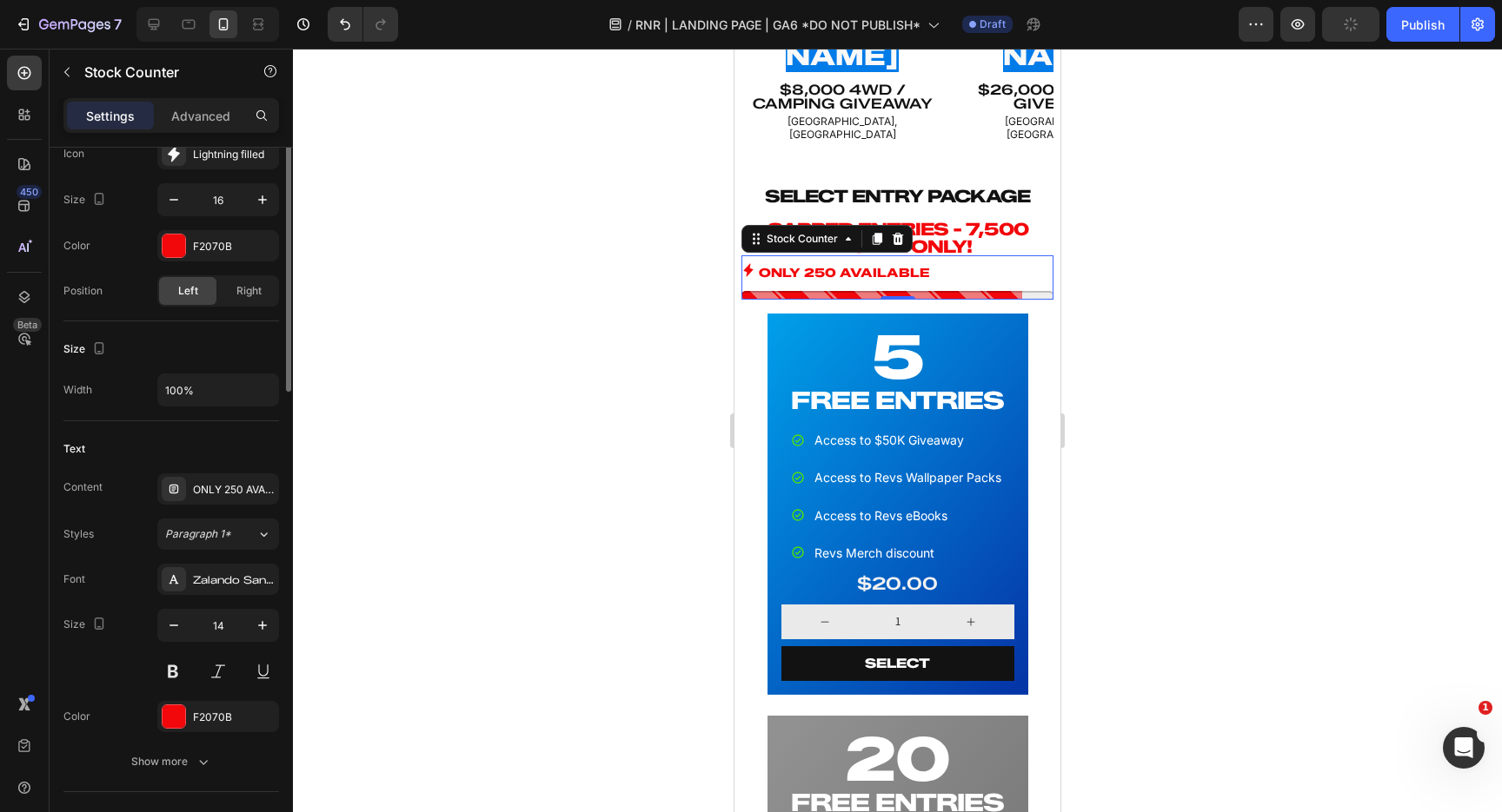
scroll to position [542, 0]
click at [230, 482] on div "ONLY 250 AVAILABLE" at bounding box center [234, 486] width 82 height 15
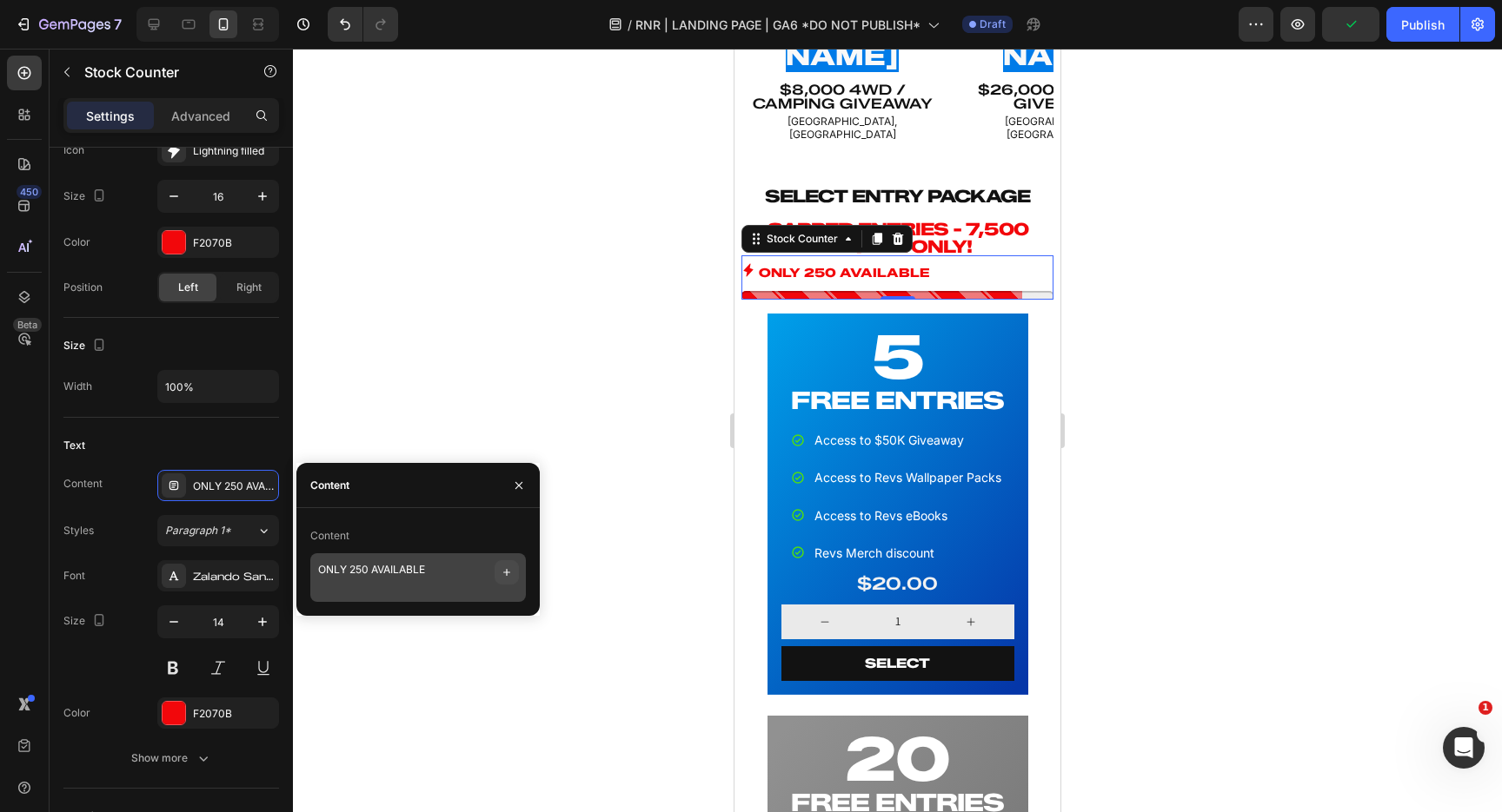
click at [508, 573] on icon "button" at bounding box center [507, 573] width 7 height 7
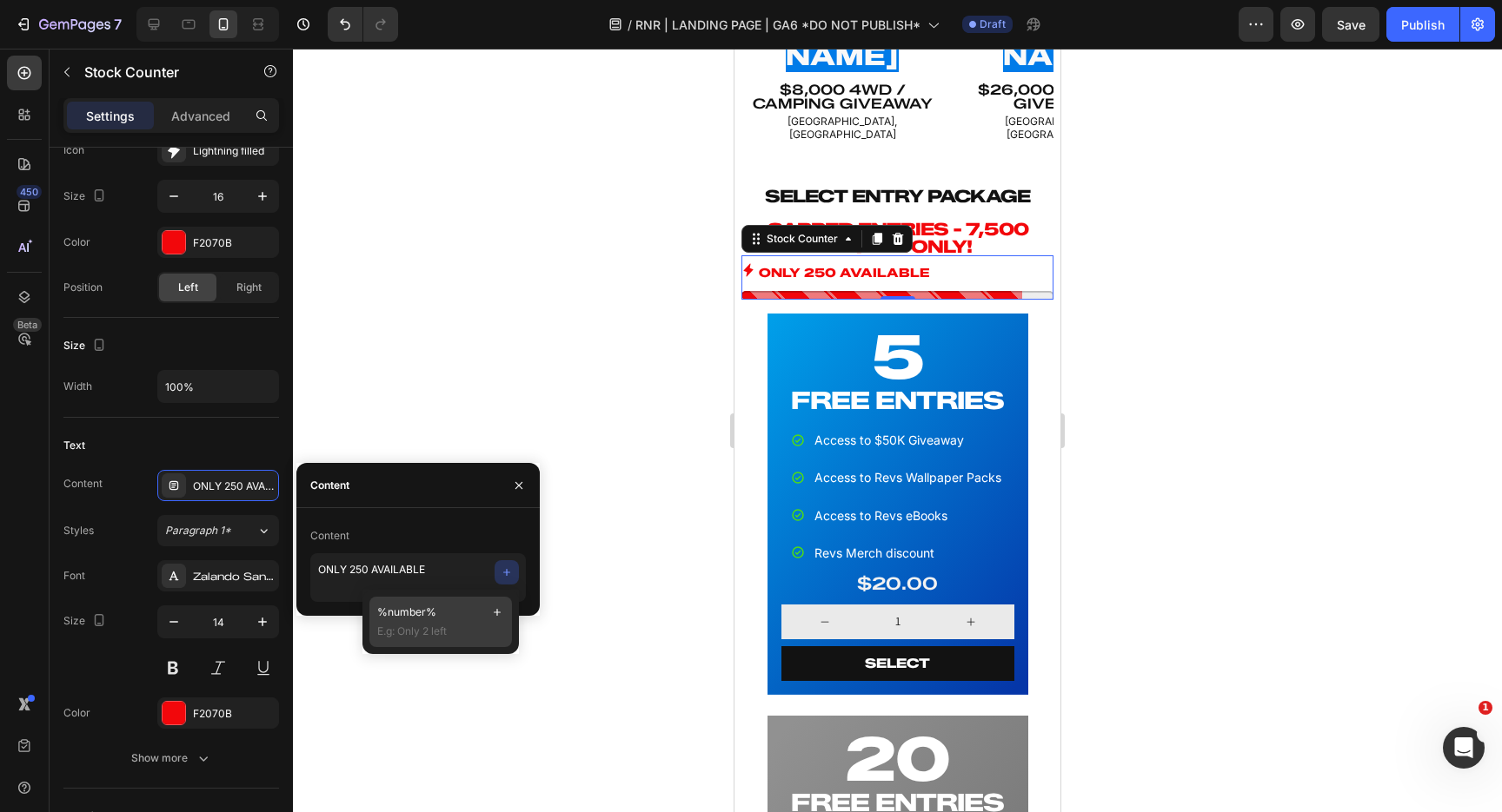
click at [419, 609] on span "%number%" at bounding box center [406, 612] width 59 height 15
click at [422, 572] on textarea "ONLY 250 AVAILABLE %number%" at bounding box center [418, 577] width 216 height 48
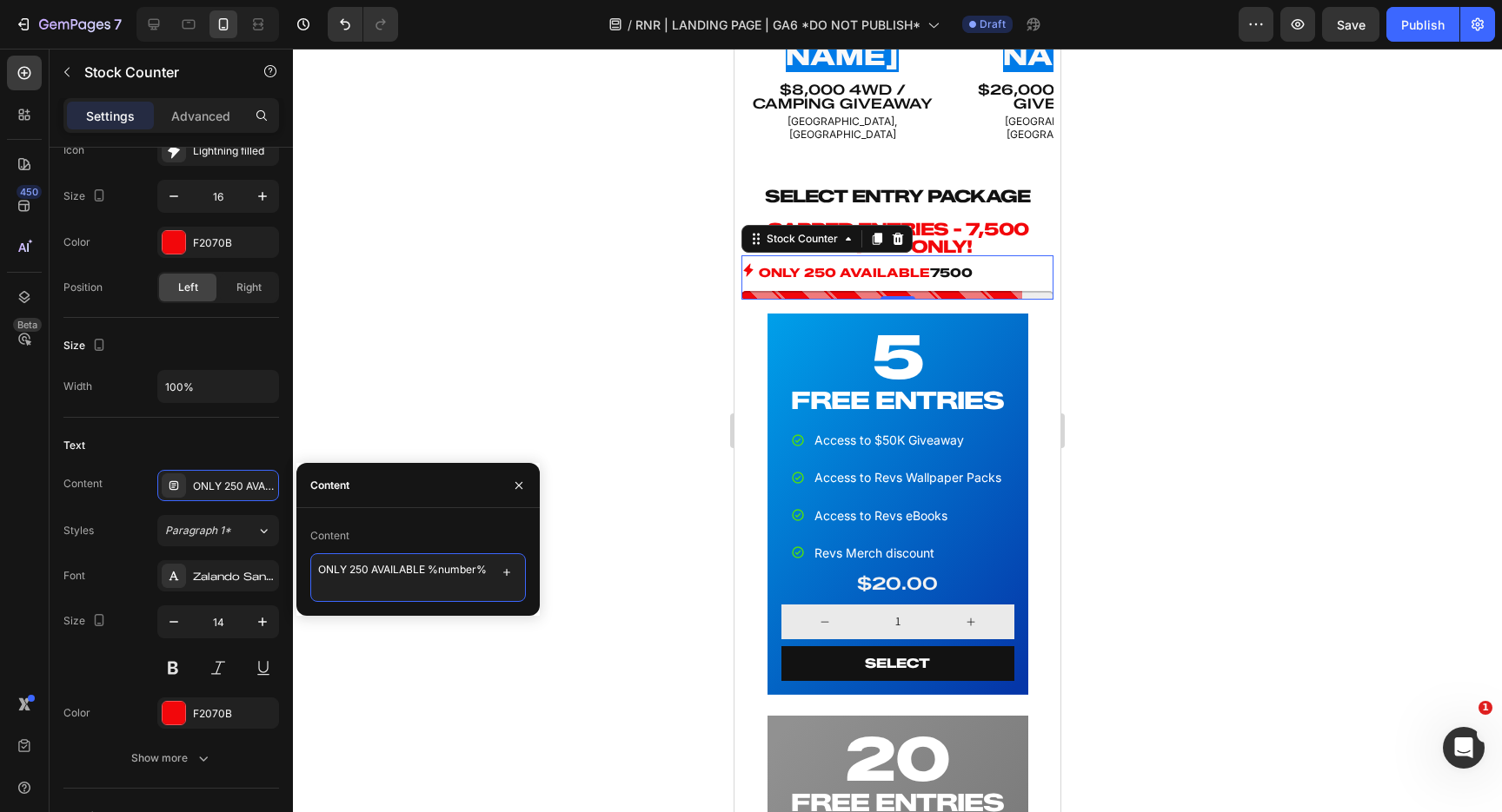
drag, startPoint x: 351, startPoint y: 567, endPoint x: 432, endPoint y: 573, distance: 81.2
click at [432, 573] on textarea "ONLY 250 AVAILABLE %number%" at bounding box center [418, 577] width 216 height 48
click at [445, 573] on textarea "ONLY %number%" at bounding box center [418, 577] width 216 height 48
type textarea "ONLY %number% LEFT!"
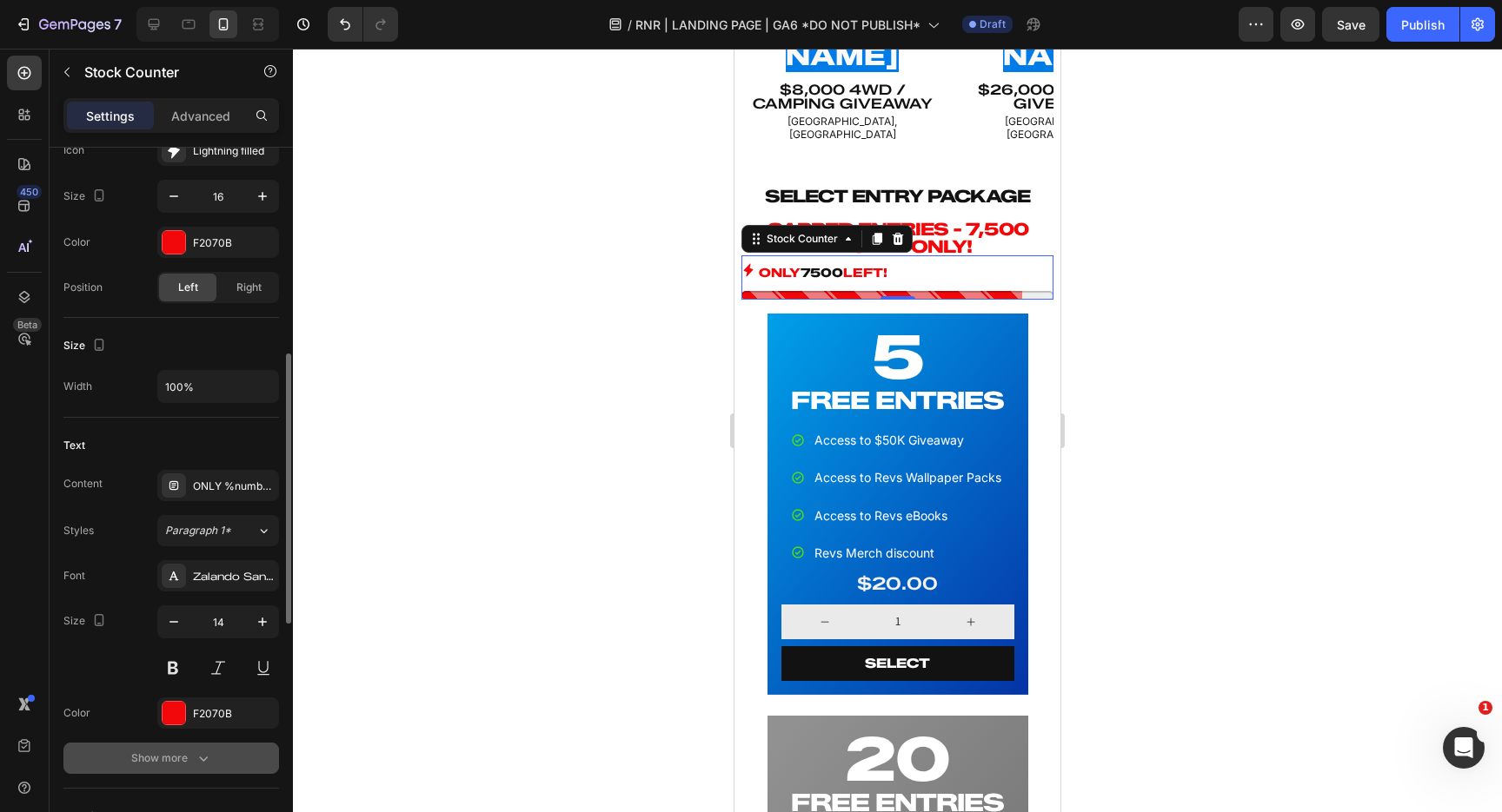
click at [182, 761] on div "Show more" at bounding box center [171, 758] width 81 height 17
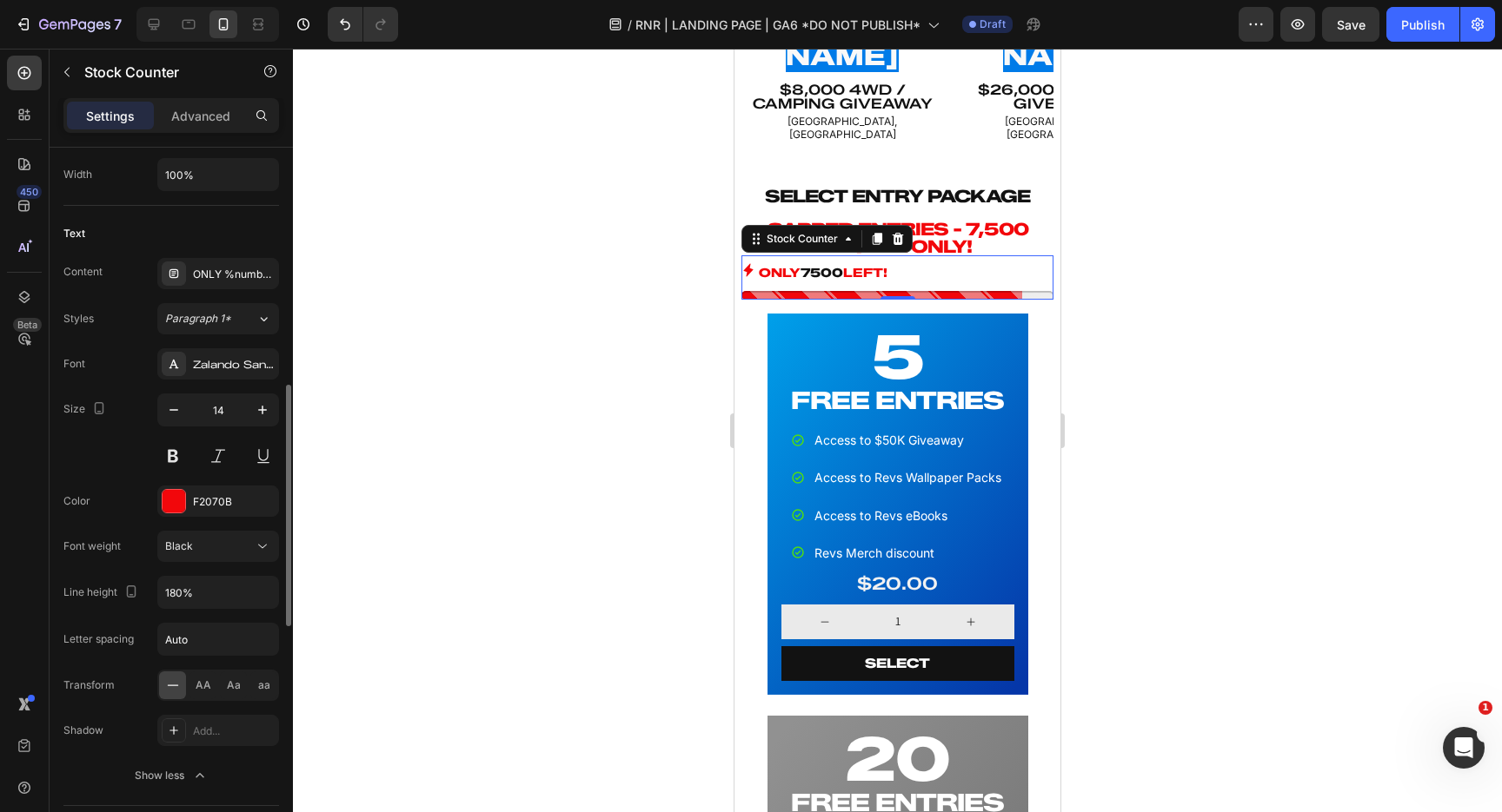
scroll to position [770, 0]
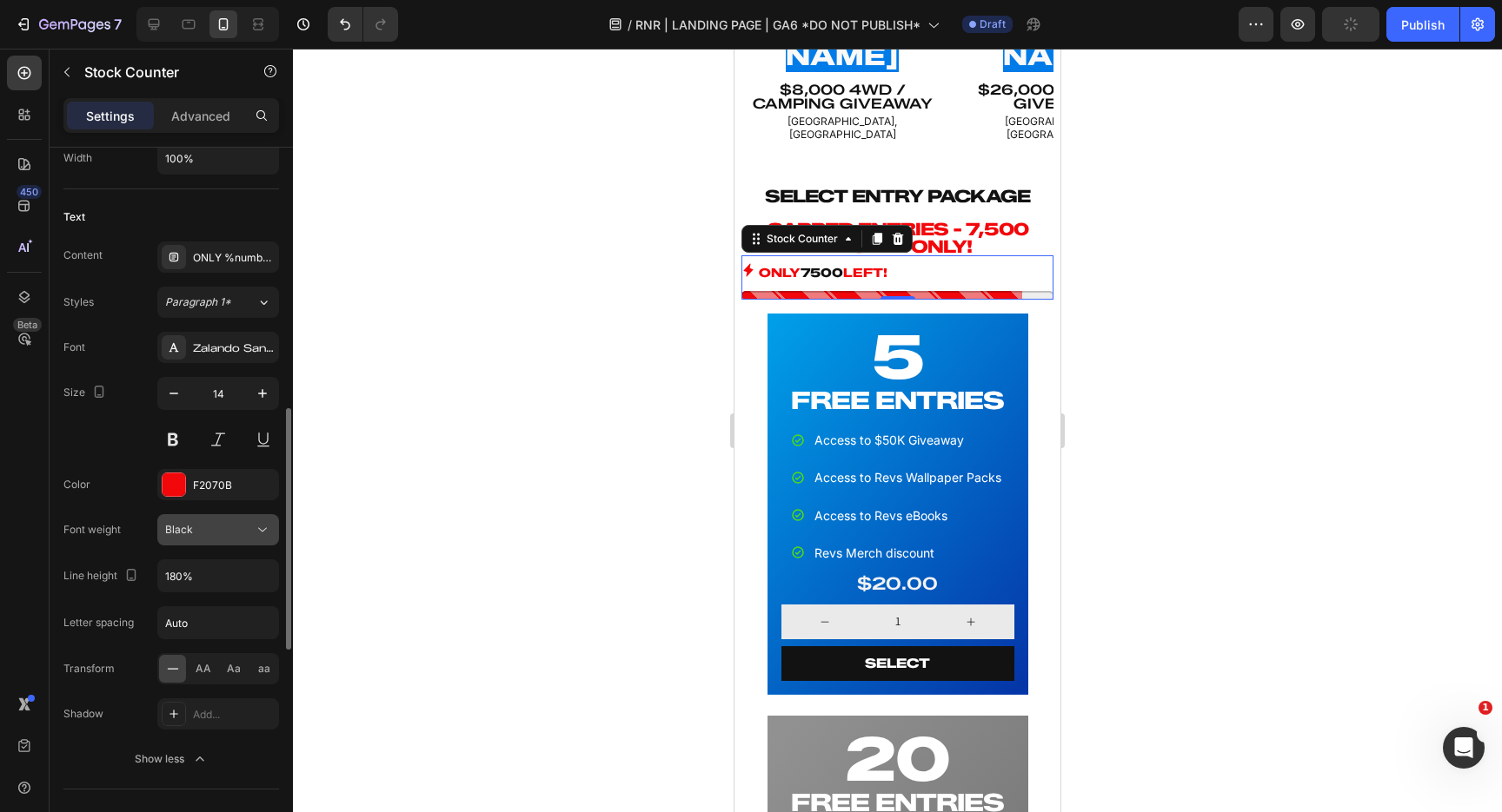
click at [224, 530] on div "Black" at bounding box center [209, 530] width 88 height 15
click at [106, 498] on div "Color F2070B" at bounding box center [171, 484] width 216 height 31
click at [214, 482] on div "F2070B" at bounding box center [218, 485] width 50 height 15
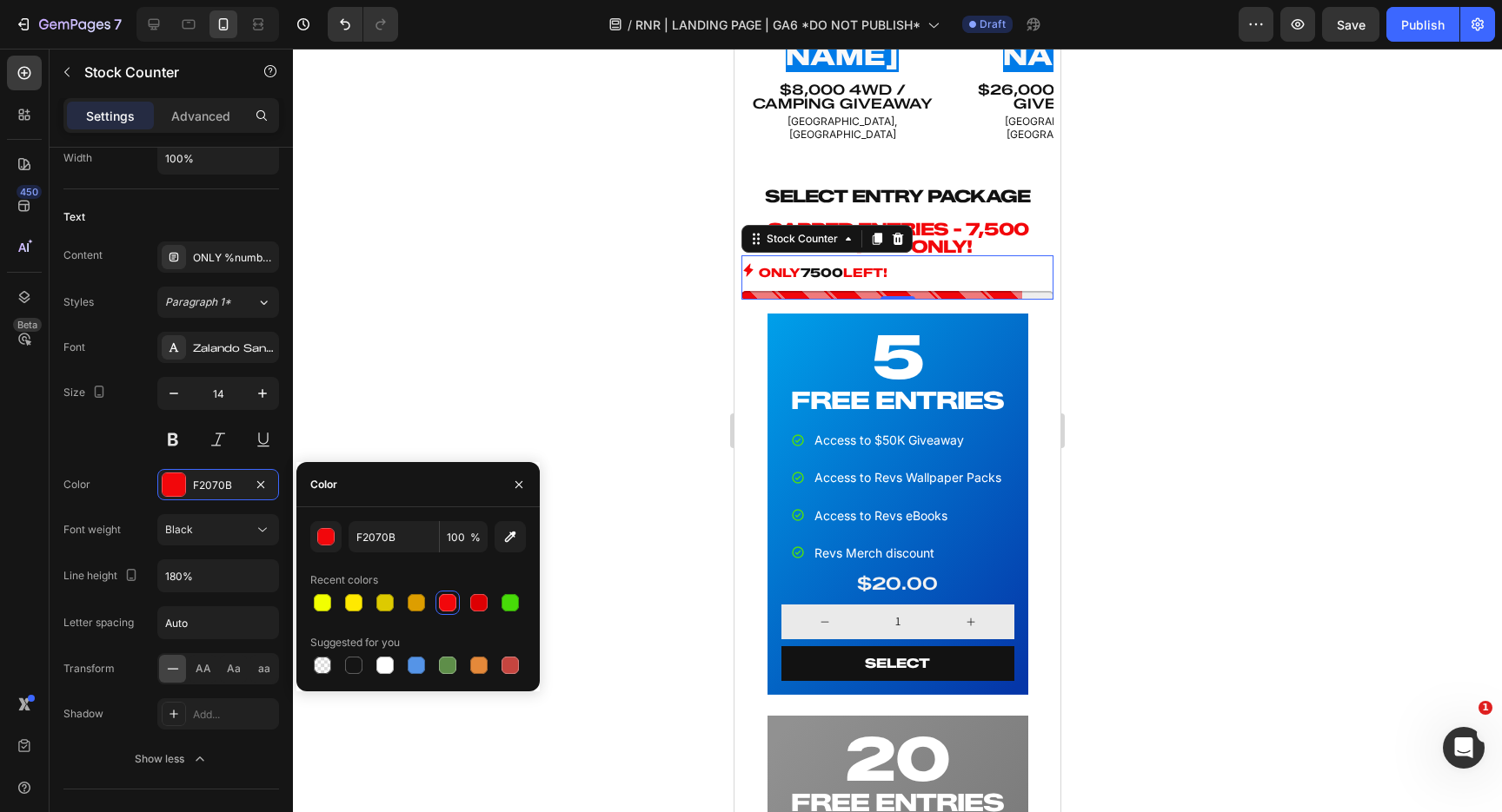
click at [450, 599] on div at bounding box center [447, 603] width 17 height 17
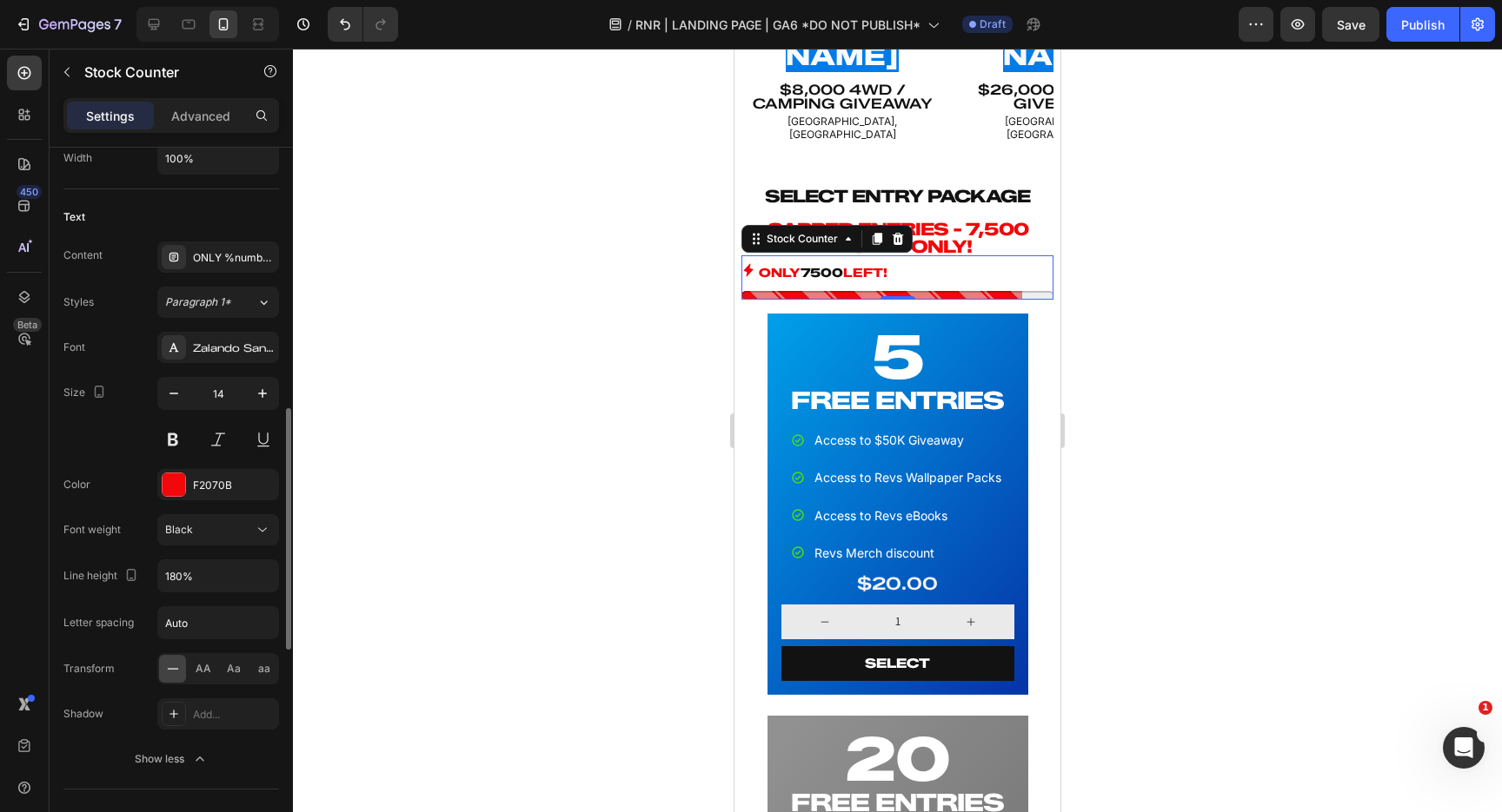
click at [114, 426] on div "Size 14" at bounding box center [171, 416] width 216 height 78
click at [596, 267] on div at bounding box center [897, 430] width 1209 height 764
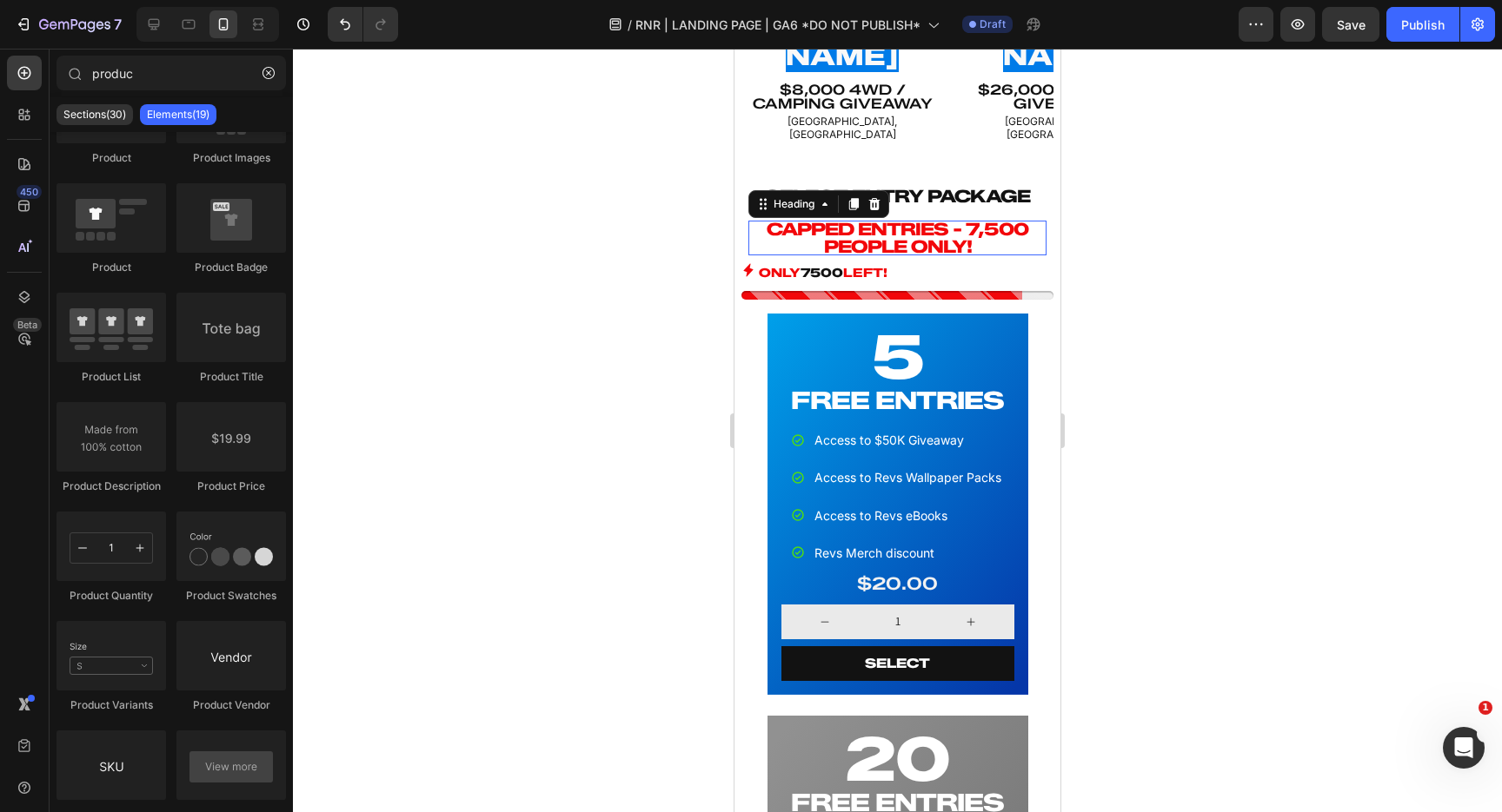
click at [969, 220] on p "CAPPED ENTRIES - 7,500 PEOPLE ONLY!" at bounding box center [897, 238] width 298 height 35
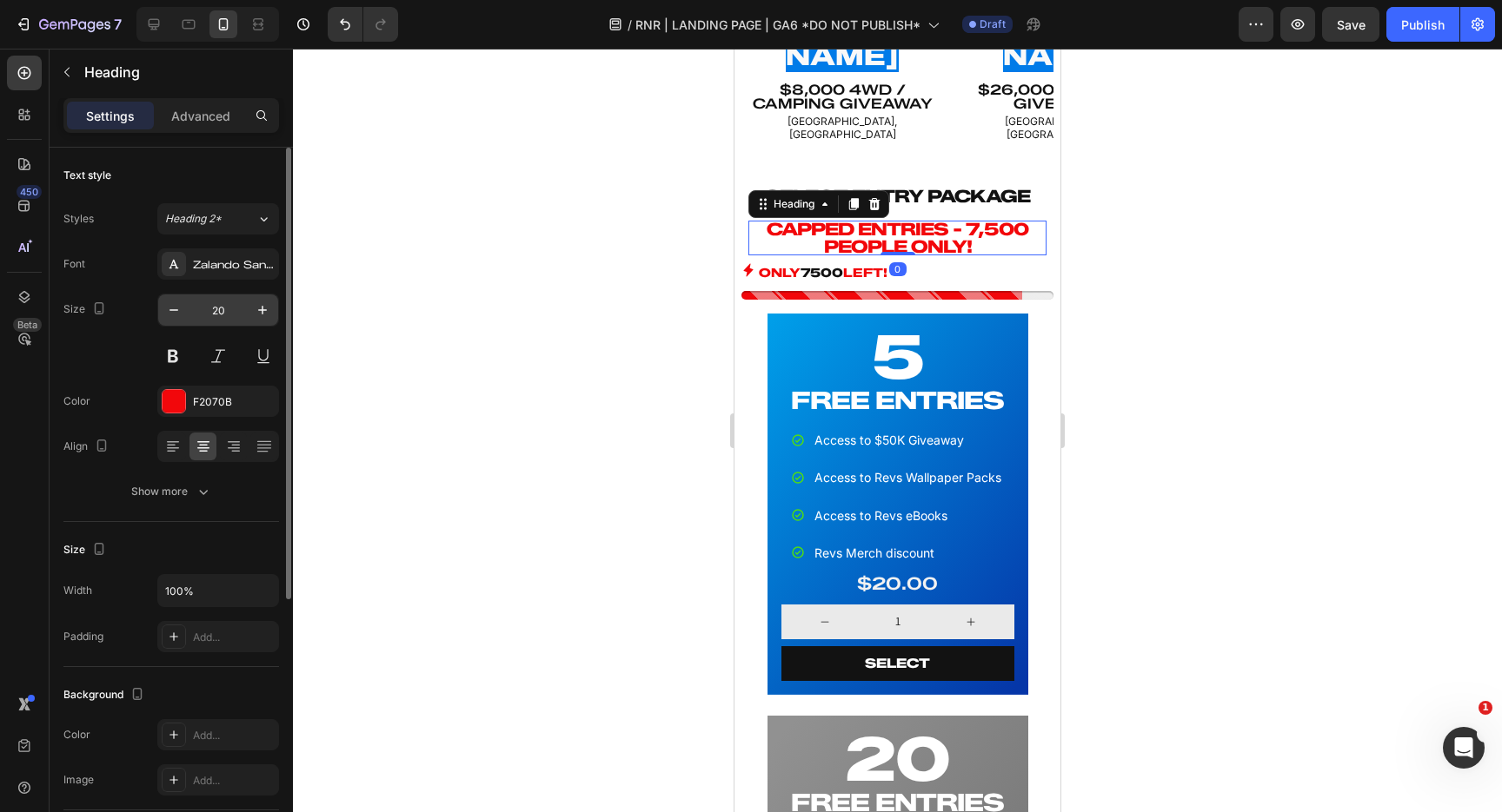
click at [233, 315] on input "20" at bounding box center [218, 310] width 57 height 31
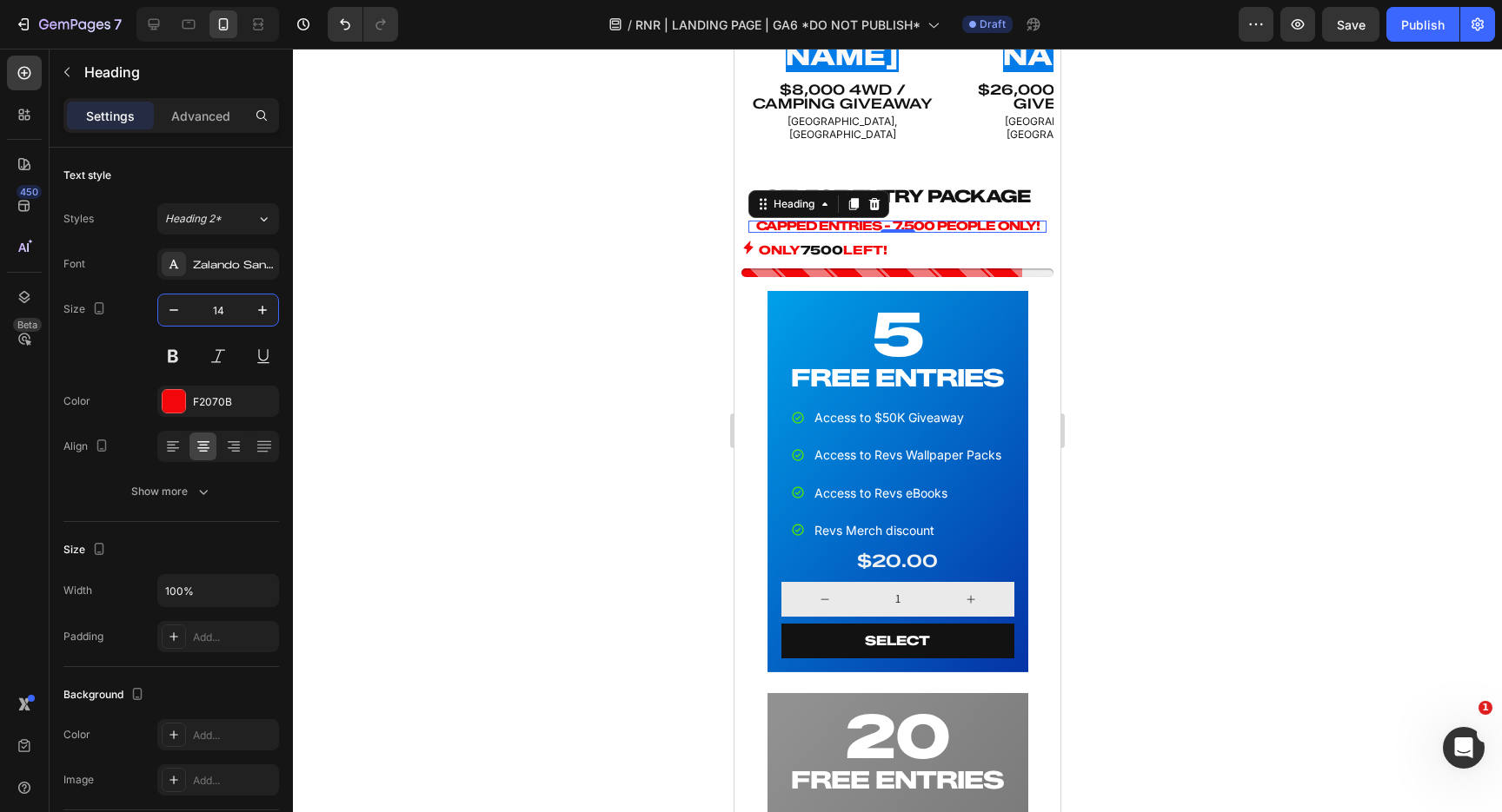
type input "14"
click at [643, 239] on div at bounding box center [897, 430] width 1209 height 764
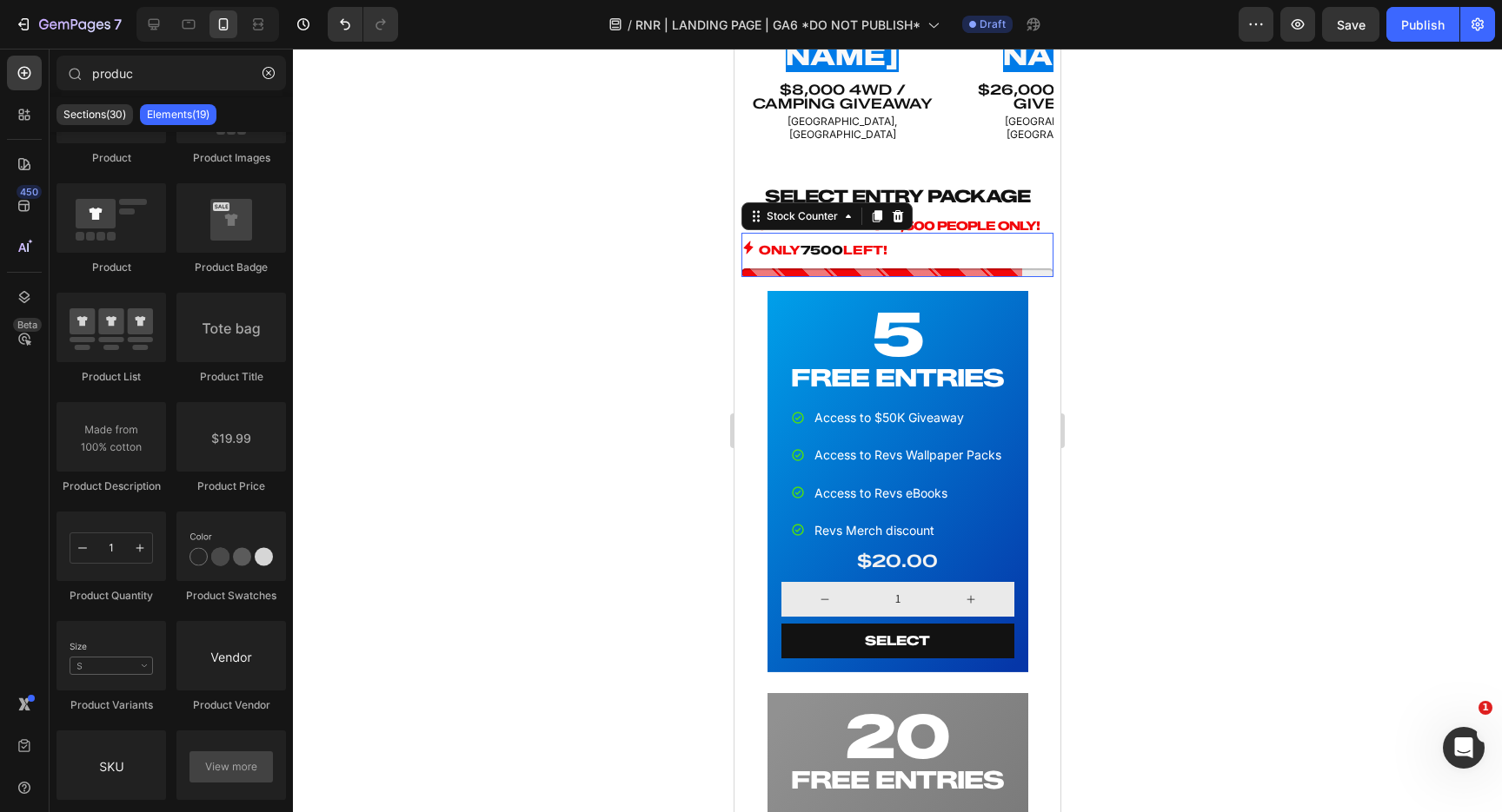
click at [979, 239] on div "ONLY 7500 LEFT!" at bounding box center [897, 250] width 312 height 22
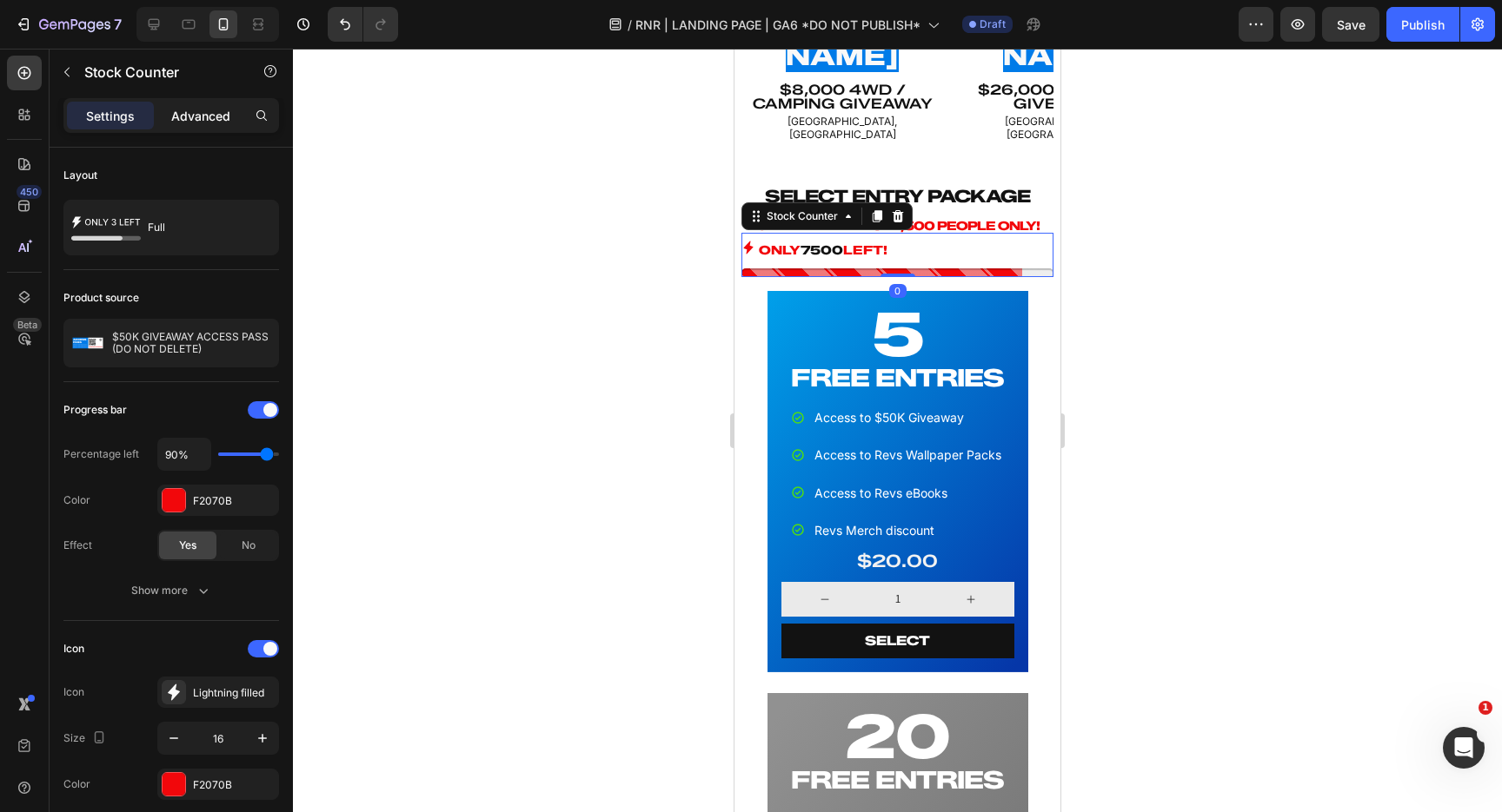
click at [205, 113] on p "Advanced" at bounding box center [200, 116] width 59 height 18
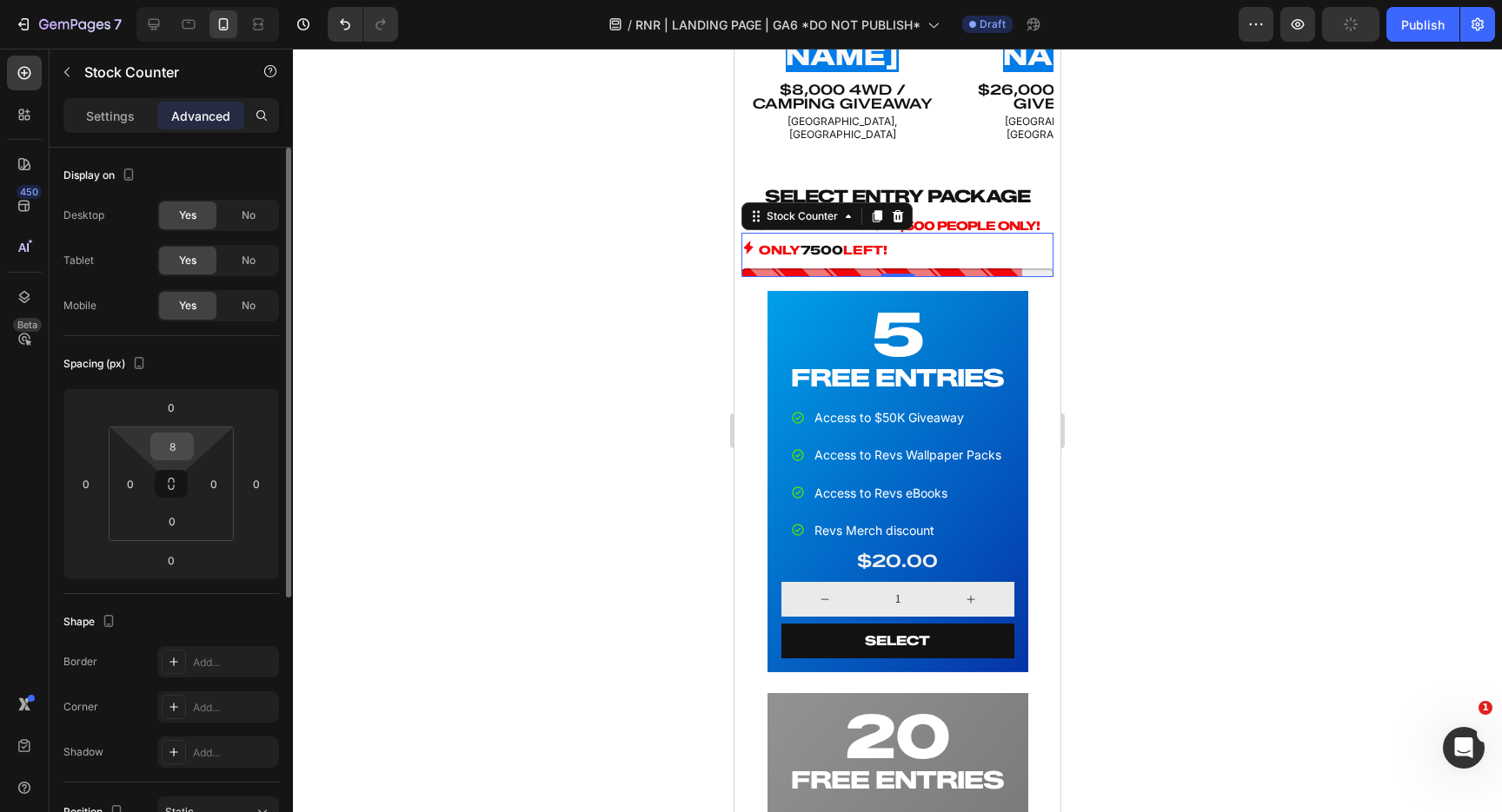
click at [179, 449] on input "8" at bounding box center [172, 446] width 35 height 26
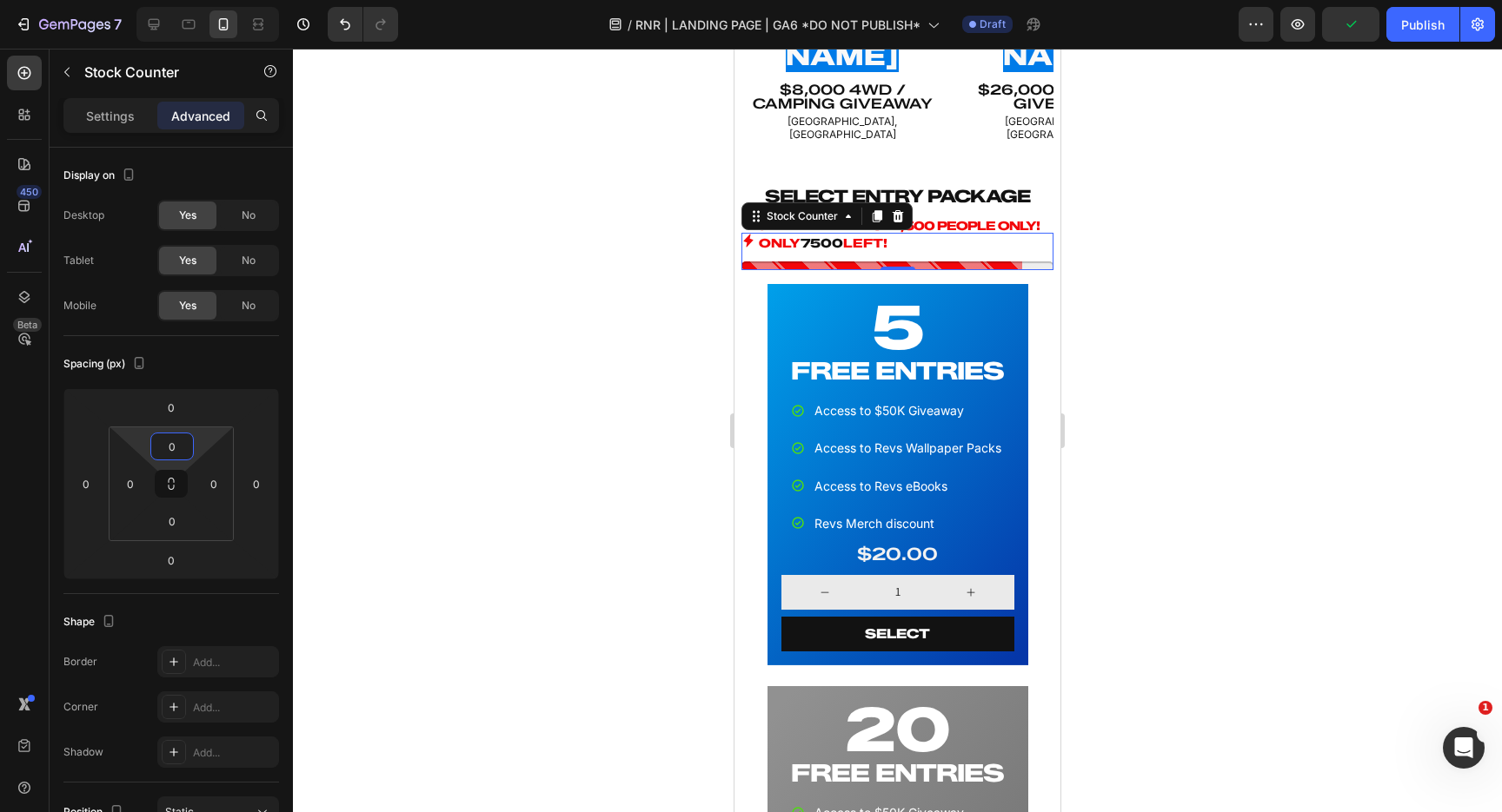
click at [555, 347] on div at bounding box center [897, 430] width 1209 height 764
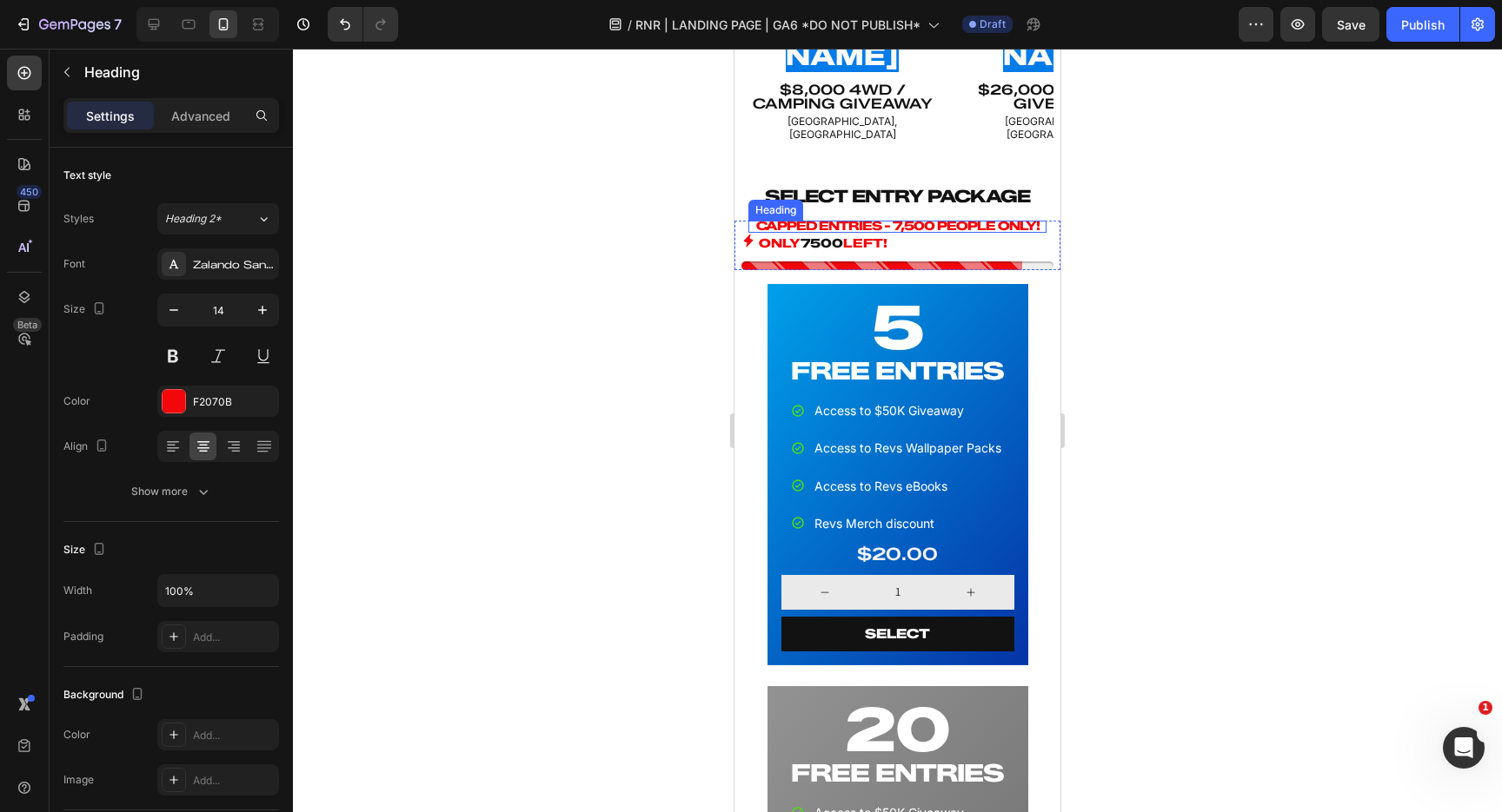
click at [976, 220] on p "CAPPED ENTRIES - 7,500 PEOPLE ONLY!" at bounding box center [897, 226] width 298 height 12
click at [985, 220] on p "CAPPED ENTRIES - 7,500 PEOPLE ONLY!" at bounding box center [897, 226] width 298 height 12
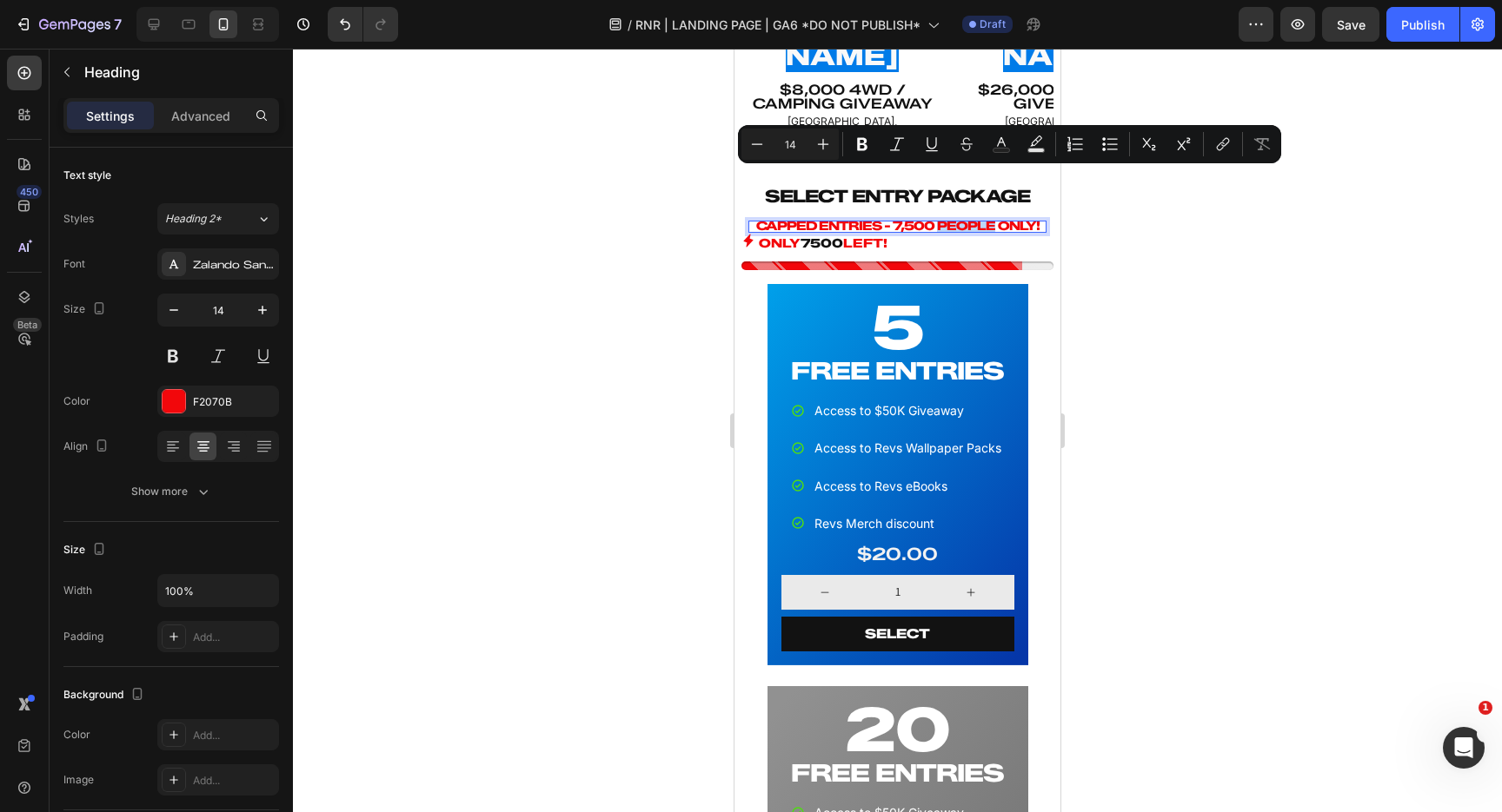
click at [1116, 224] on div at bounding box center [897, 430] width 1209 height 764
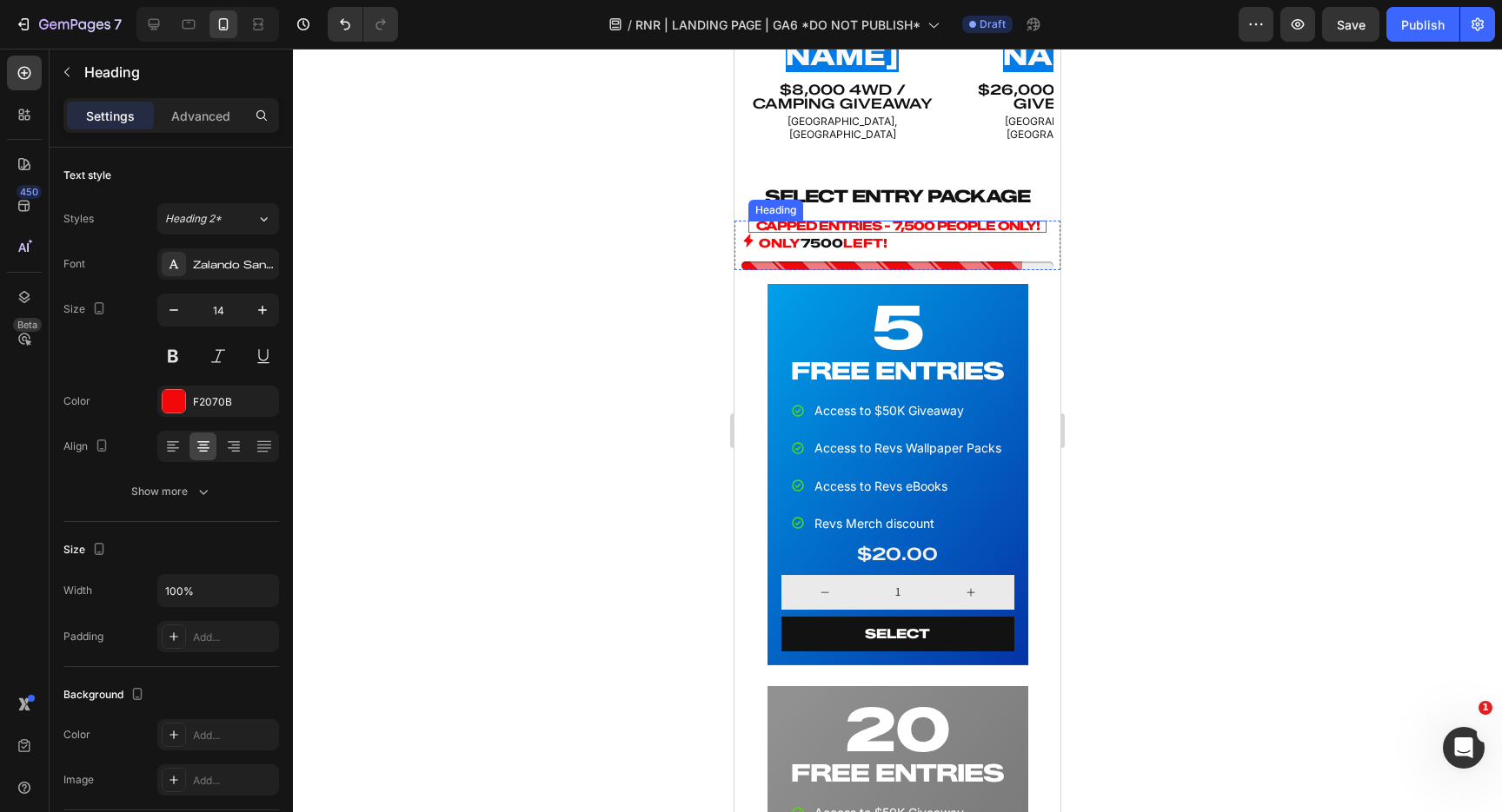
click at [945, 220] on p "CAPPED ENTRIES - 7,500 PEOPLE ONLY!" at bounding box center [897, 226] width 298 height 12
drag, startPoint x: 883, startPoint y: 175, endPoint x: 1033, endPoint y: 180, distance: 150.1
click at [1033, 220] on p "CAPPED ENTRIES - 7,500 PEOPLE ONLY!" at bounding box center [897, 226] width 298 height 12
click at [968, 220] on p "CAPPED ENTRIES!" at bounding box center [897, 226] width 298 height 12
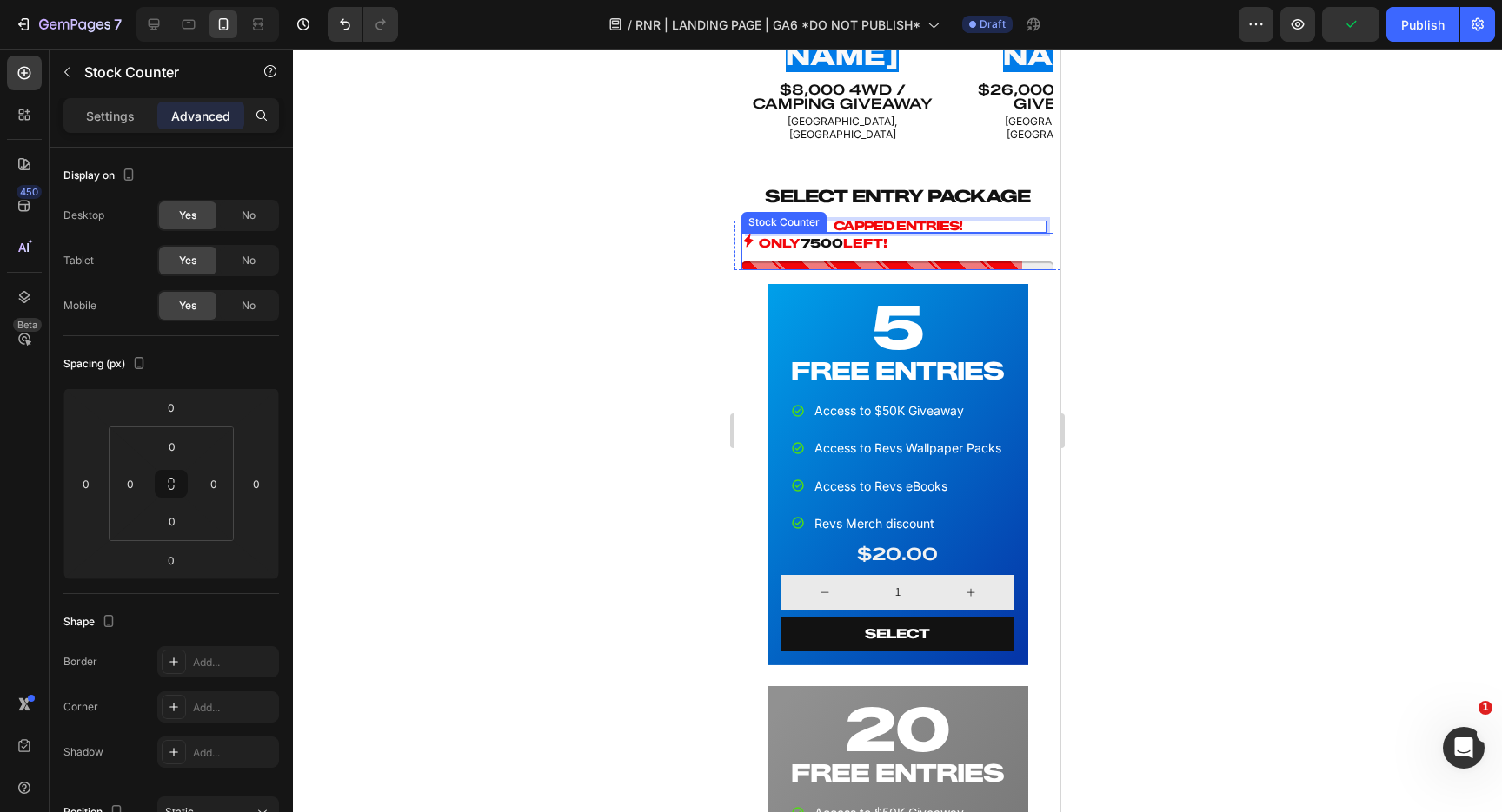
click at [985, 233] on div "ONLY 7500 LEFT!" at bounding box center [897, 244] width 312 height 22
click at [979, 220] on p "CAPPED ENTRIES!" at bounding box center [897, 226] width 298 height 12
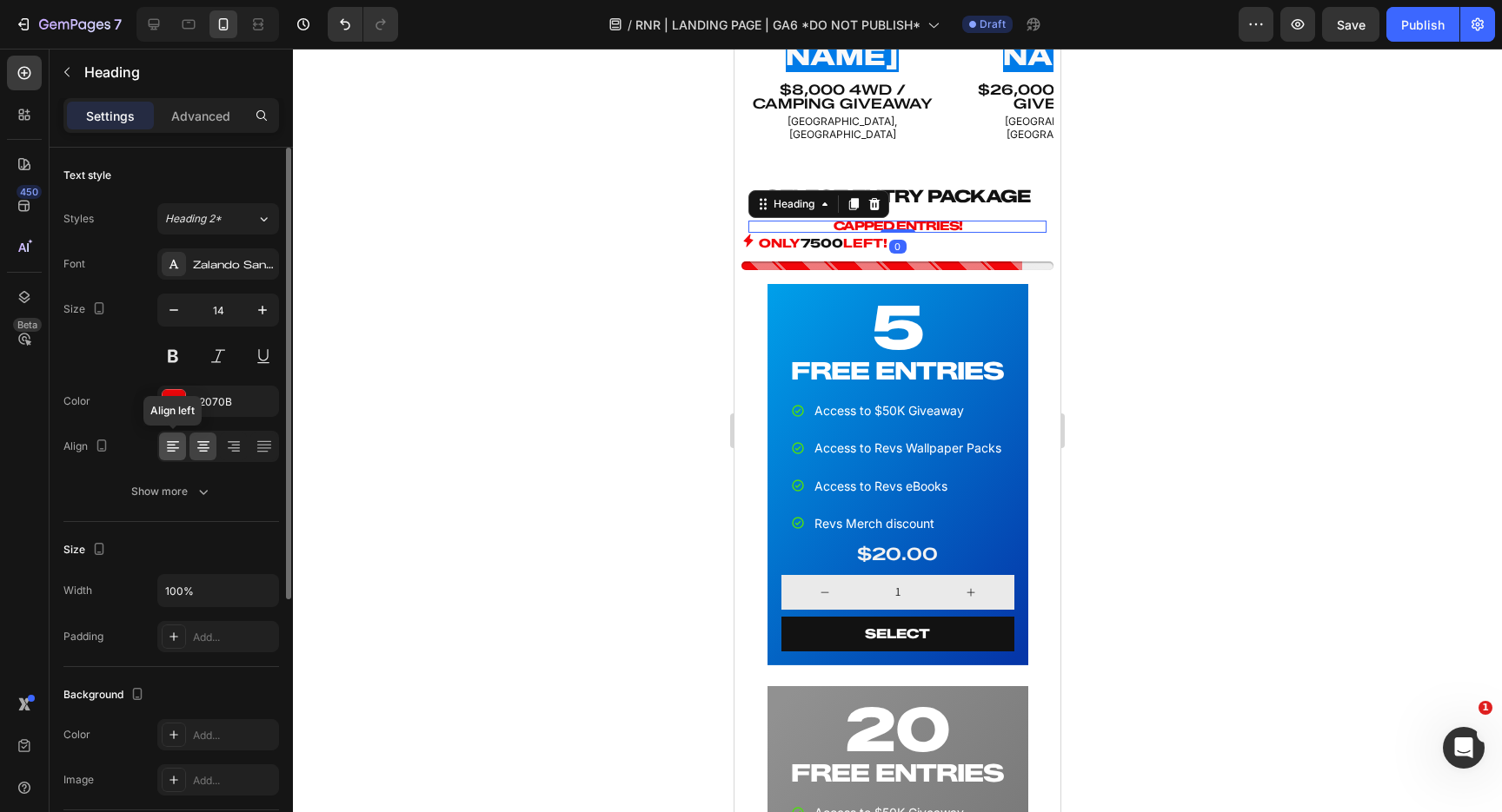
click at [172, 446] on icon at bounding box center [172, 446] width 17 height 17
click at [532, 364] on div at bounding box center [897, 430] width 1209 height 764
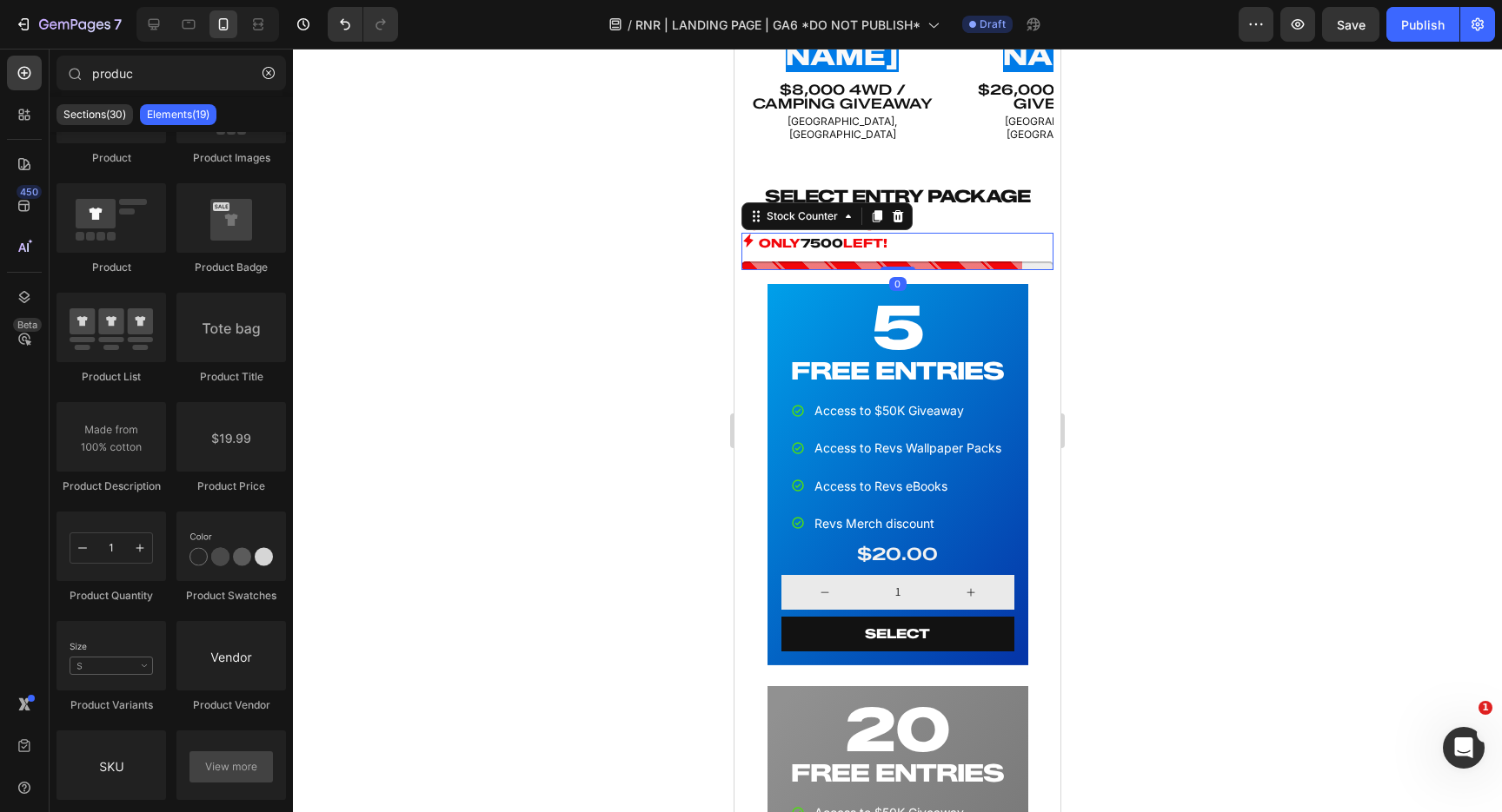
click at [933, 233] on div "ONLY 7500 LEFT!" at bounding box center [897, 244] width 312 height 22
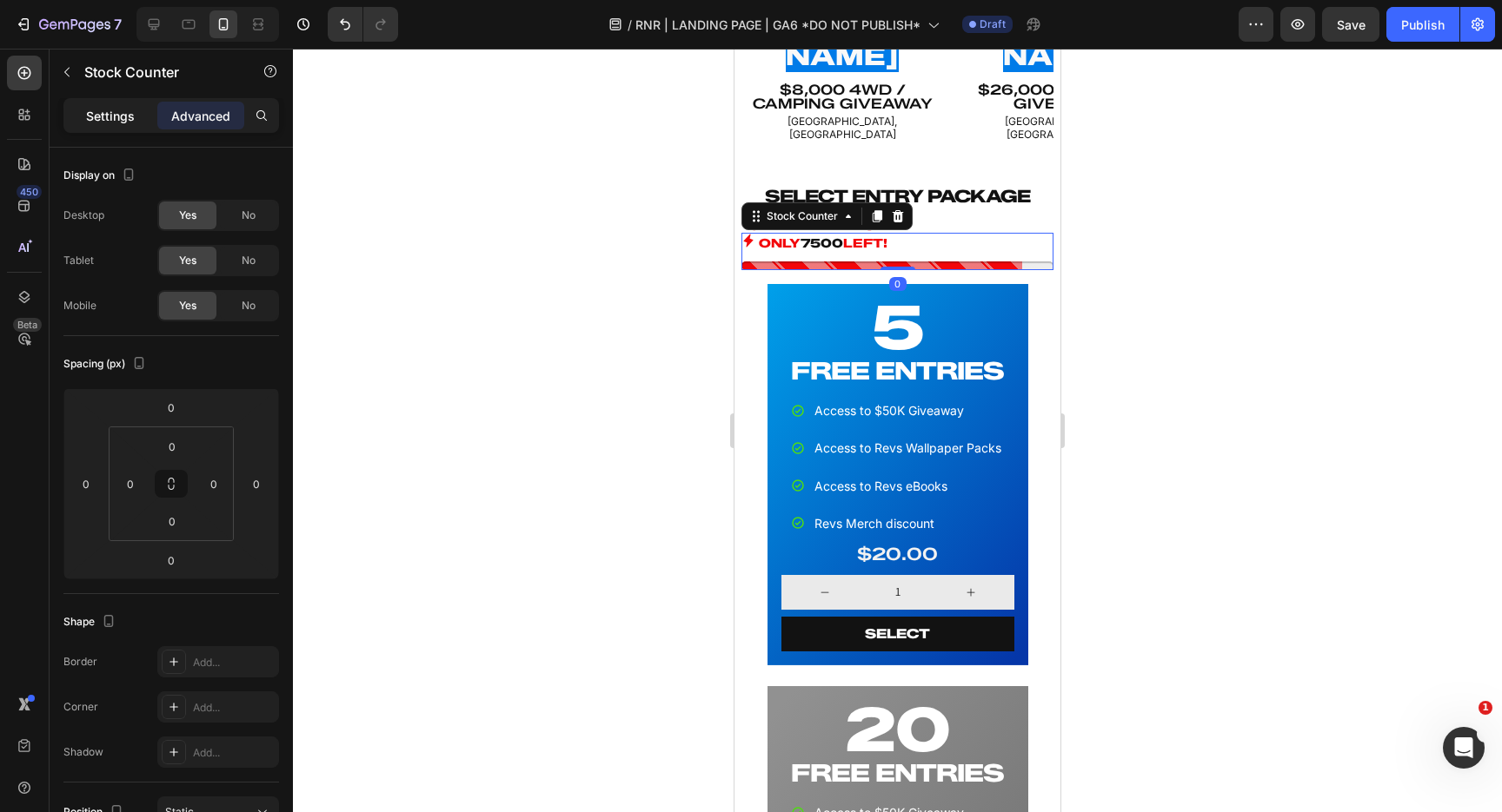
click at [112, 120] on p "Settings" at bounding box center [109, 116] width 48 height 18
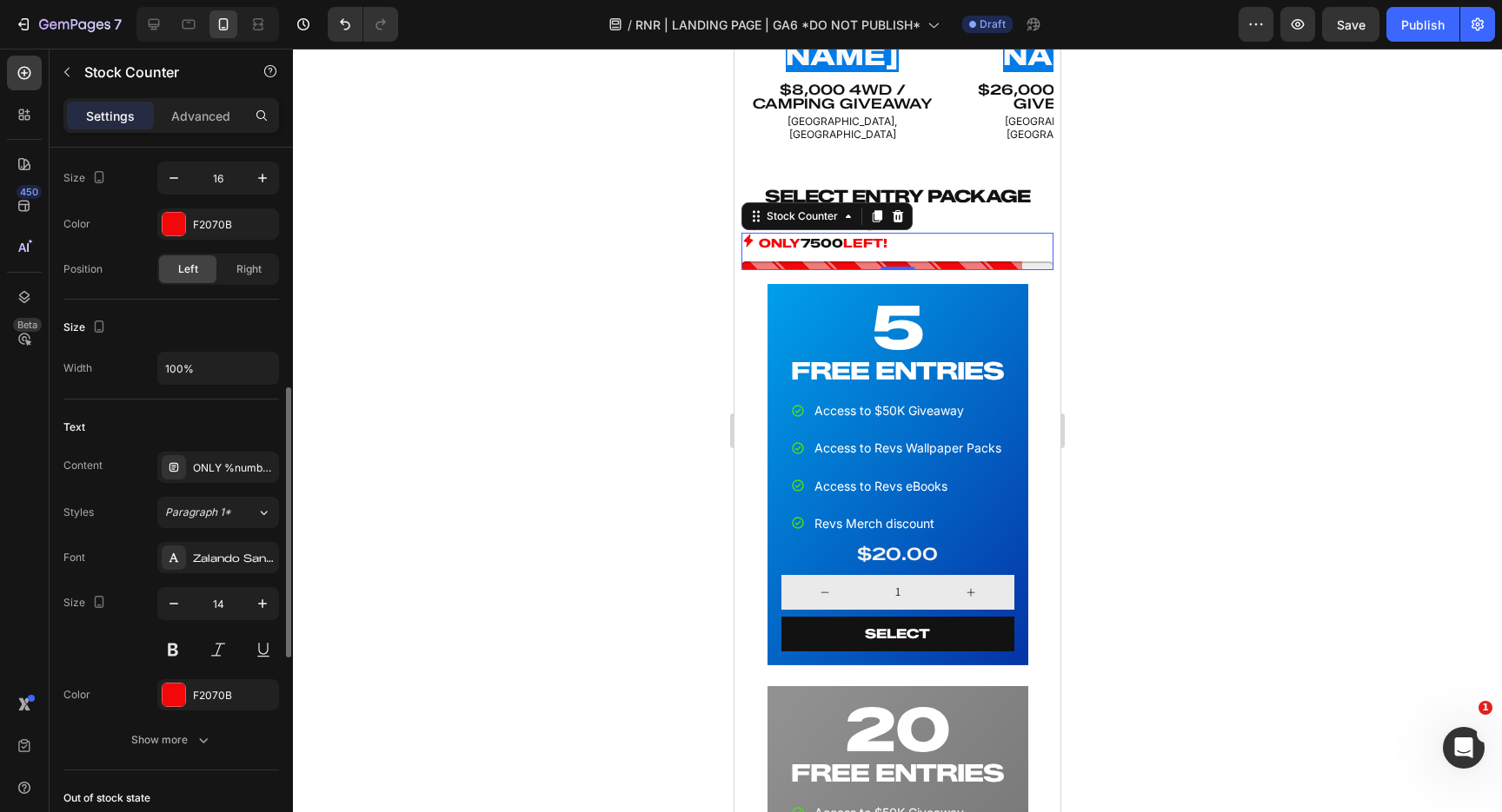
scroll to position [588, 0]
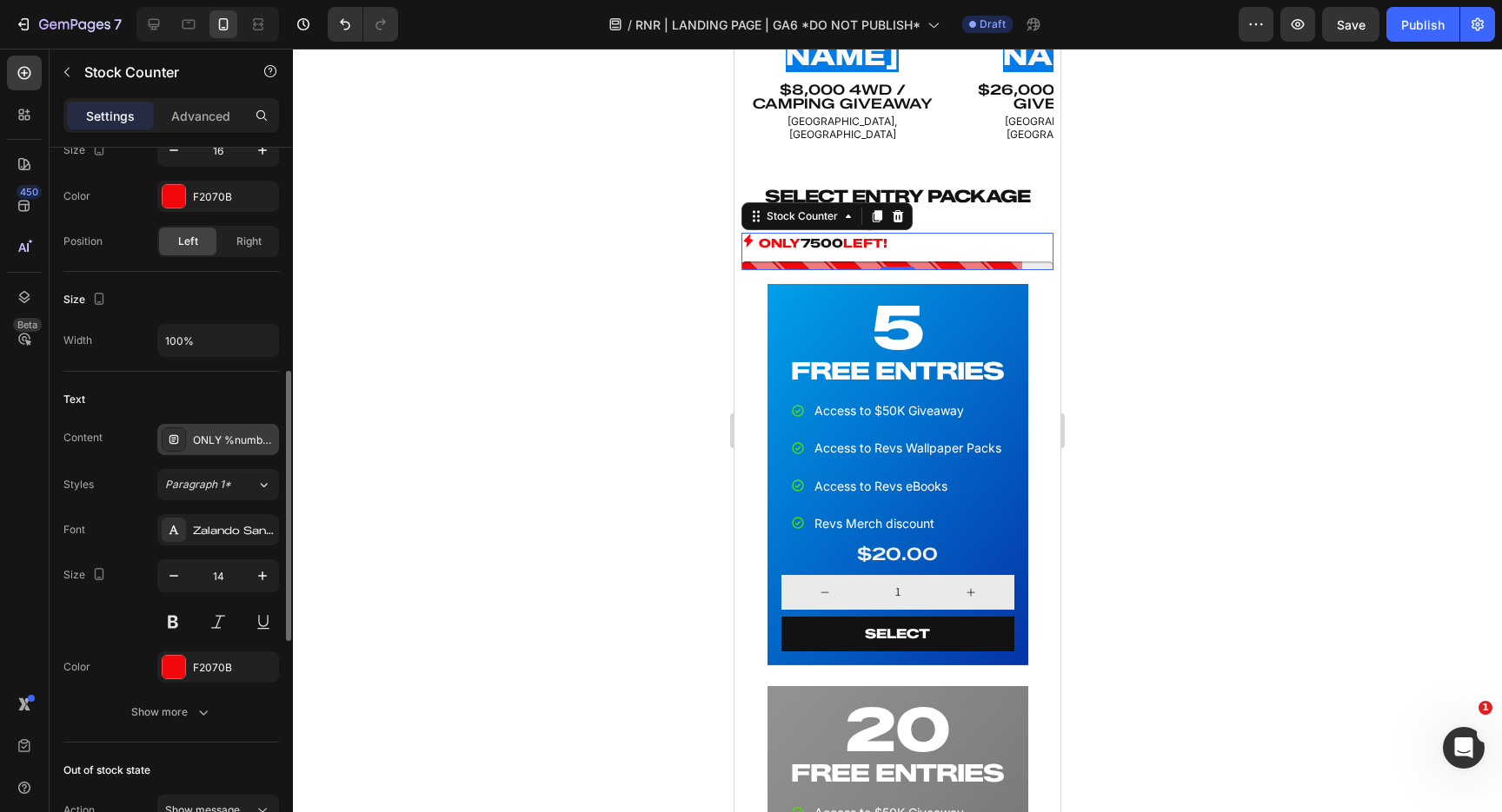
click at [234, 442] on div "ONLY %number% LEFT!" at bounding box center [234, 440] width 82 height 15
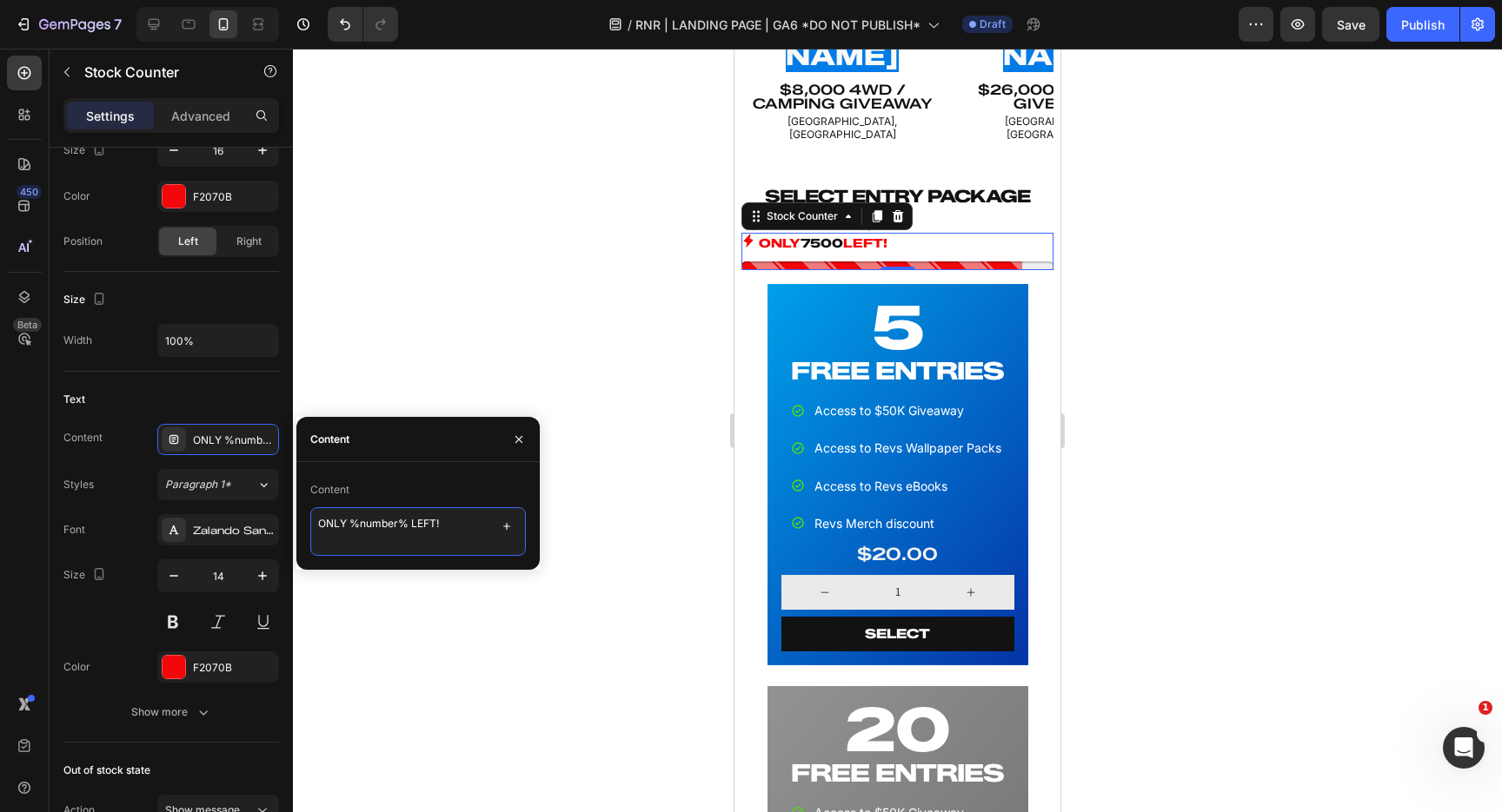
click at [447, 525] on textarea "ONLY %number% LEFT!" at bounding box center [418, 531] width 216 height 48
drag, startPoint x: 442, startPoint y: 526, endPoint x: 310, endPoint y: 519, distance: 132.2
click at [311, 519] on textarea "ONLY %number% LEFT!" at bounding box center [418, 531] width 216 height 48
type textarea "SELLING FAST!"
click at [228, 388] on div "Text" at bounding box center [171, 400] width 216 height 28
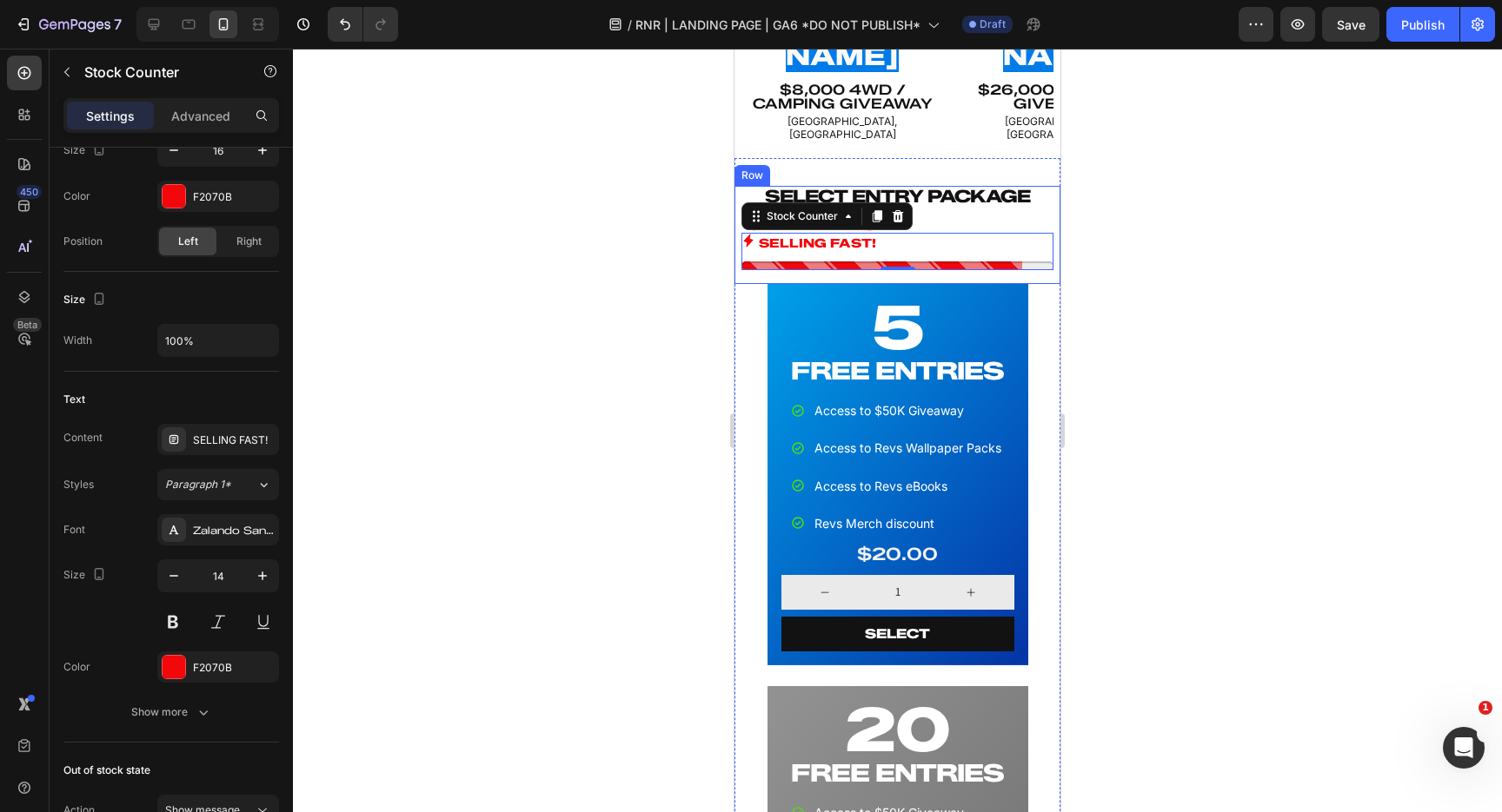
click at [988, 186] on div "SELECT ENTRY PACKAGE Heading CAPPED ENTRIES! Heading SELLING FAST! Stock Counte…" at bounding box center [897, 235] width 326 height 98
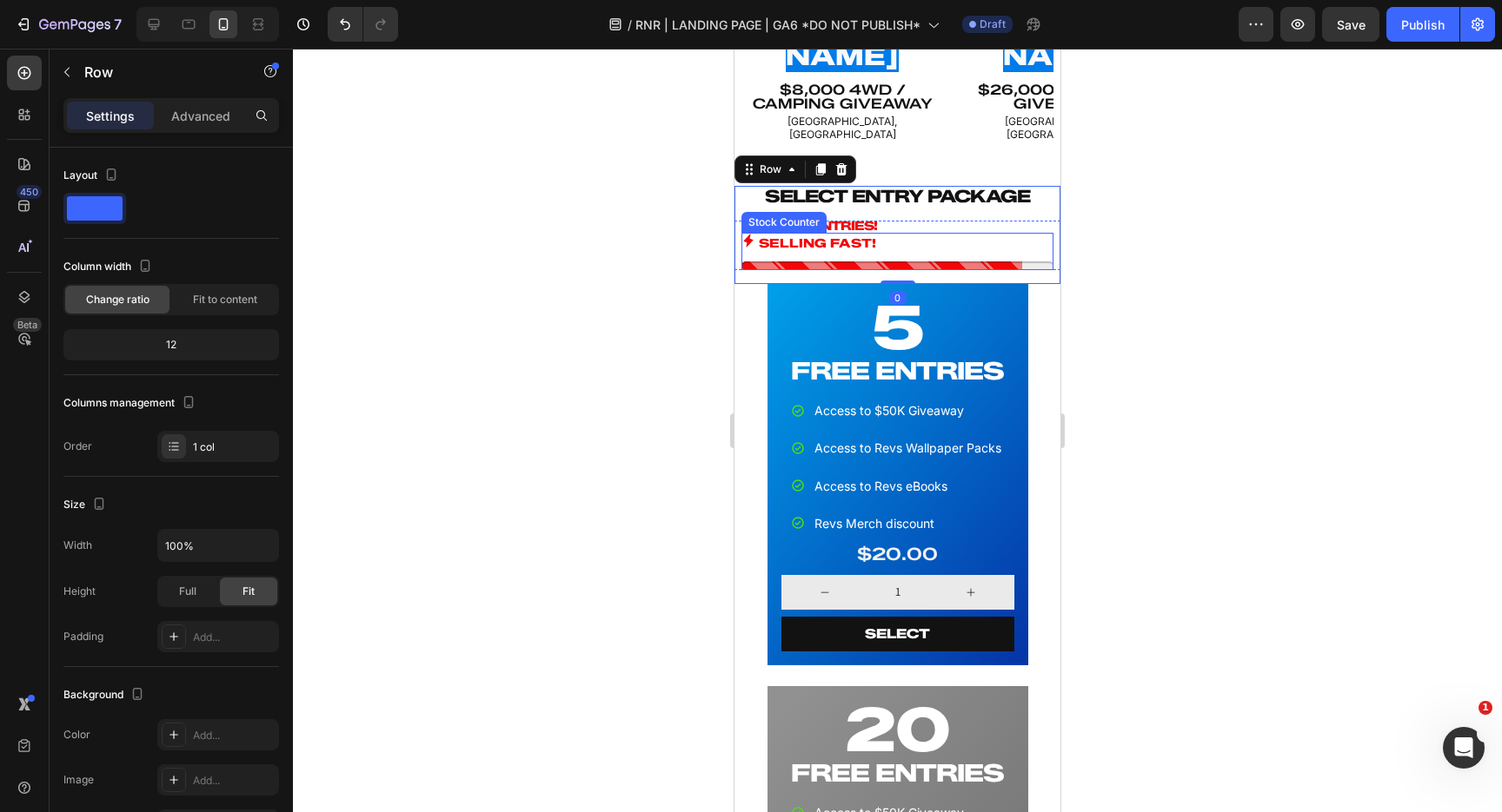
click at [892, 233] on div "SELLING FAST!" at bounding box center [897, 244] width 312 height 22
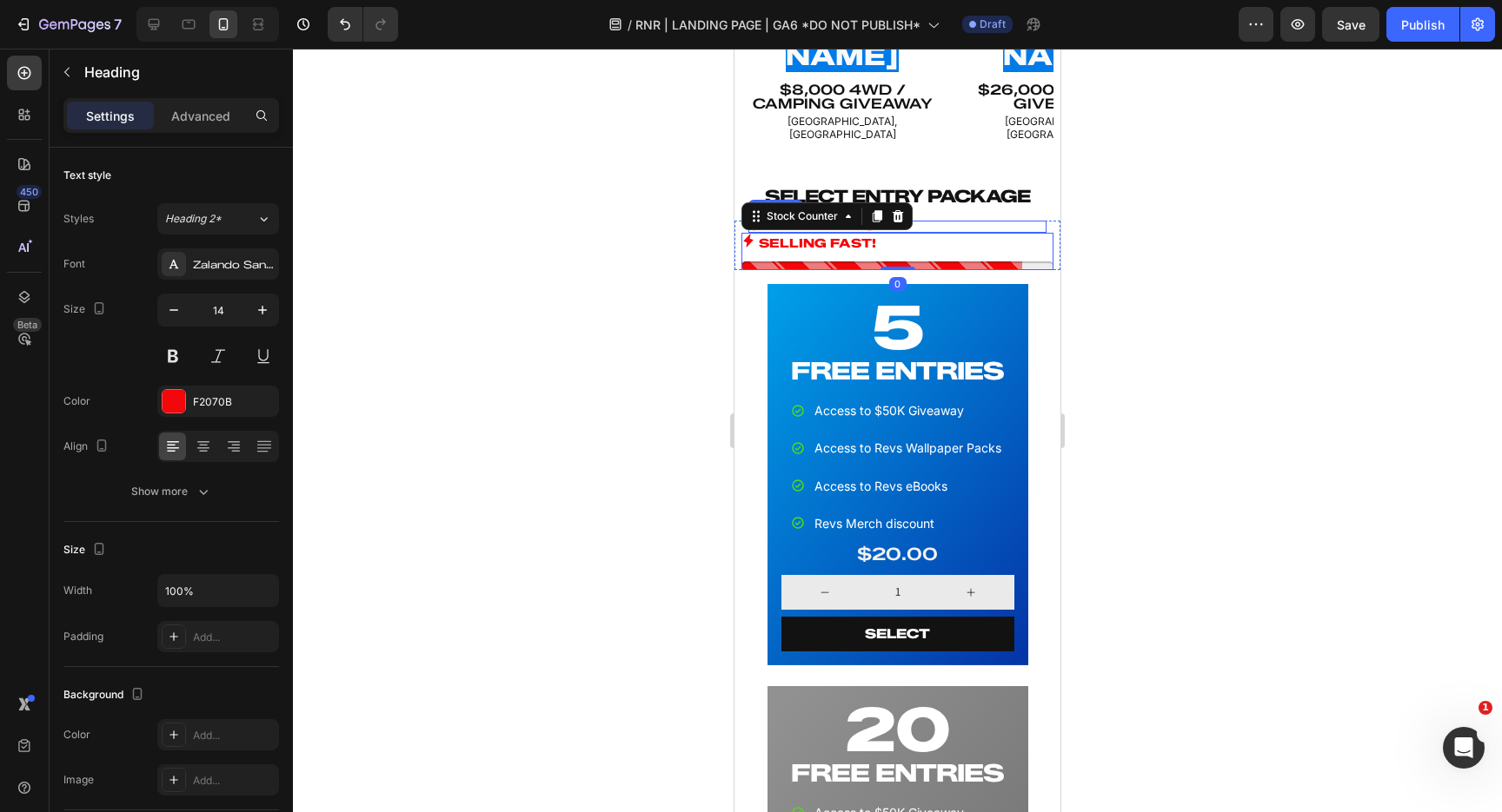
click at [935, 220] on p "CAPPED ENTRIES!" at bounding box center [897, 226] width 298 height 12
click at [869, 198] on icon at bounding box center [874, 204] width 14 height 14
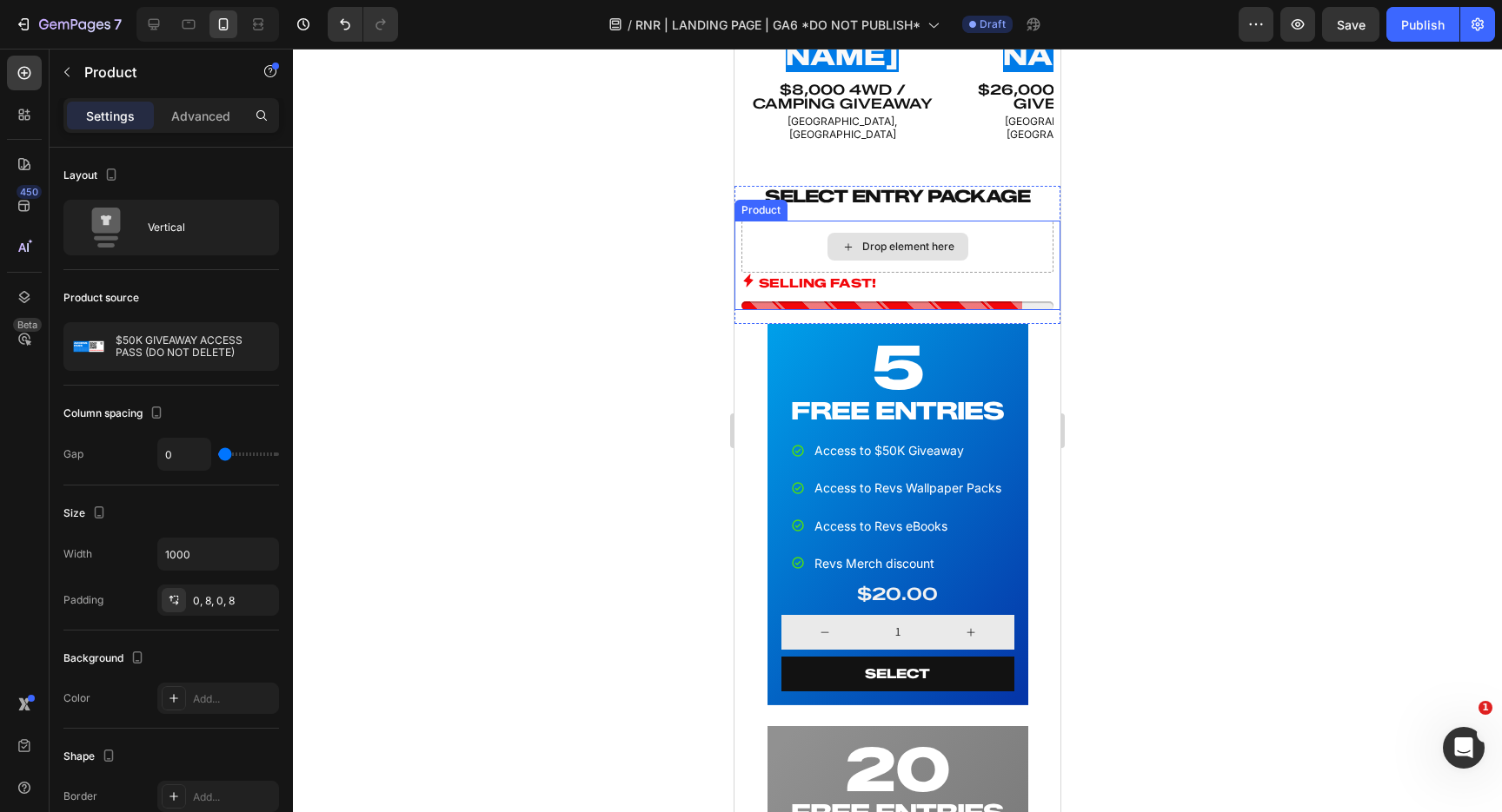
click at [981, 220] on div "Drop element here" at bounding box center [897, 246] width 312 height 52
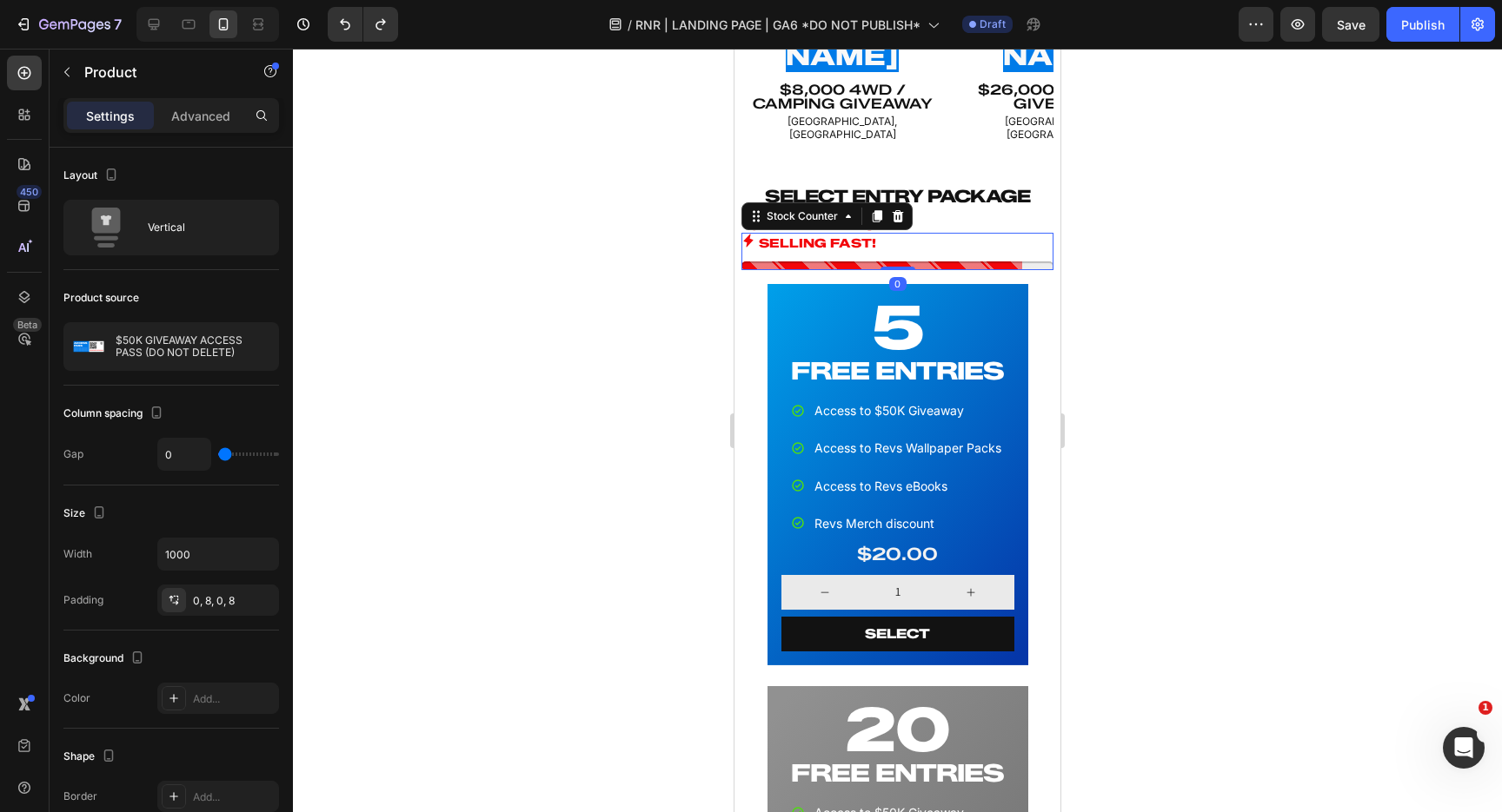
click at [864, 233] on p "SELLING FAST!" at bounding box center [817, 244] width 118 height 22
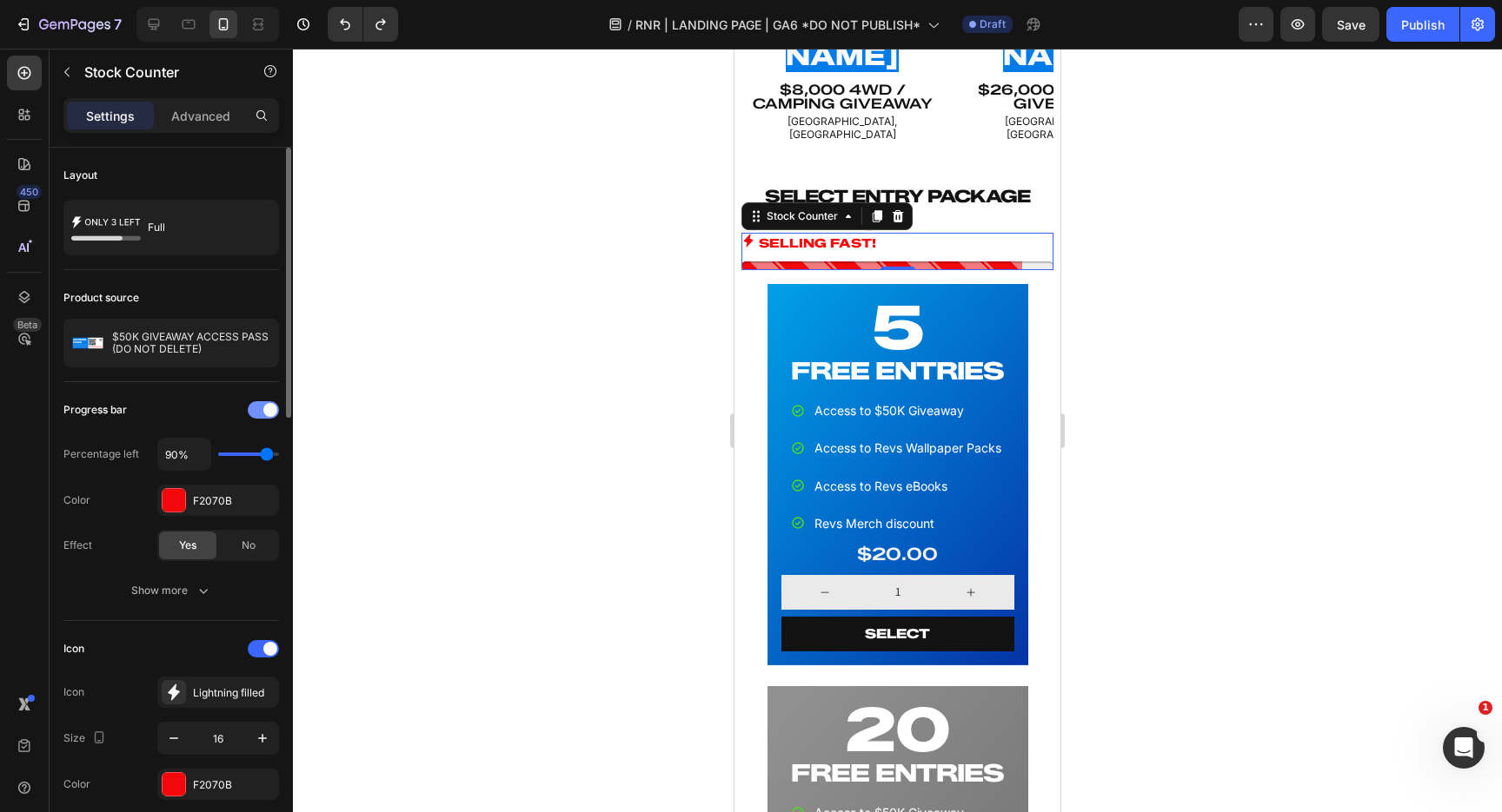
click at [267, 411] on span at bounding box center [270, 410] width 14 height 14
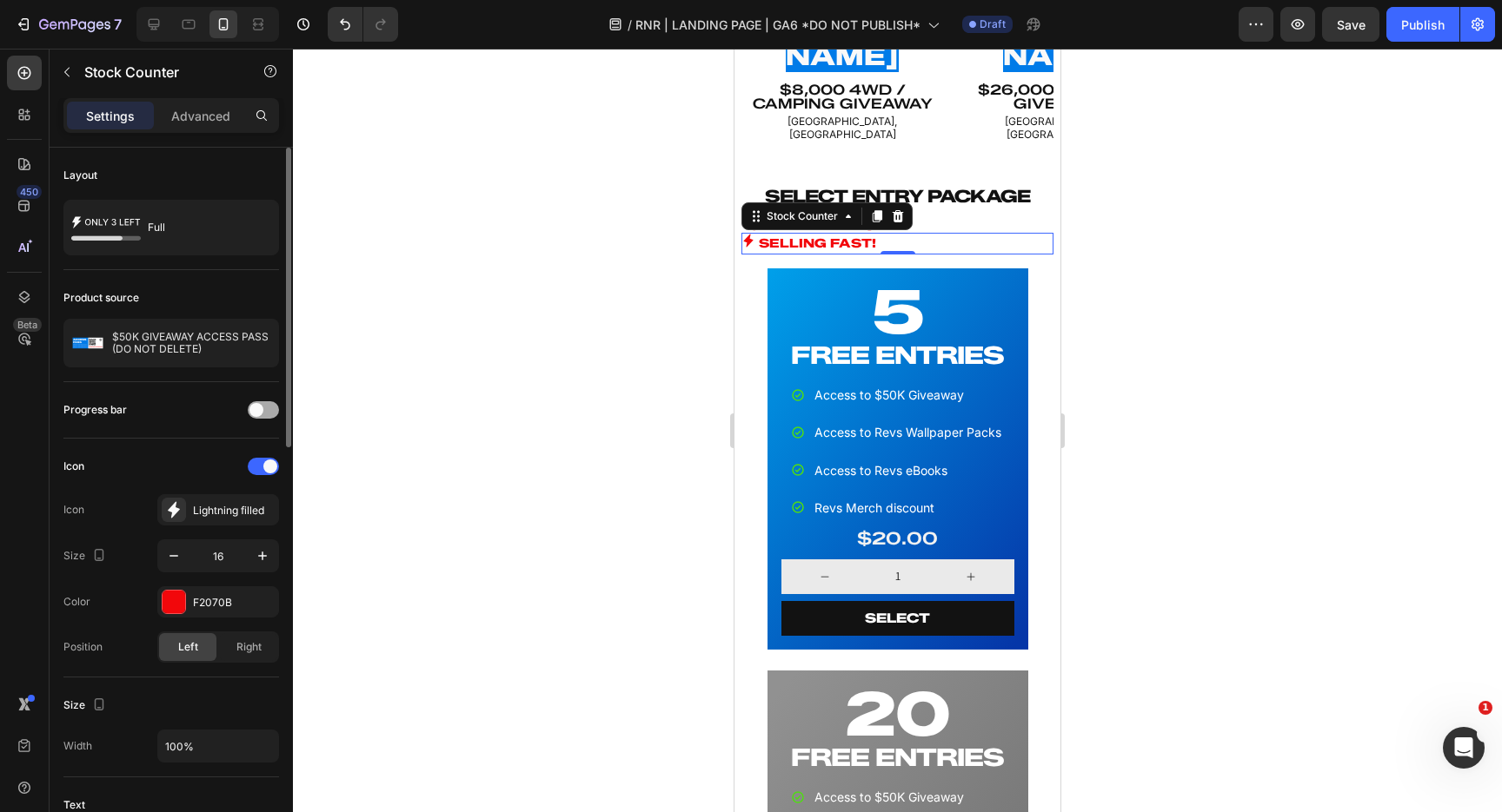
click at [267, 411] on div at bounding box center [263, 410] width 31 height 17
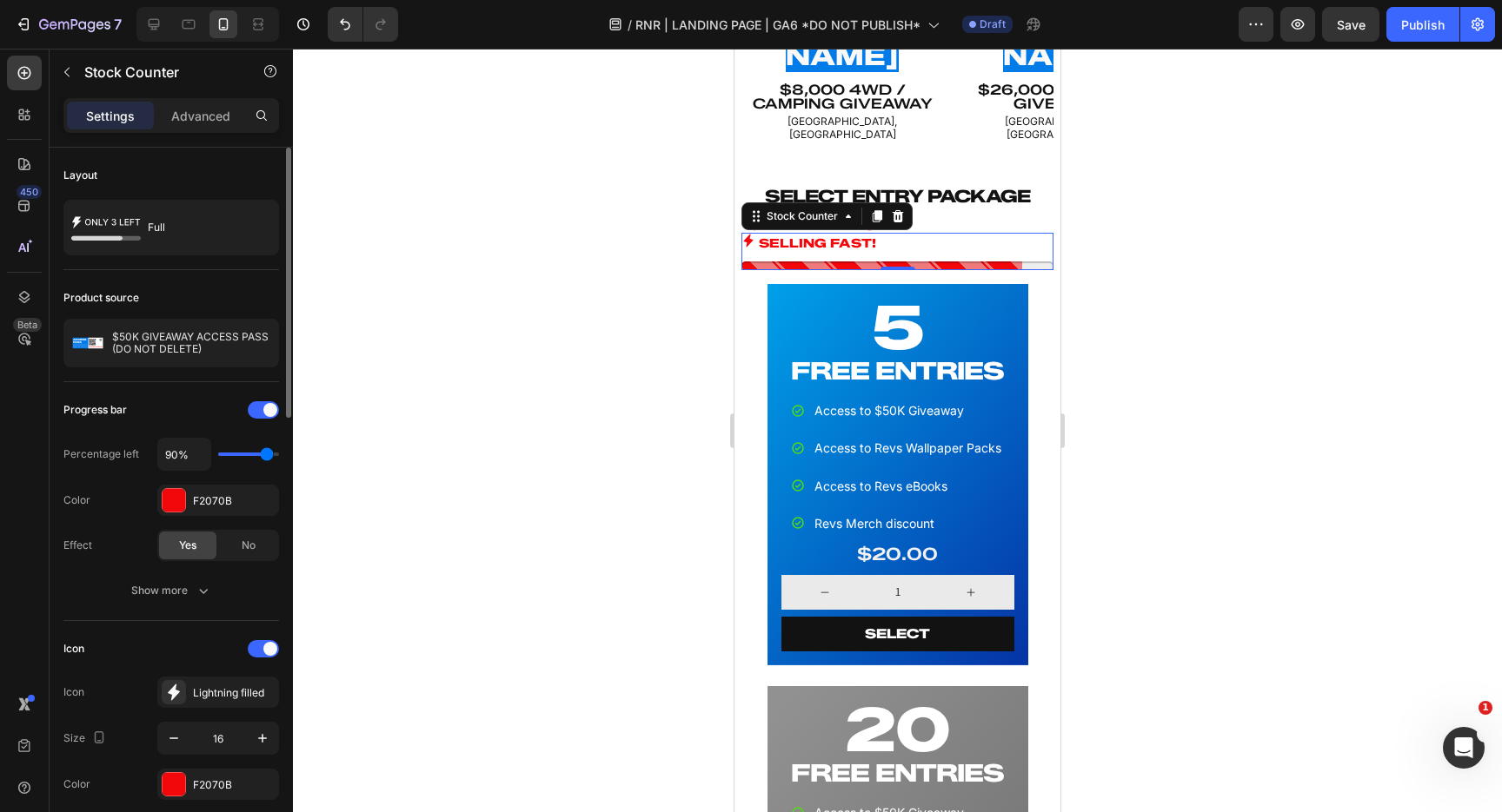
type input "80%"
type input "80"
type input "70%"
type input "70"
type input "60%"
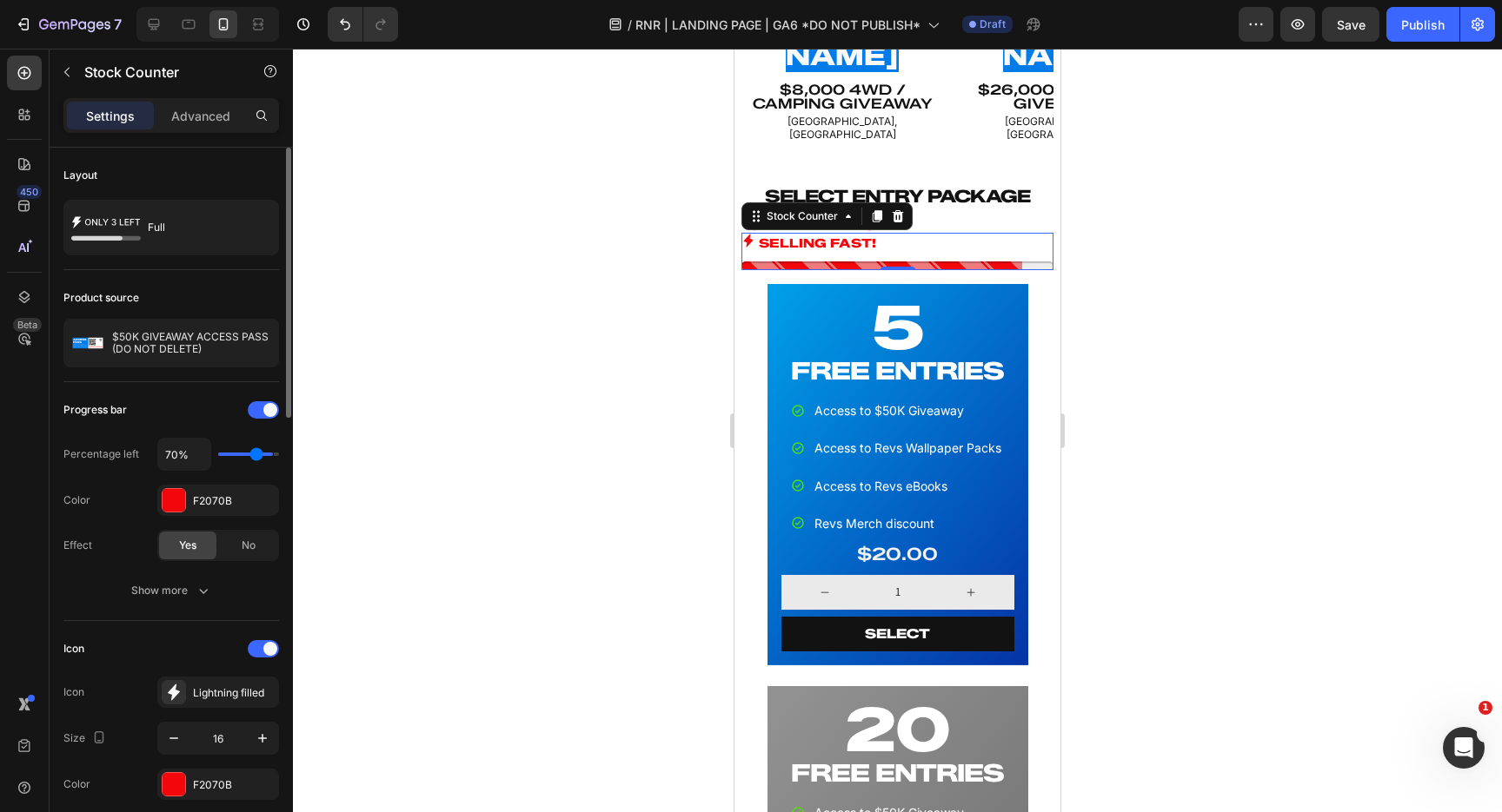
type input "60"
type input "70%"
type input "70"
type input "80%"
type input "80"
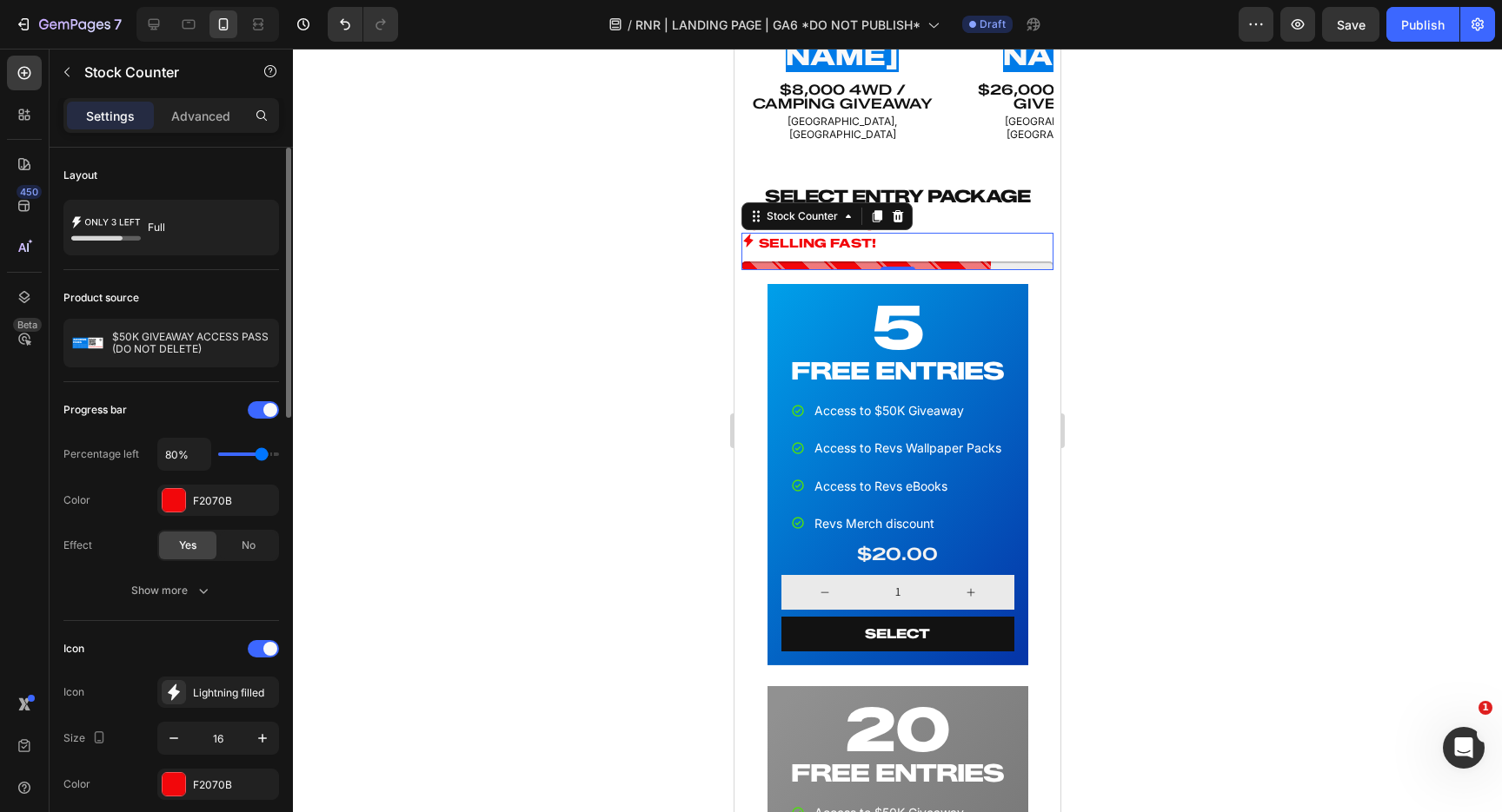
type input "90%"
type input "90"
type input "100%"
type input "100"
type input "90%"
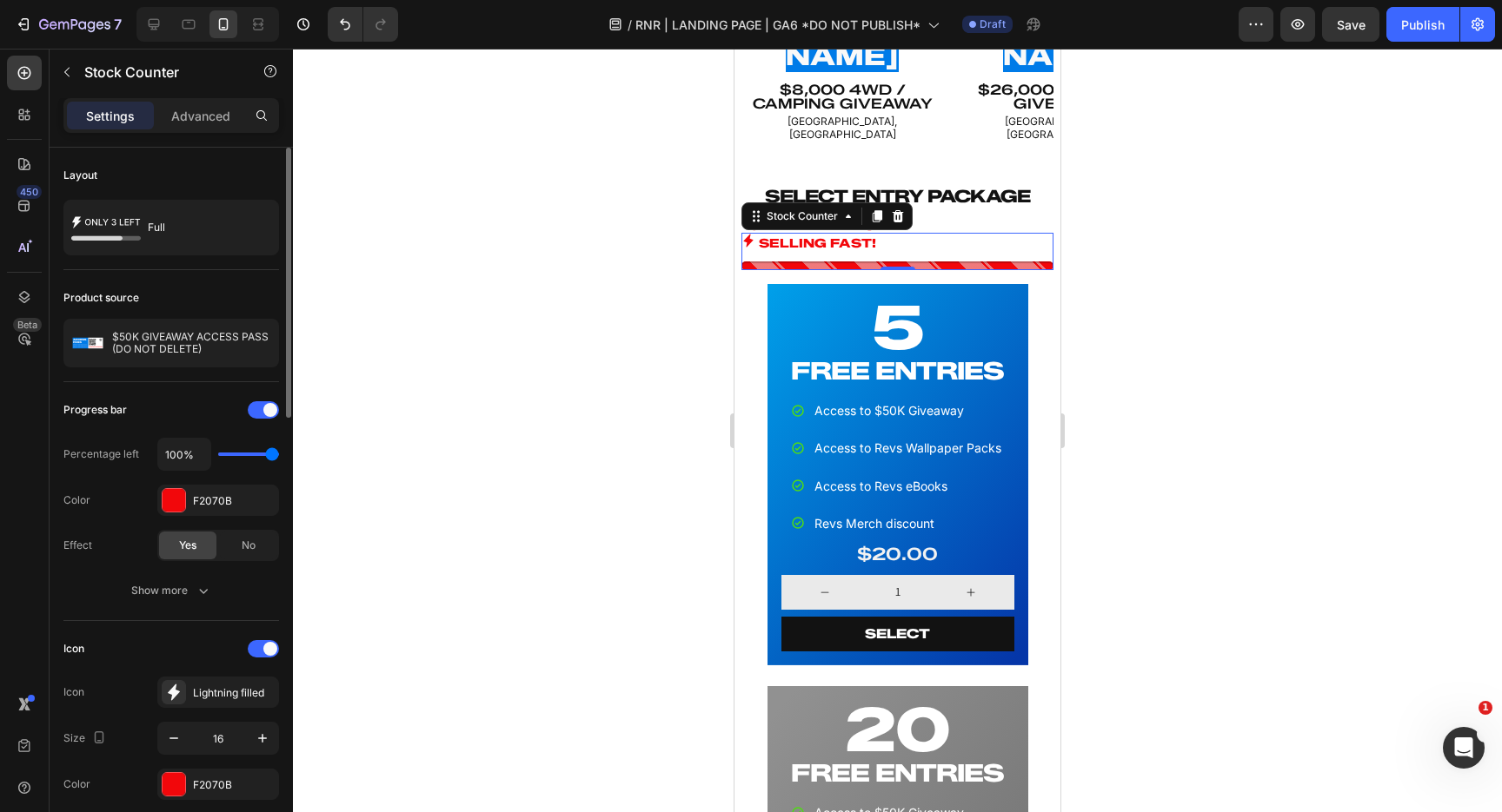
type input "90"
click at [268, 454] on input "range" at bounding box center [249, 454] width 61 height 4
type input "80%"
type input "80"
type input "60%"
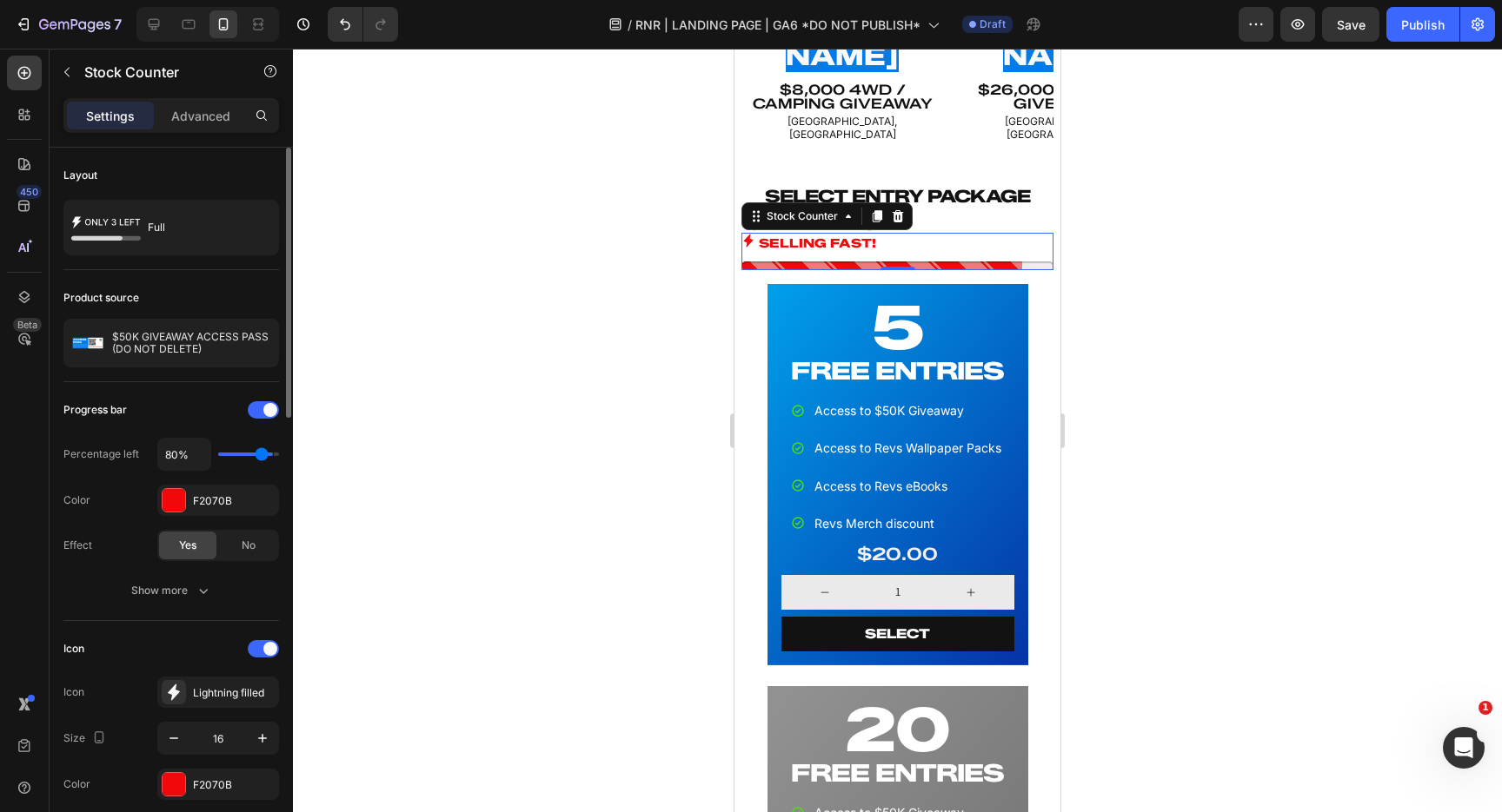
type input "60"
type input "50%"
type input "50"
type input "40%"
type input "40"
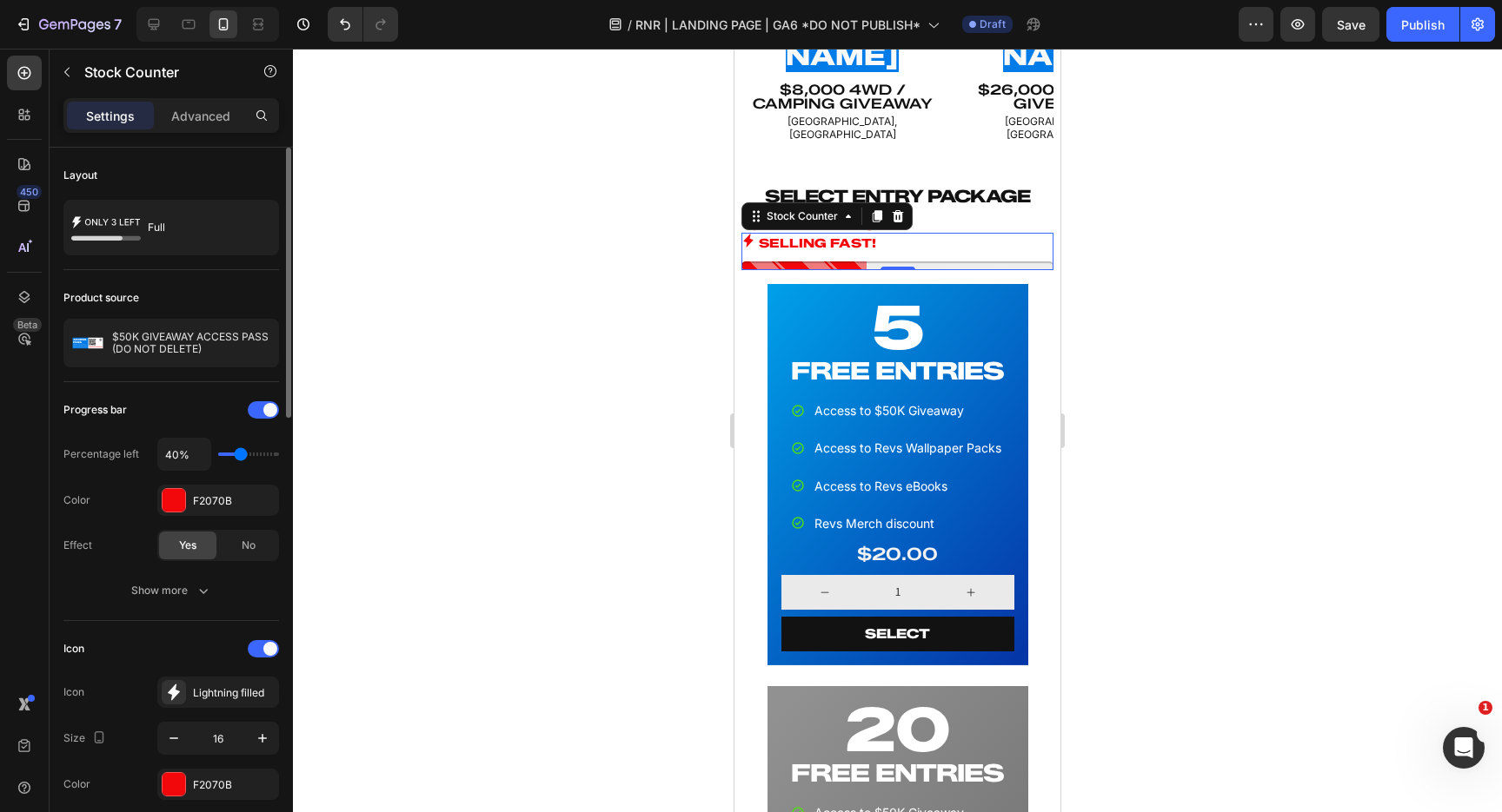
type input "30%"
type input "30"
type input "20%"
drag, startPoint x: 263, startPoint y: 455, endPoint x: 231, endPoint y: 453, distance: 32.1
type input "20"
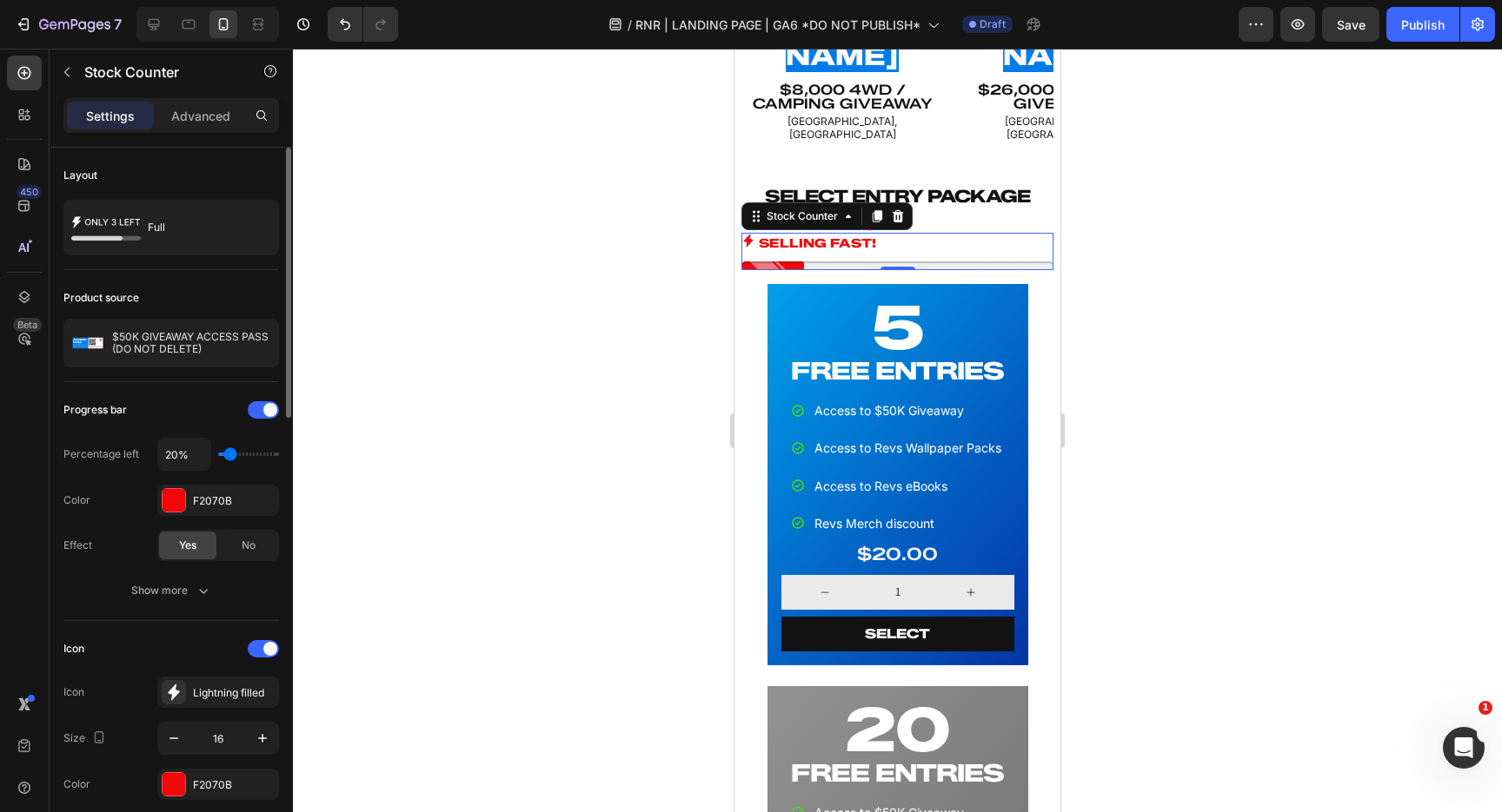
click at [231, 453] on input "range" at bounding box center [249, 454] width 61 height 4
click at [158, 602] on button "Show more" at bounding box center [171, 591] width 216 height 31
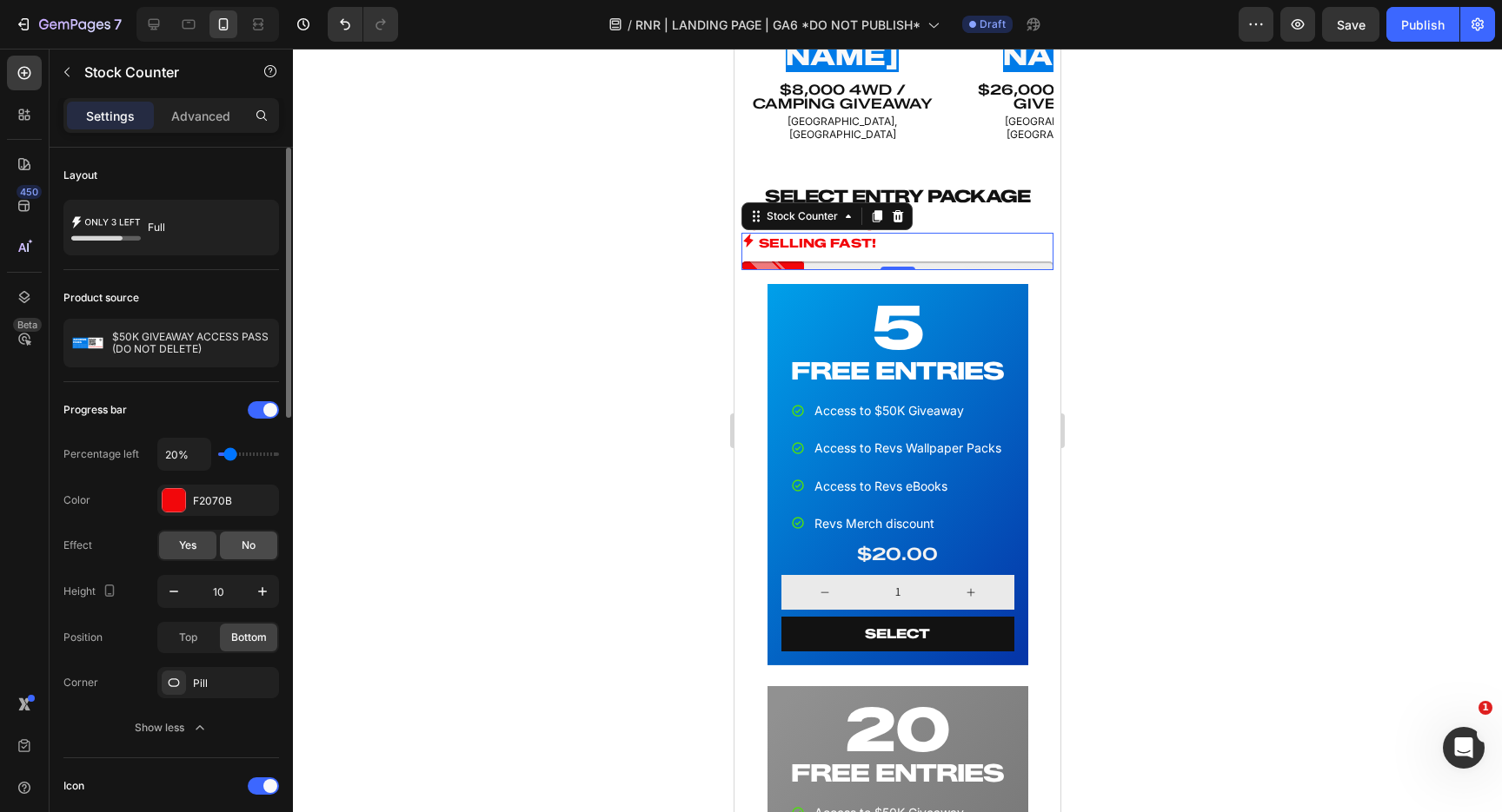
click at [248, 546] on span "No" at bounding box center [248, 545] width 14 height 15
click at [199, 546] on div "Yes" at bounding box center [188, 545] width 57 height 28
click at [180, 458] on input "20%" at bounding box center [184, 454] width 52 height 31
type input "9%"
type input "10"
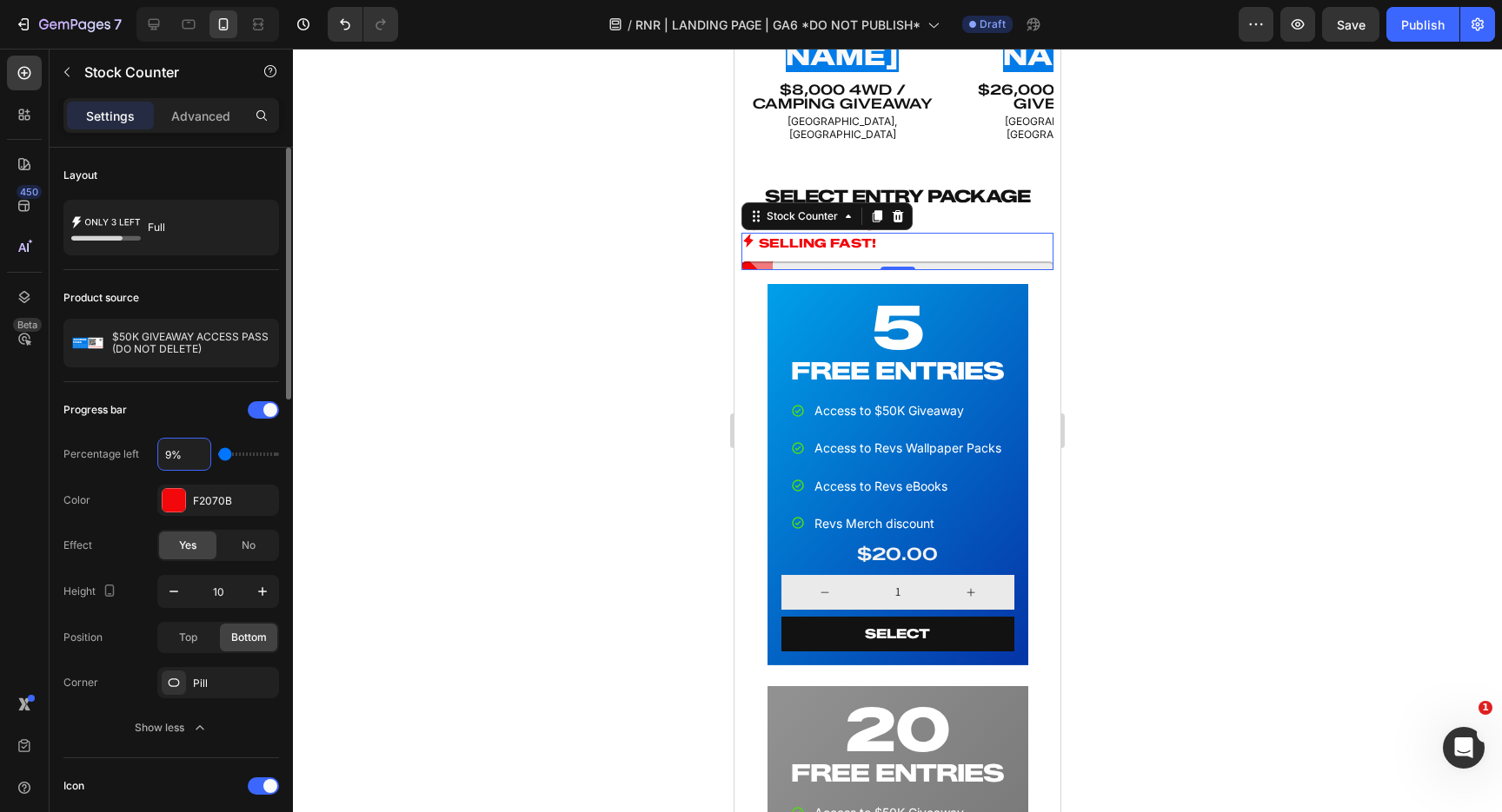
type input "90%"
type input "90"
click at [568, 305] on div at bounding box center [897, 430] width 1209 height 764
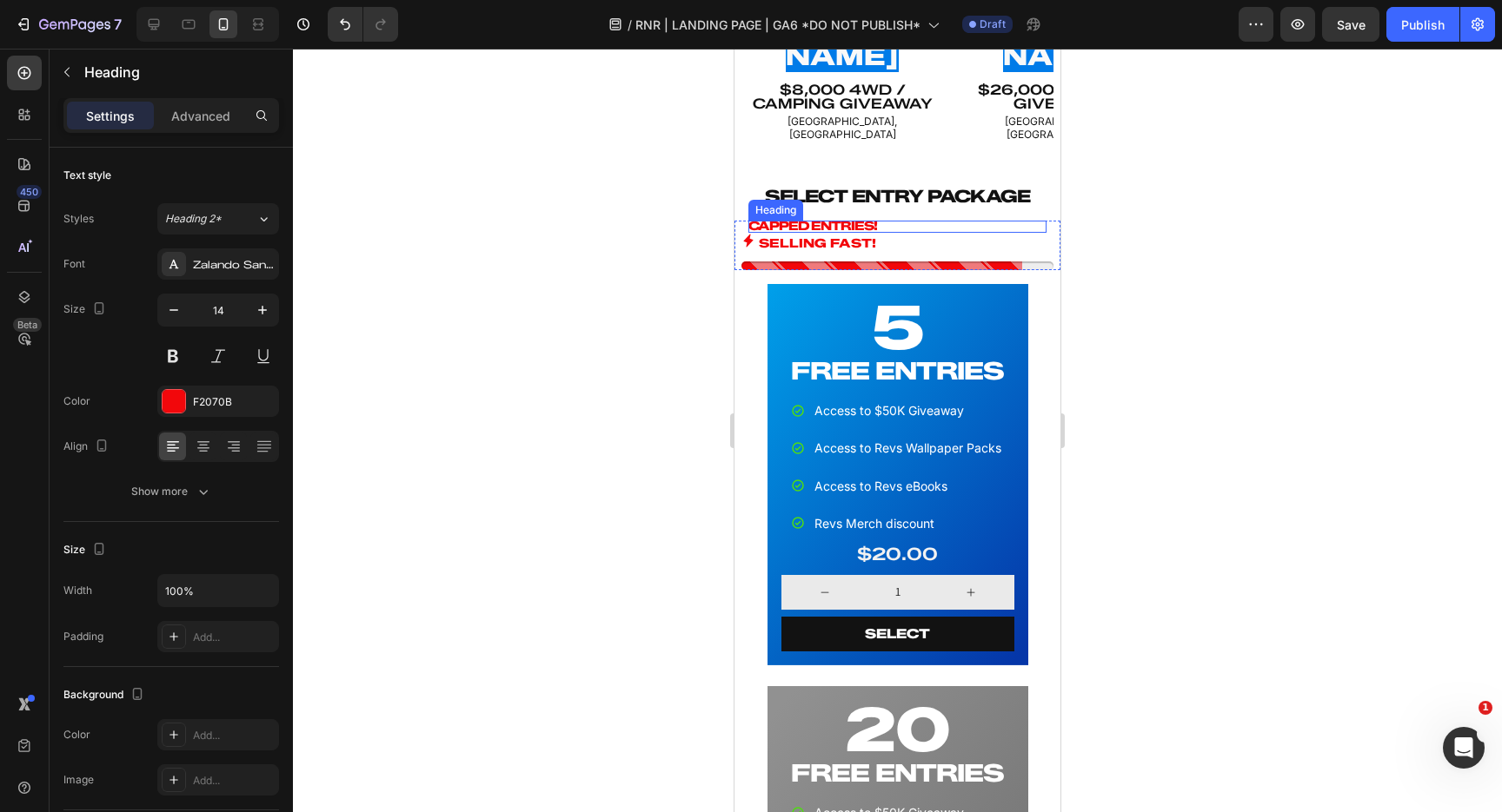
click at [804, 220] on h2 "CAPPED ENTRIES!" at bounding box center [897, 226] width 298 height 12
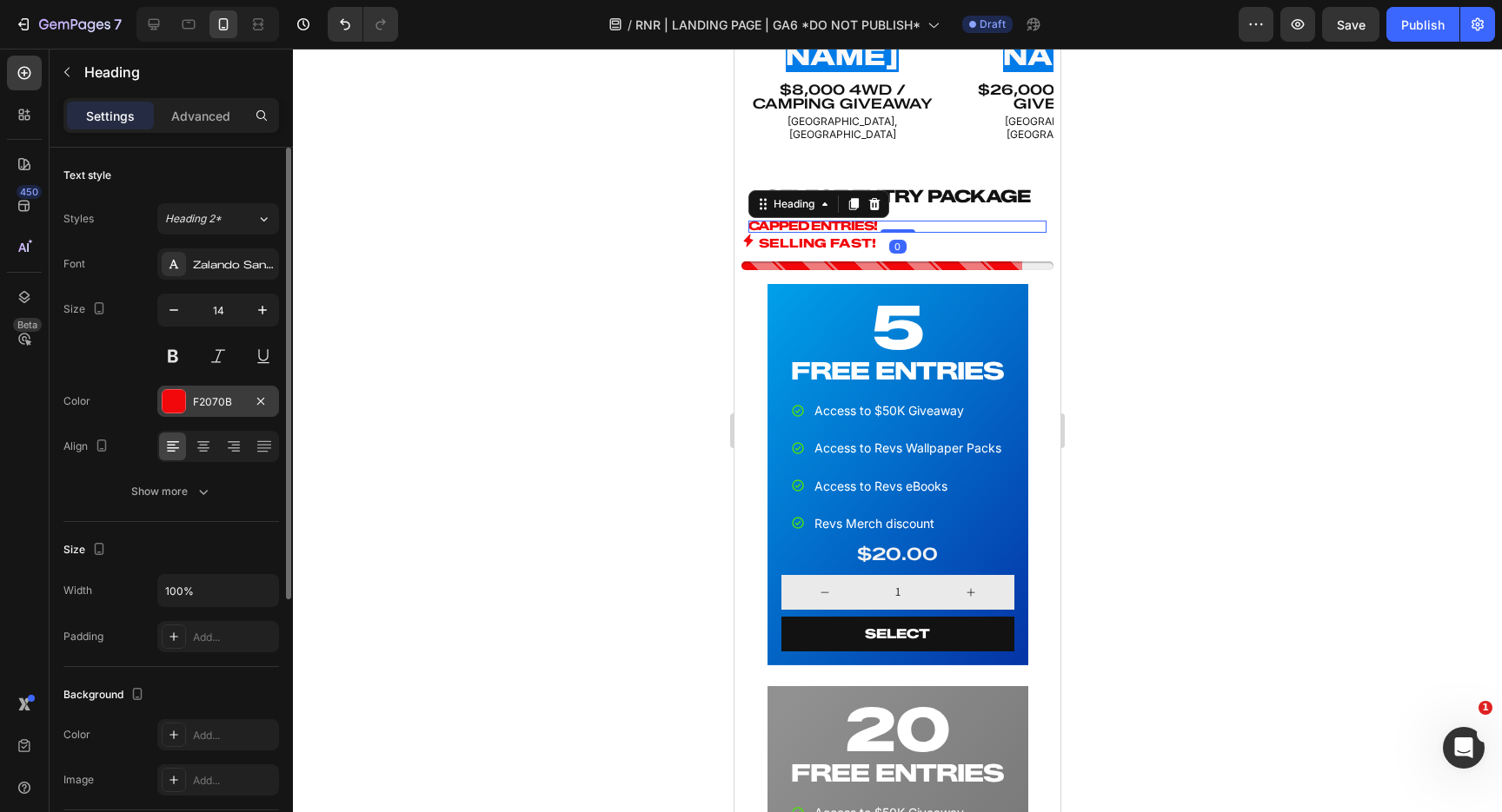
click at [230, 402] on div "F2070B" at bounding box center [218, 401] width 50 height 15
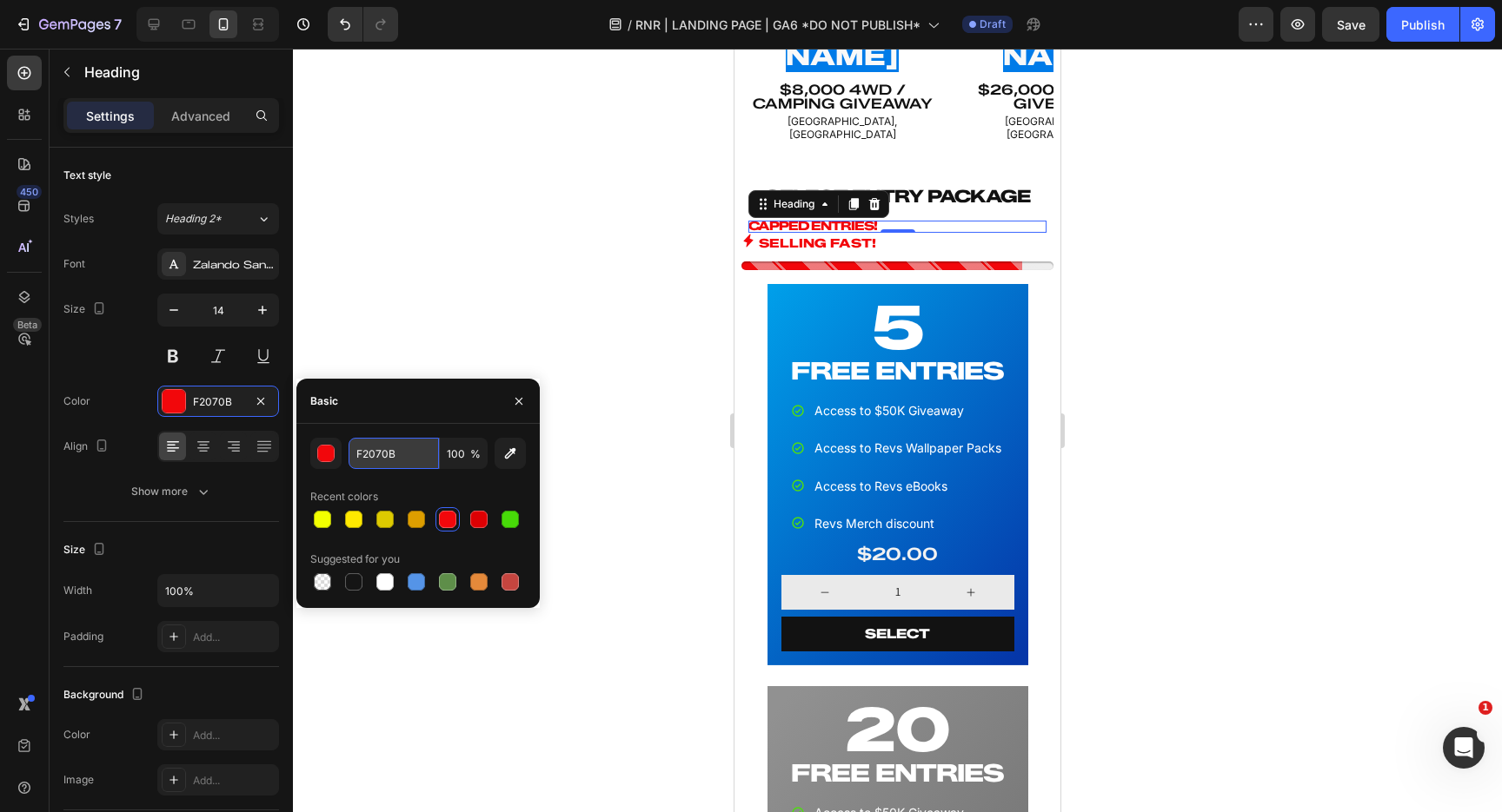
click at [415, 447] on input "F2070B" at bounding box center [393, 453] width 90 height 31
type input "121212"
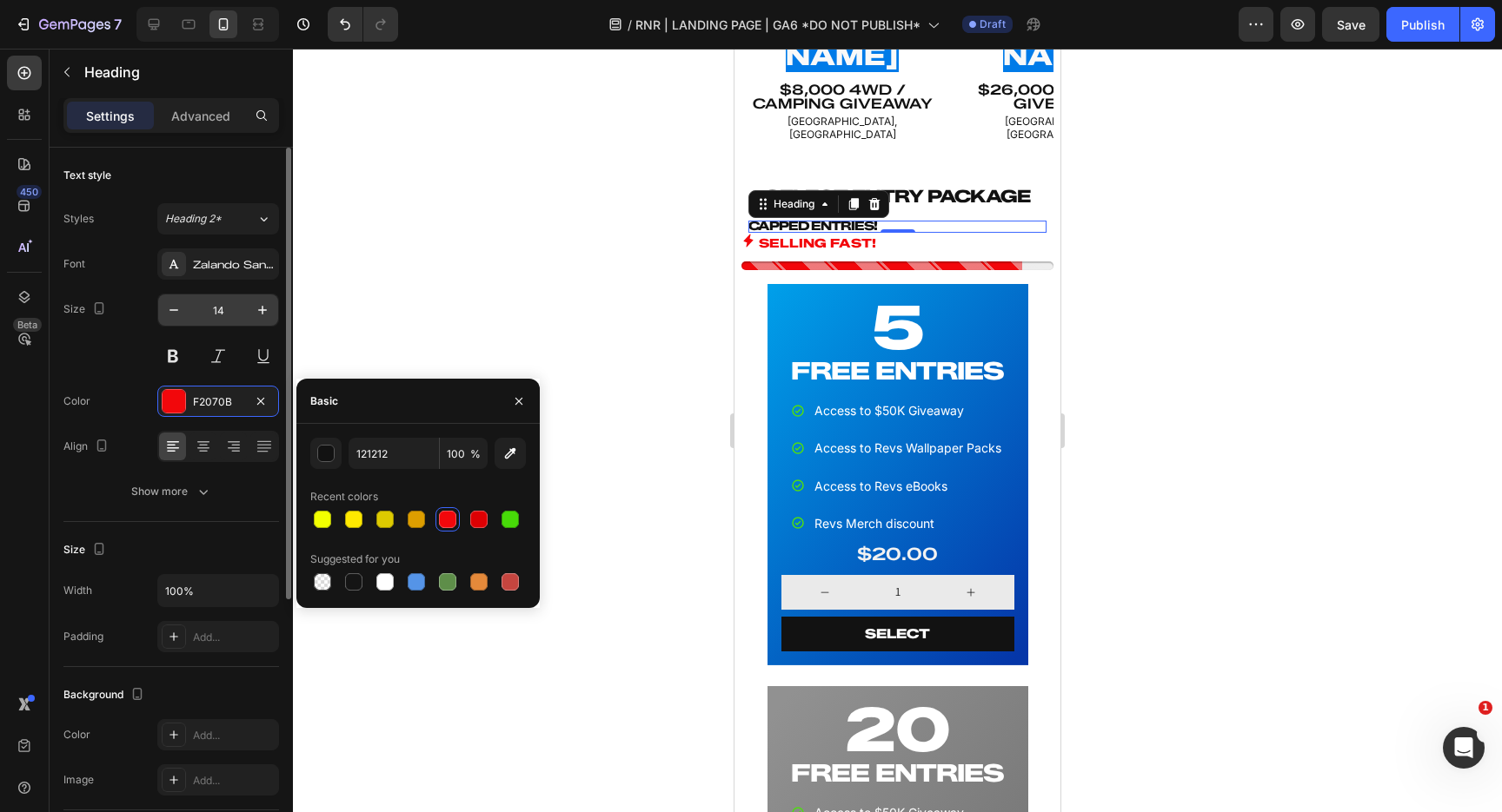
click at [234, 309] on input "14" at bounding box center [218, 310] width 57 height 31
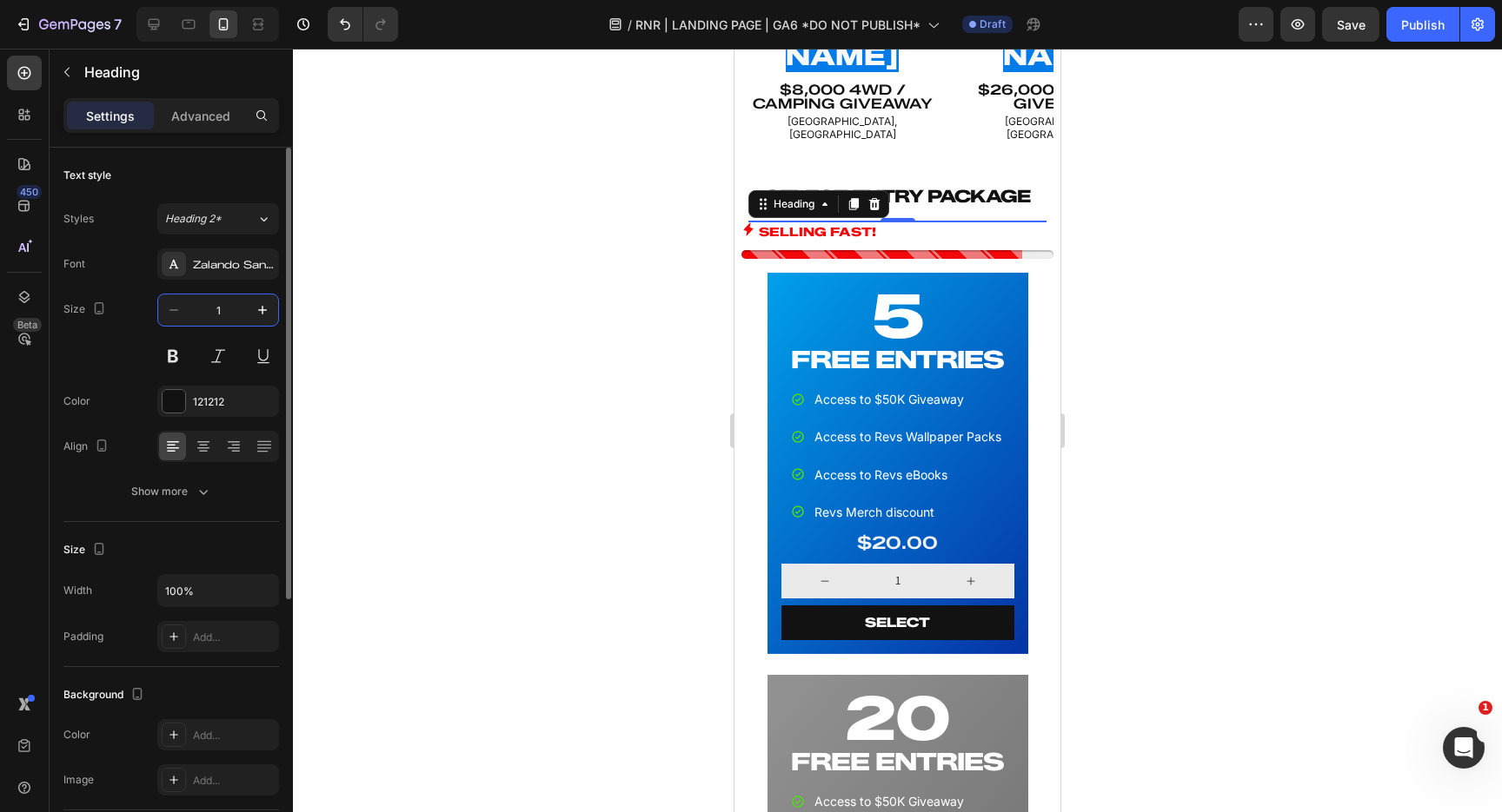
type input "16"
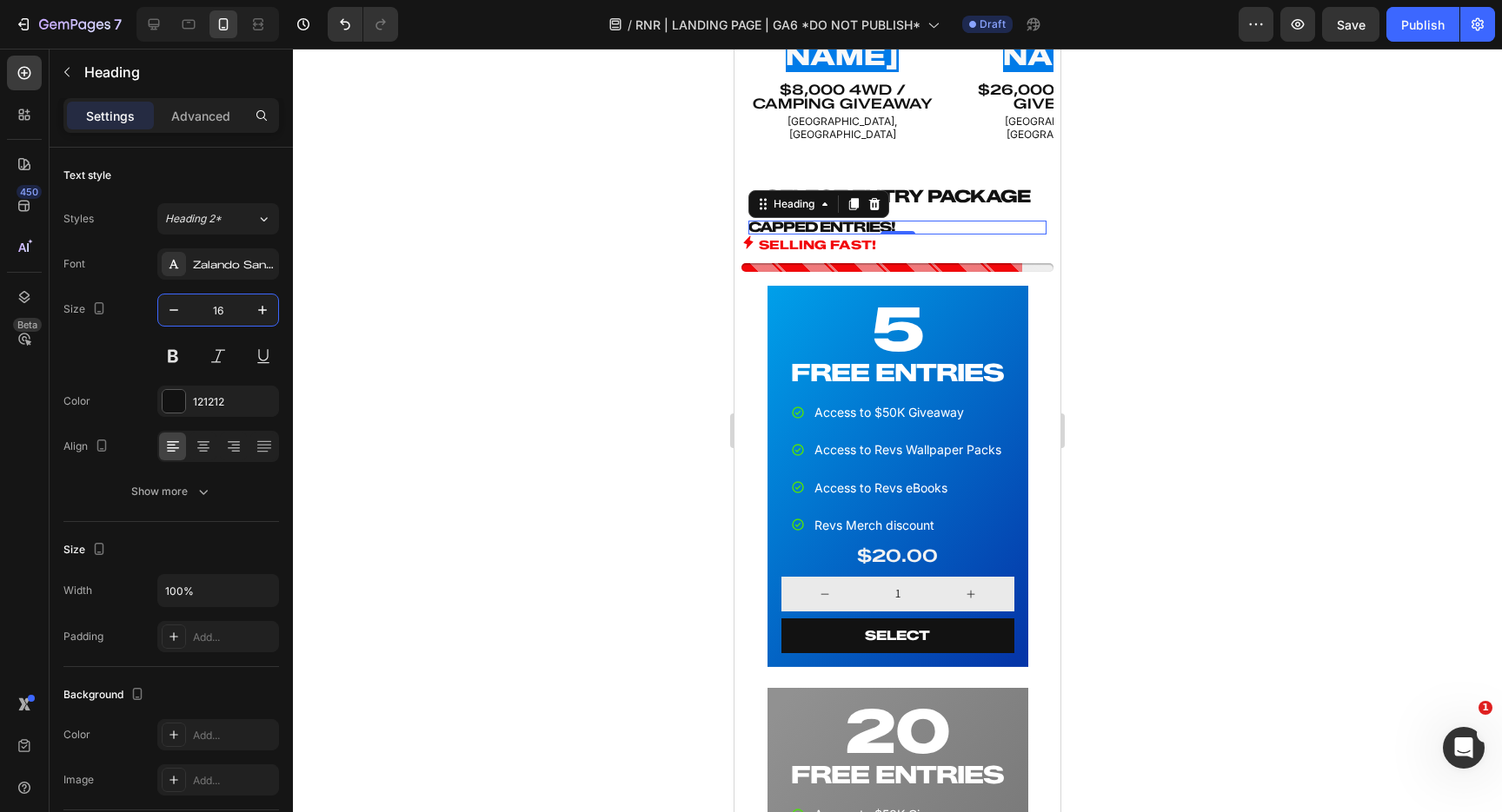
click at [540, 258] on div at bounding box center [897, 430] width 1209 height 764
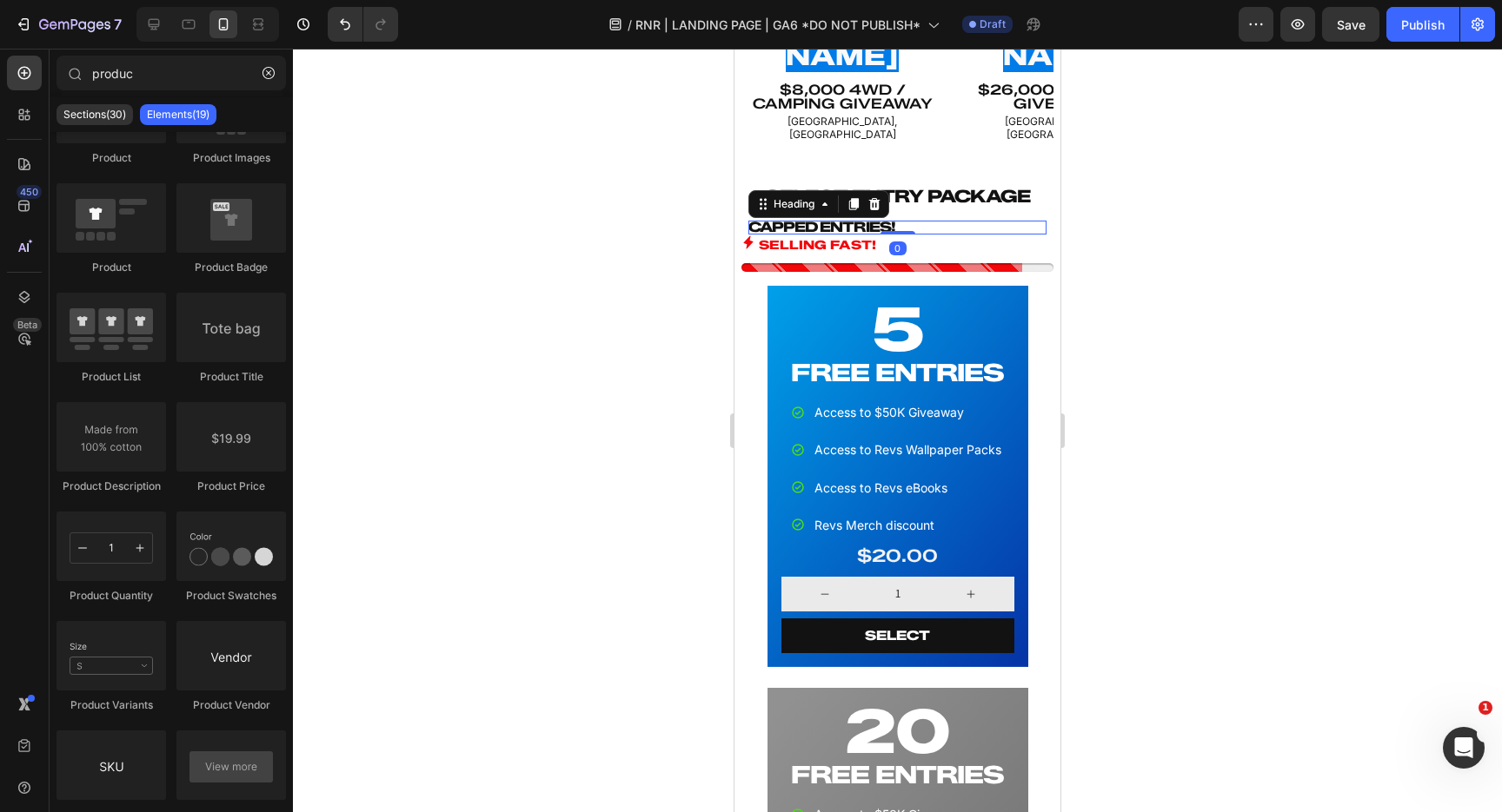
click at [943, 220] on h2 "CAPPED ENTRIES!" at bounding box center [897, 227] width 298 height 14
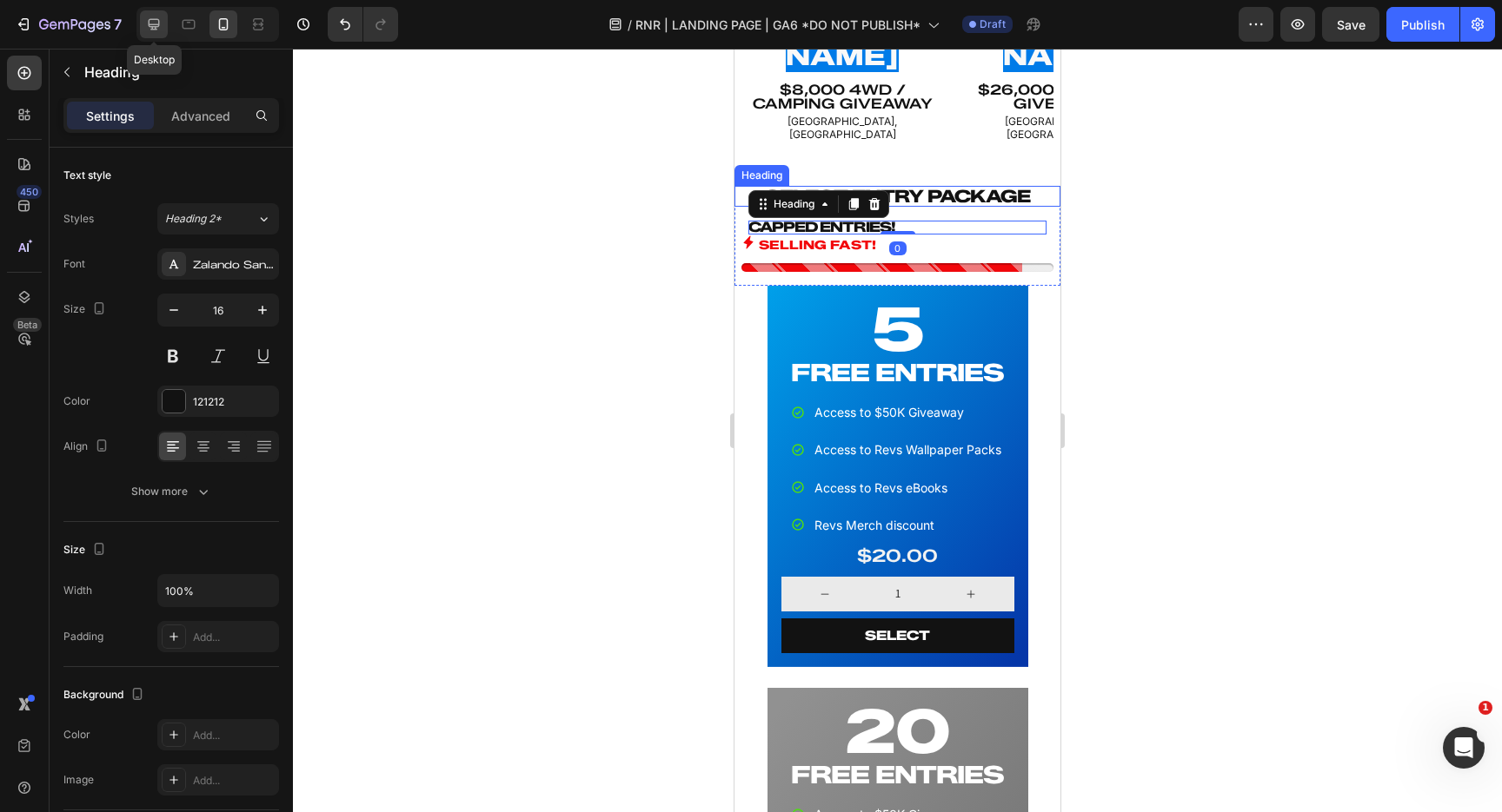
click at [155, 23] on icon at bounding box center [153, 24] width 17 height 17
type input "26"
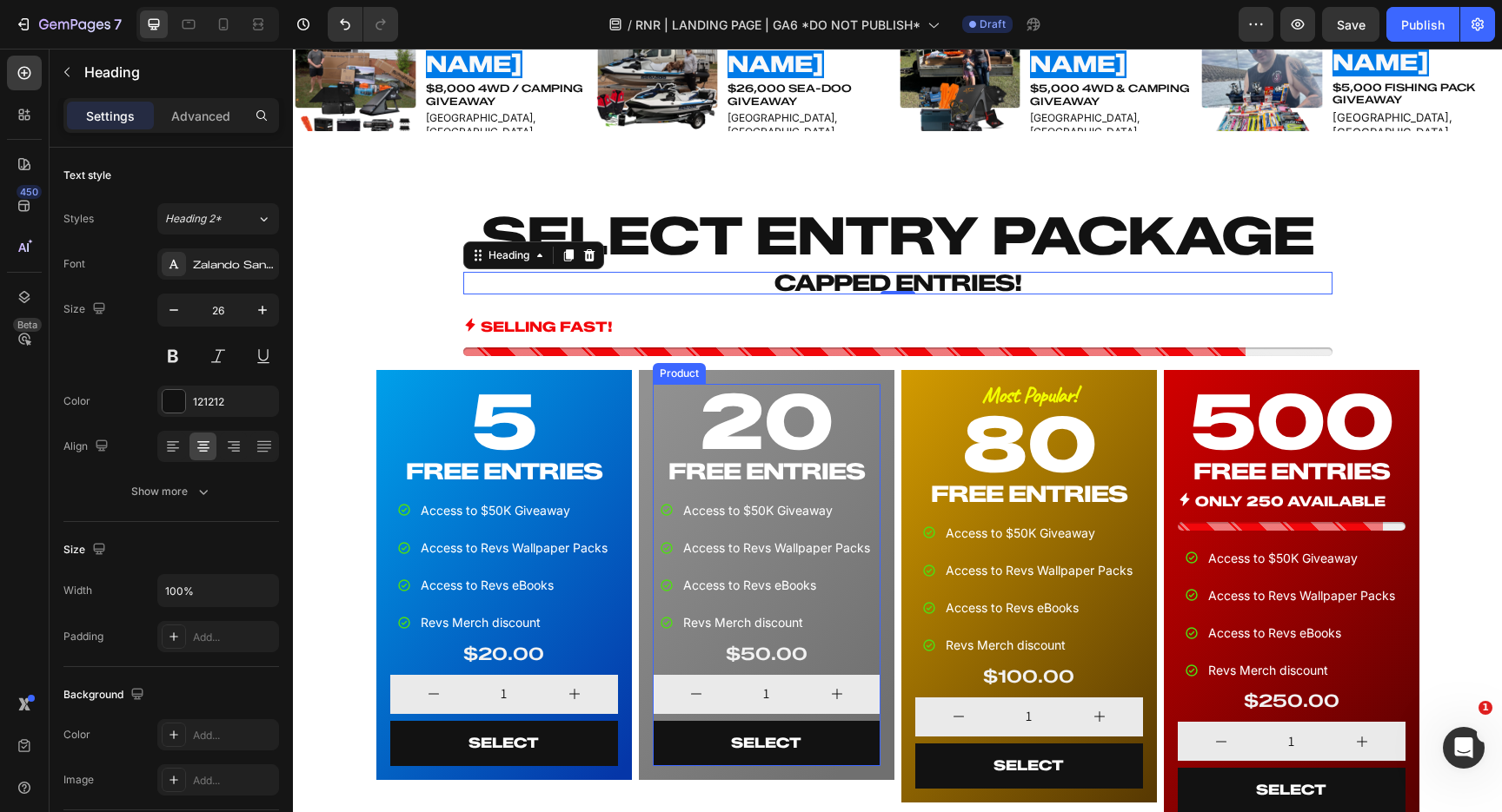
scroll to position [707, 0]
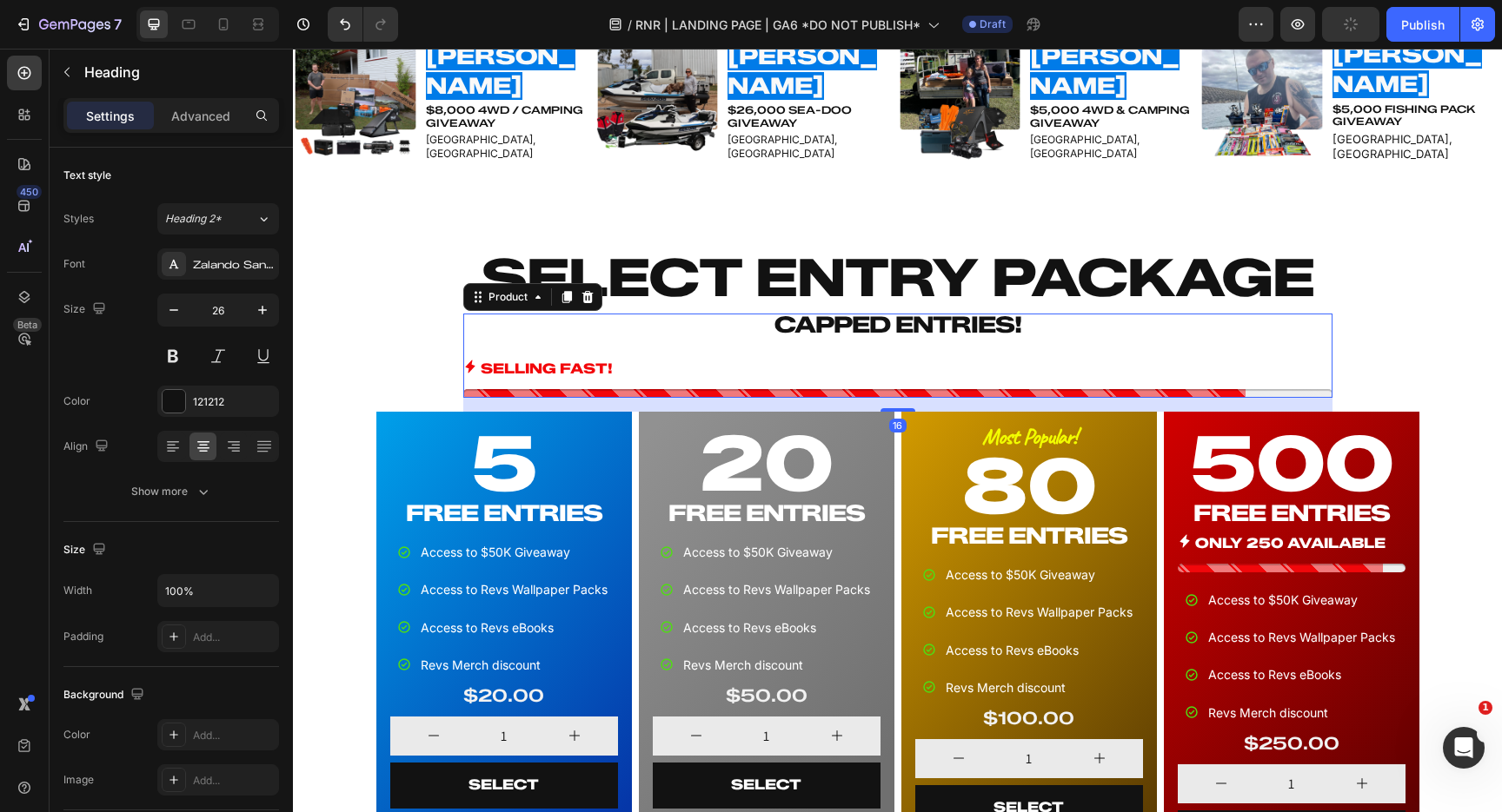
click at [782, 341] on div "CAPPED ENTRIES! Heading SELLING FAST! Stock Counter Product 16" at bounding box center [898, 356] width 869 height 85
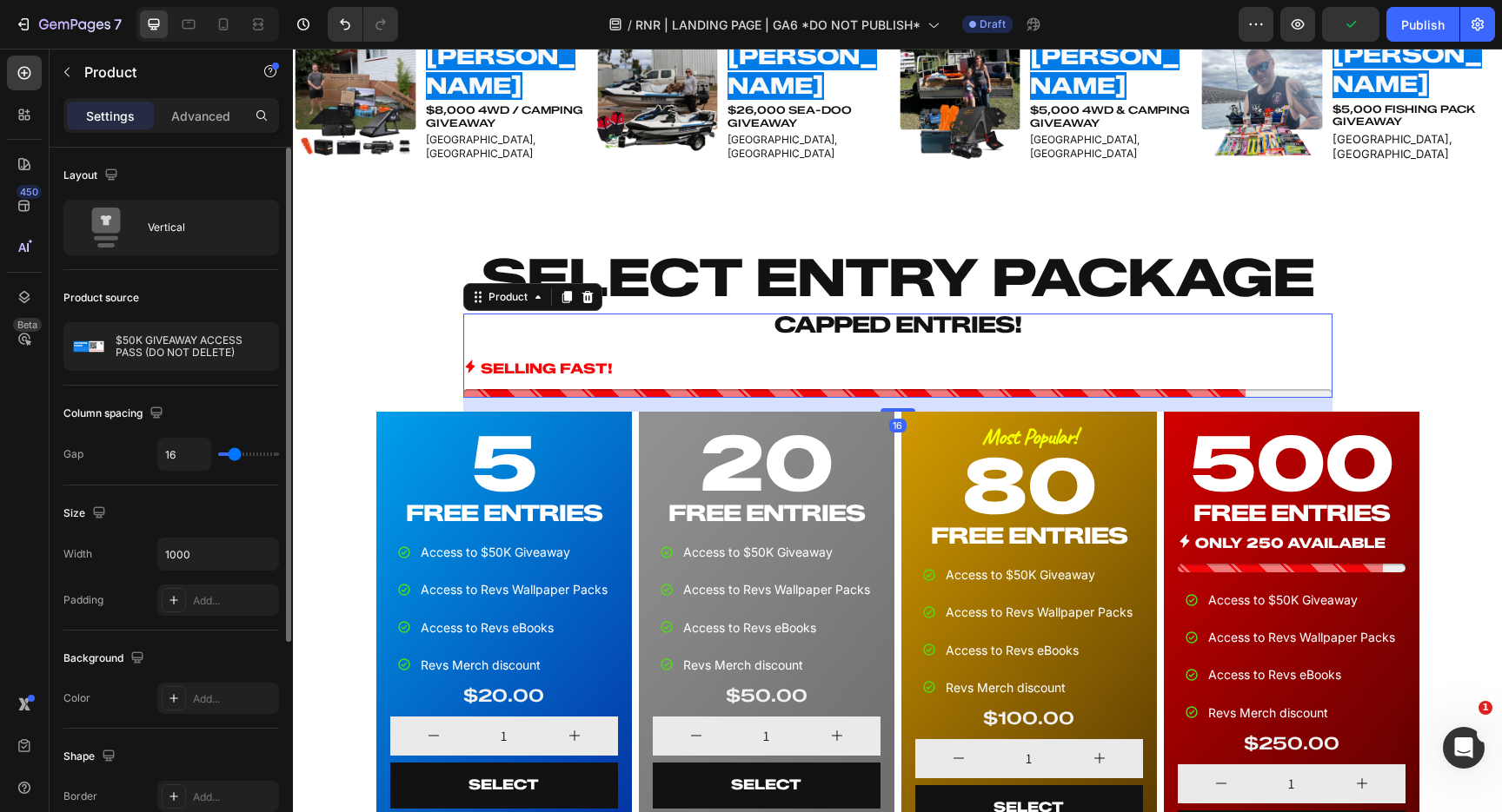
type input "15"
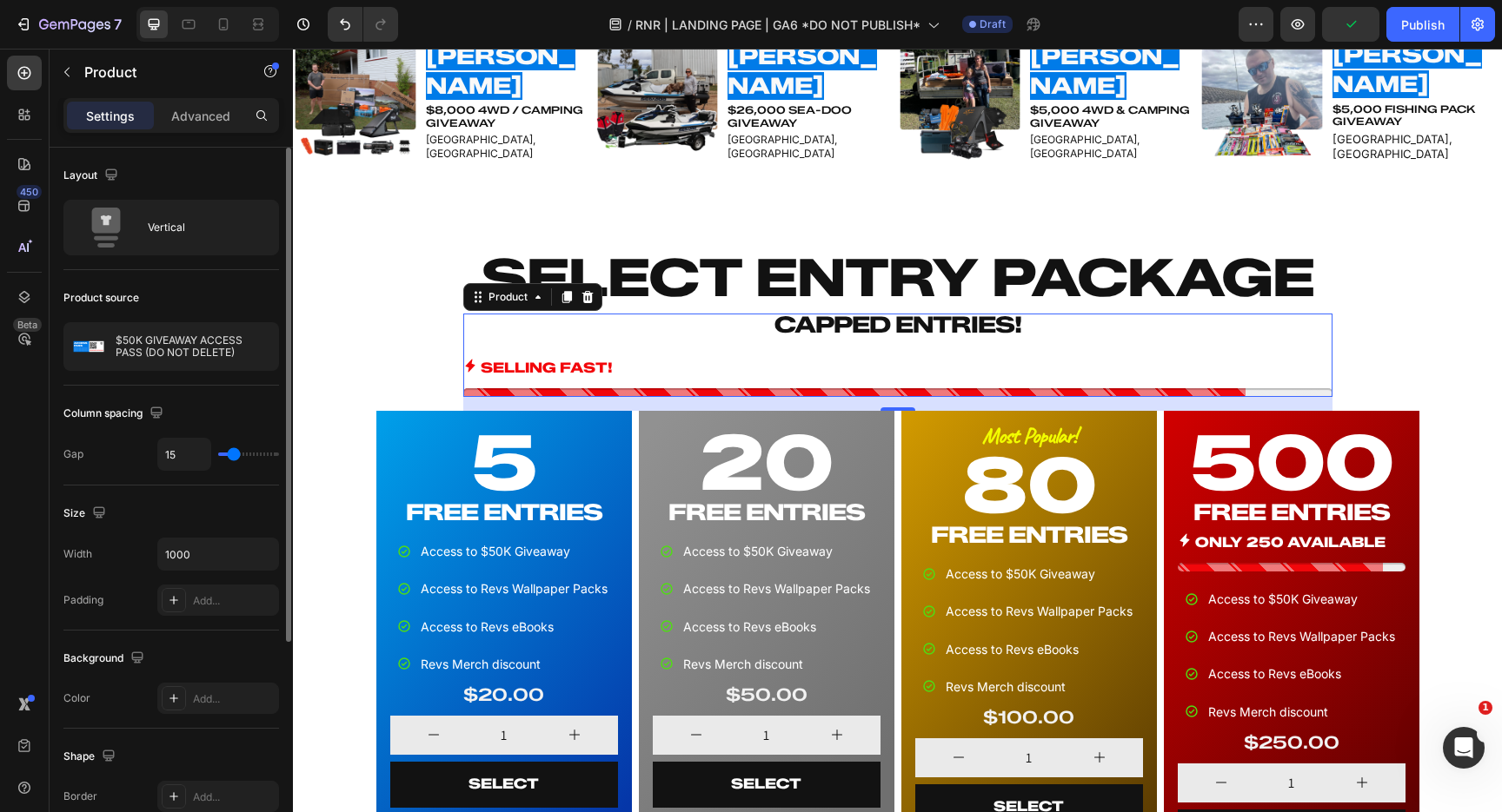
type input "0"
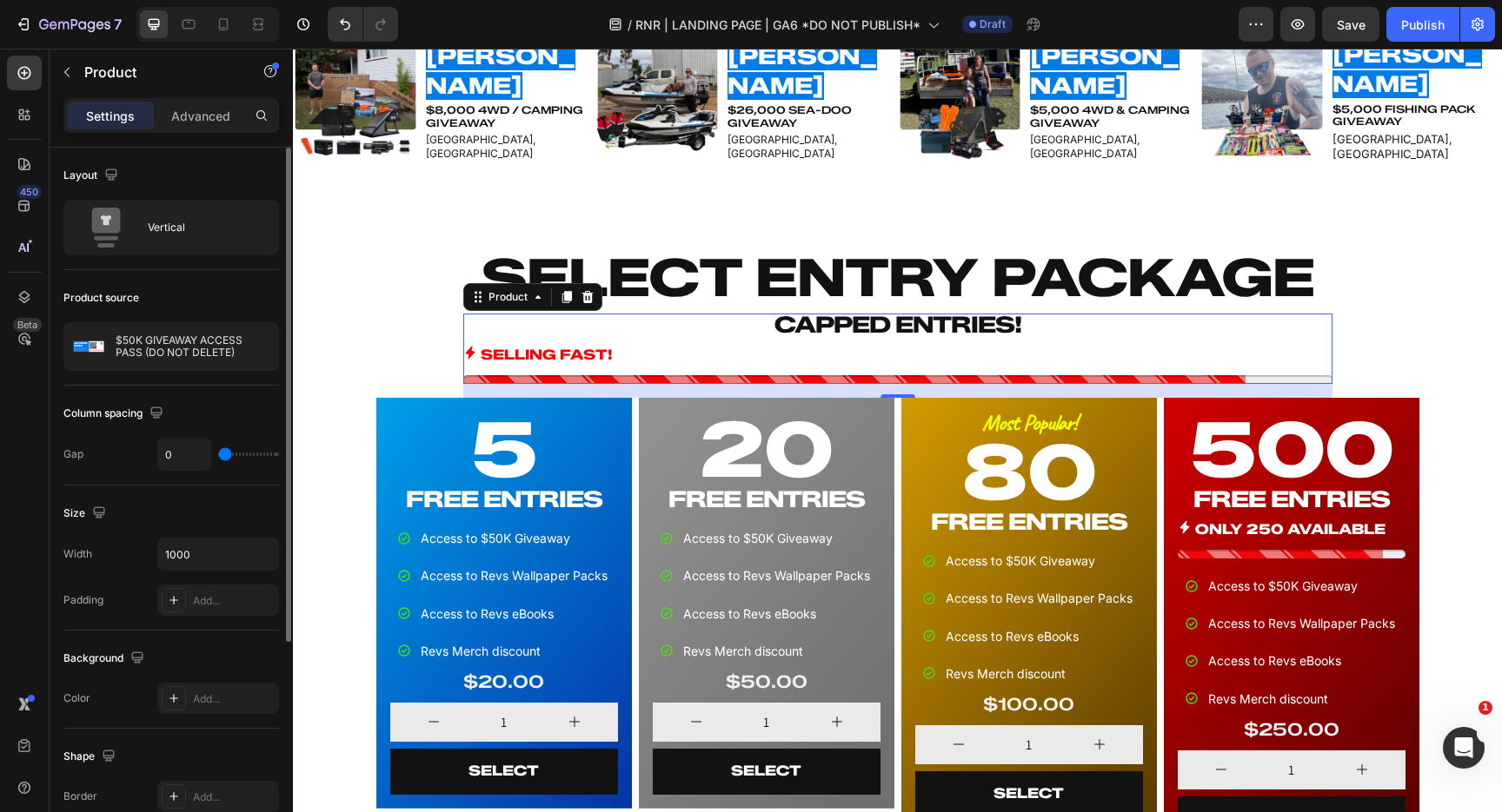
drag, startPoint x: 233, startPoint y: 456, endPoint x: 166, endPoint y: 450, distance: 67.3
type input "0"
click at [219, 452] on input "range" at bounding box center [249, 454] width 61 height 4
click at [199, 117] on p "Advanced" at bounding box center [200, 116] width 59 height 18
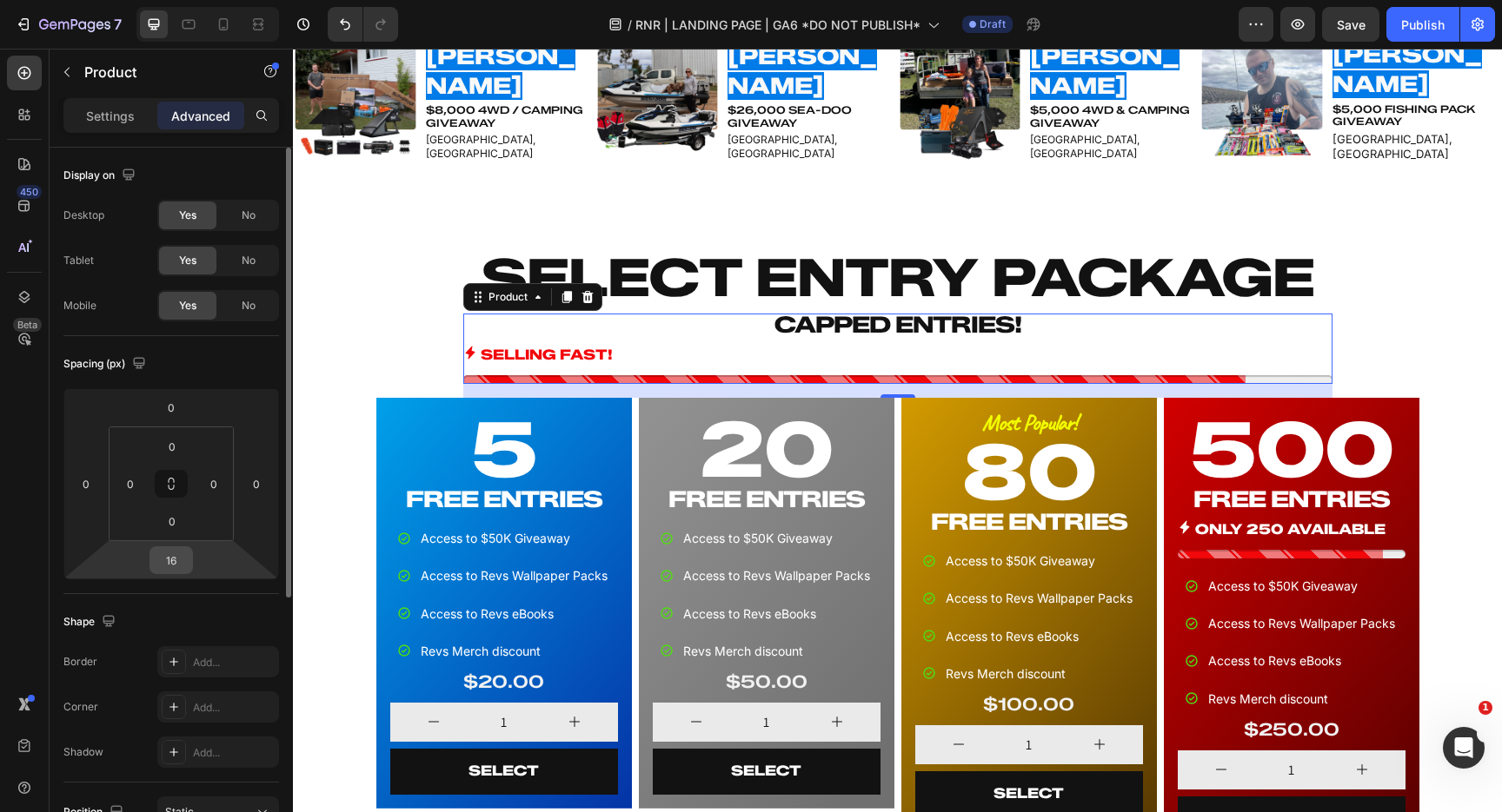
click at [177, 562] on input "16" at bounding box center [171, 560] width 35 height 26
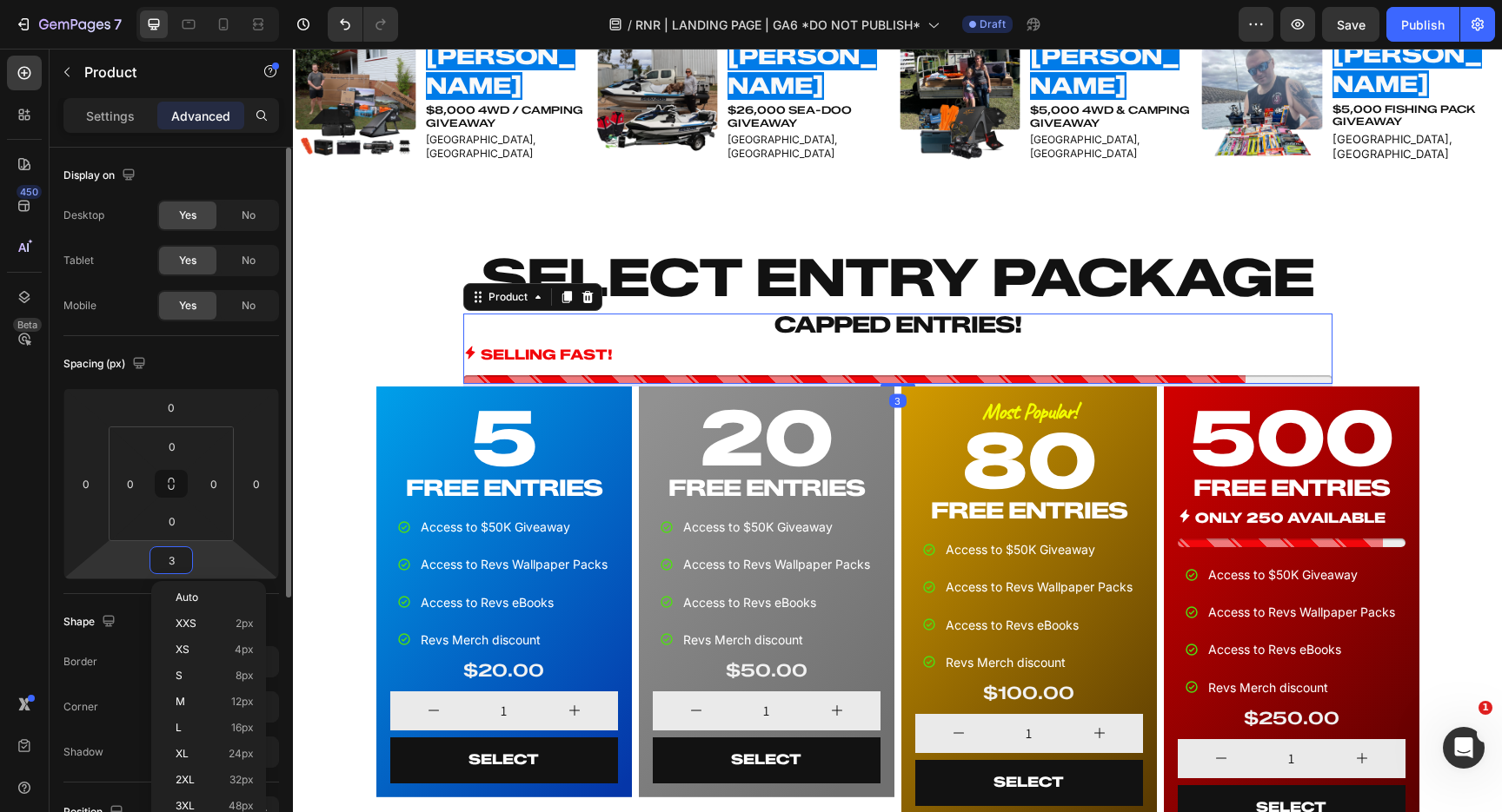
type input "32"
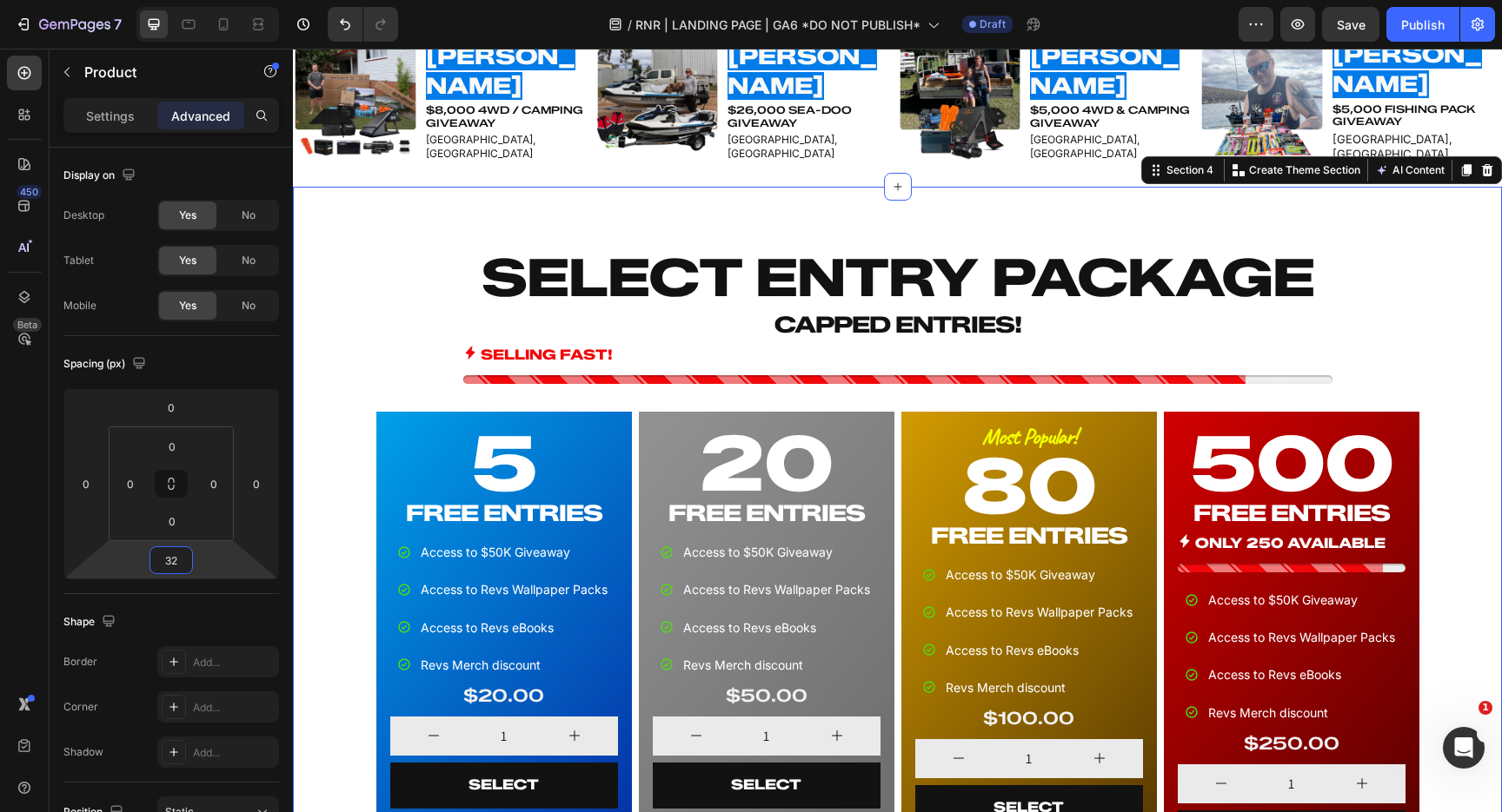
click at [341, 357] on div "SELECT ENTRY PACKAGE Heading CAPPED ENTRIES! Heading SELLING FAST! Stock Counte…" at bounding box center [897, 559] width 1195 height 634
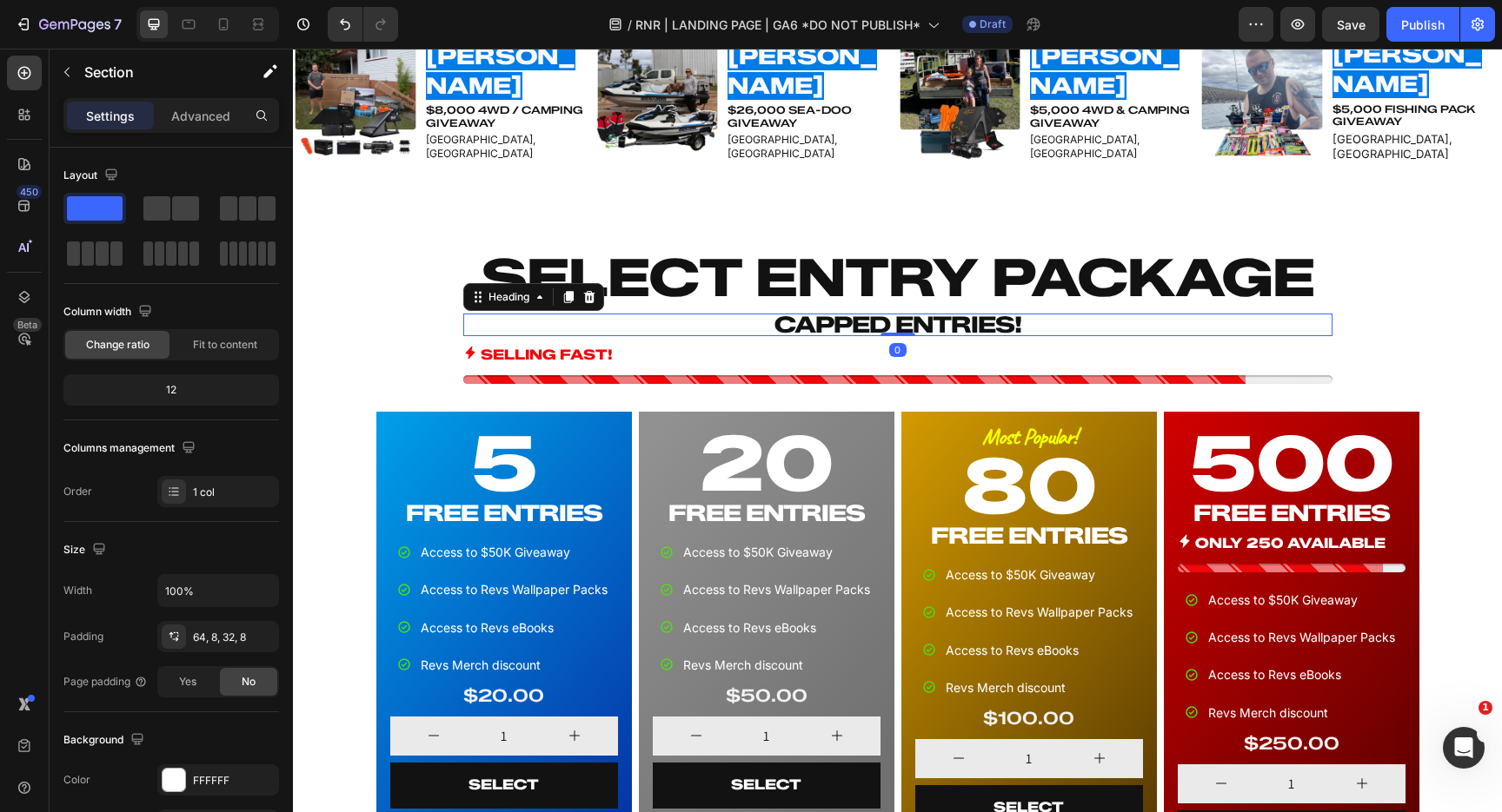
click at [992, 324] on h2 "CAPPED ENTRIES!" at bounding box center [898, 325] width 869 height 23
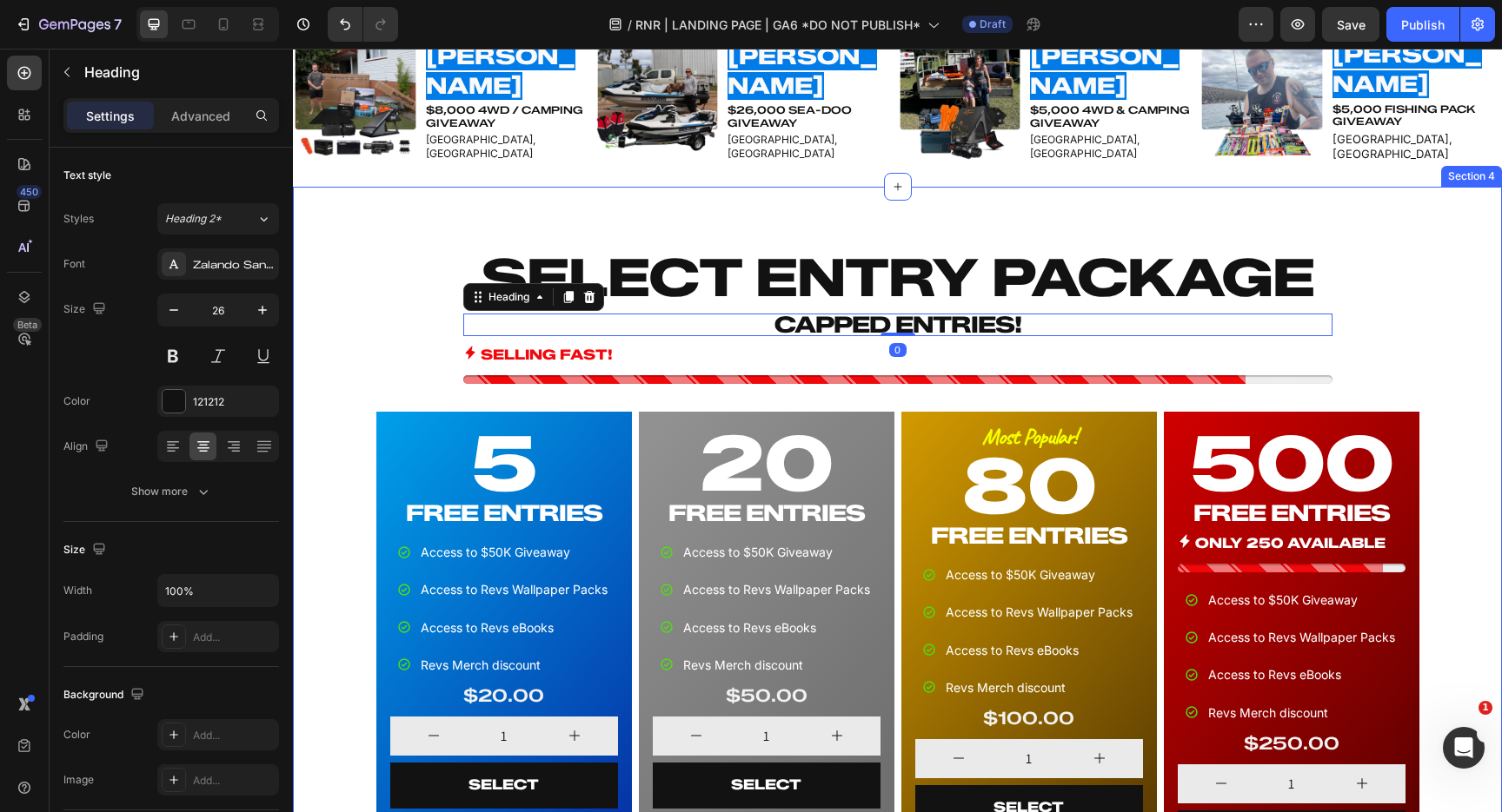
click at [1440, 325] on div "SELECT ENTRY PACKAGE Heading CAPPED ENTRIES! Heading 0 SELLING FAST! Stock Coun…" at bounding box center [897, 559] width 1195 height 634
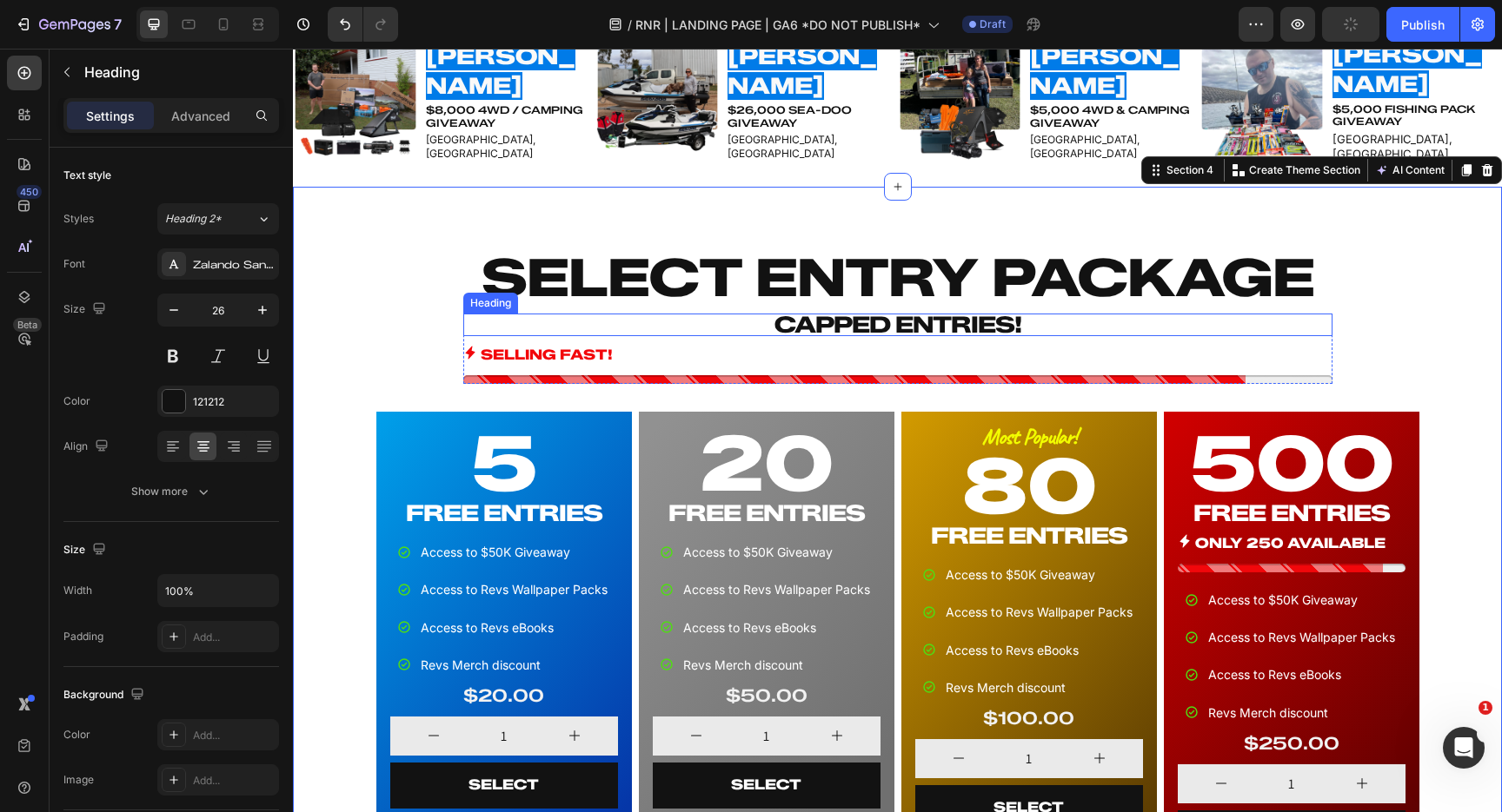
click at [914, 324] on h2 "CAPPED ENTRIES!" at bounding box center [898, 325] width 869 height 23
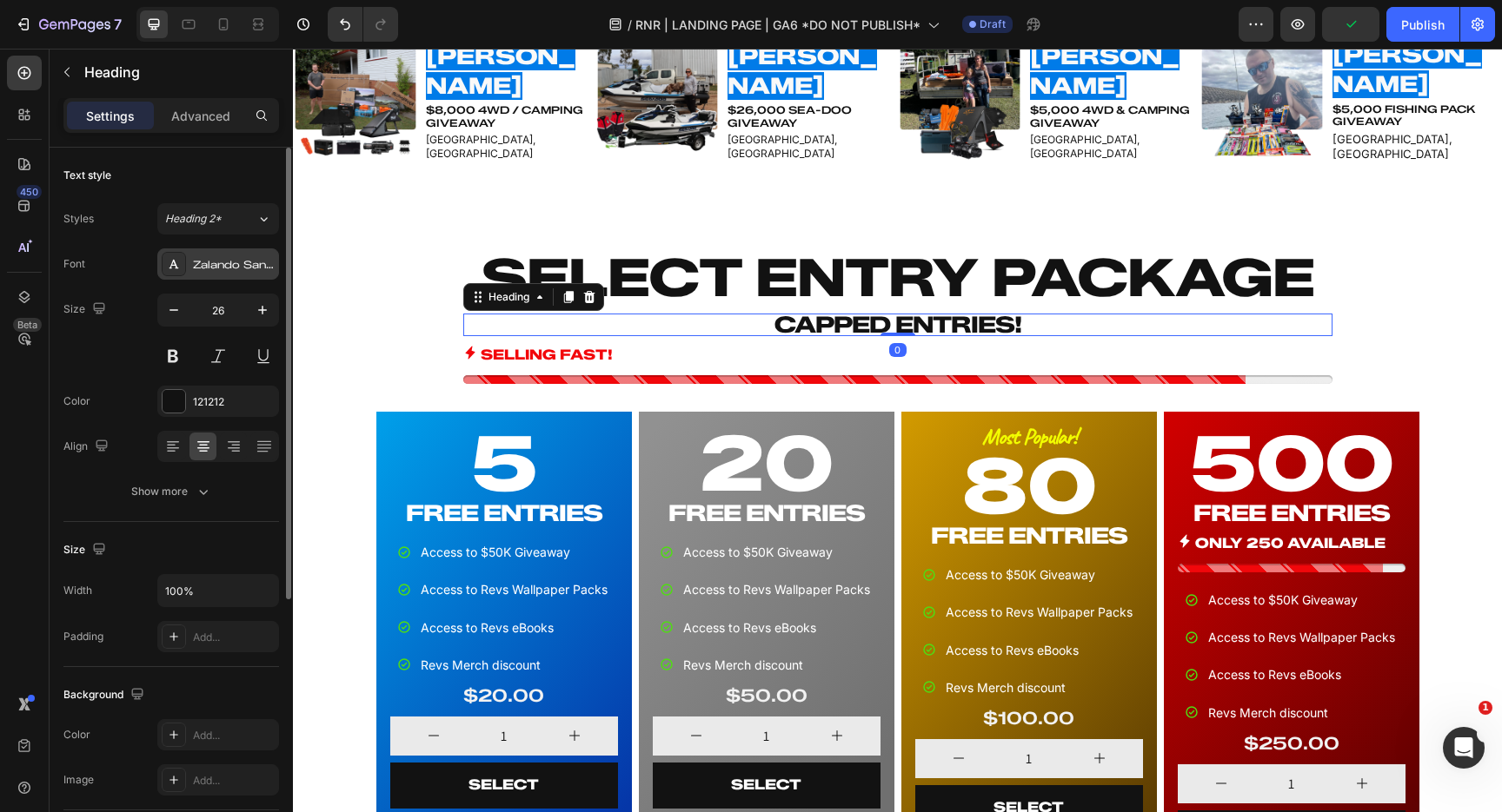
click at [213, 264] on div "Zalando Sans Expanded" at bounding box center [234, 264] width 82 height 15
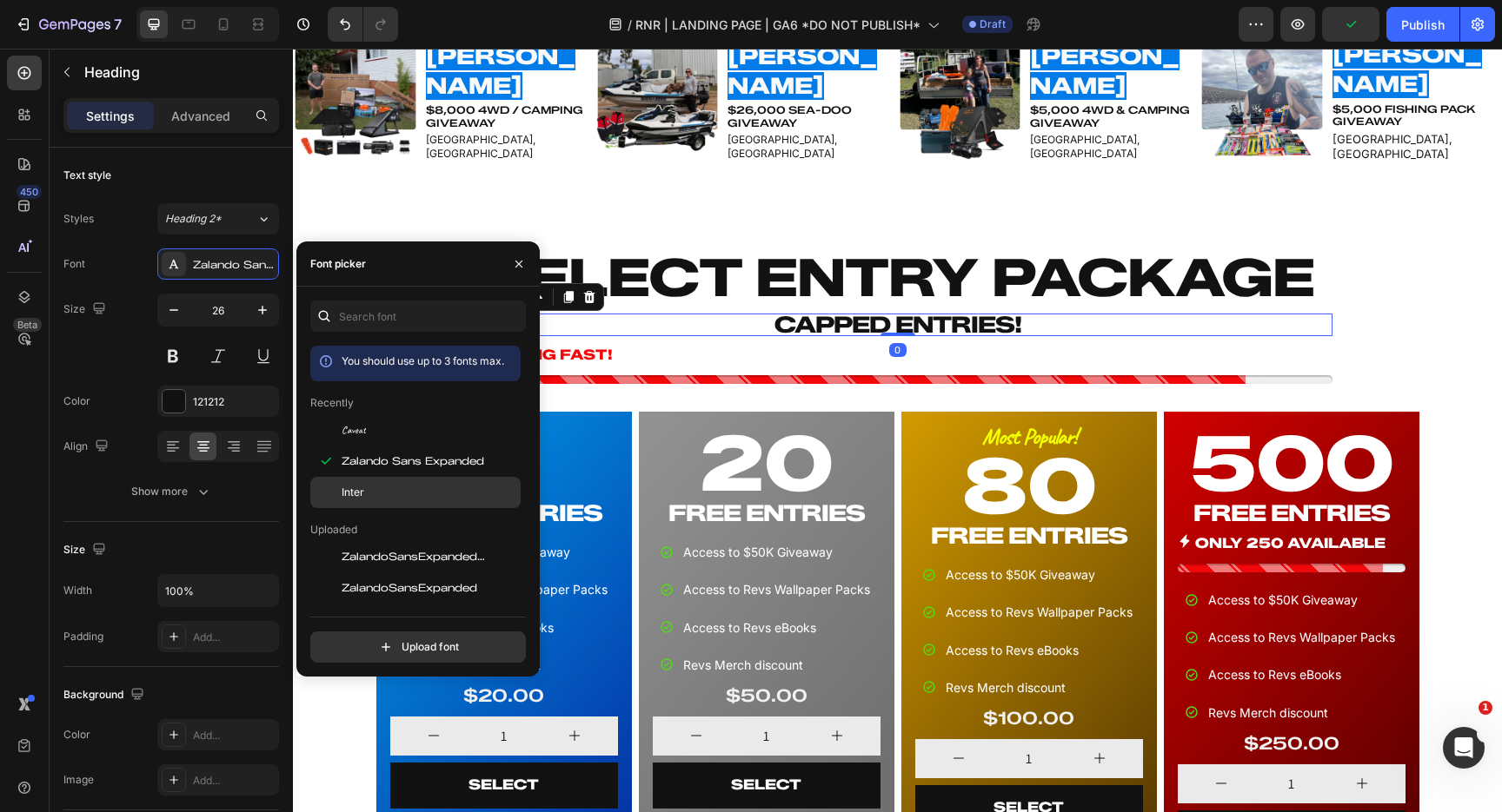
click at [361, 482] on div "Inter" at bounding box center [415, 492] width 210 height 31
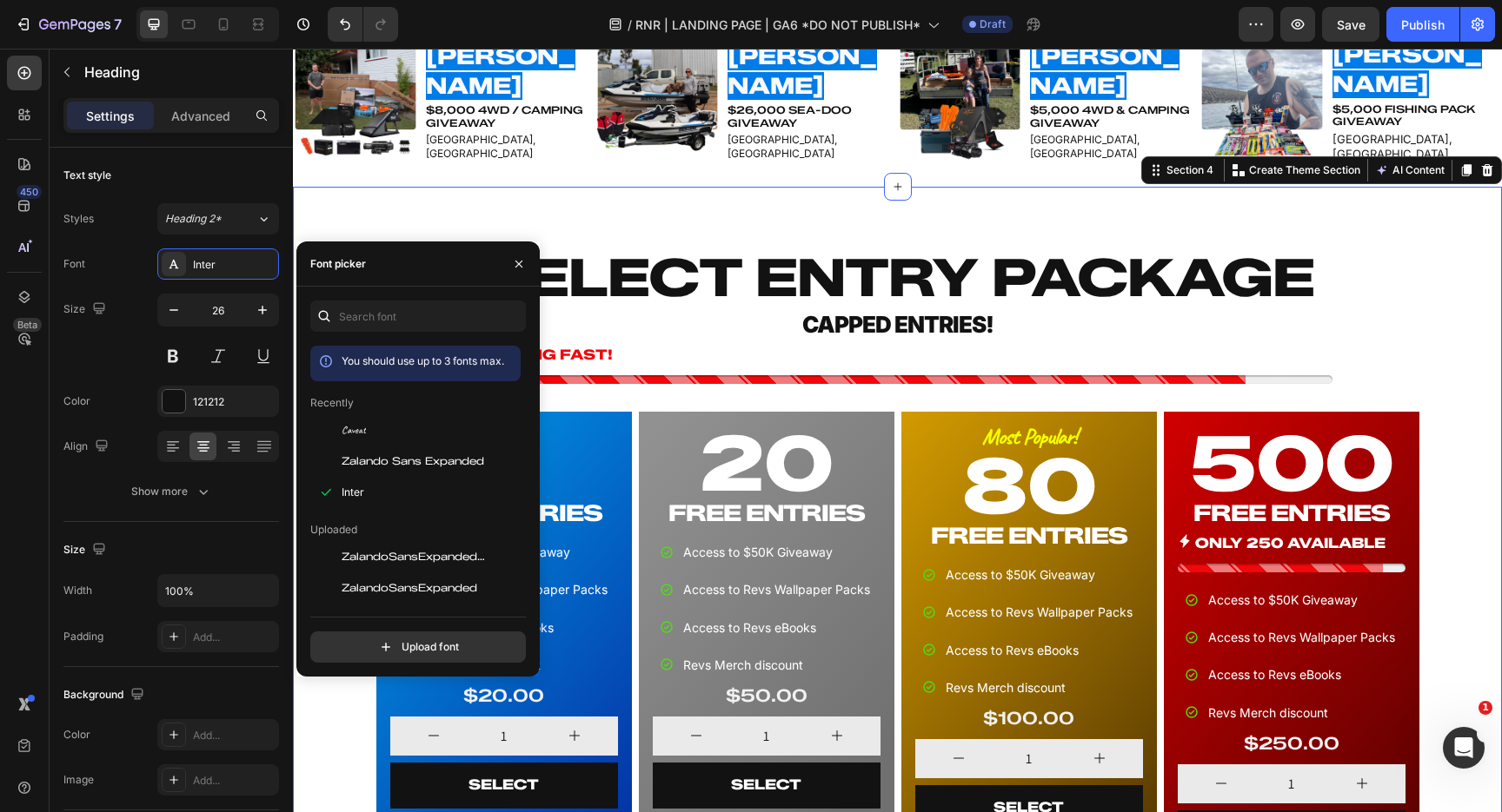
click at [1422, 349] on div "SELECT ENTRY PACKAGE Heading CAPPED ENTRIES! Heading SELLING FAST! Stock Counte…" at bounding box center [897, 559] width 1195 height 634
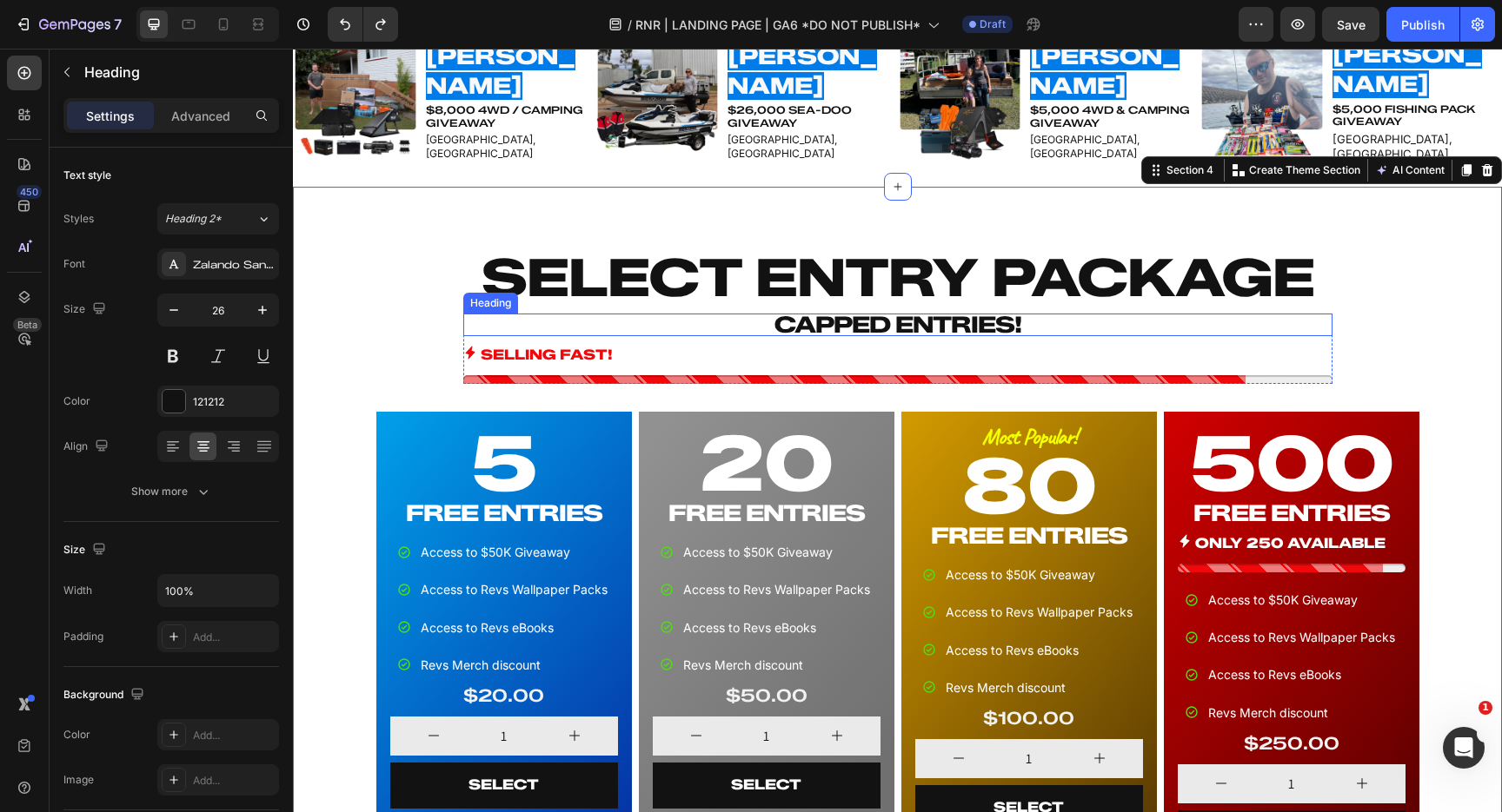
click at [936, 327] on h2 "CAPPED ENTRIES!" at bounding box center [898, 325] width 869 height 23
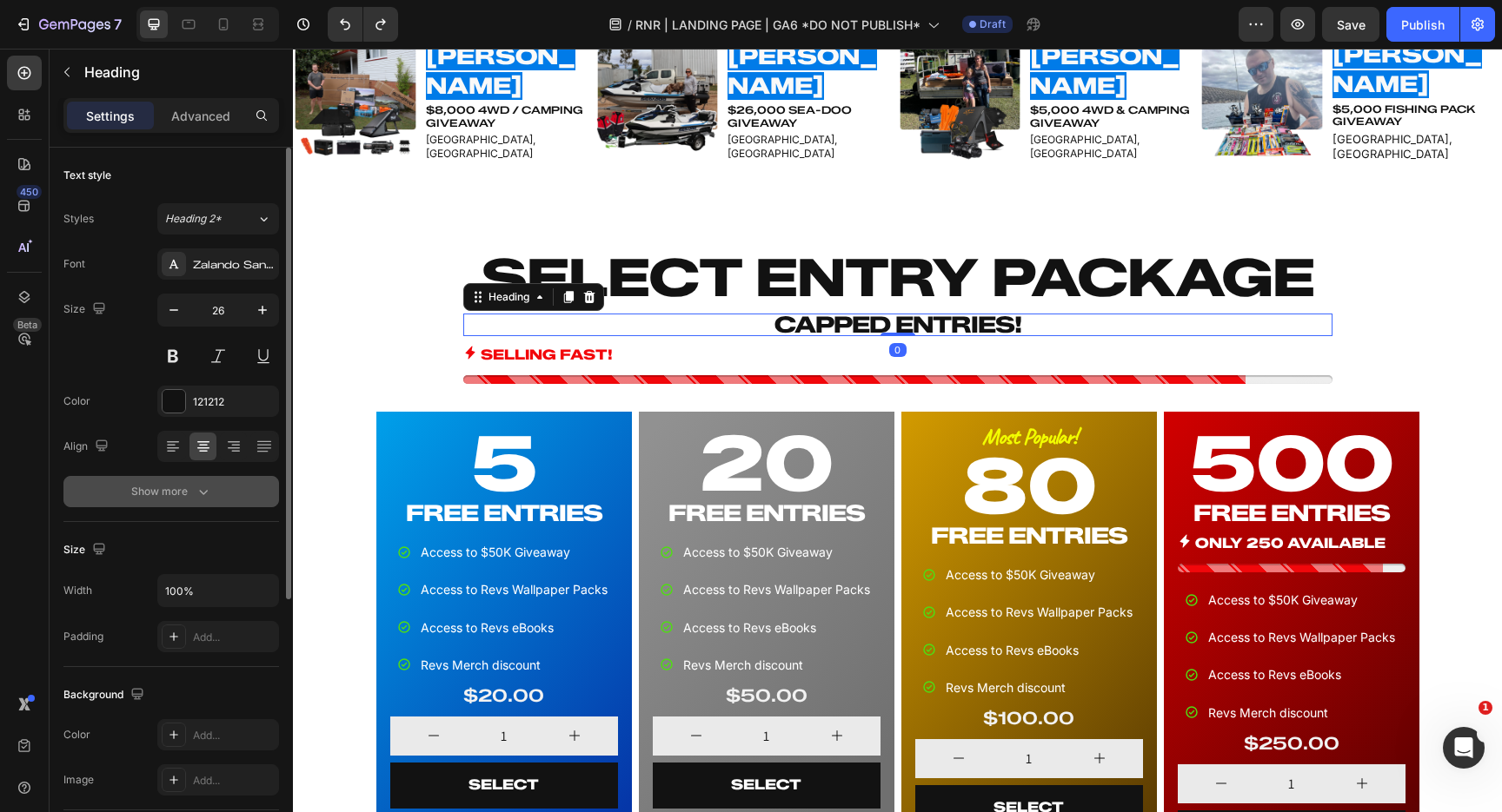
click at [207, 486] on icon "button" at bounding box center [203, 492] width 17 height 17
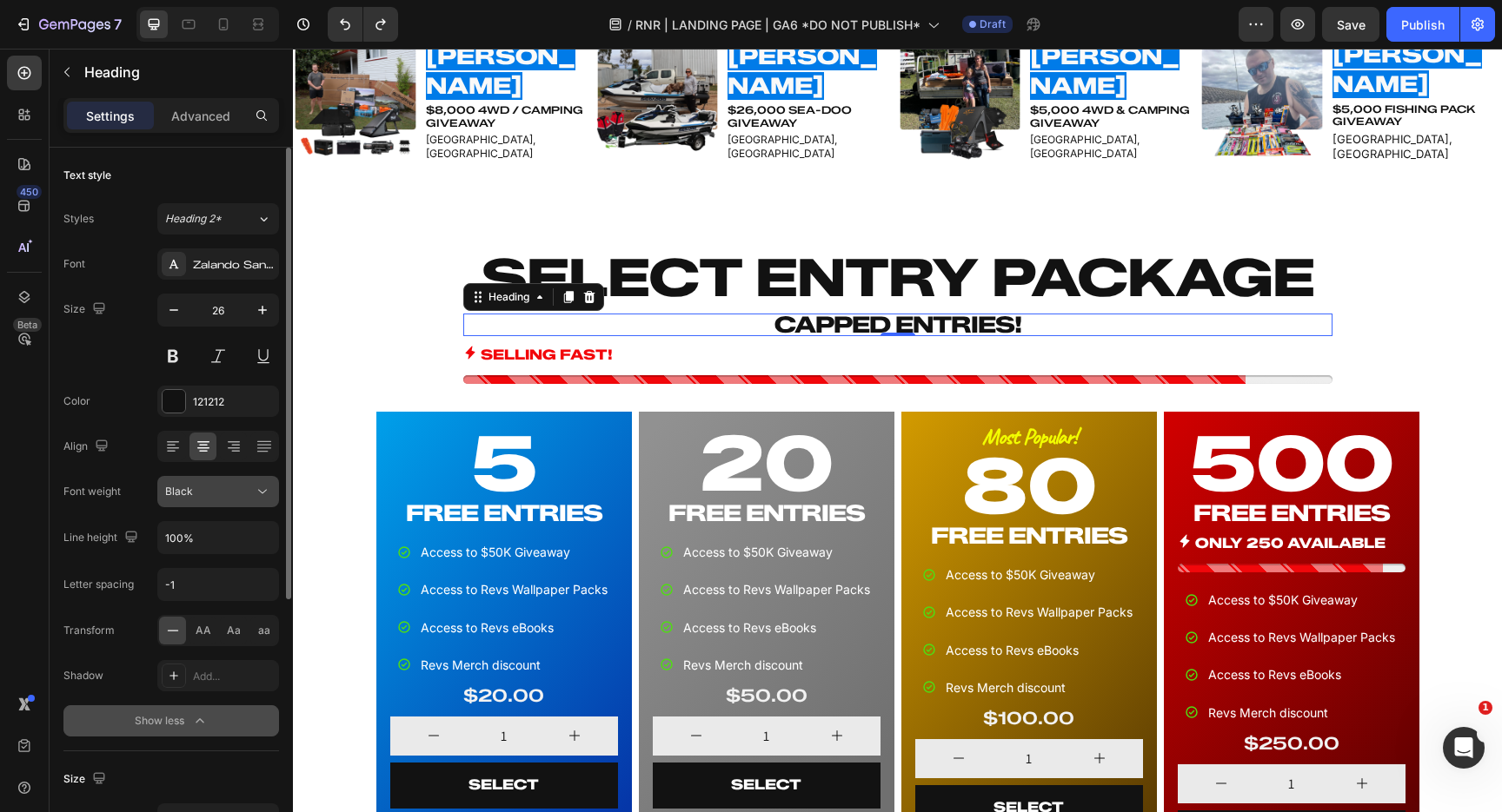
click at [220, 494] on div "Black" at bounding box center [209, 492] width 88 height 15
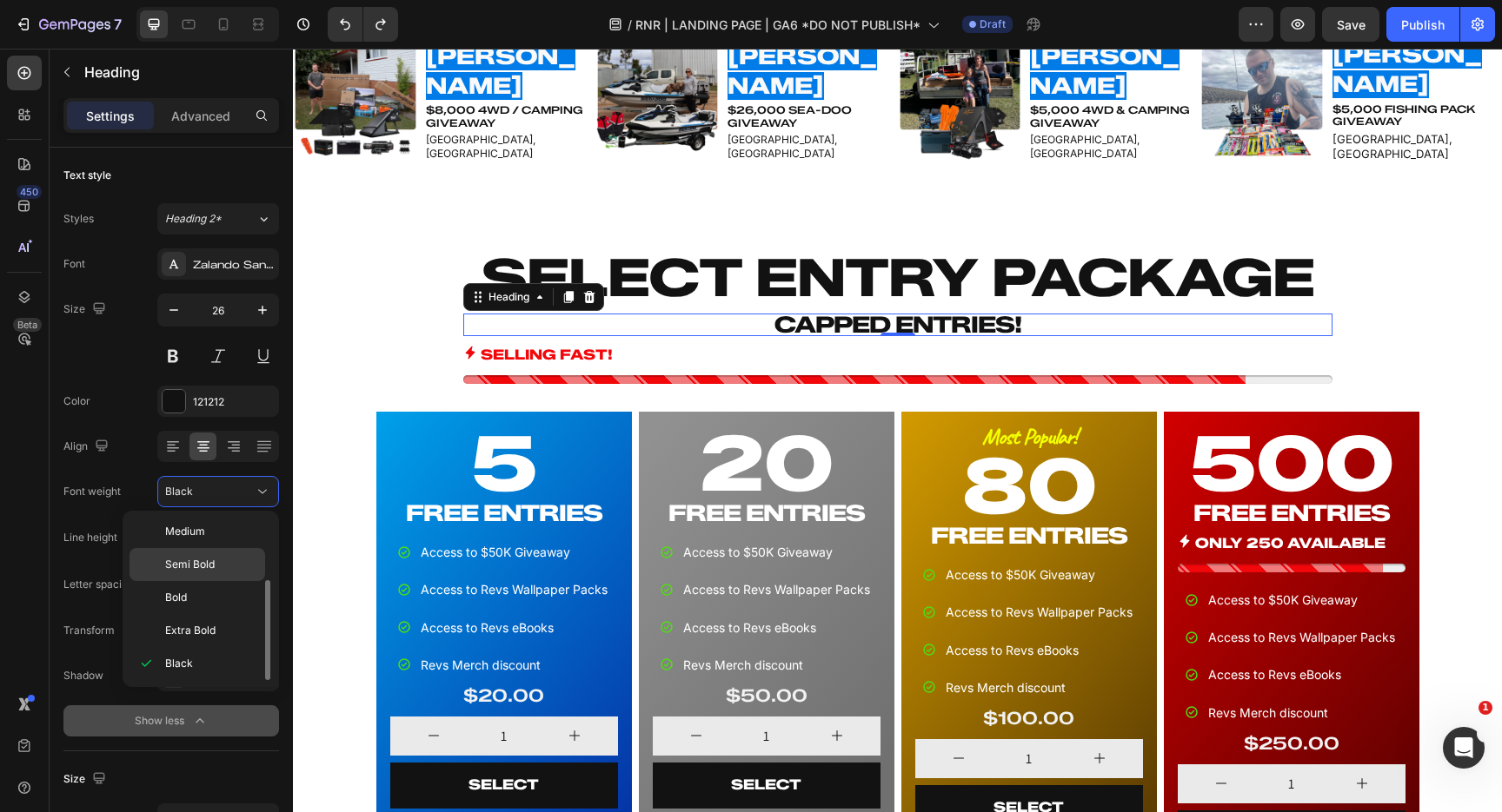
click at [209, 556] on div "Semi Bold" at bounding box center [197, 564] width 136 height 33
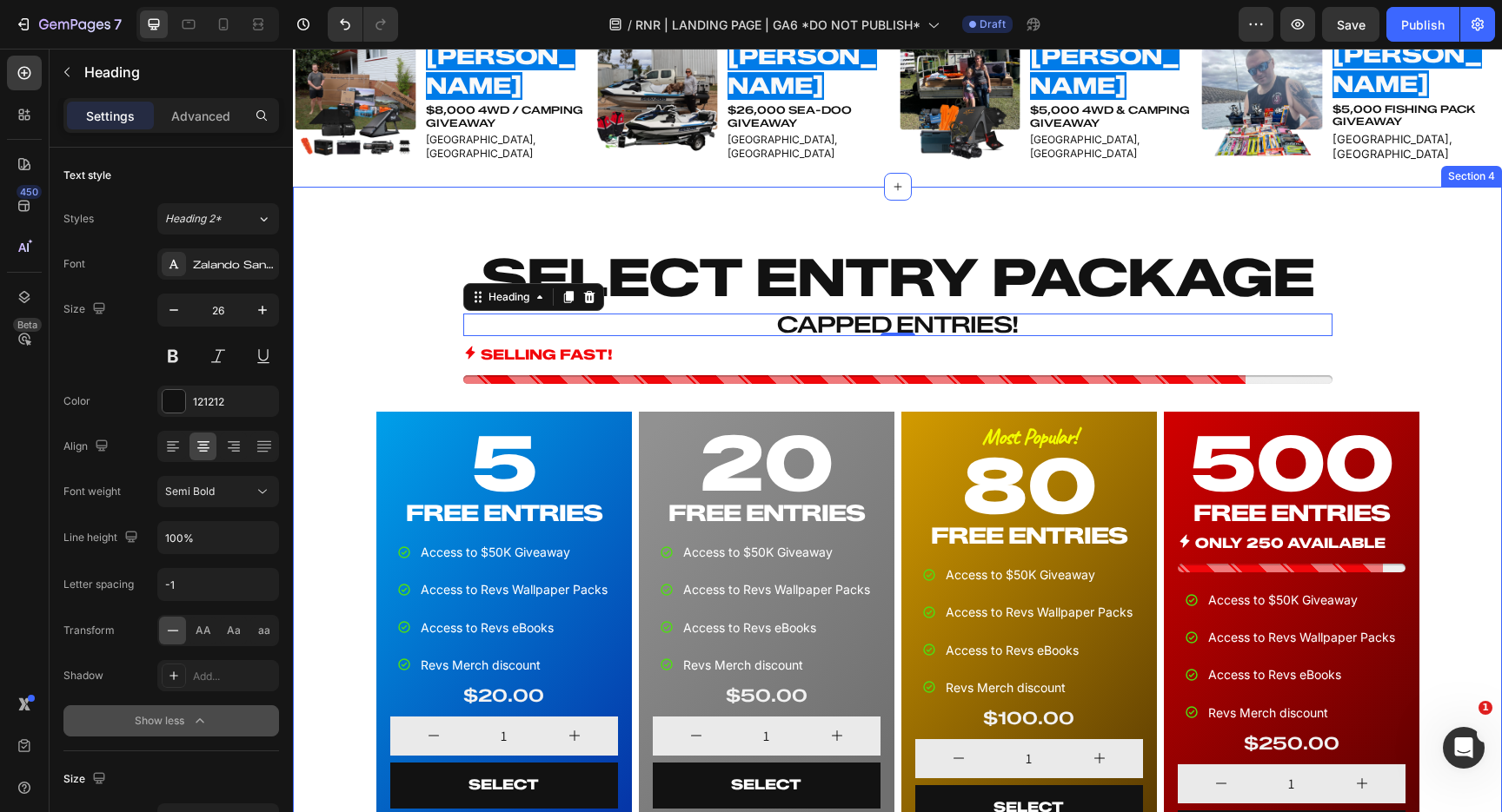
click at [361, 340] on div "SELECT ENTRY PACKAGE Heading CAPPED ENTRIES! Heading 0 SELLING FAST! Stock Coun…" at bounding box center [897, 559] width 1195 height 634
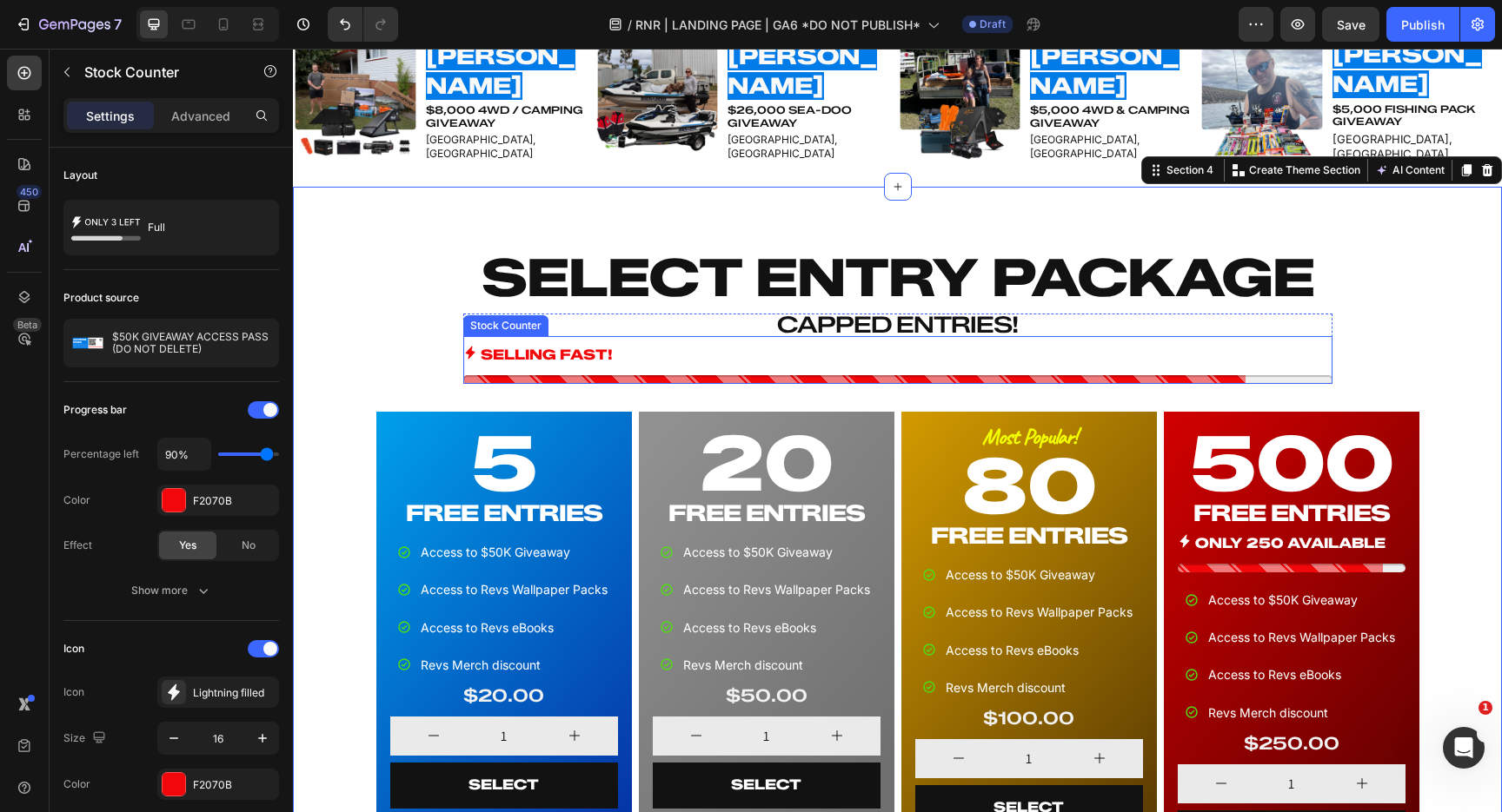
click at [738, 361] on div "SELLING FAST!" at bounding box center [898, 356] width 869 height 25
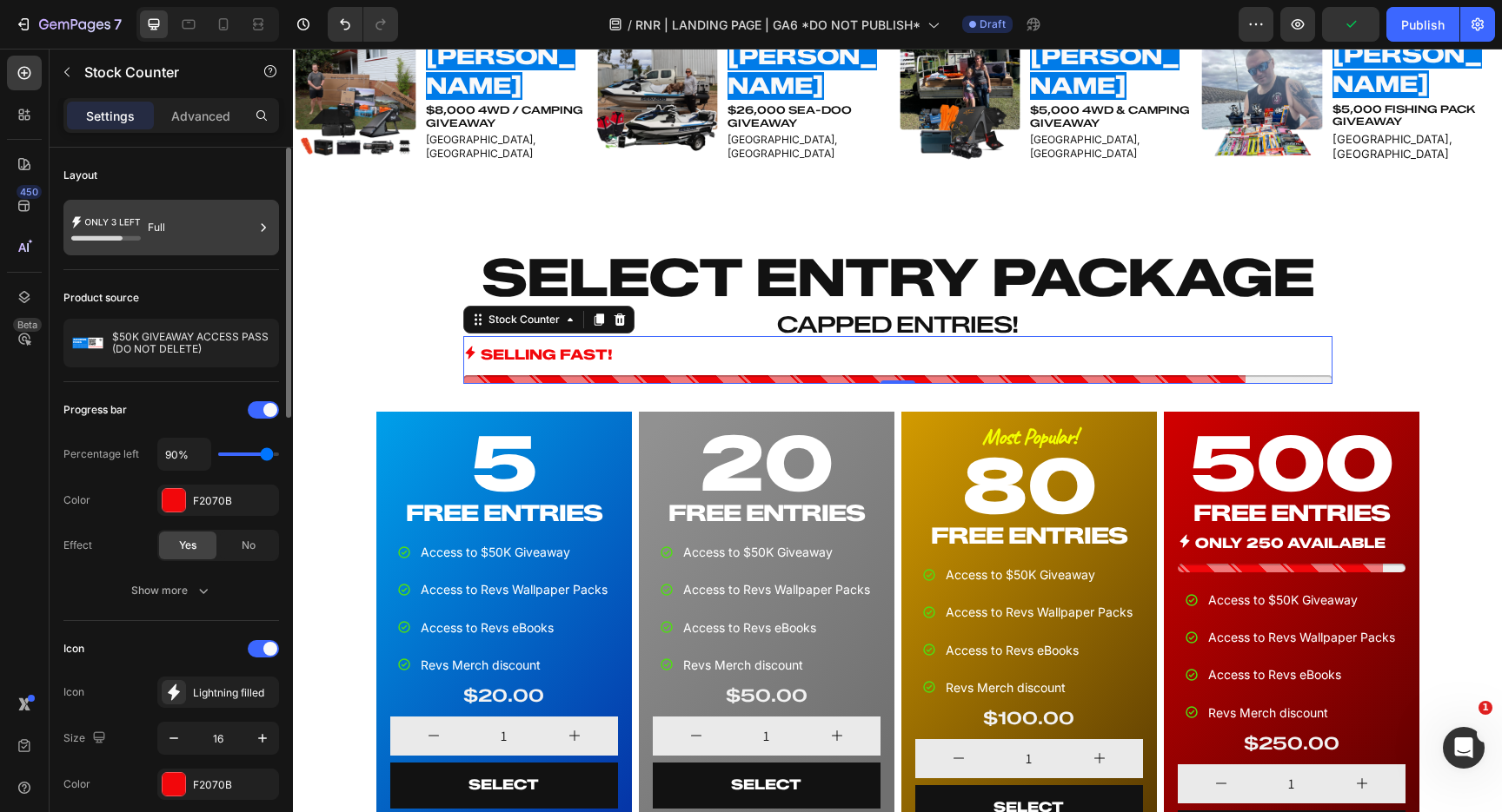
click at [180, 222] on div "Full" at bounding box center [200, 228] width 106 height 40
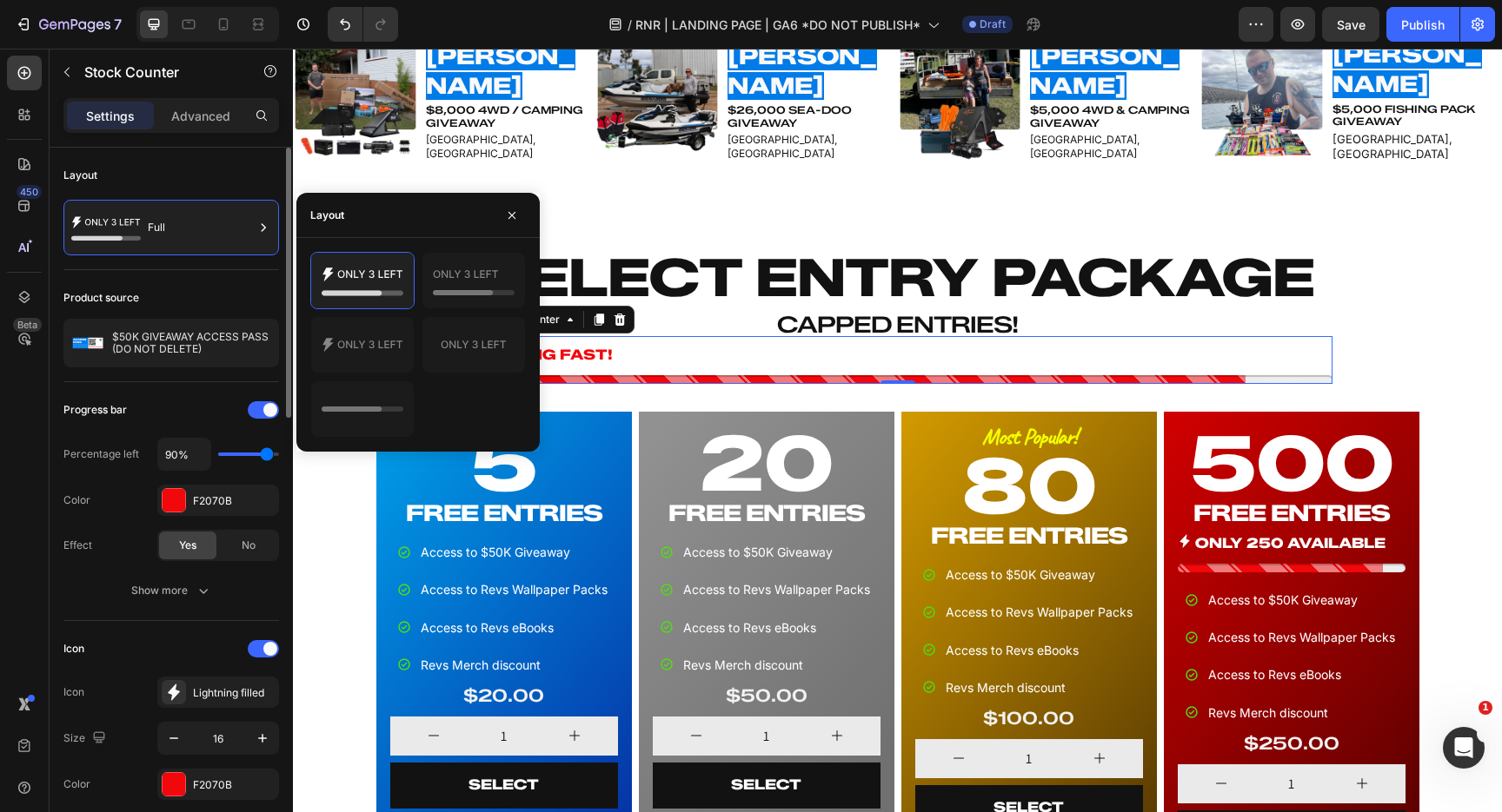
click at [222, 177] on div "Layout" at bounding box center [171, 176] width 216 height 28
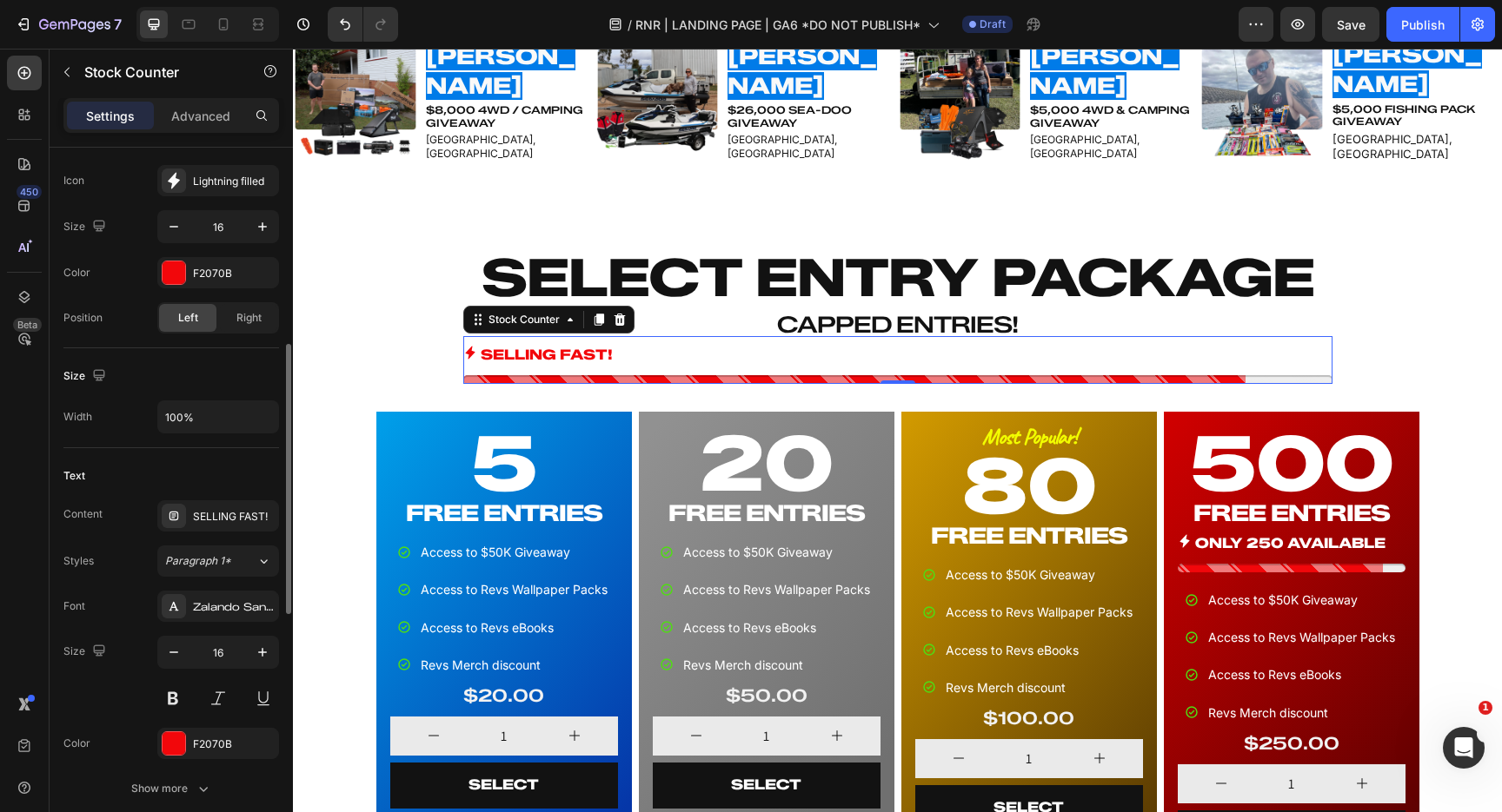
scroll to position [512, 0]
click at [244, 516] on div "SELLING FAST!" at bounding box center [234, 516] width 82 height 15
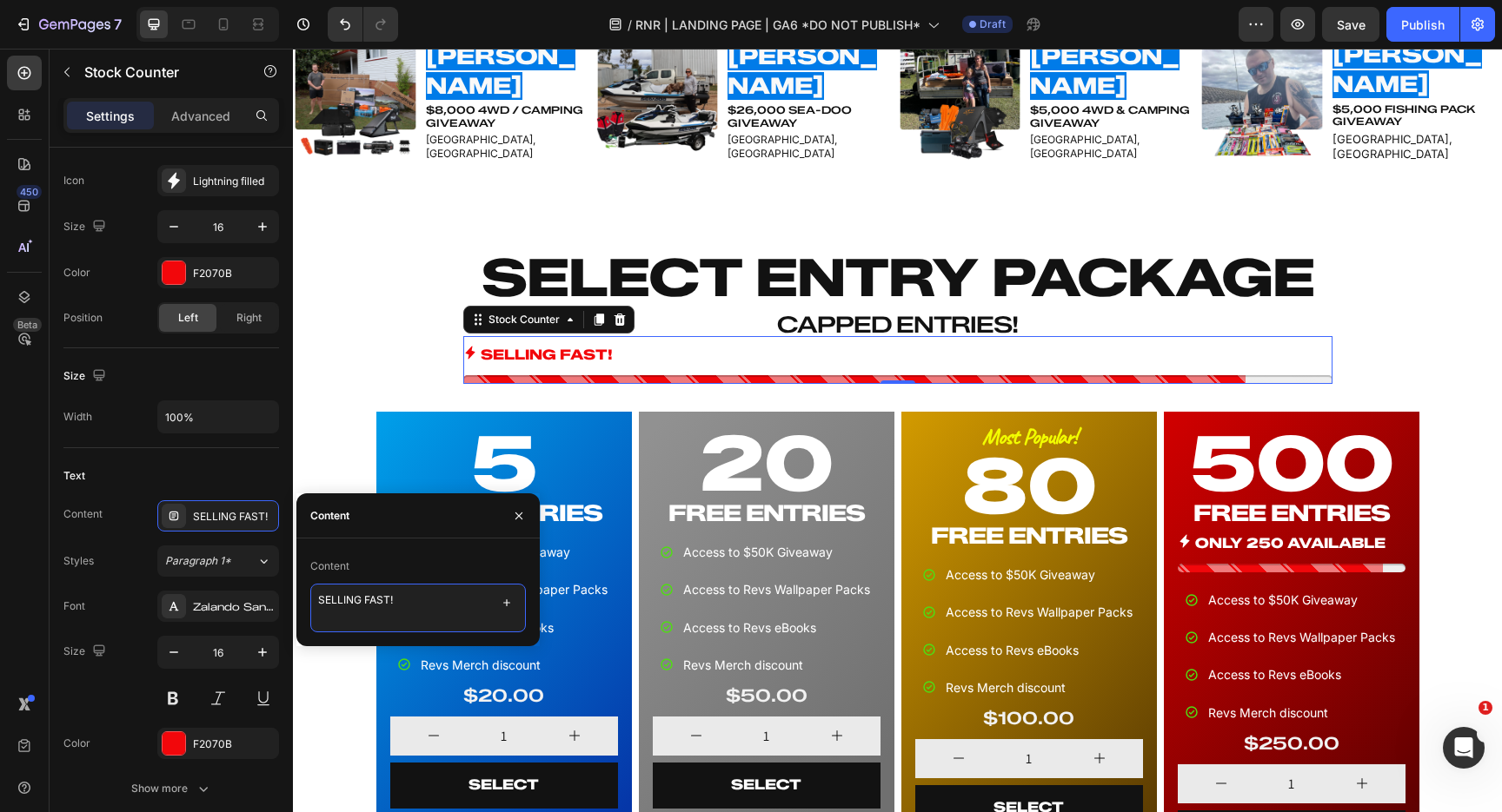
click at [414, 603] on textarea "SELLING FAST!" at bounding box center [418, 607] width 216 height 48
click at [376, 598] on textarea "ONLY %NUMBER% LEFT" at bounding box center [418, 607] width 216 height 48
type textarea "ONLY %number% LEFT"
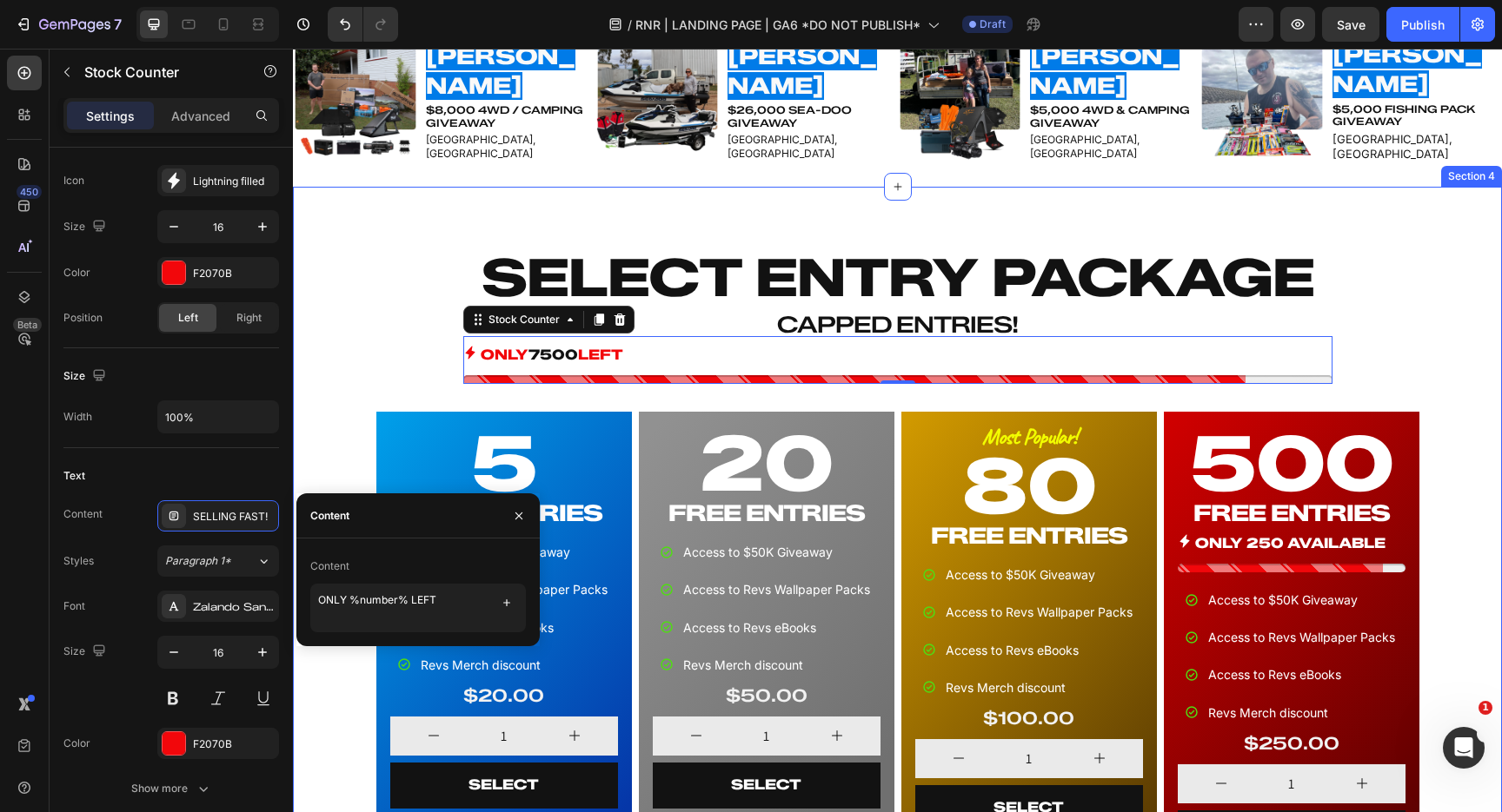
click at [363, 370] on div "SELECT ENTRY PACKAGE Heading CAPPED ENTRIES! Heading ONLY 7500 LEFT Stock Count…" at bounding box center [897, 559] width 1195 height 634
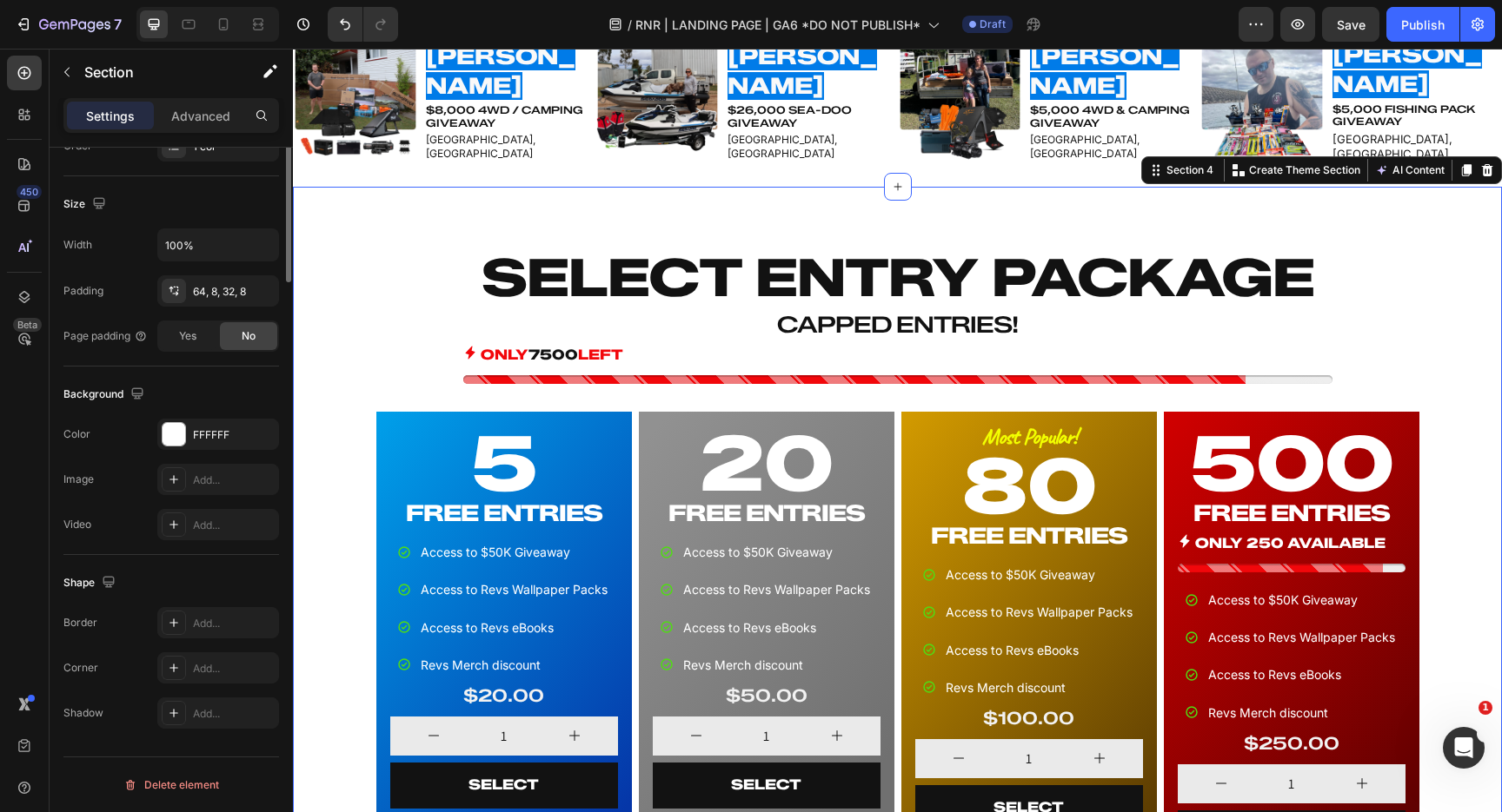
scroll to position [0, 0]
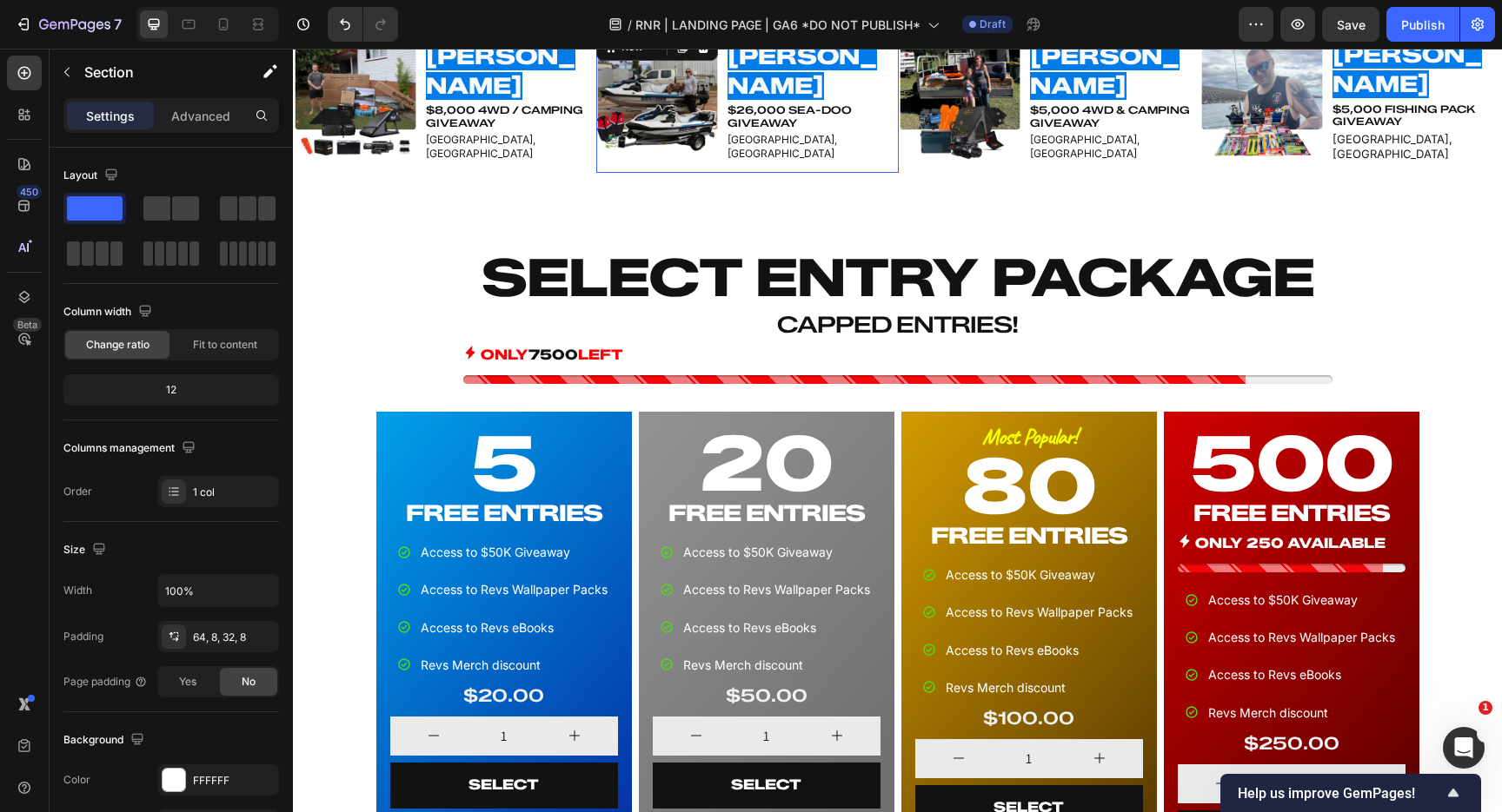
click at [821, 145] on div "[PERSON_NAME] Heading $26,000 SEA-DOO GIVEAWAY Text Block [GEOGRAPHIC_DATA], [G…" at bounding box center [812, 101] width 172 height 144
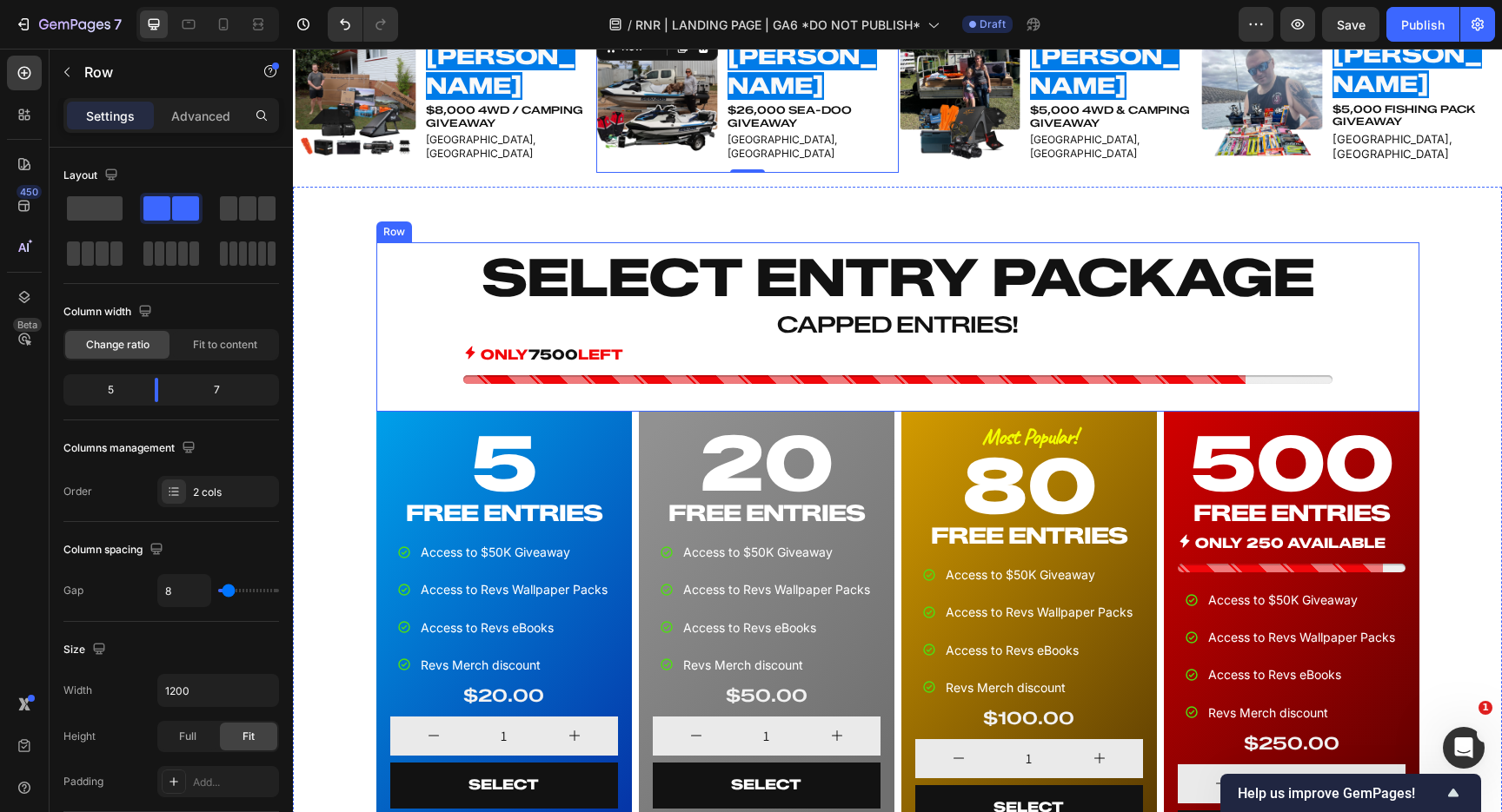
click at [664, 366] on div "ONLY 7500 LEFT" at bounding box center [898, 356] width 869 height 25
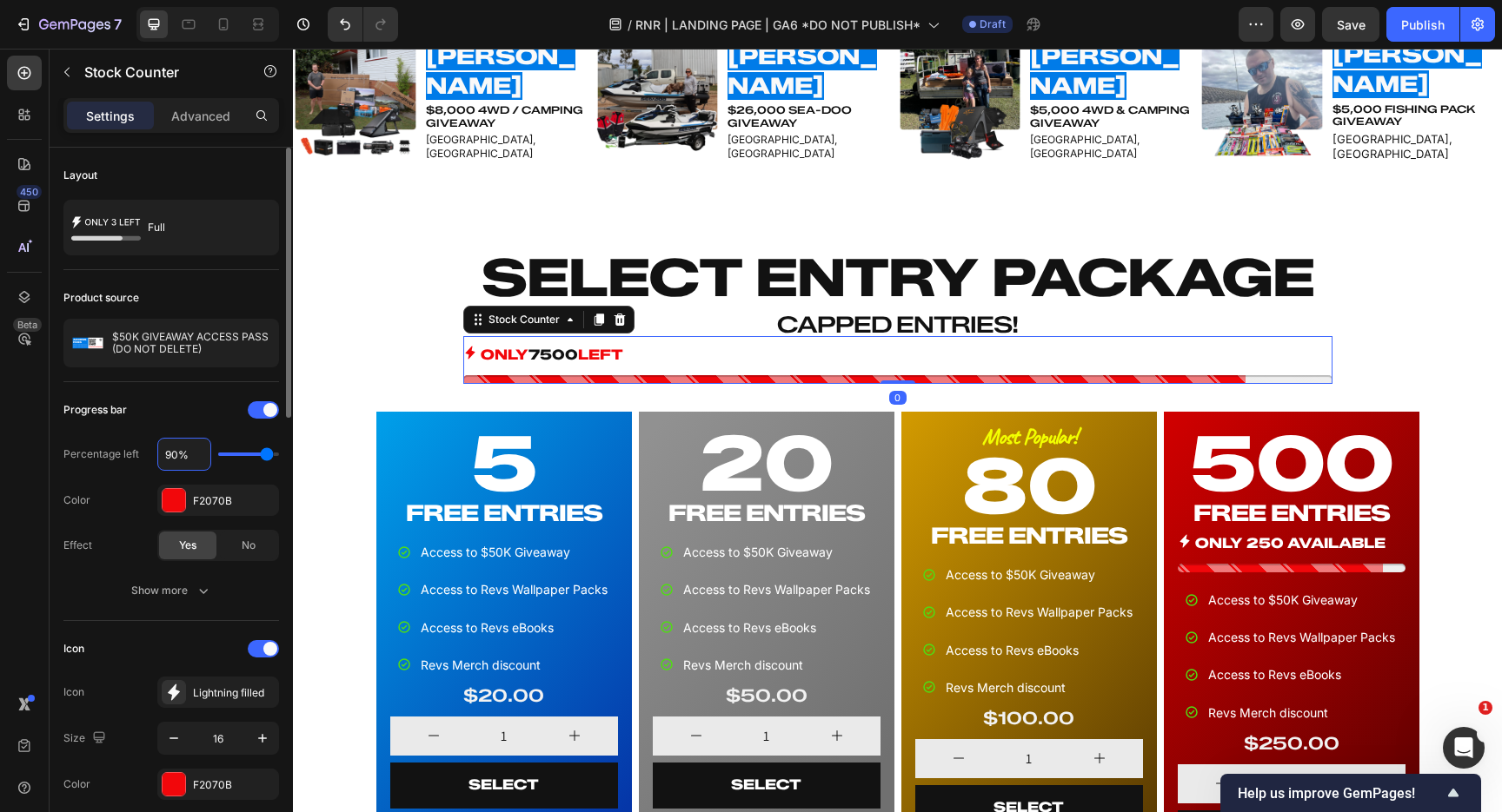
click at [174, 457] on input "90%" at bounding box center [184, 454] width 52 height 31
type input "0%"
type input "10"
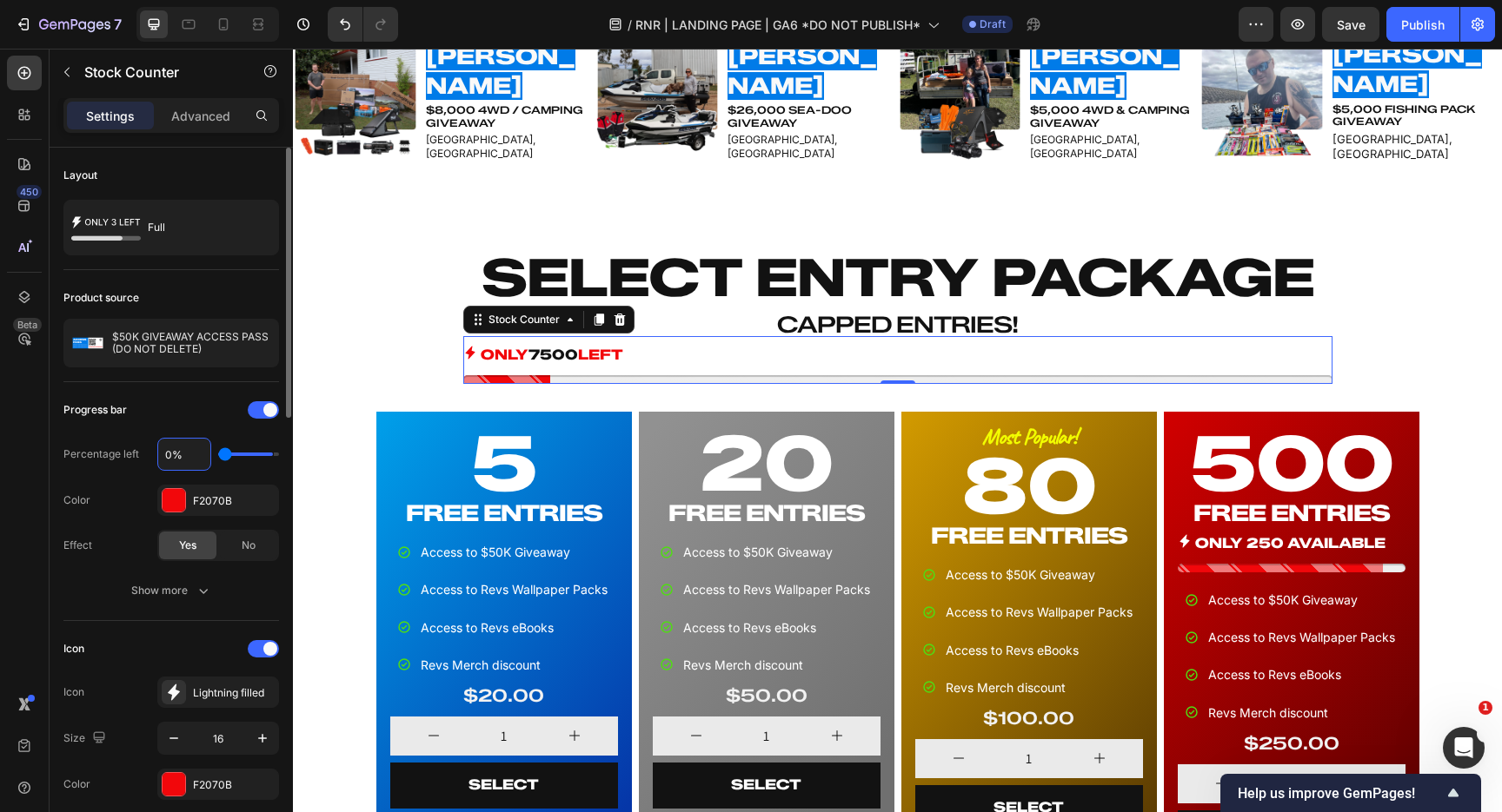
type input "50%"
type input "50"
type input "0%"
type input "10"
type input "%"
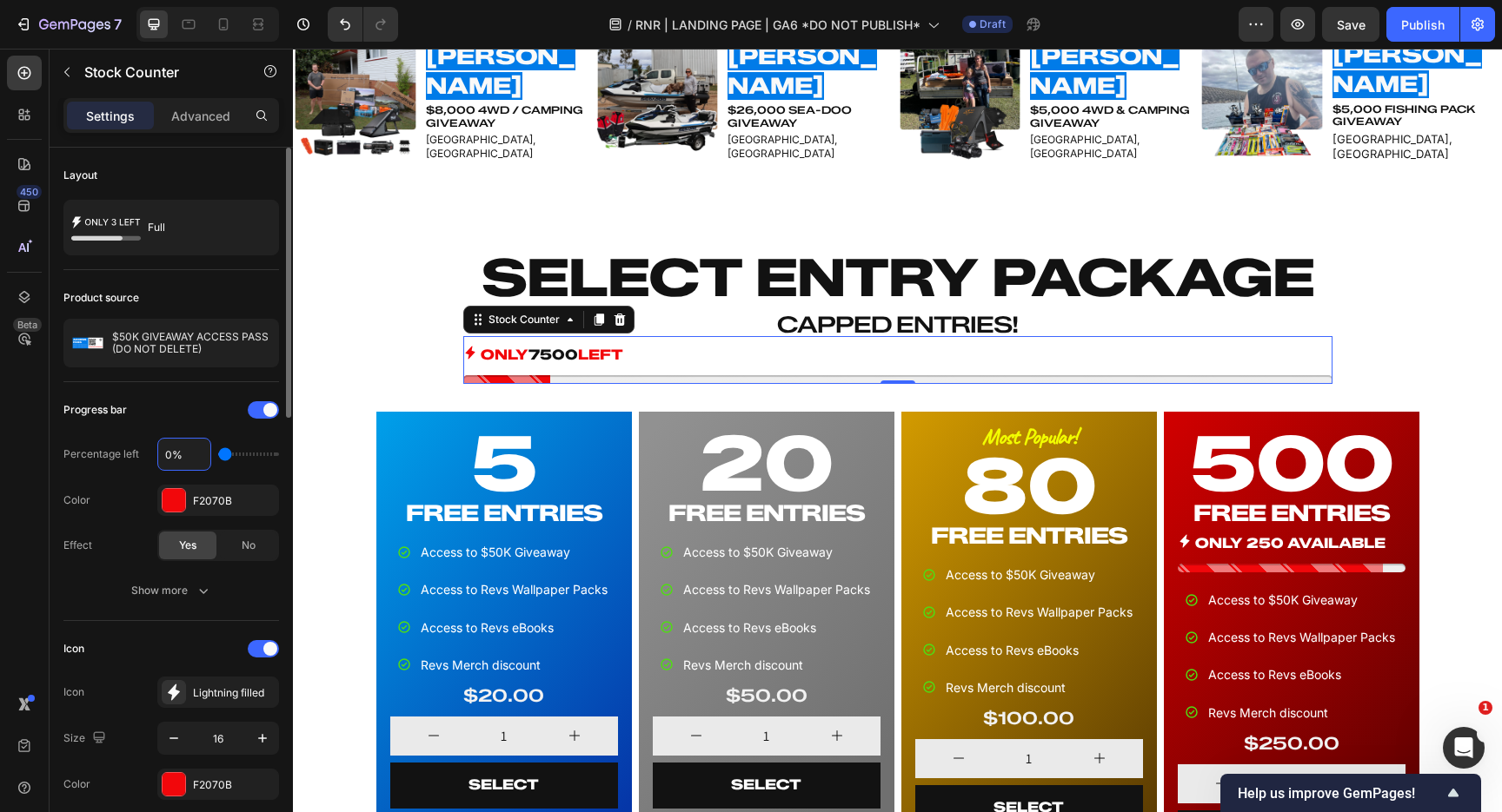
type input "90"
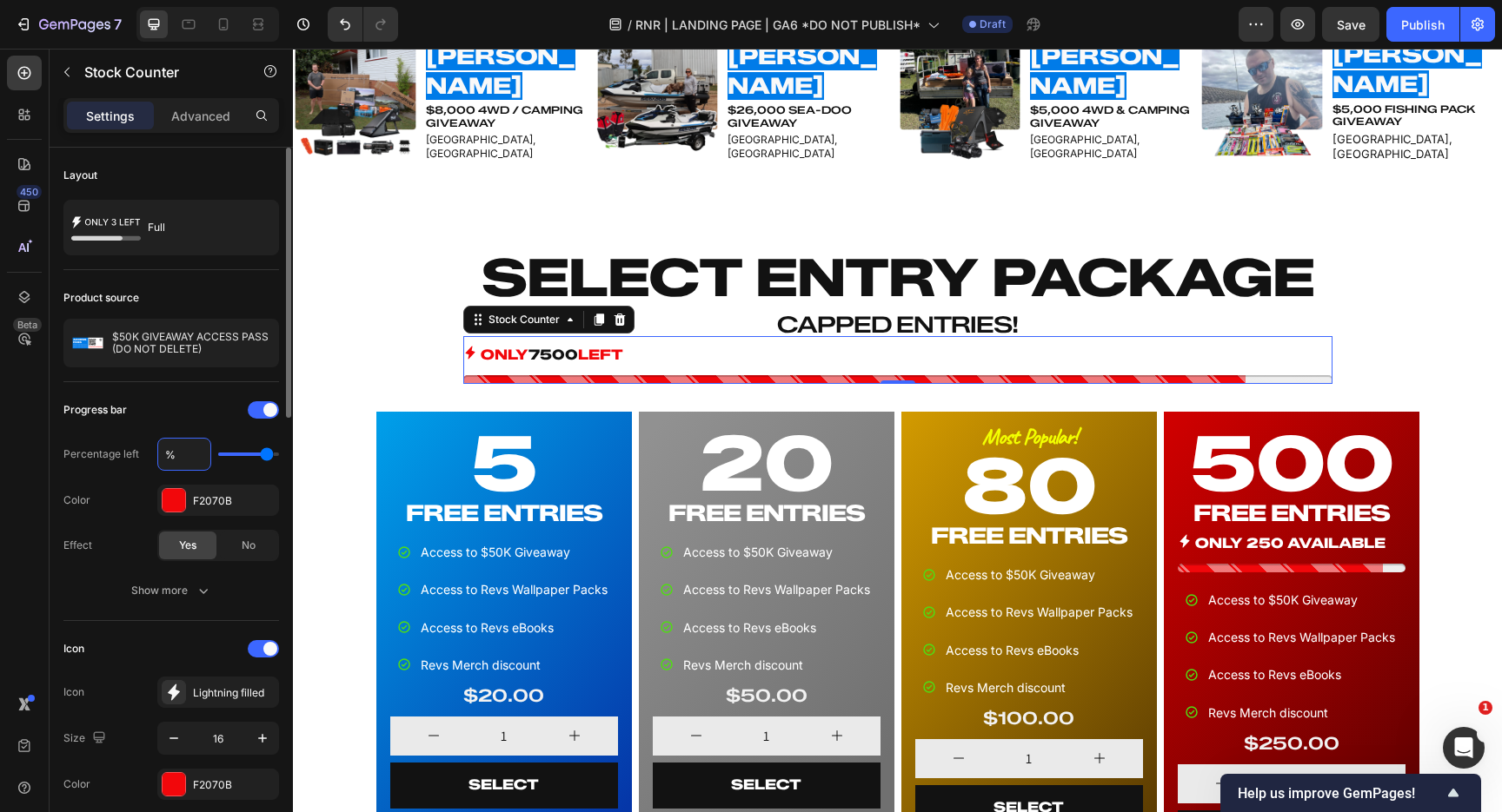
type input "9%"
type input "10"
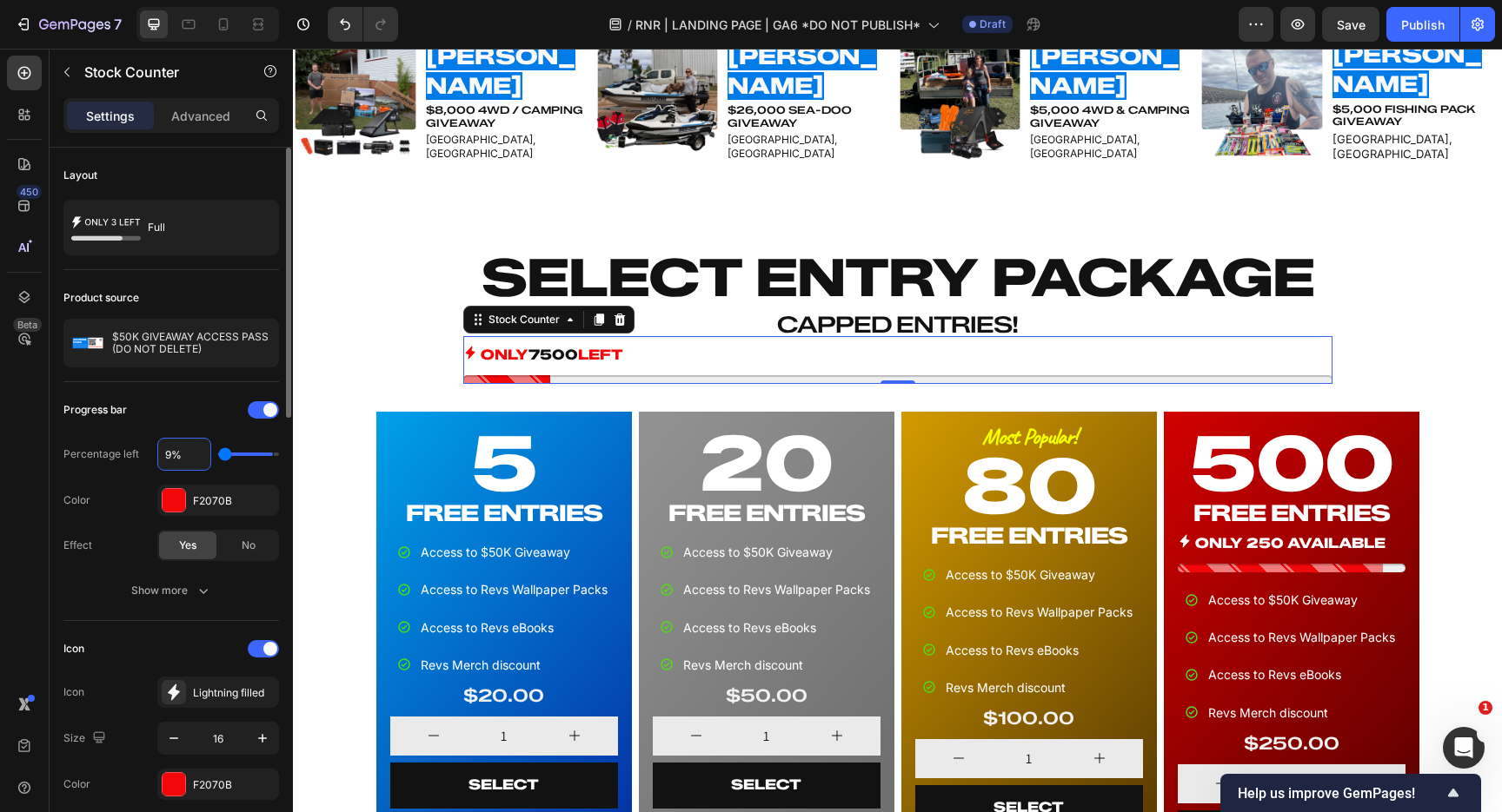
type input "95%"
type input "100"
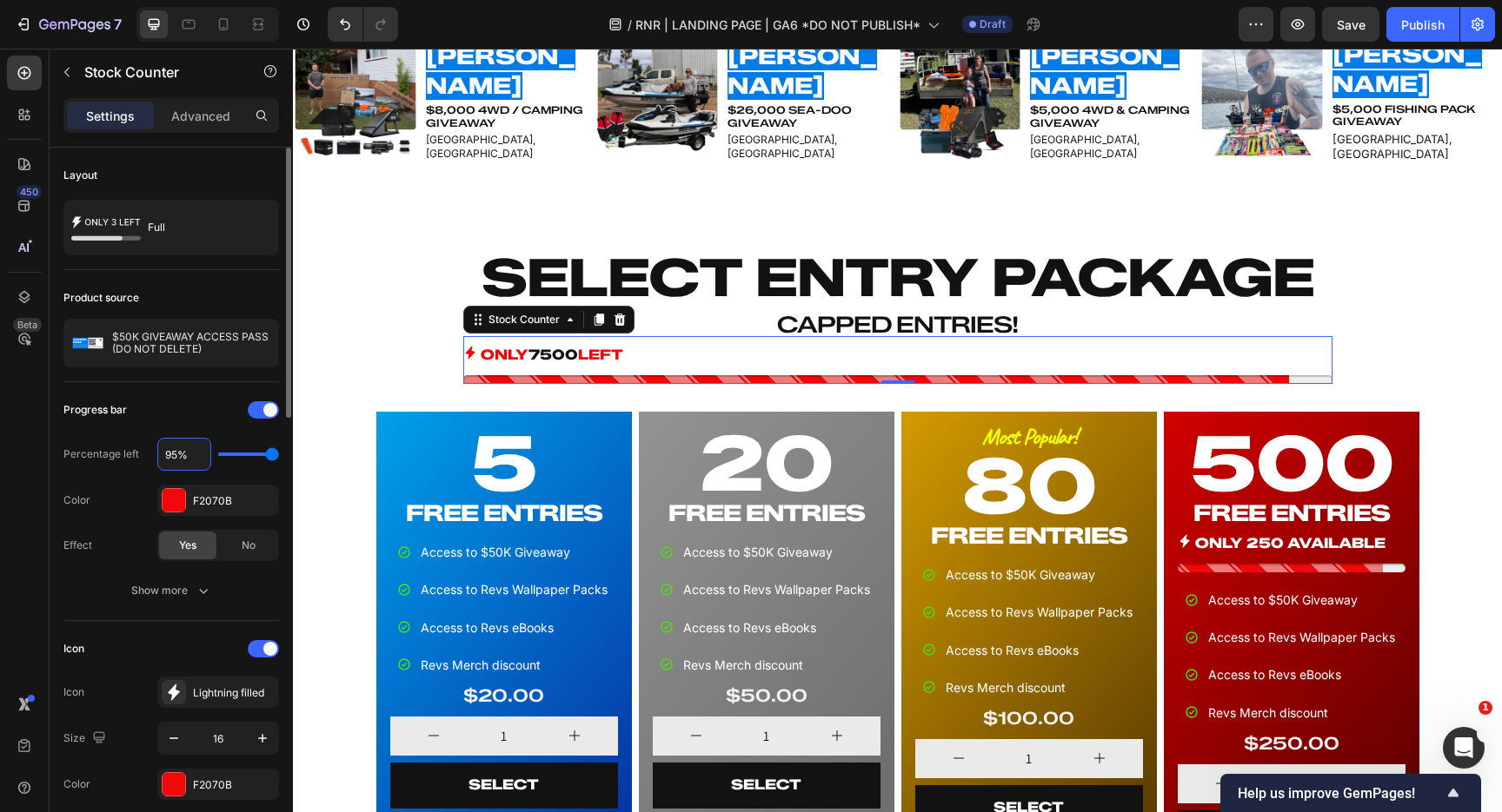
click at [182, 421] on div "Progress bar" at bounding box center [171, 410] width 216 height 28
click at [178, 459] on input "95%" at bounding box center [184, 454] width 52 height 31
type input "9%"
type input "10"
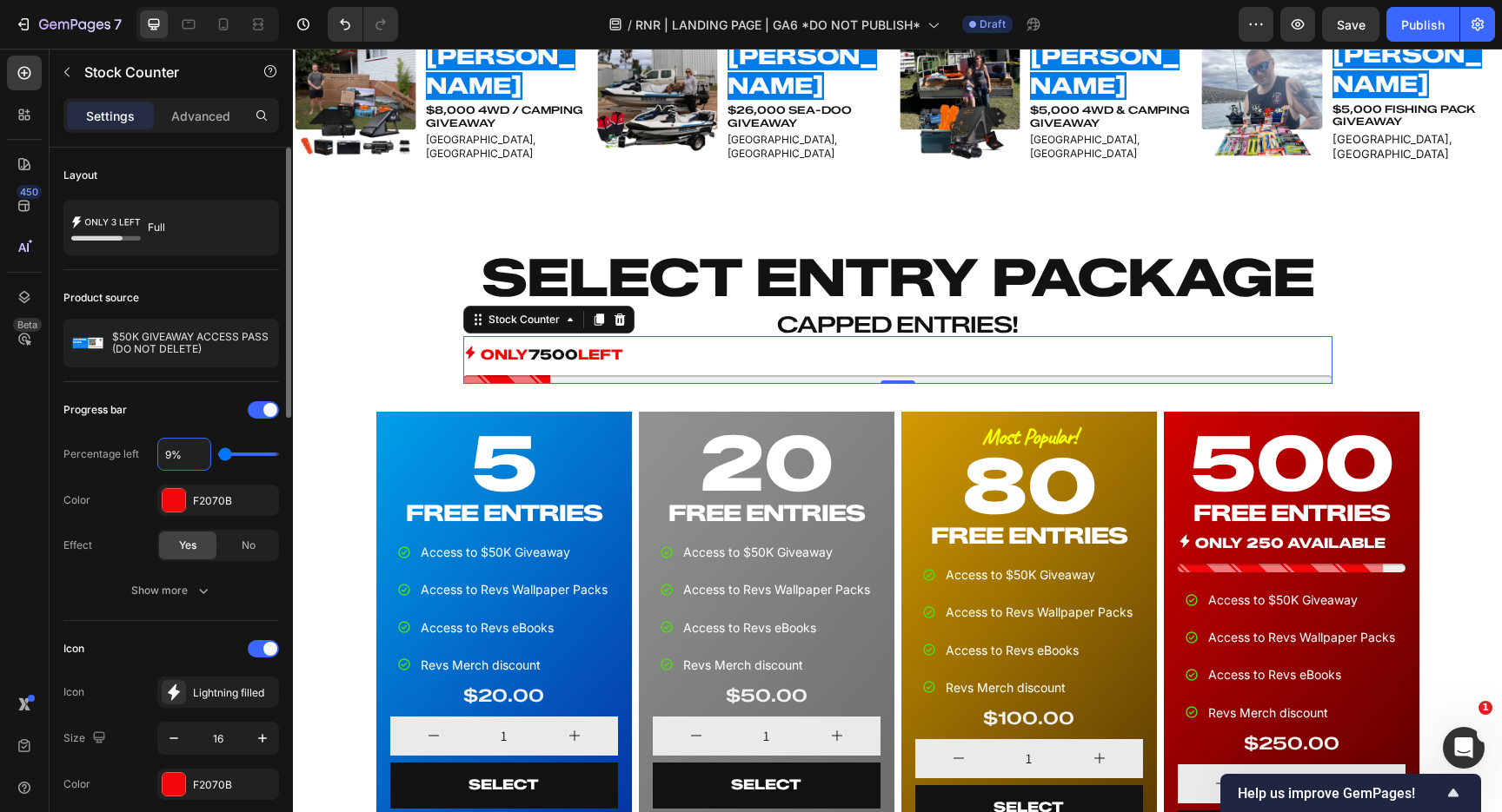
type input "99%"
type input "100"
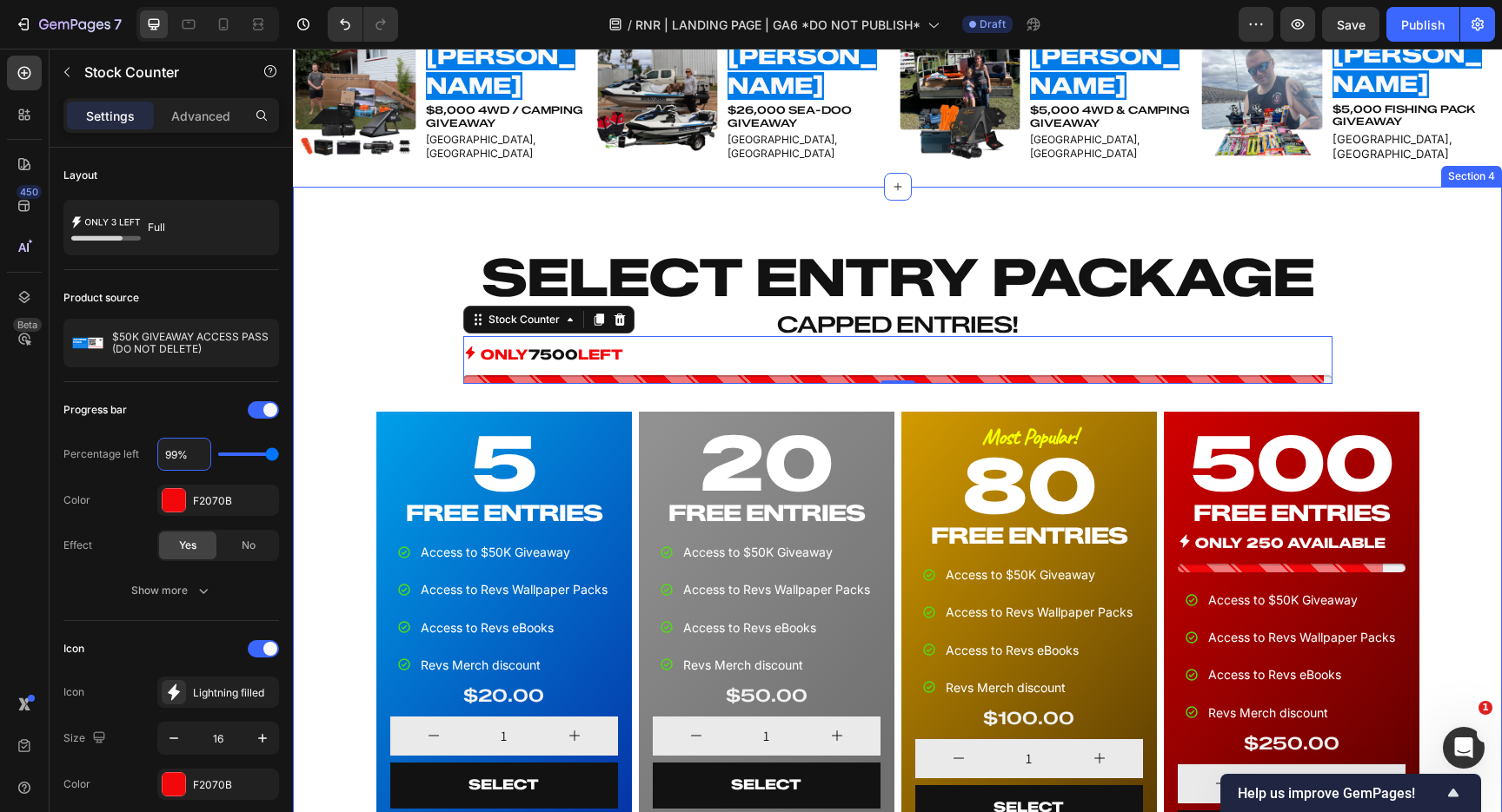
click at [352, 371] on div "SELECT ENTRY PACKAGE Heading CAPPED ENTRIES! Heading ONLY 7500 LEFT Stock Count…" at bounding box center [897, 559] width 1195 height 634
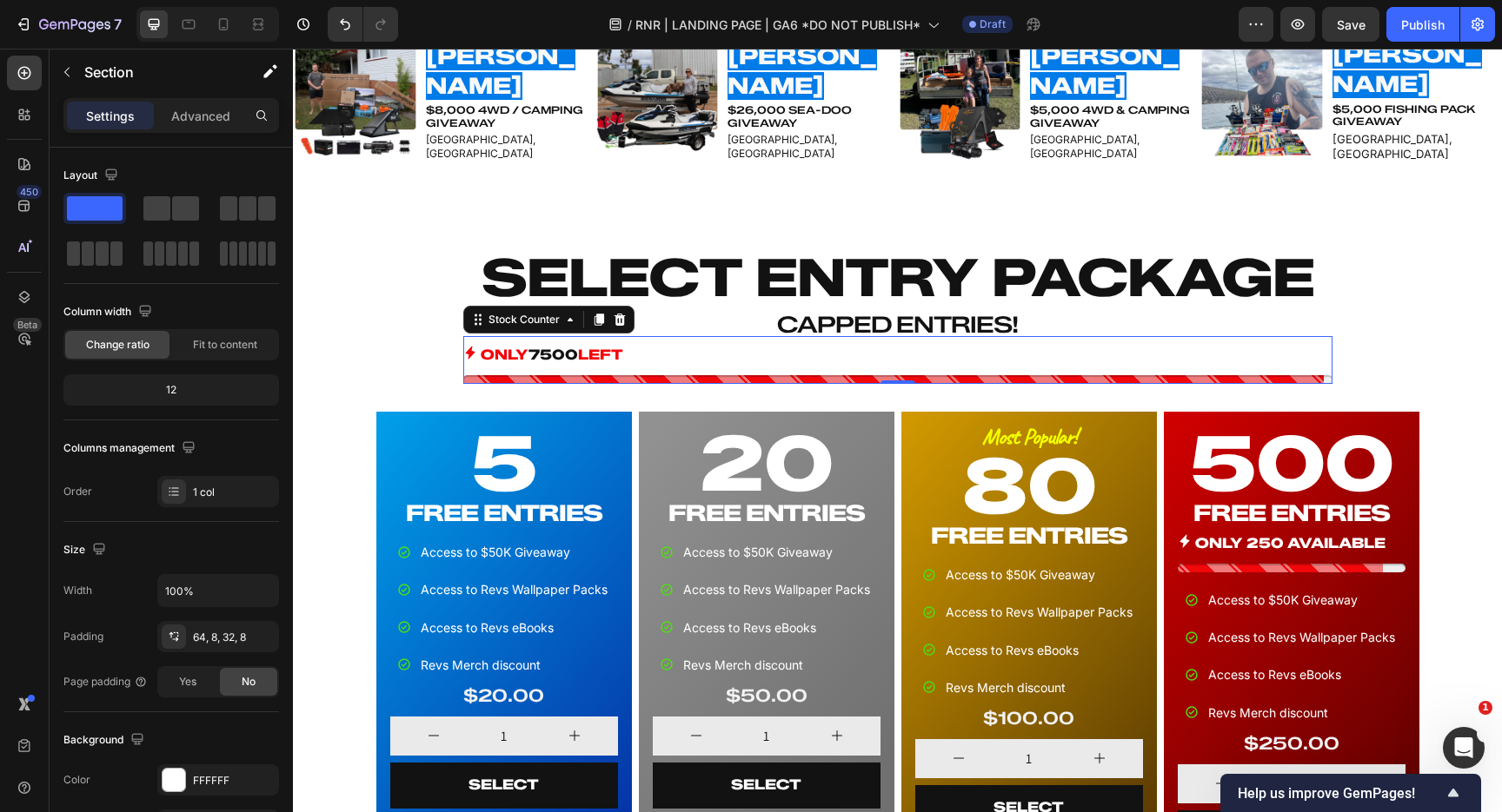
click at [668, 370] on div "ONLY 7500 LEFT" at bounding box center [898, 363] width 869 height 41
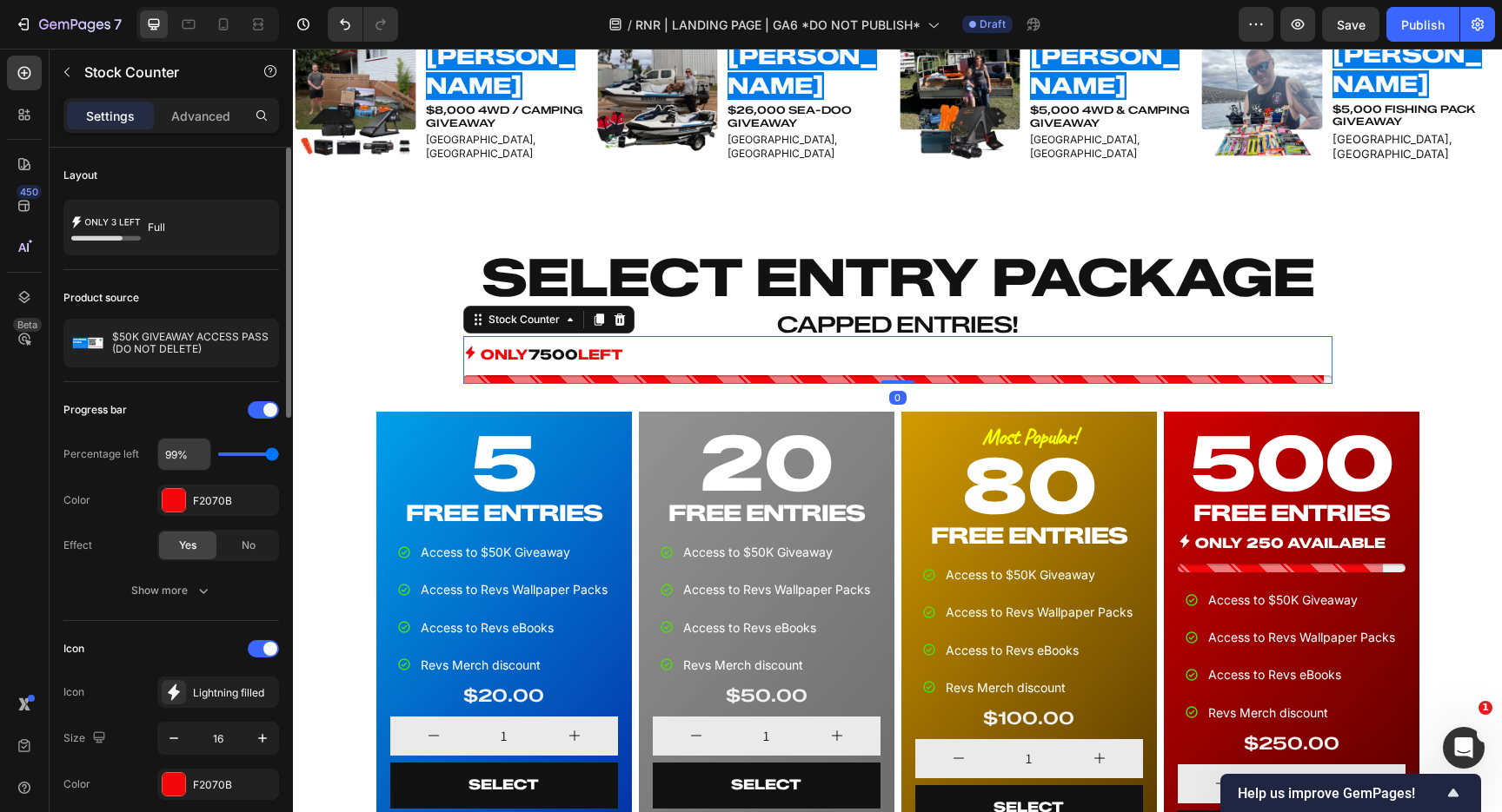
click at [181, 458] on input "99%" at bounding box center [184, 454] width 52 height 31
type input "1%"
type input "10"
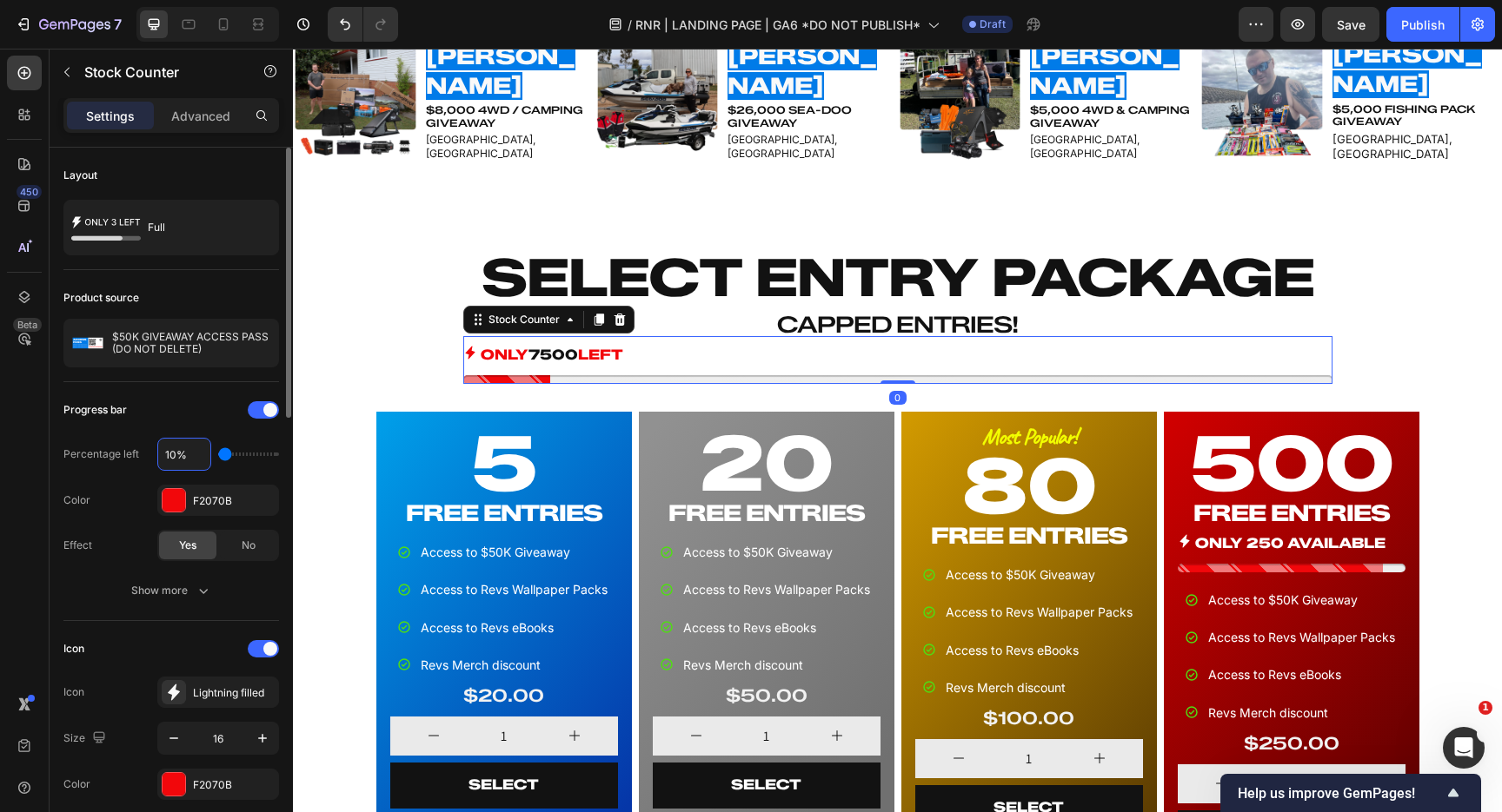
type input "100%"
type input "100"
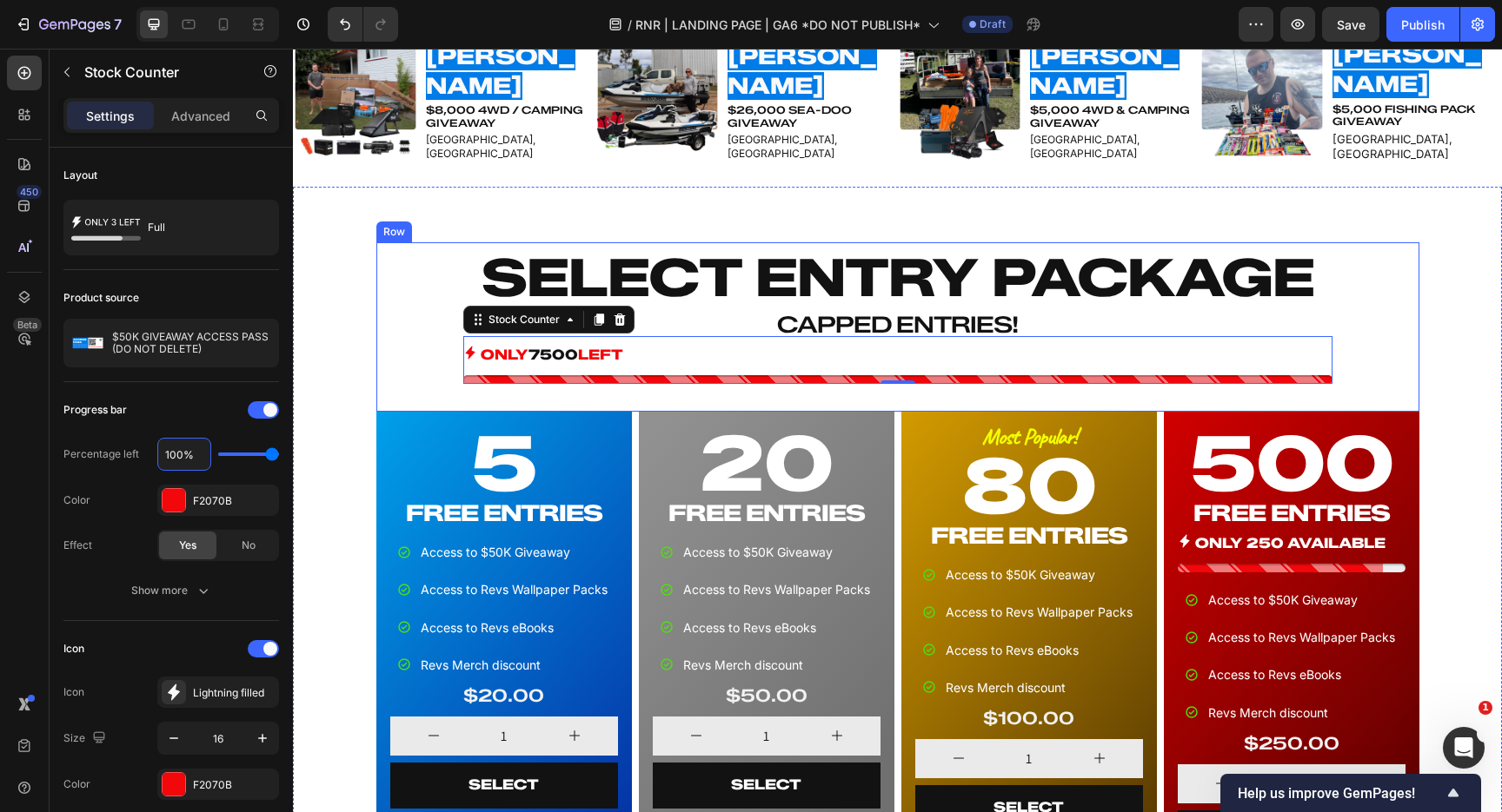
click at [396, 343] on div "SELECT ENTRY PACKAGE Heading CAPPED ENTRIES! Heading ONLY 7500 LEFT Stock Count…" at bounding box center [897, 327] width 1043 height 169
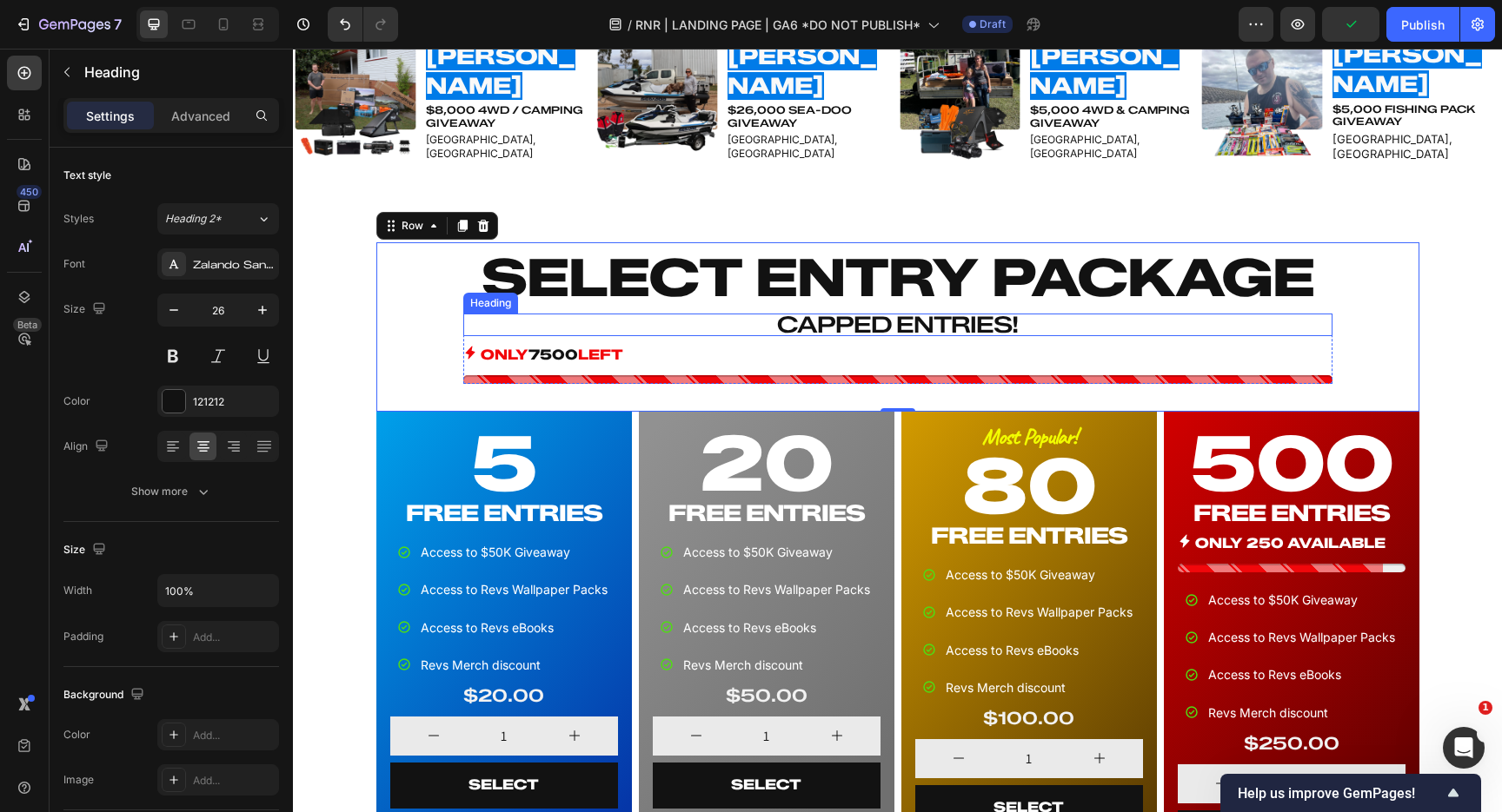
click at [949, 321] on h2 "CAPPED ENTRIES!" at bounding box center [898, 325] width 869 height 23
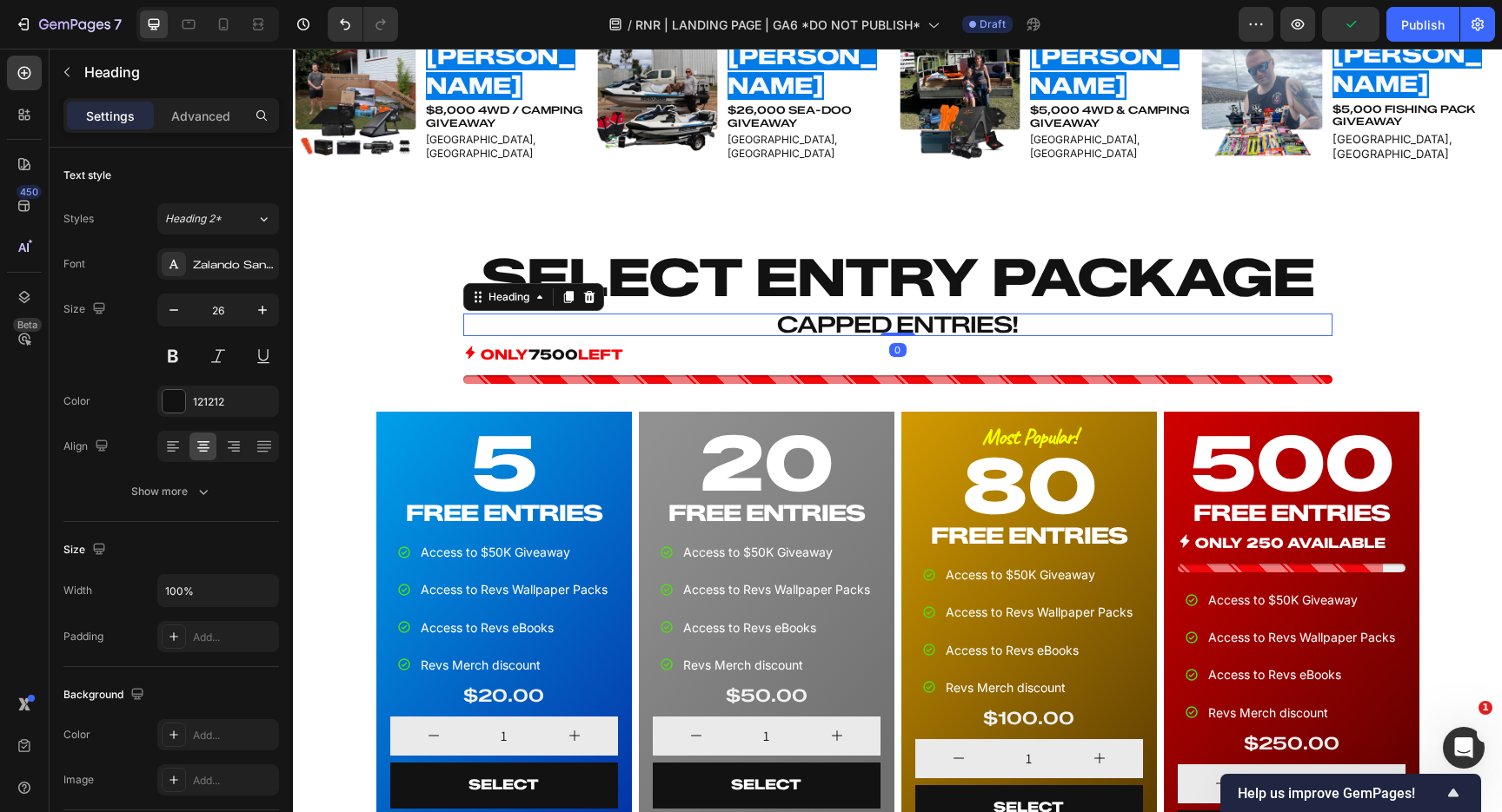
click at [967, 322] on h2 "CAPPED ENTRIES!" at bounding box center [898, 325] width 869 height 23
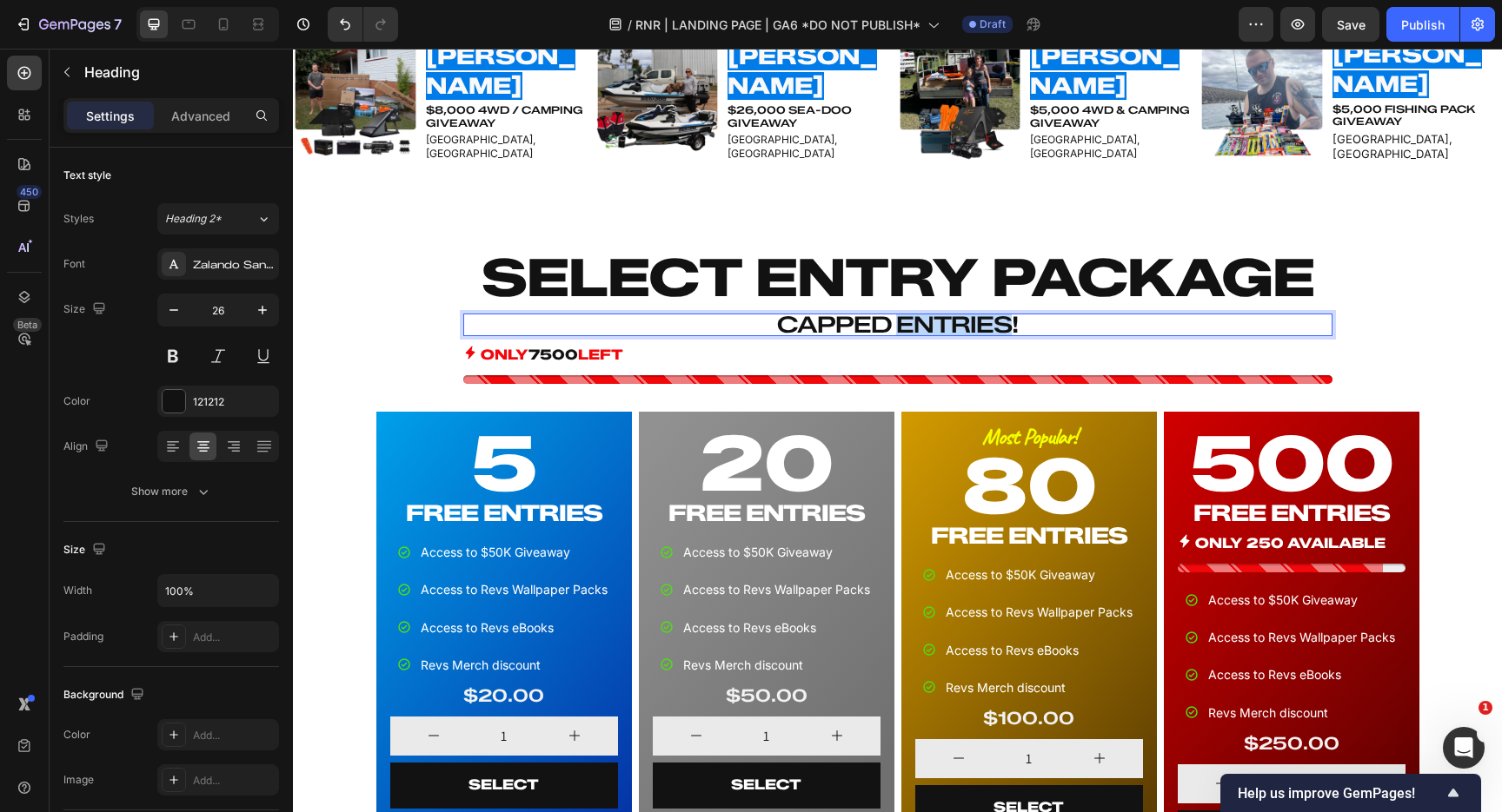
click at [967, 322] on p "CAPPED ENTRIES!" at bounding box center [898, 325] width 869 height 23
click at [1068, 325] on p "CAPPED ENTRANTS!" at bounding box center [898, 325] width 869 height 23
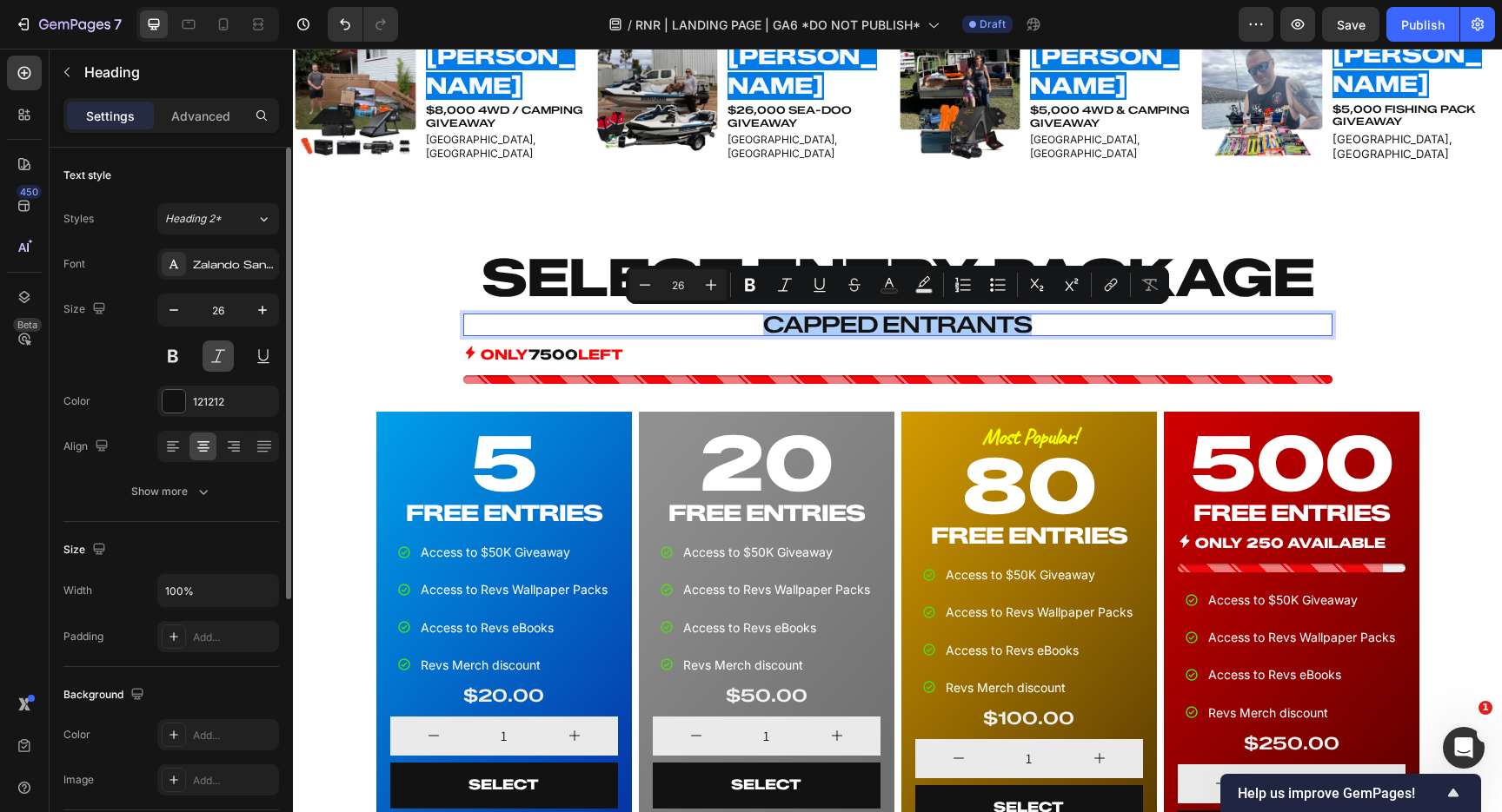
click at [220, 356] on button at bounding box center [218, 356] width 31 height 31
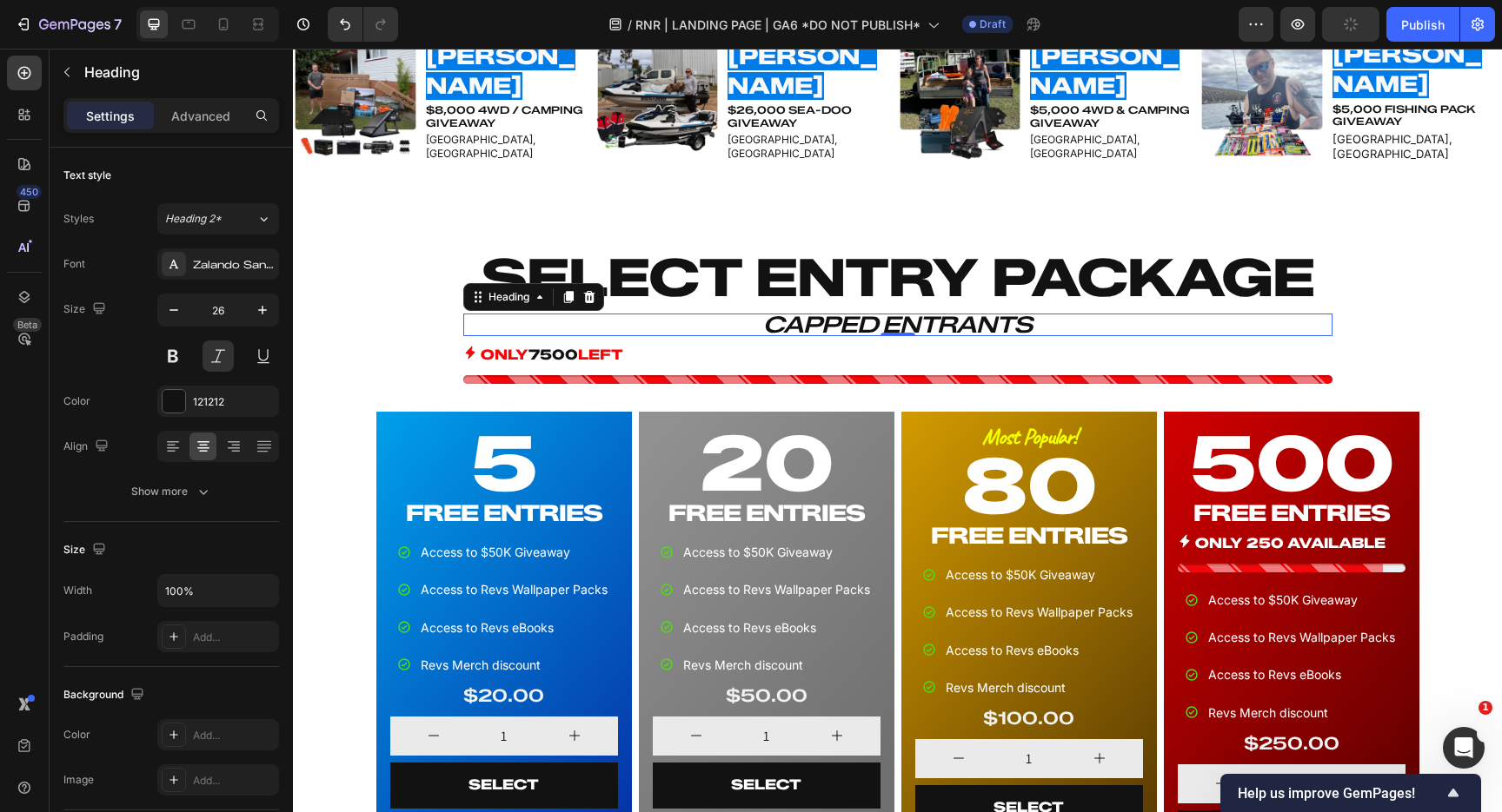
click at [1052, 326] on p "CAPPED ENTRANTS" at bounding box center [898, 325] width 869 height 23
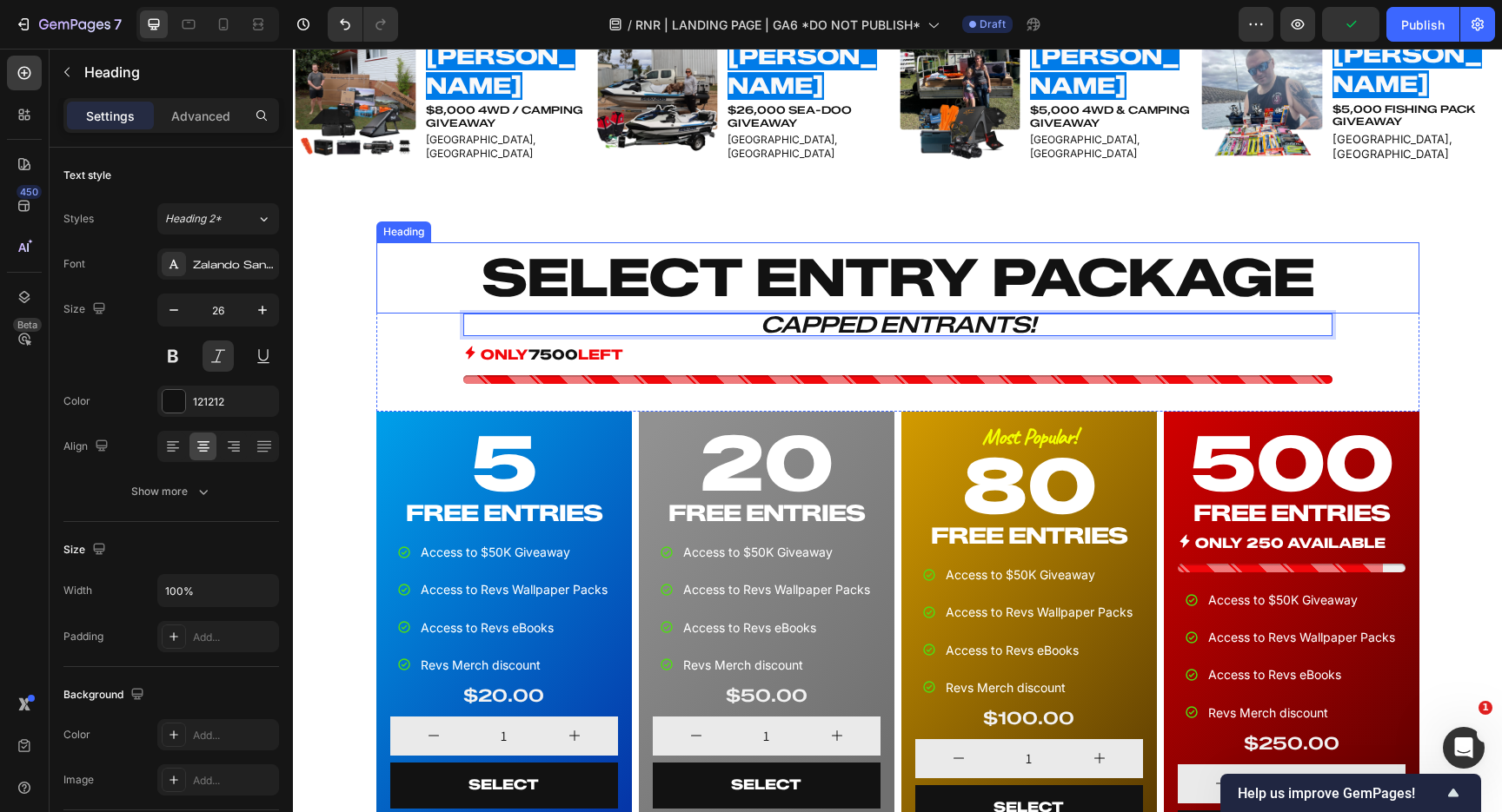
click at [1442, 306] on div "SELECT ENTRY PACKAGE Heading CAPPED ENTRANTS! Heading 0 ONLY 7500 LEFT Stock Co…" at bounding box center [897, 559] width 1195 height 634
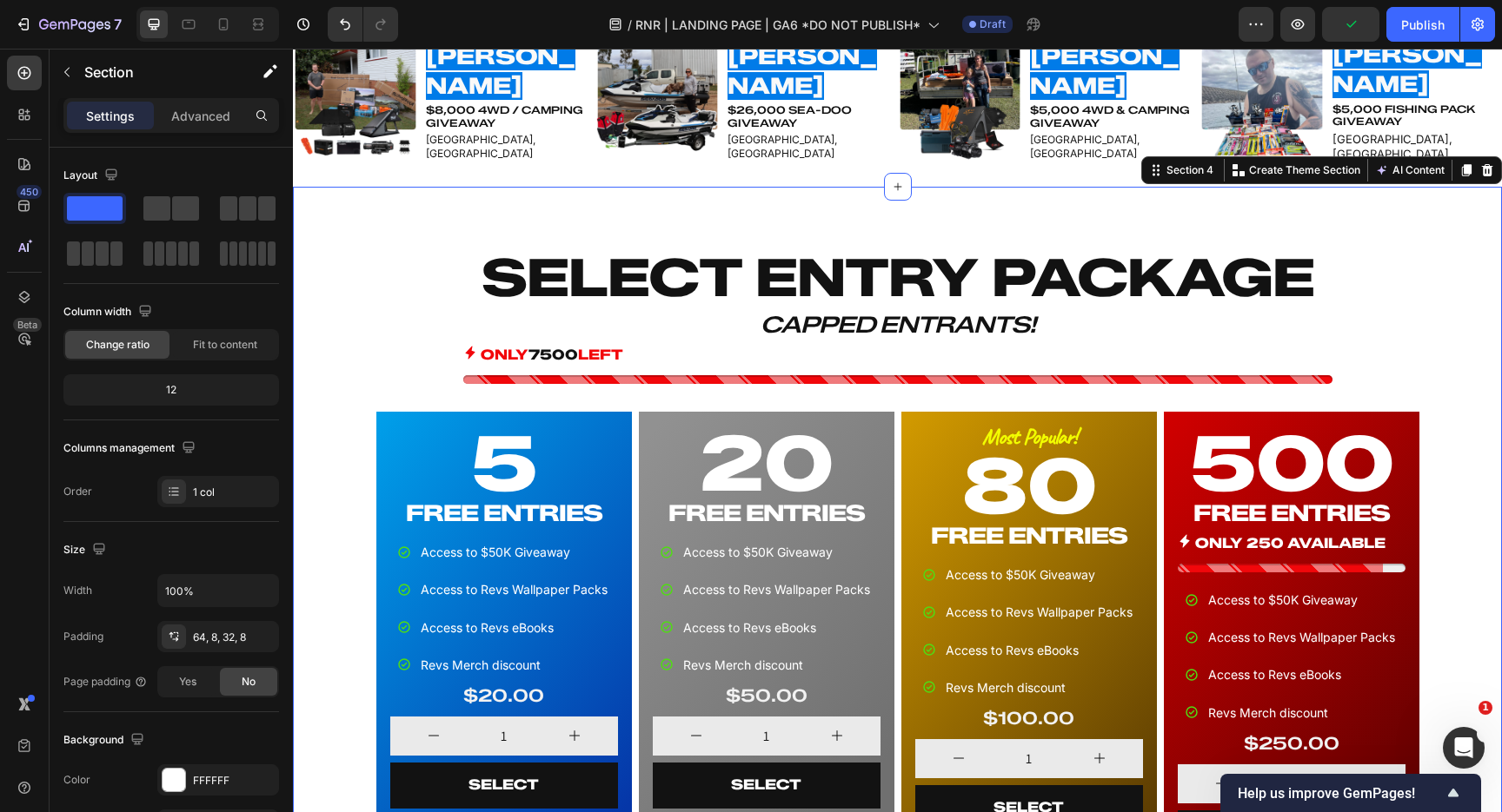
click at [1433, 531] on div "SELECT ENTRY PACKAGE Heading CAPPED ENTRANTS! Heading ONLY 7500 LEFT Stock Coun…" at bounding box center [897, 559] width 1195 height 634
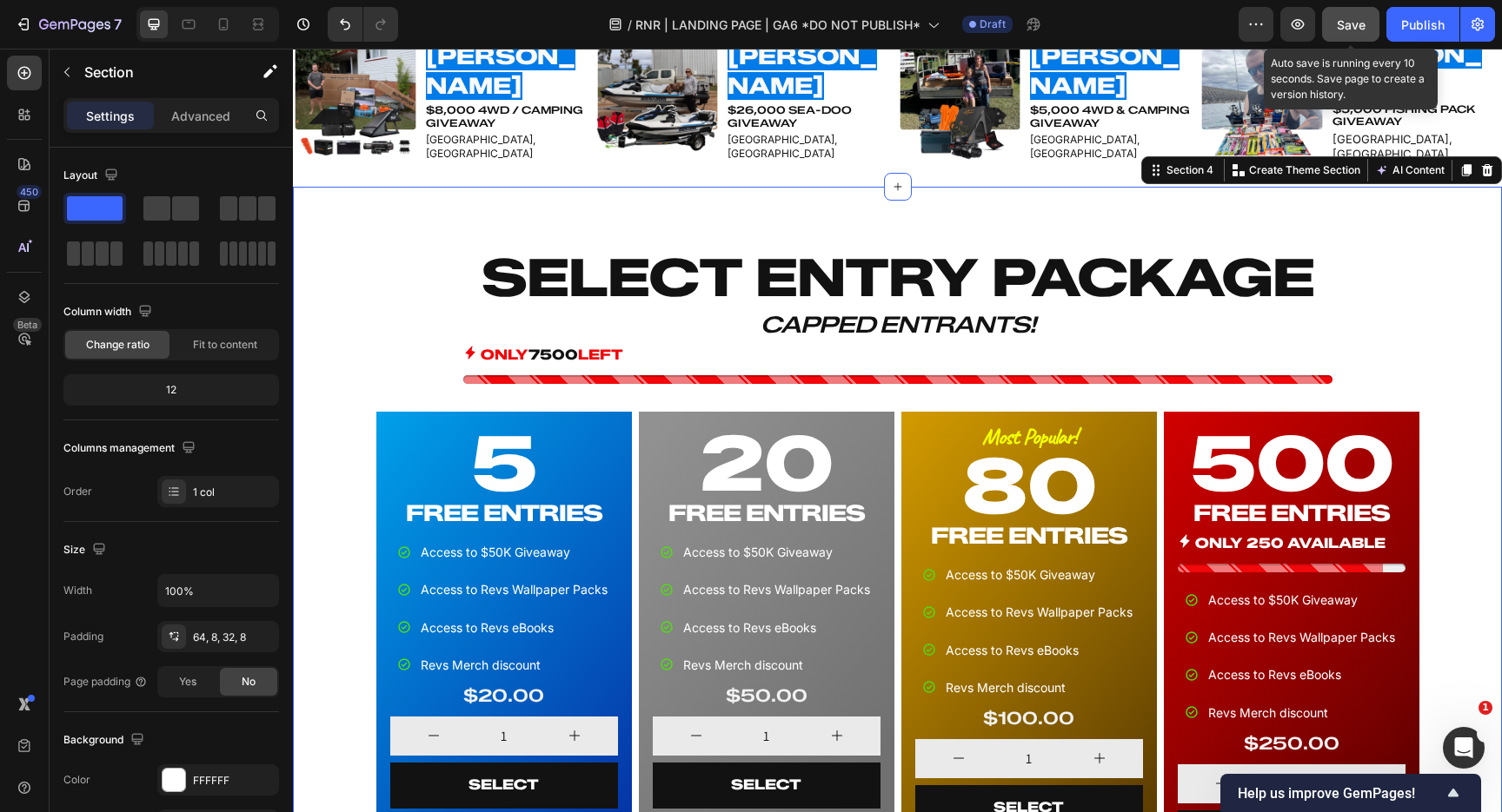
click at [1347, 29] on span "Save" at bounding box center [1351, 25] width 28 height 15
click at [1349, 23] on span "Save" at bounding box center [1351, 25] width 28 height 15
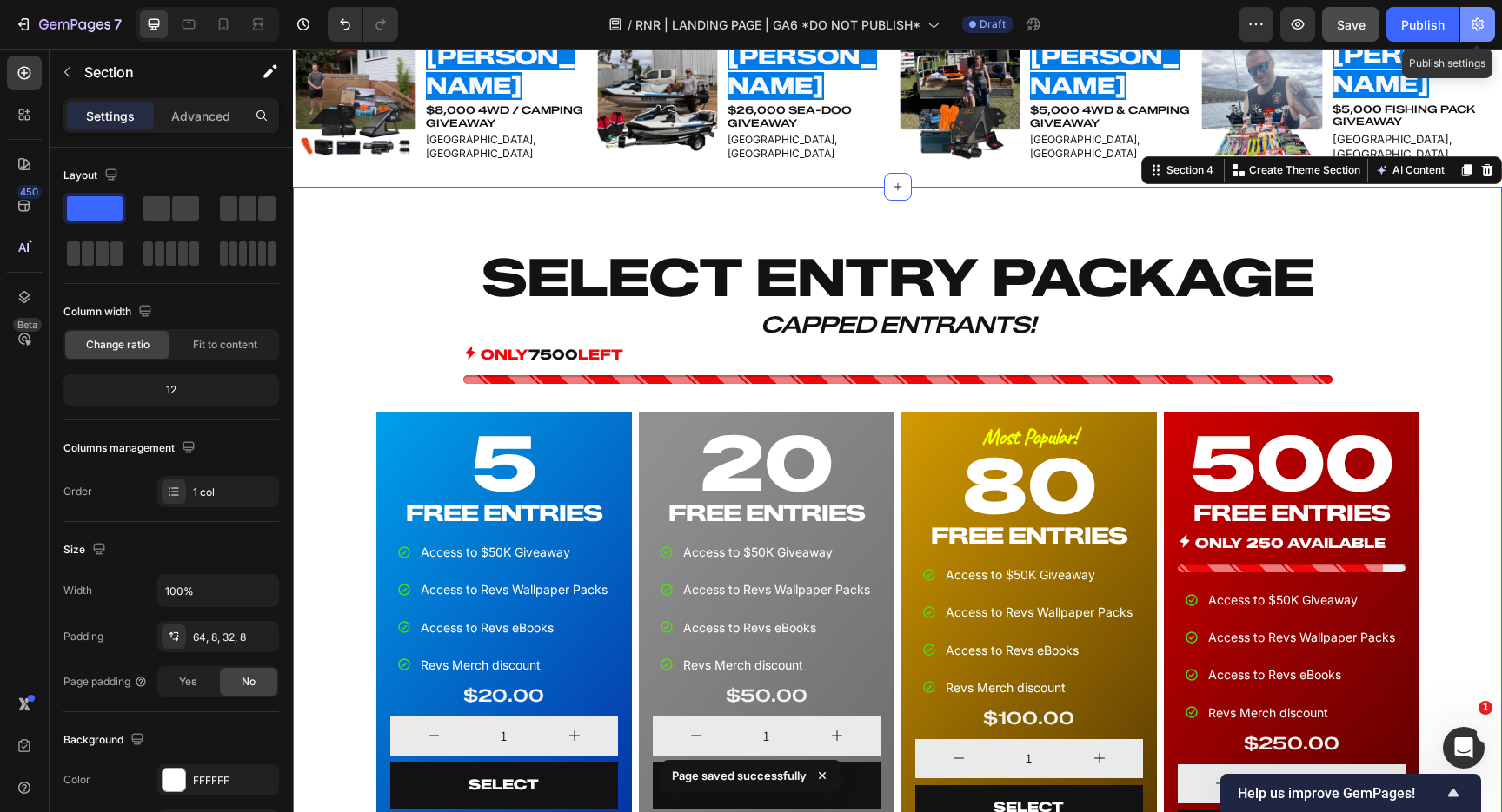
click at [1490, 16] on button "button" at bounding box center [1477, 25] width 35 height 35
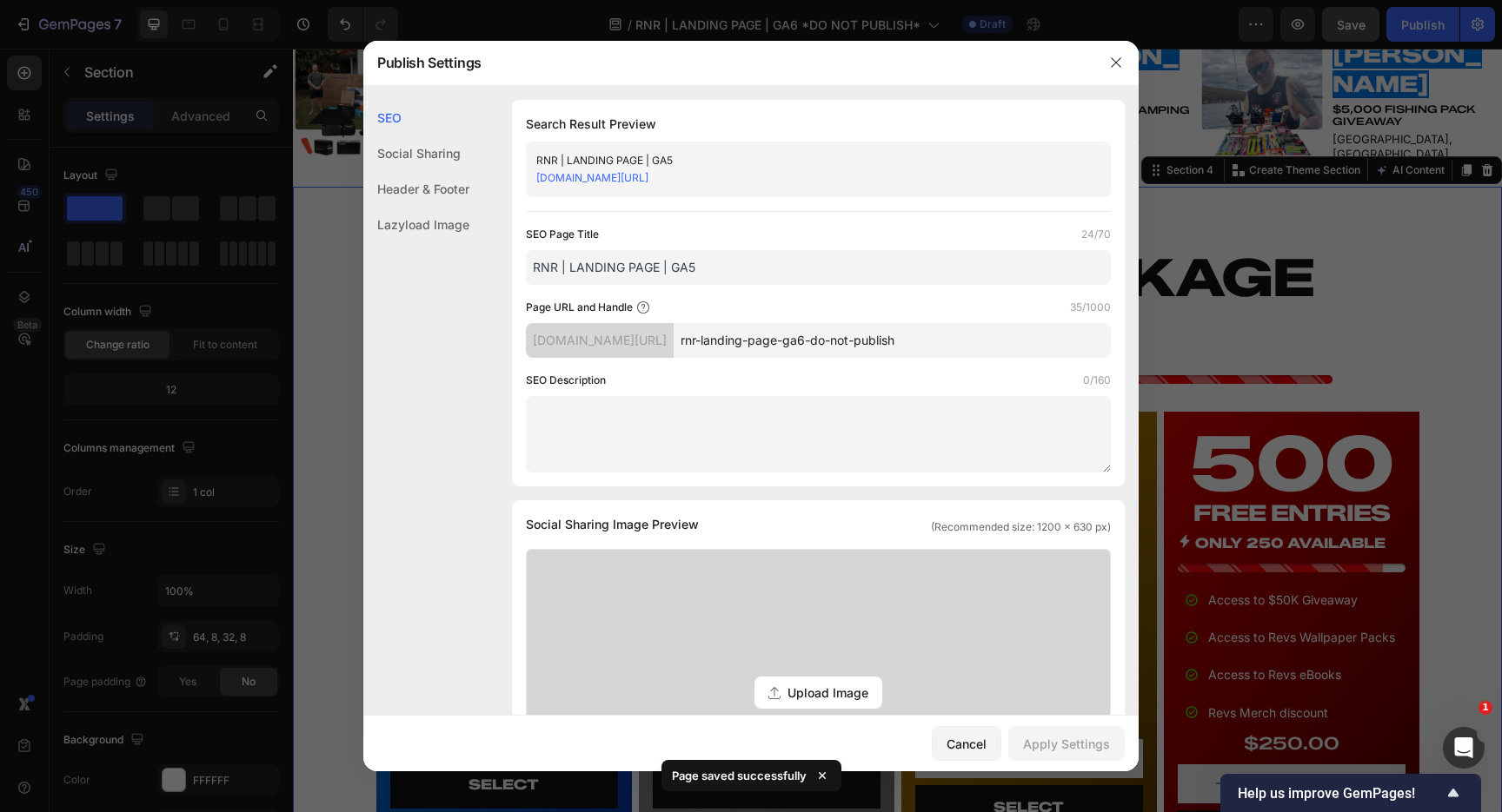
drag, startPoint x: 973, startPoint y: 340, endPoint x: 727, endPoint y: 341, distance: 246.0
click at [727, 341] on div "[DOMAIN_NAME][URL] rnr-landing-page-ga6-do-not-publish" at bounding box center [818, 340] width 585 height 35
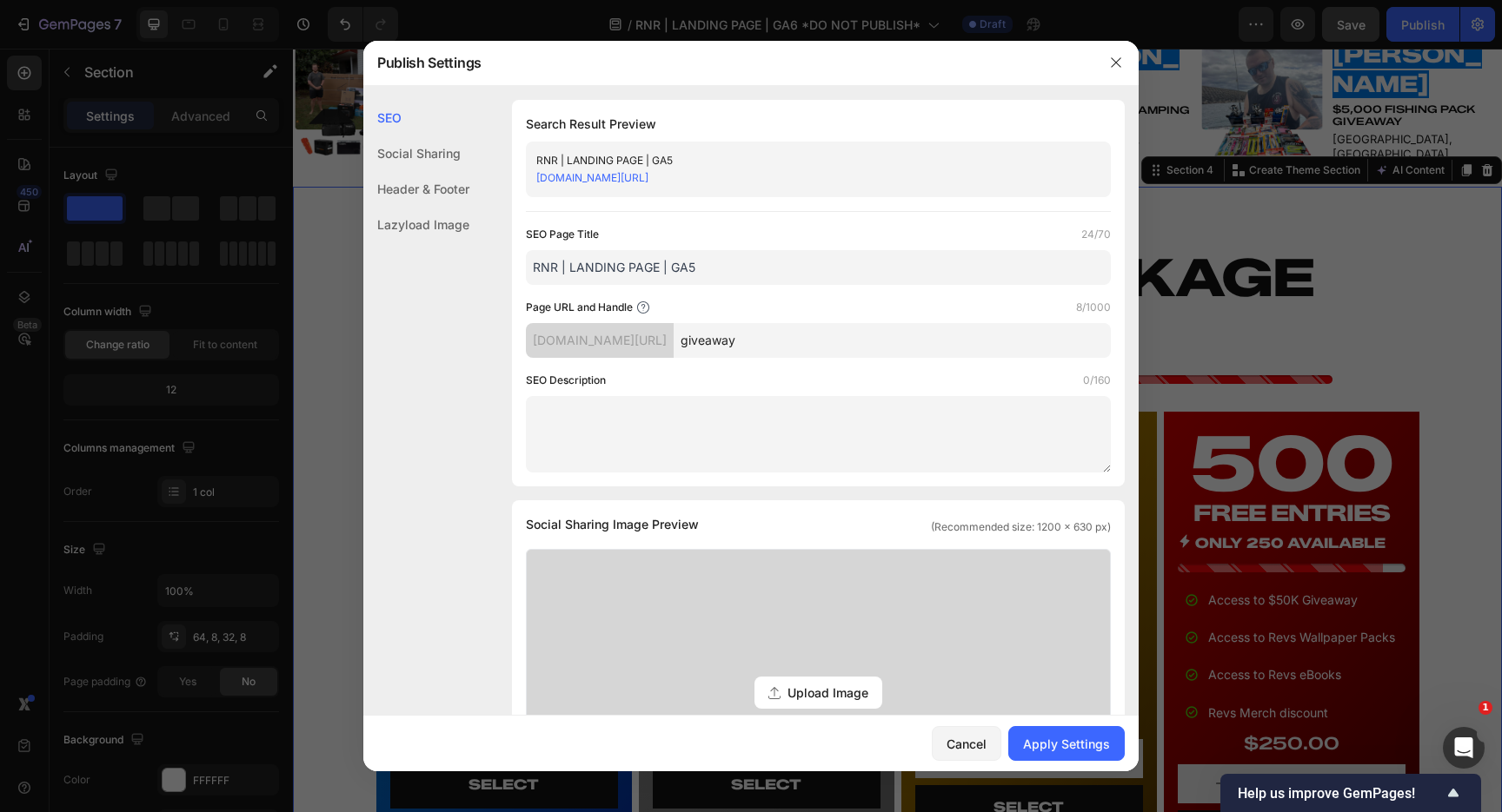
type input "giveaway"
click at [813, 482] on div "Search Result Preview RNR | LANDING PAGE | GA5 [DOMAIN_NAME][URL] SEO Page Titl…" at bounding box center [818, 293] width 613 height 387
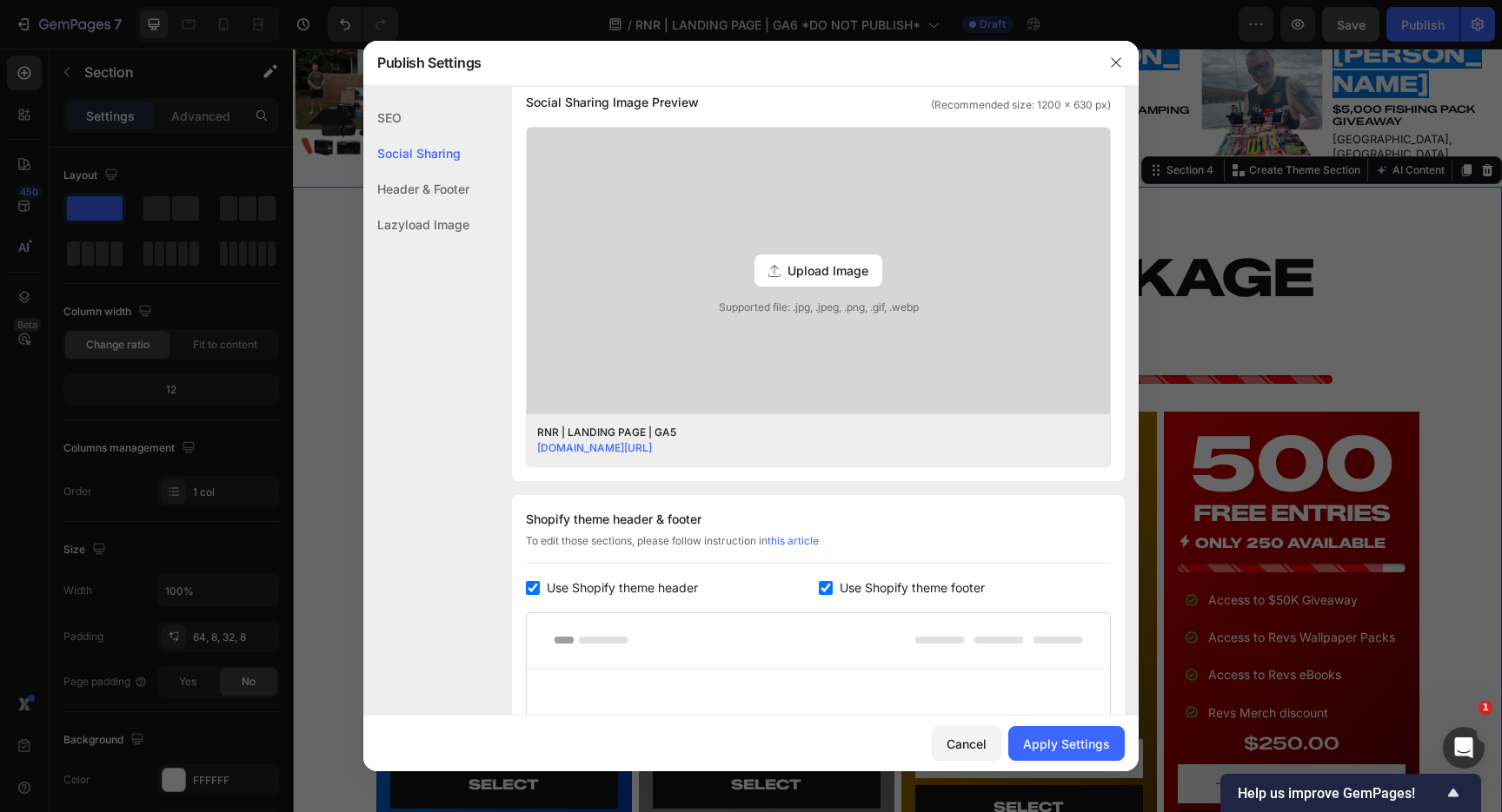
scroll to position [425, 0]
click at [1095, 753] on button "Apply Settings" at bounding box center [1067, 744] width 117 height 35
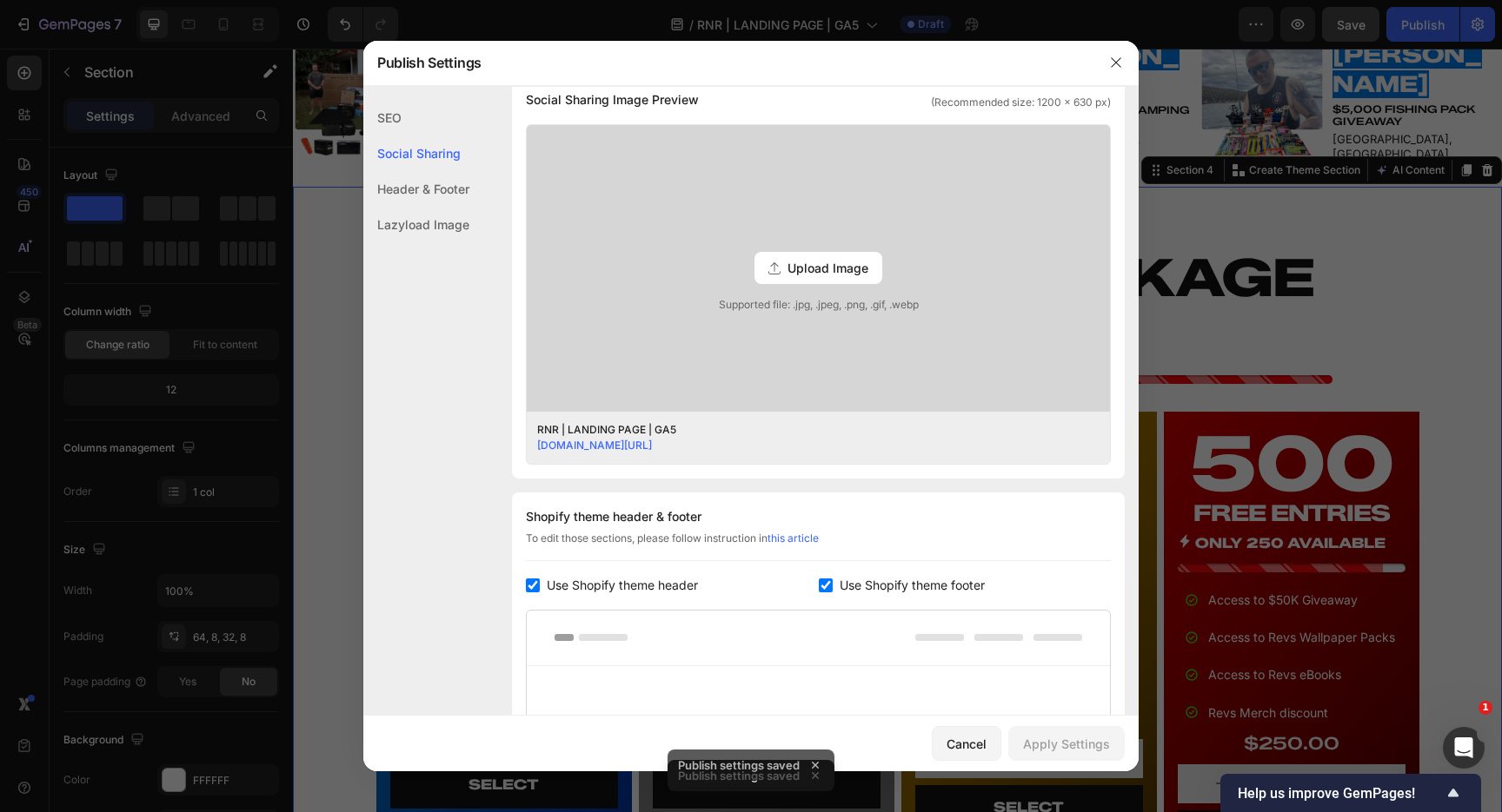
click at [652, 443] on link "[DOMAIN_NAME][URL]" at bounding box center [595, 445] width 115 height 13
click at [1117, 65] on icon "button" at bounding box center [1116, 62] width 14 height 14
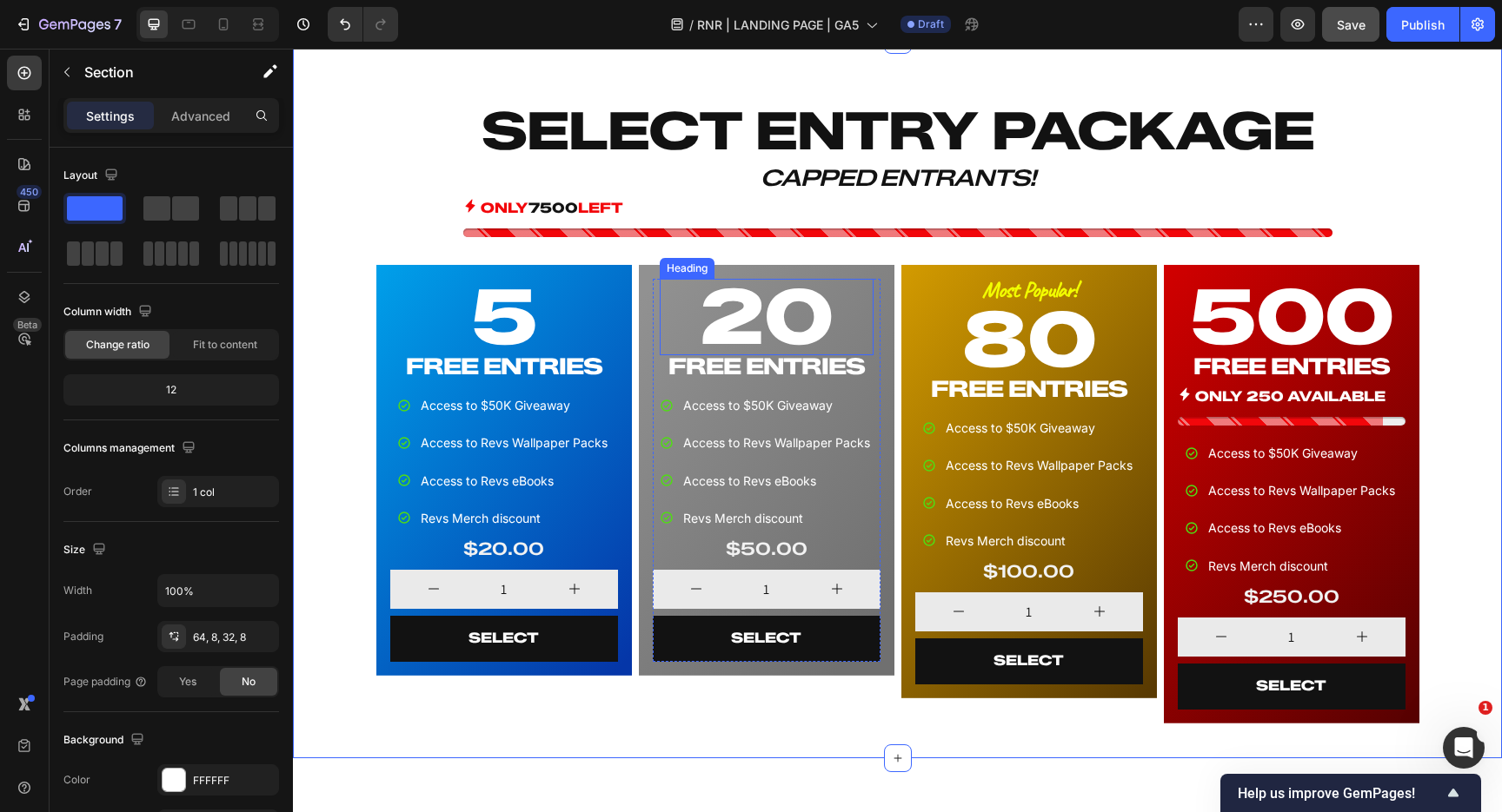
scroll to position [850, 0]
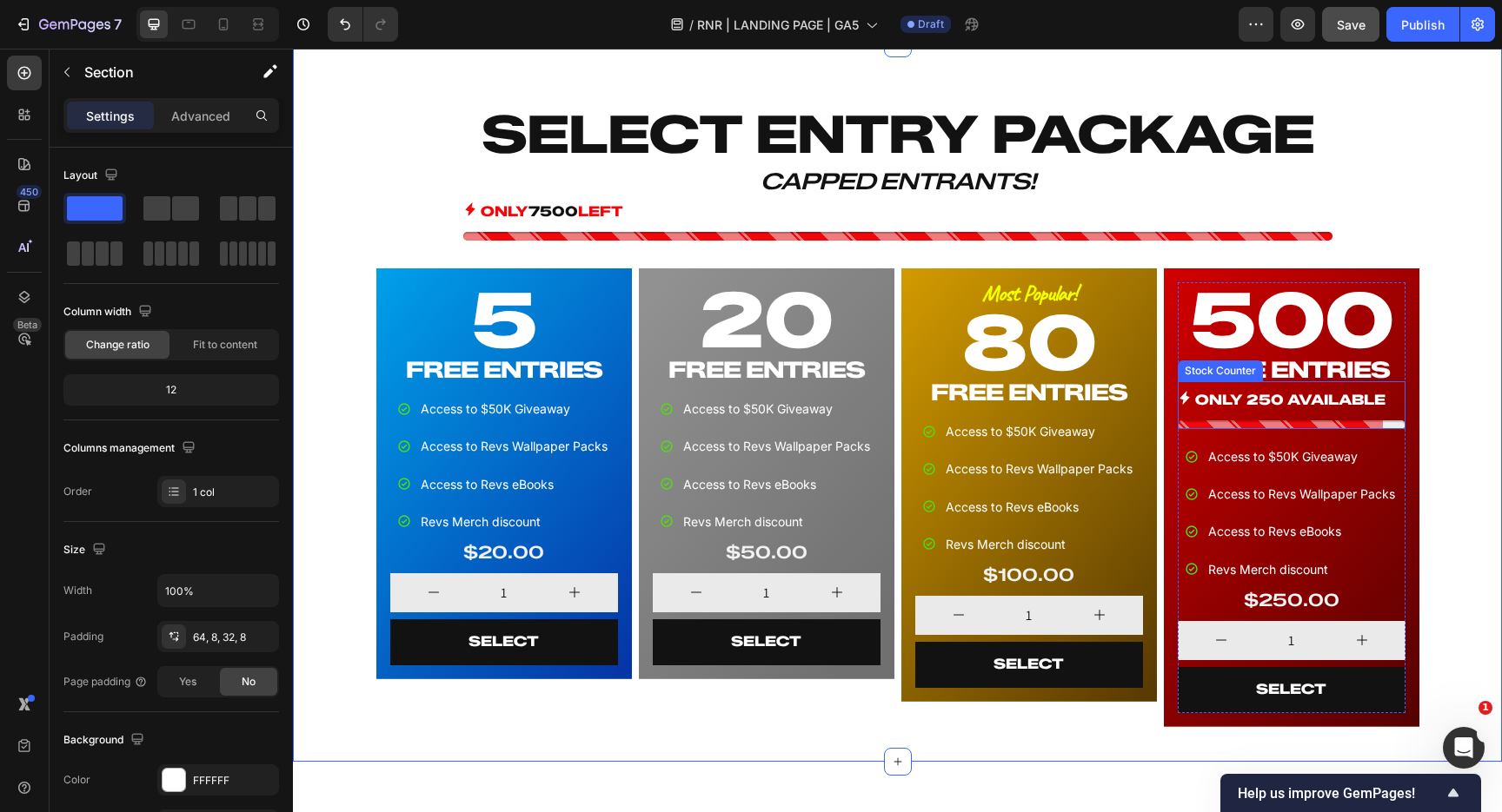
click at [1345, 398] on p "ONLY 250 AVAILABLE" at bounding box center [1290, 401] width 190 height 25
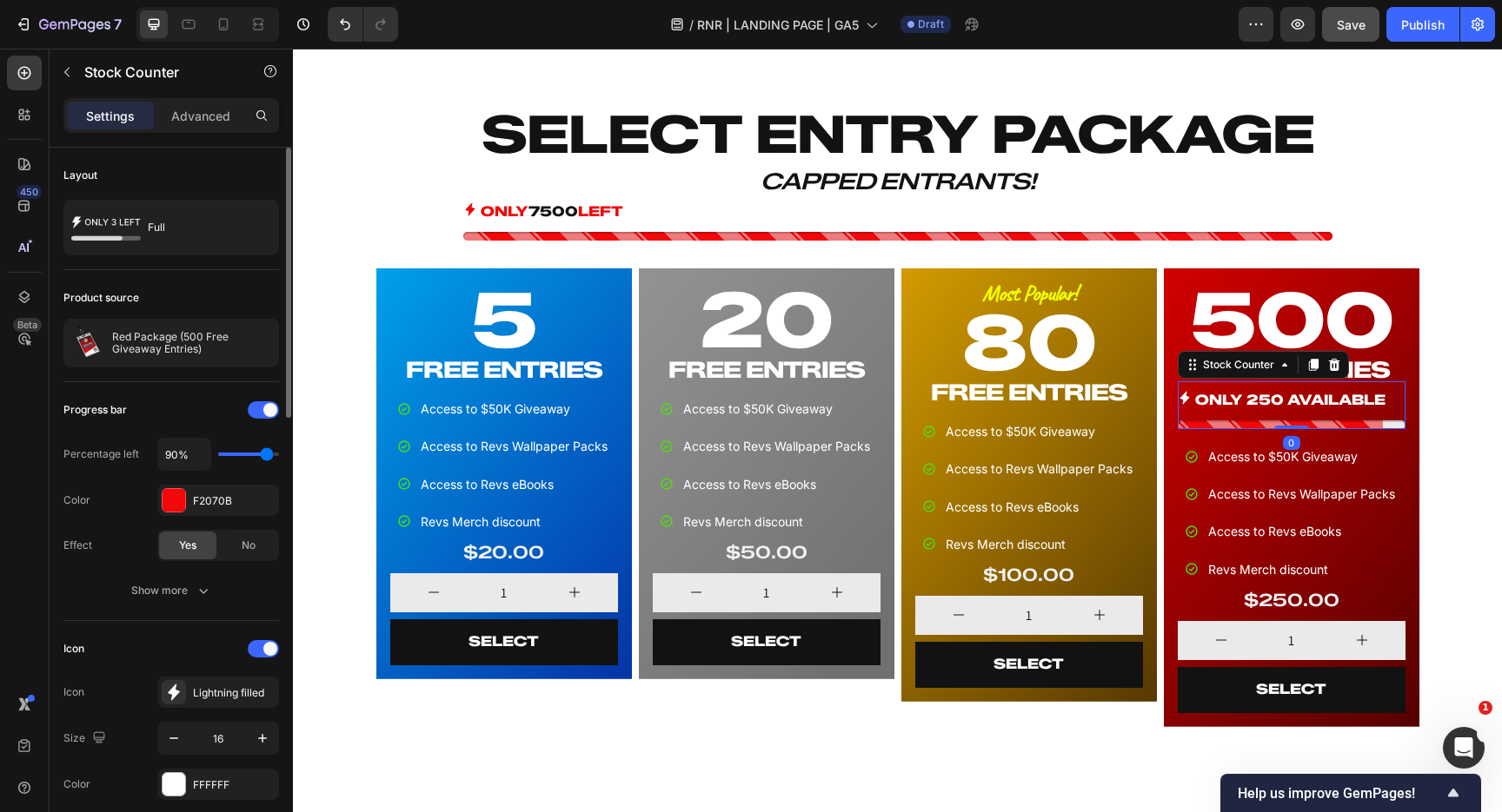
type input "100%"
drag, startPoint x: 269, startPoint y: 458, endPoint x: 383, endPoint y: 458, distance: 114.0
type input "100"
click at [279, 456] on input "range" at bounding box center [249, 454] width 61 height 4
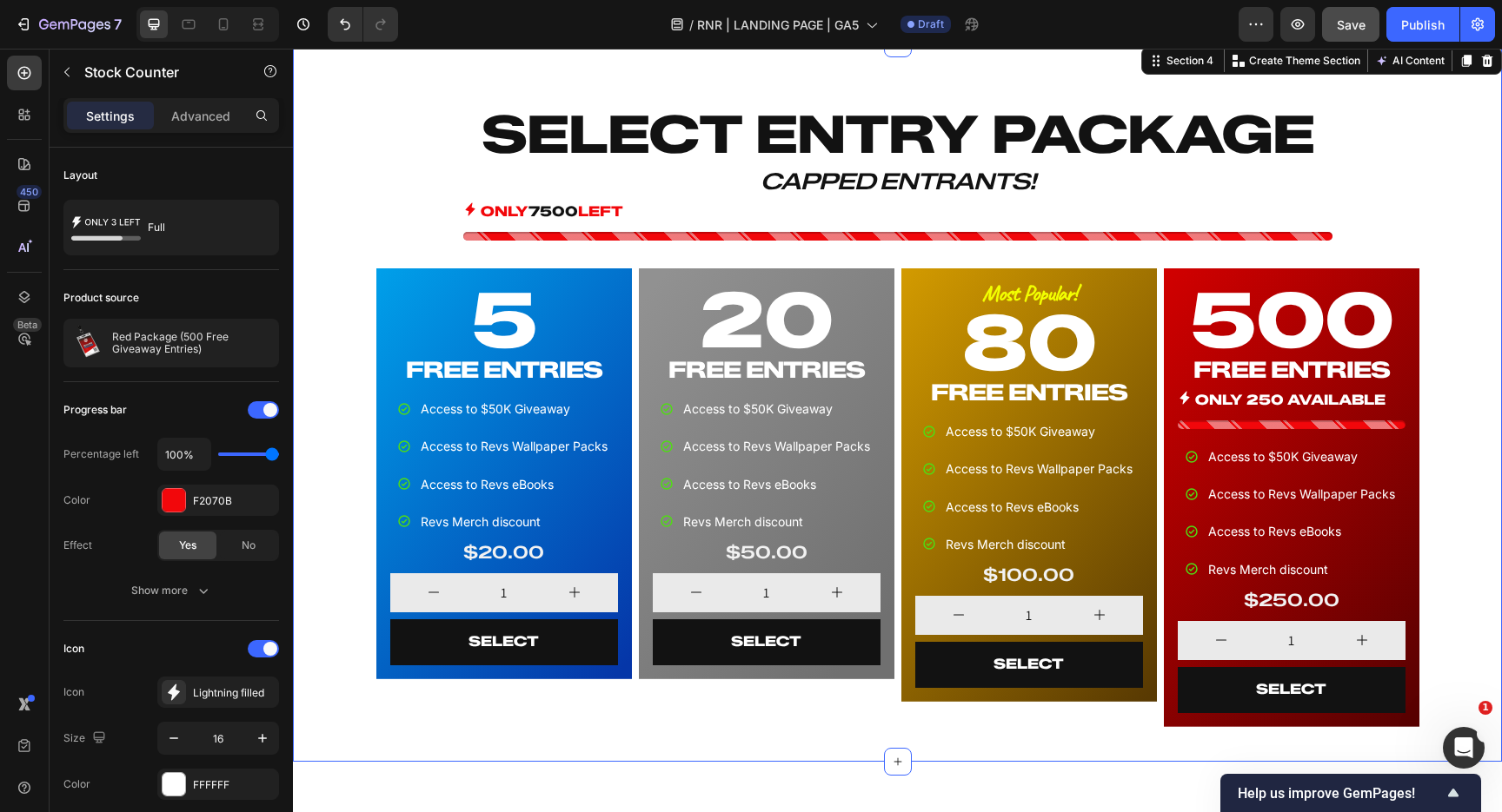
click at [350, 384] on div "SELECT ENTRY PACKAGE Heading CAPPED ENTRANTS! Heading ONLY 7500 LEFT Stock Coun…" at bounding box center [897, 416] width 1195 height 634
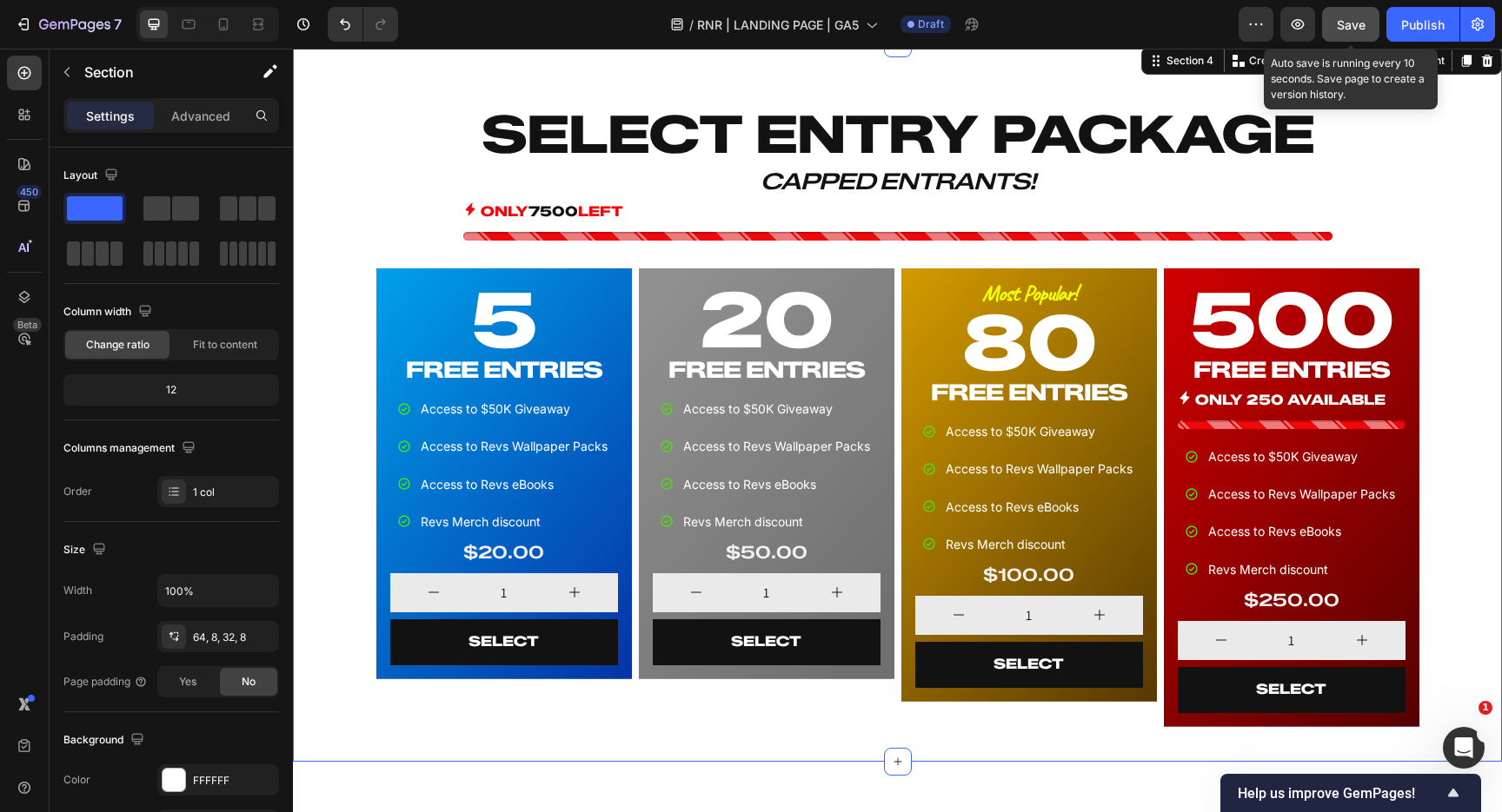
click at [1346, 25] on span "Save" at bounding box center [1351, 25] width 28 height 15
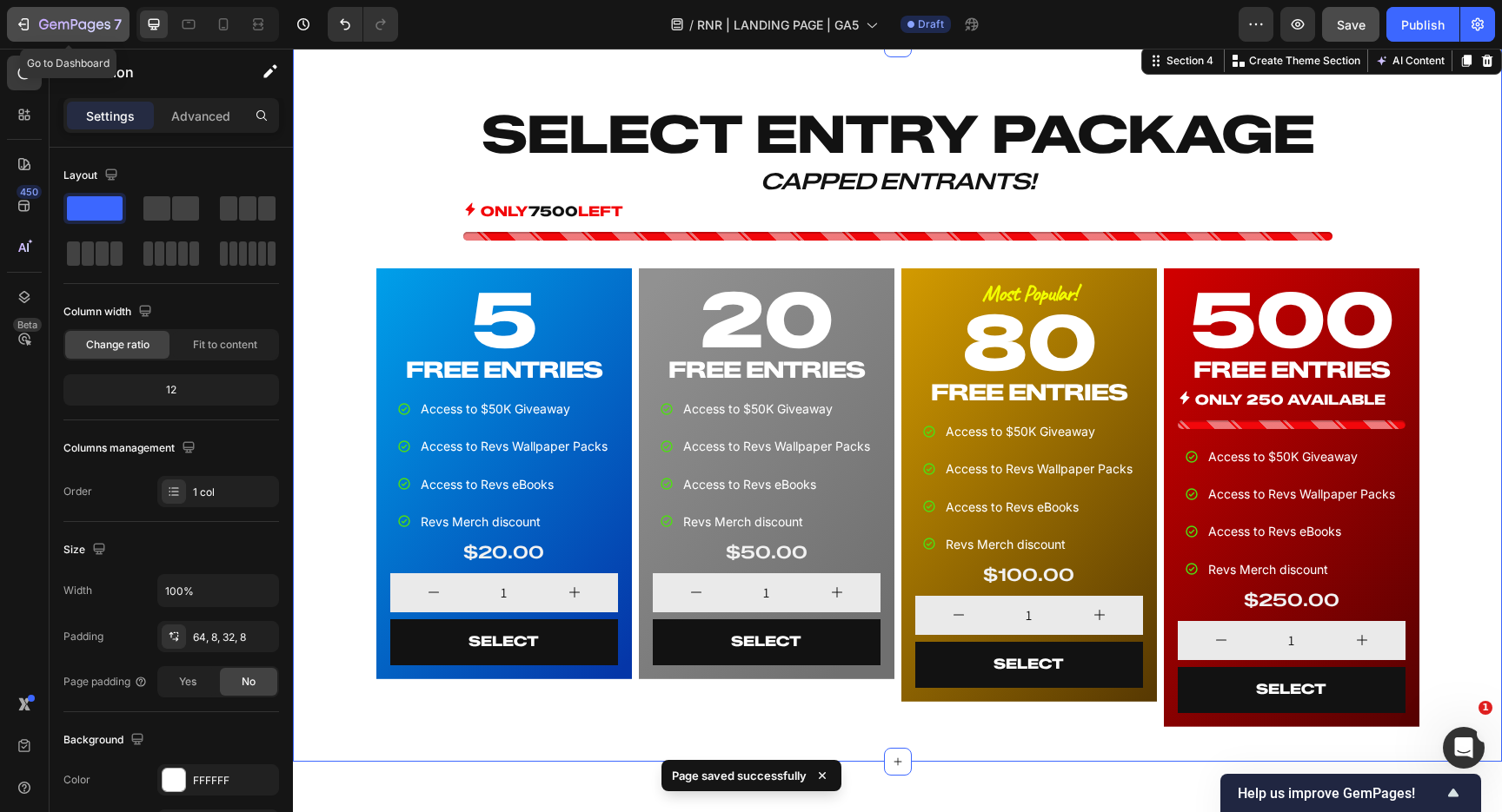
click at [22, 25] on icon "button" at bounding box center [23, 24] width 17 height 17
